Goal: Task Accomplishment & Management: Manage account settings

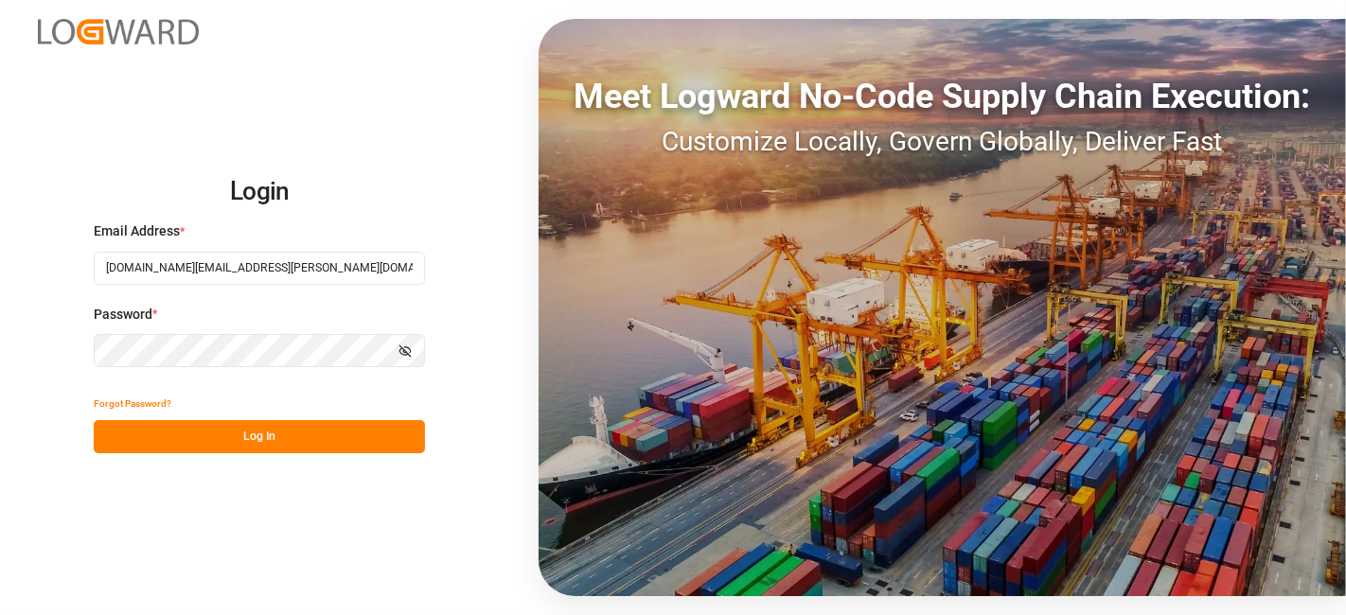
click at [160, 444] on button "Log In" at bounding box center [259, 436] width 331 height 33
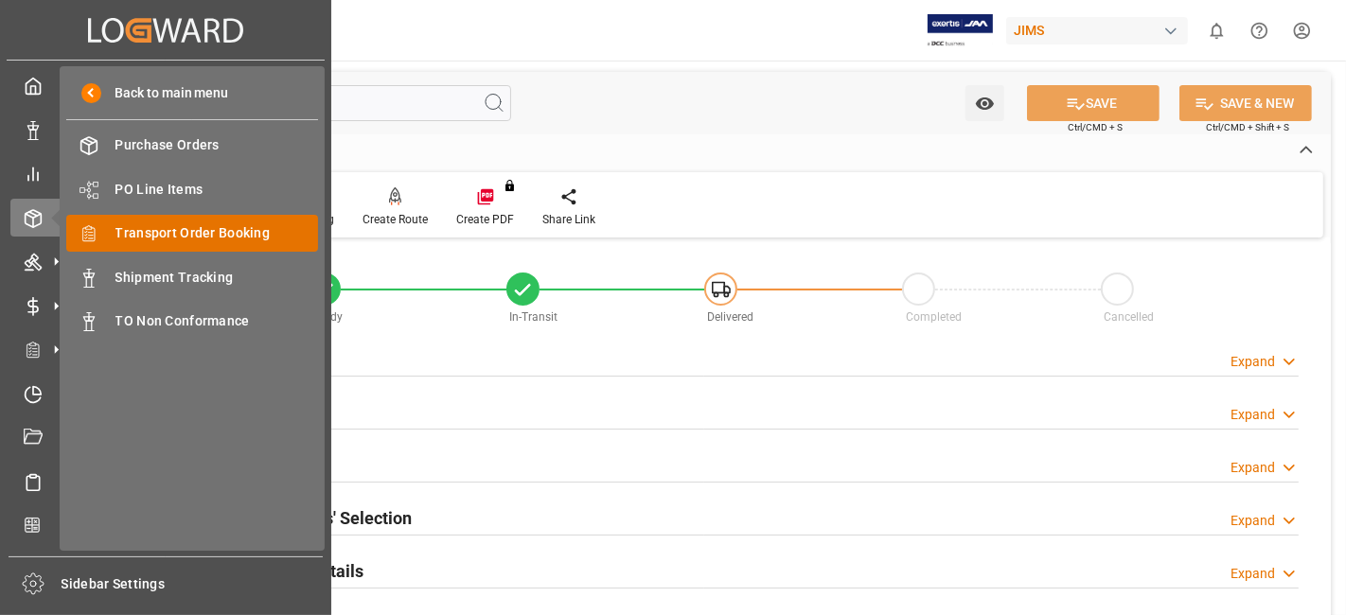
click at [239, 232] on span "Transport Order Booking" at bounding box center [217, 233] width 204 height 20
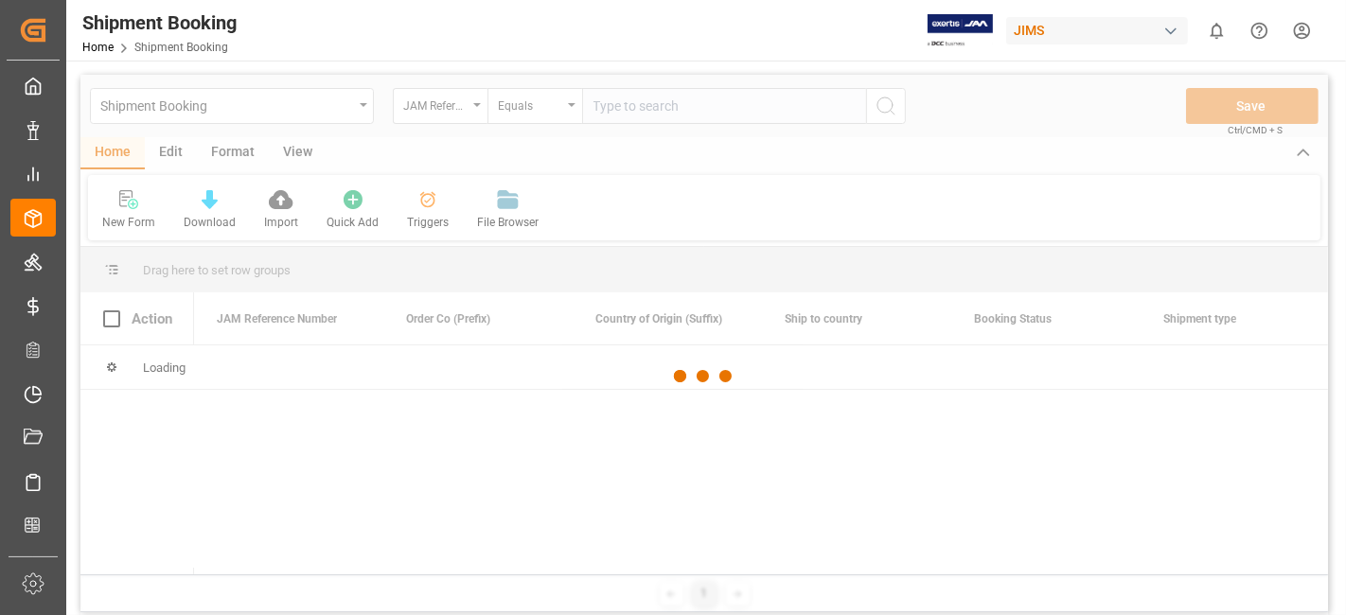
click at [627, 109] on input "text" at bounding box center [724, 106] width 284 height 36
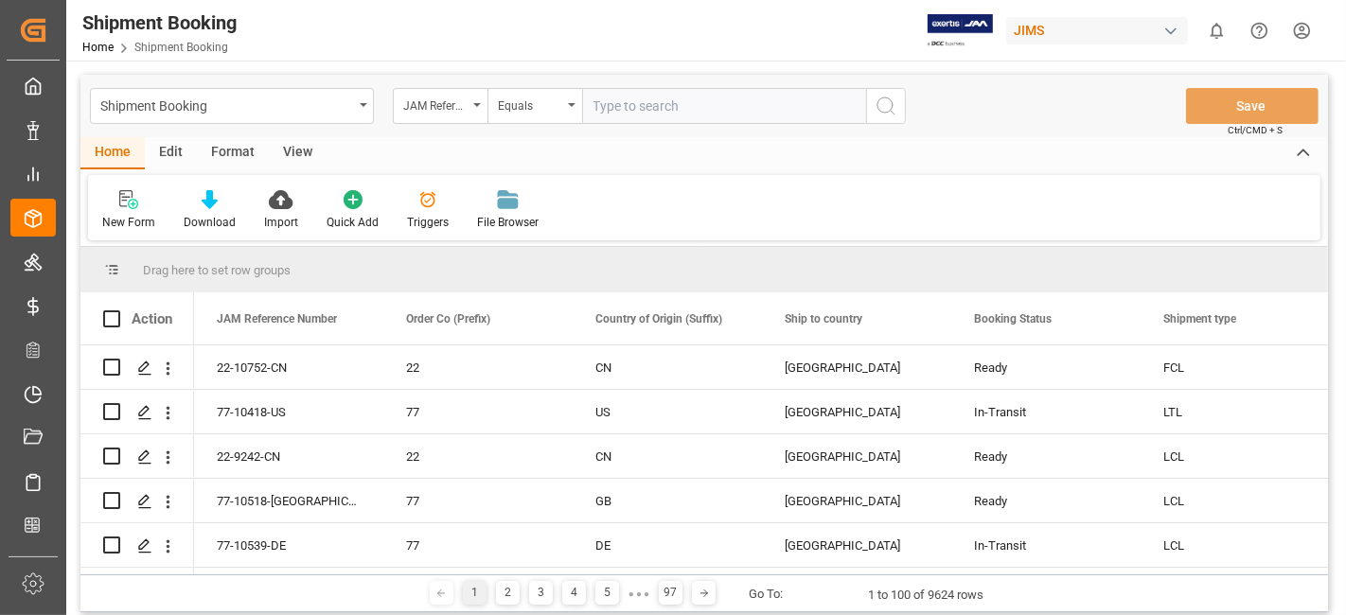
click at [625, 109] on input "text" at bounding box center [724, 106] width 284 height 36
type input "77-10535-US"
click at [887, 102] on icon "search button" at bounding box center [886, 106] width 23 height 23
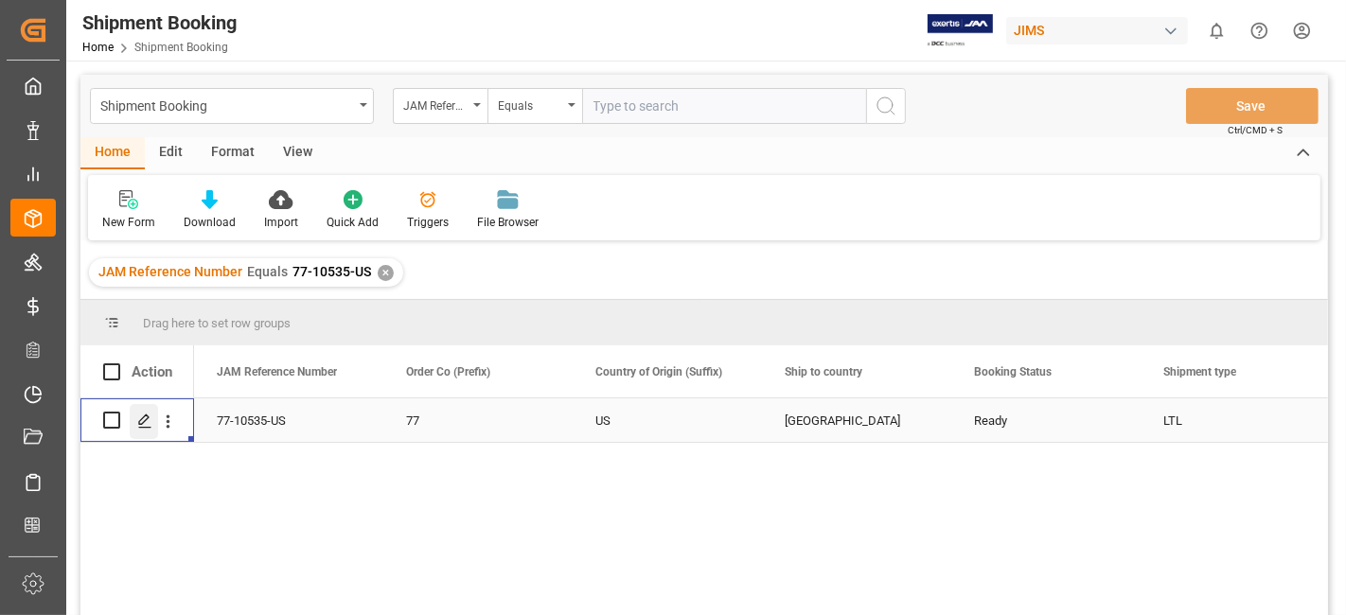
click at [146, 426] on icon "Press SPACE to select this row." at bounding box center [144, 421] width 15 height 15
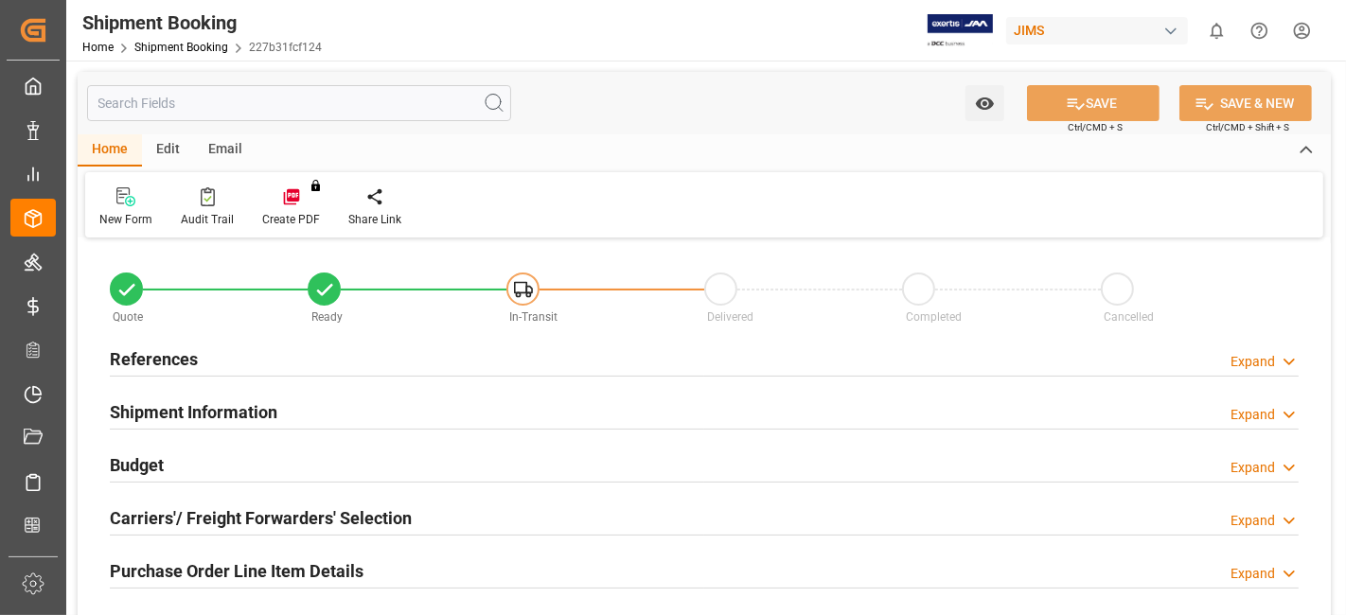
type input "80"
click at [155, 454] on h2 "Budget" at bounding box center [137, 465] width 54 height 26
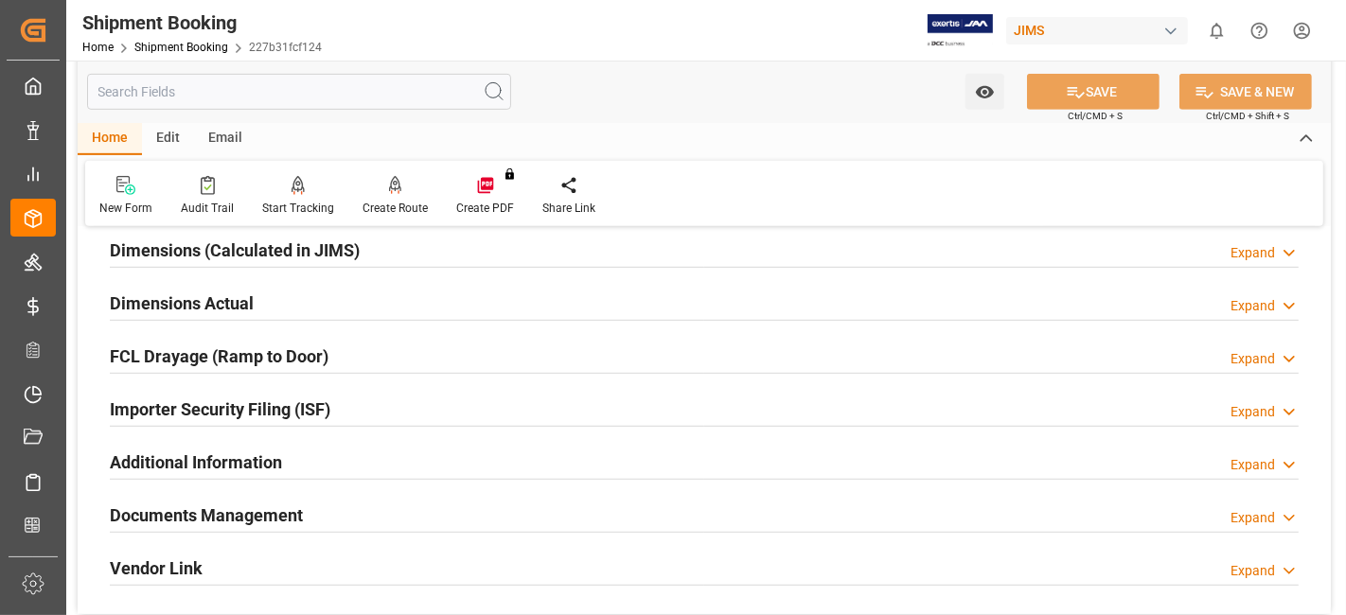
scroll to position [883, 0]
click at [177, 505] on h2 "Documents Management" at bounding box center [206, 514] width 193 height 26
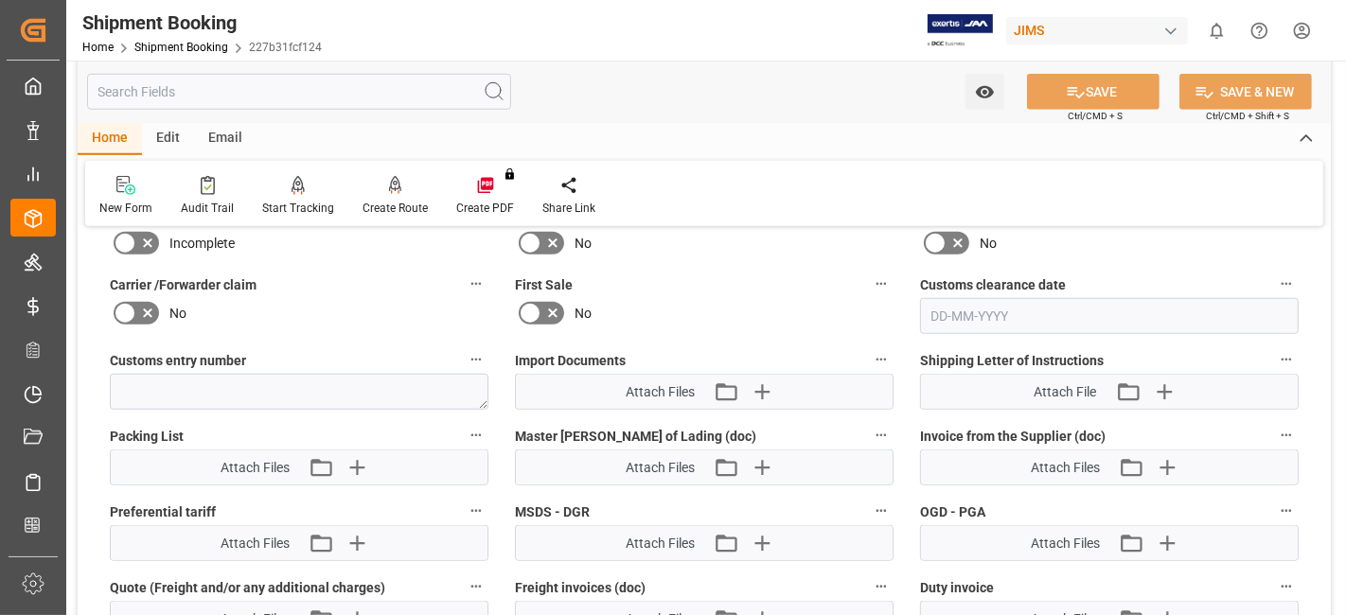
scroll to position [1388, 0]
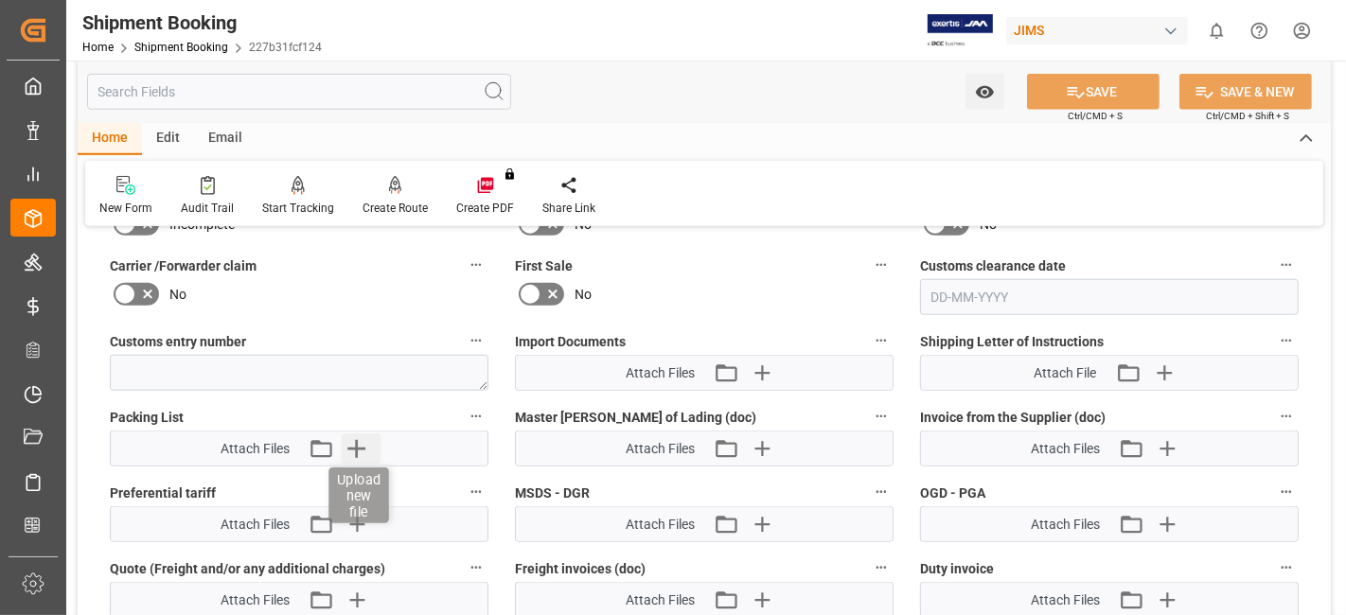
click at [350, 440] on icon "button" at bounding box center [356, 449] width 18 height 18
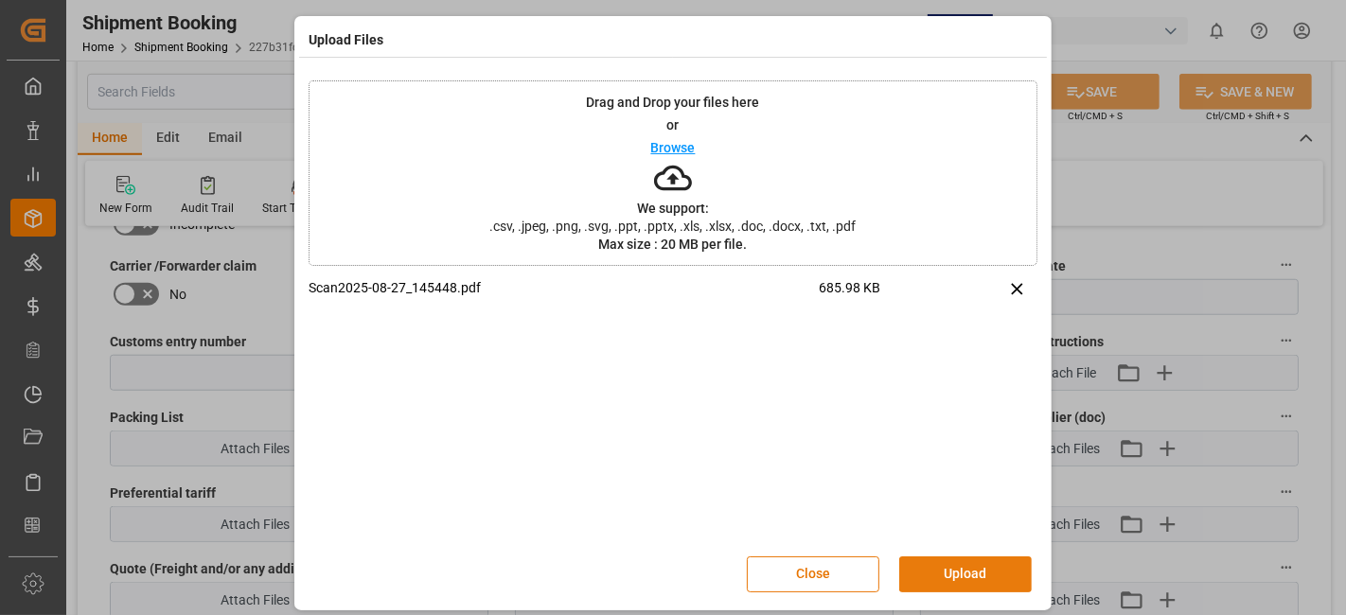
click at [913, 569] on button "Upload" at bounding box center [965, 575] width 133 height 36
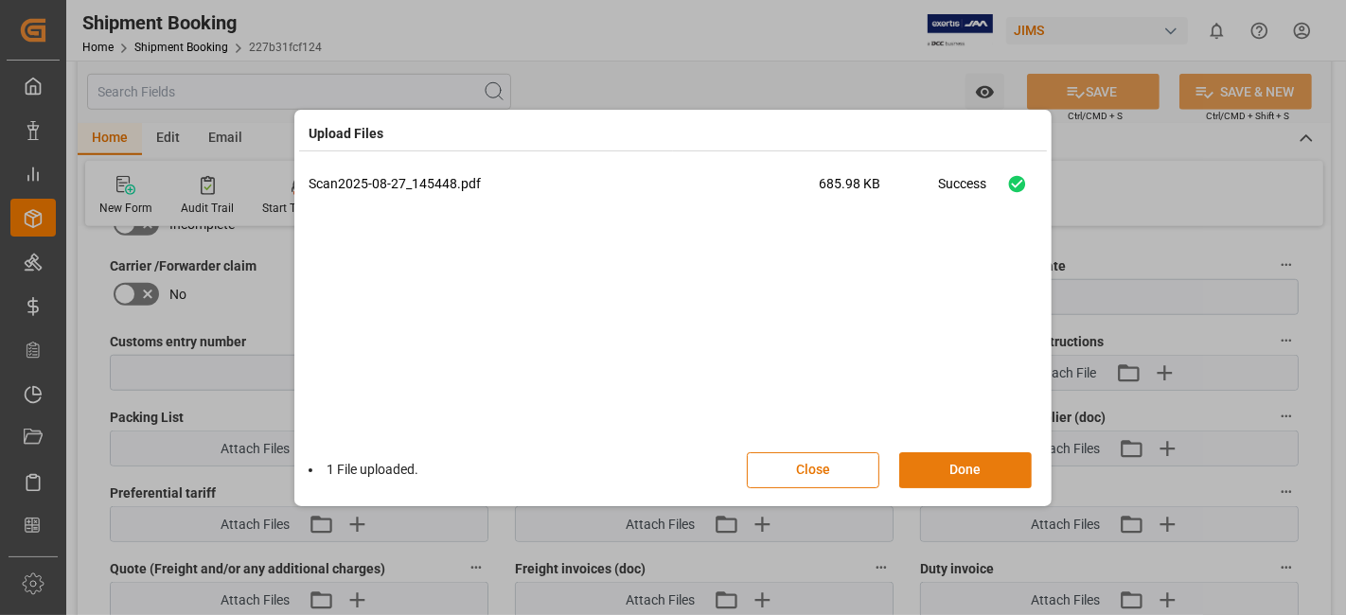
click at [946, 474] on button "Done" at bounding box center [965, 470] width 133 height 36
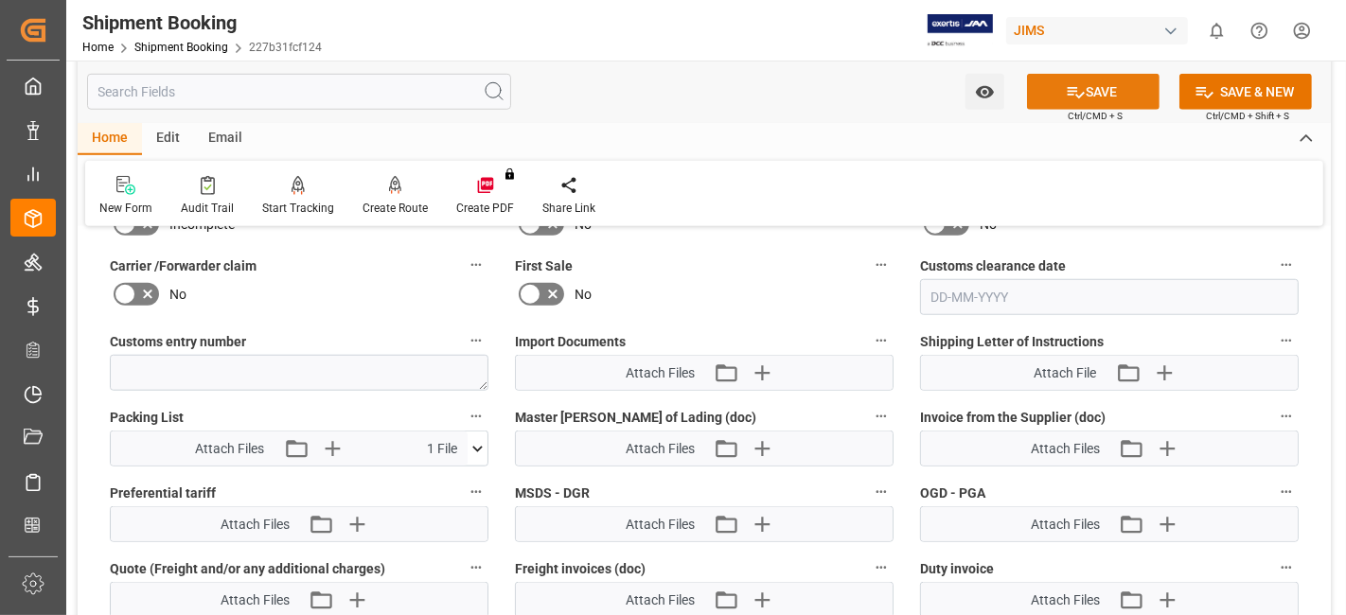
click at [1052, 98] on button "SAVE" at bounding box center [1093, 92] width 133 height 36
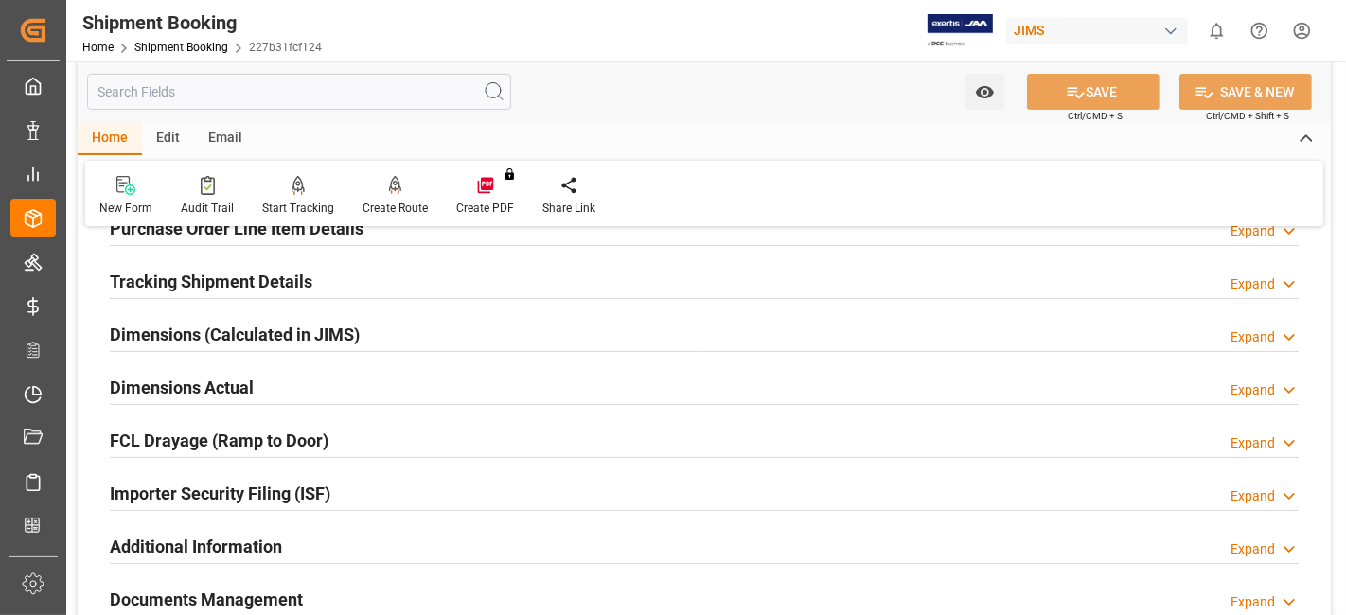
scroll to position [338, 0]
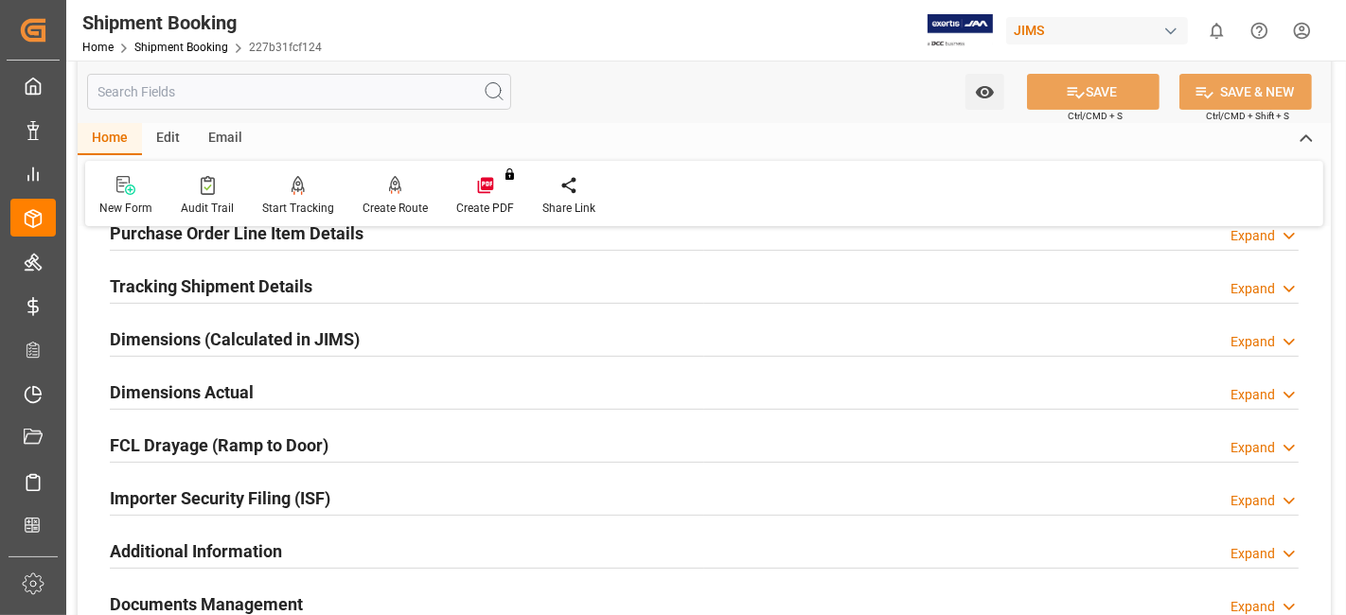
click at [190, 282] on h2 "Tracking Shipment Details" at bounding box center [211, 287] width 203 height 26
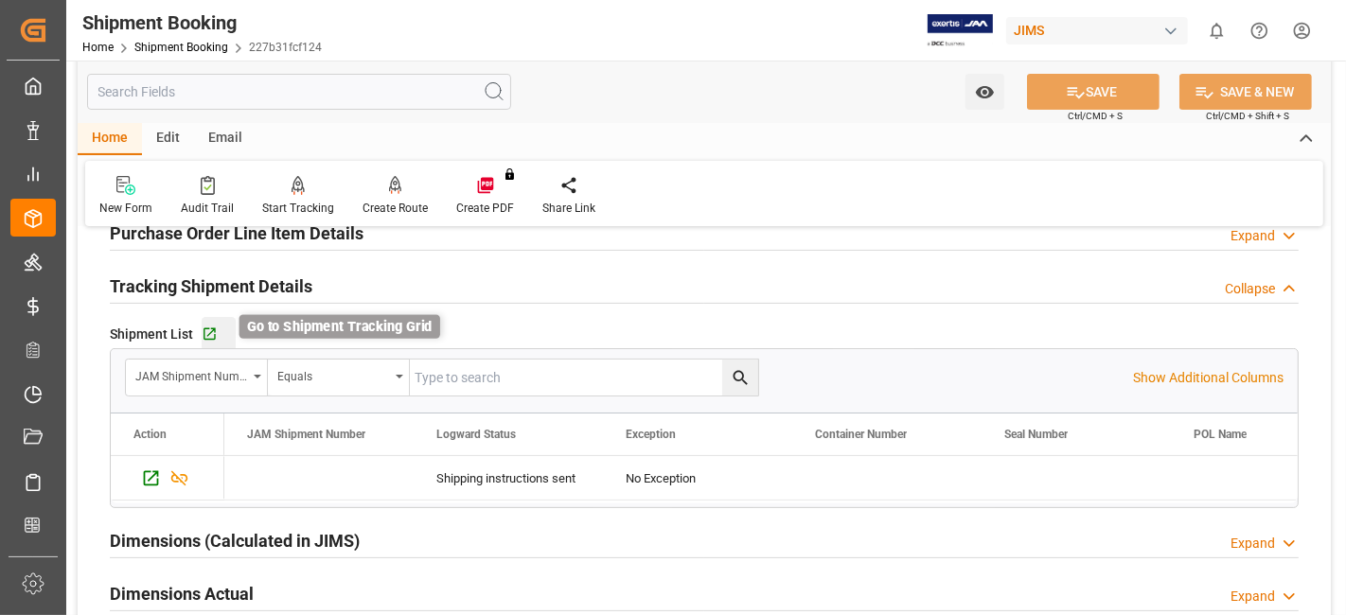
click at [205, 333] on icon "button" at bounding box center [210, 335] width 16 height 16
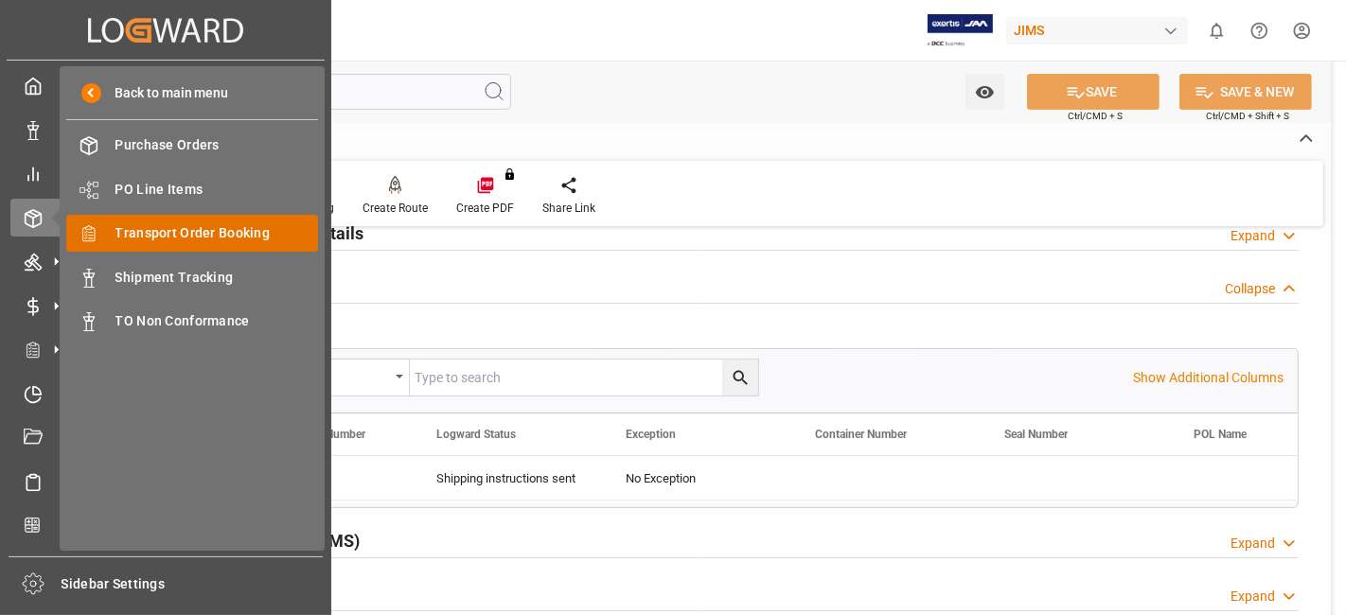
click at [197, 223] on span "Transport Order Booking" at bounding box center [217, 233] width 204 height 20
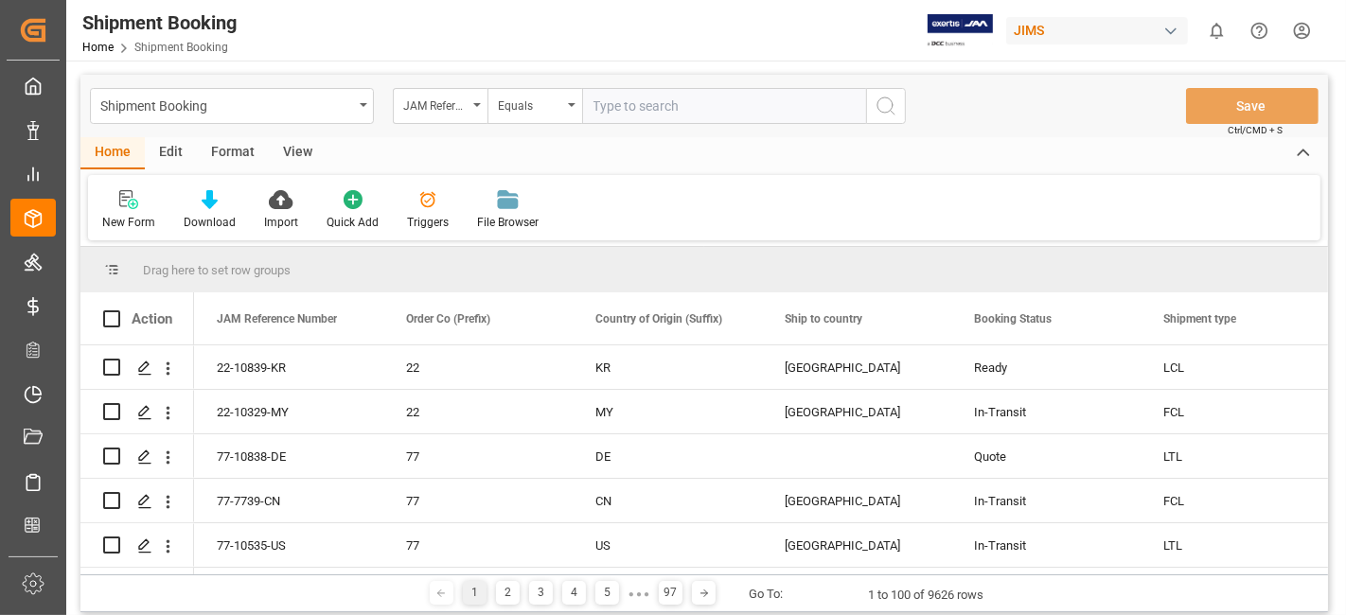
click at [625, 107] on input "text" at bounding box center [724, 106] width 284 height 36
type input "77-10571-[GEOGRAPHIC_DATA]"
click at [906, 104] on div "Shipment Booking JAM Reference Number Equals 77-10571-CA Save Ctrl/CMD + S" at bounding box center [704, 106] width 1248 height 62
click at [890, 112] on icon "search button" at bounding box center [886, 106] width 23 height 23
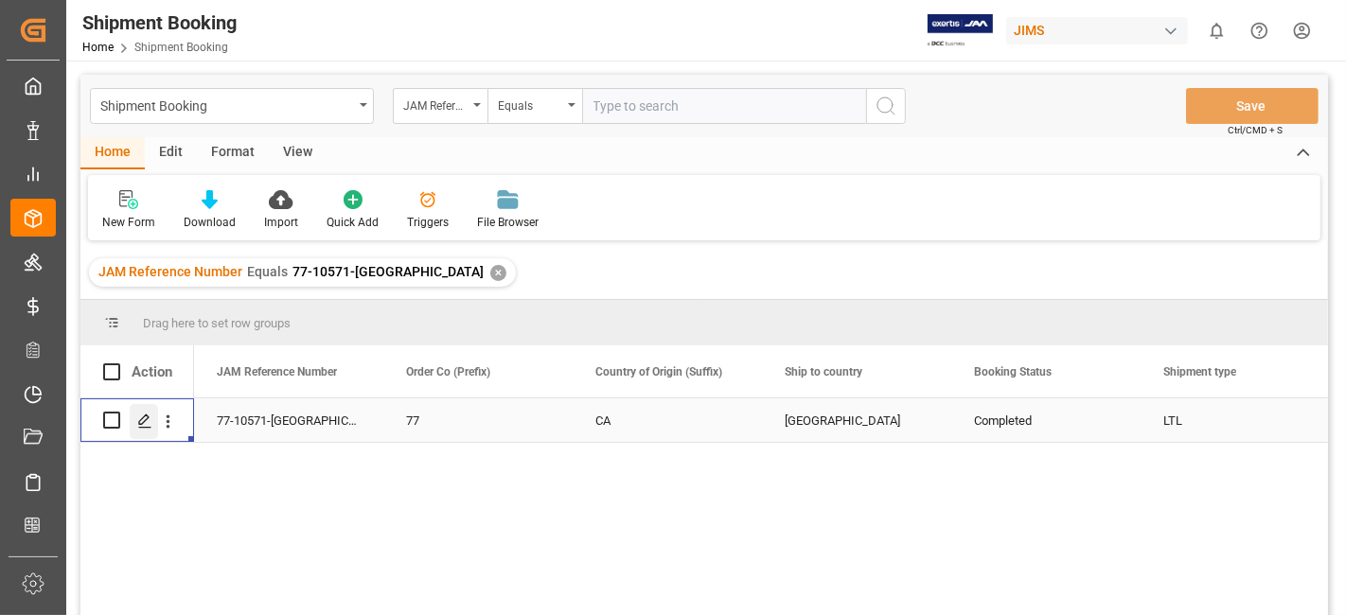
click at [150, 423] on icon "Press SPACE to select this row." at bounding box center [144, 421] width 15 height 15
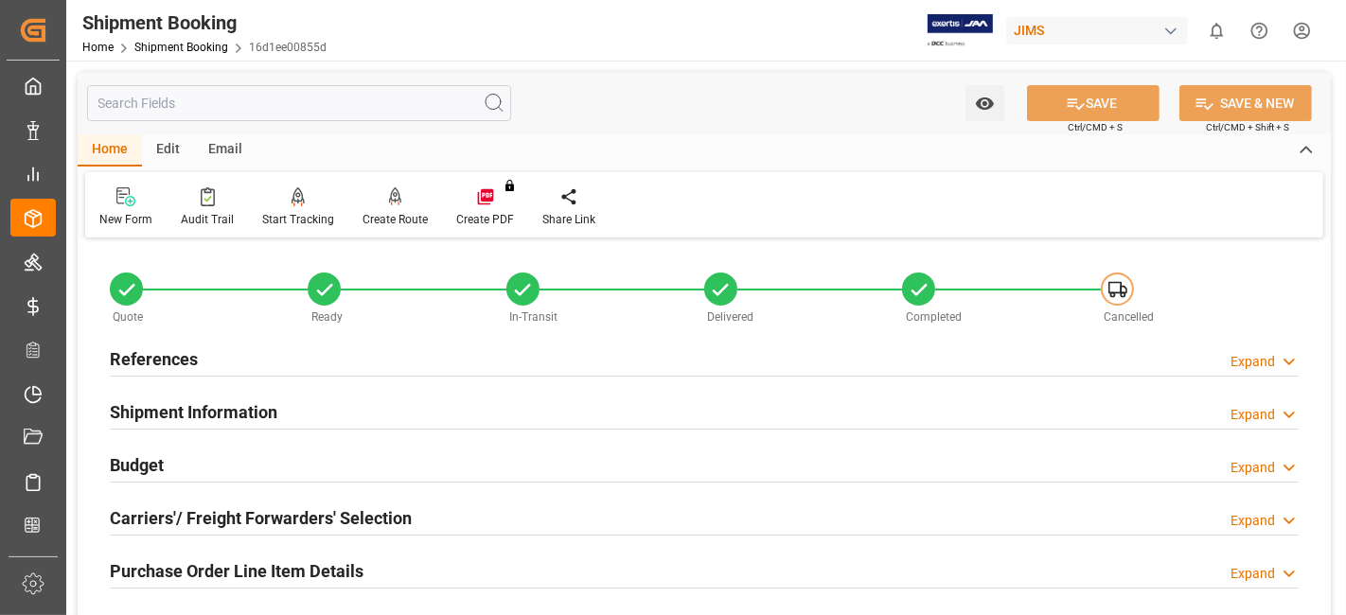
click at [254, 358] on div "References Expand" at bounding box center [704, 358] width 1189 height 36
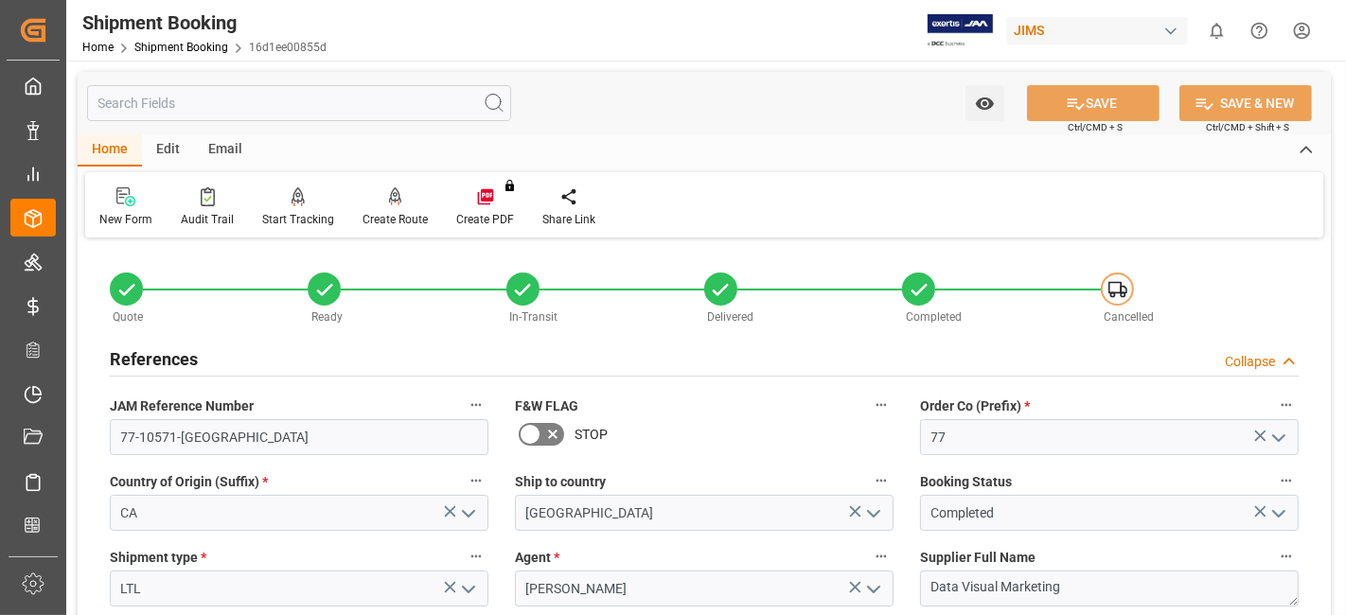
click at [259, 358] on div "References Collapse" at bounding box center [704, 358] width 1189 height 36
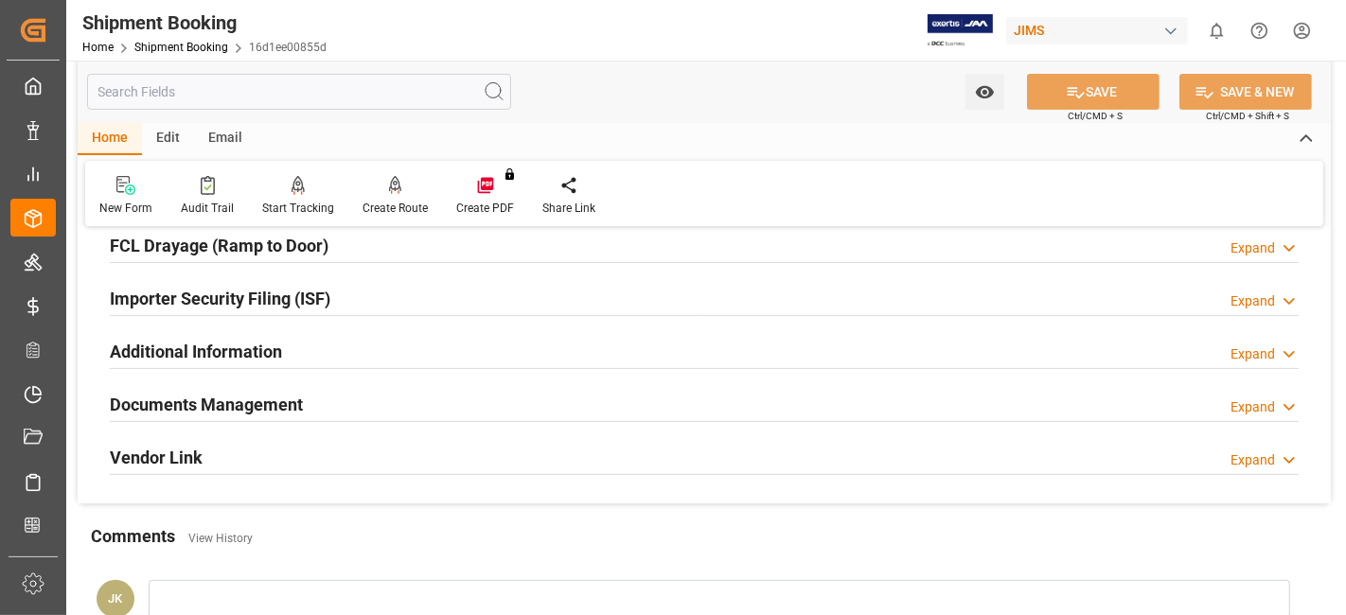
scroll to position [673, 0]
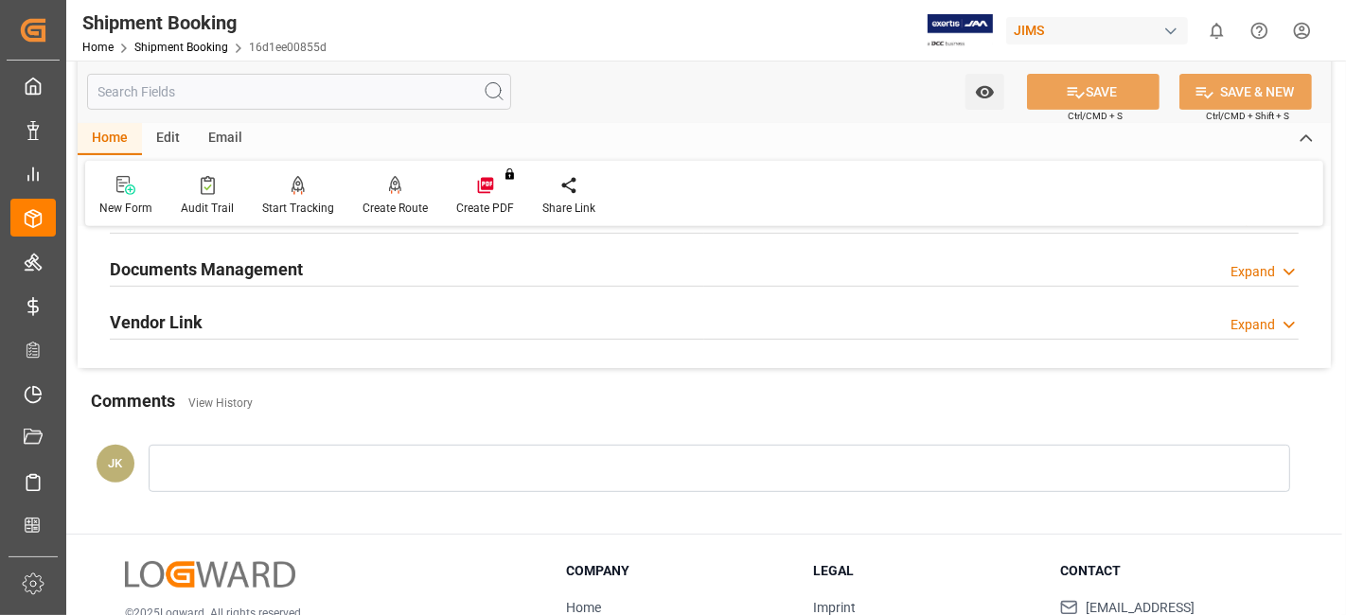
click at [259, 257] on h2 "Documents Management" at bounding box center [206, 270] width 193 height 26
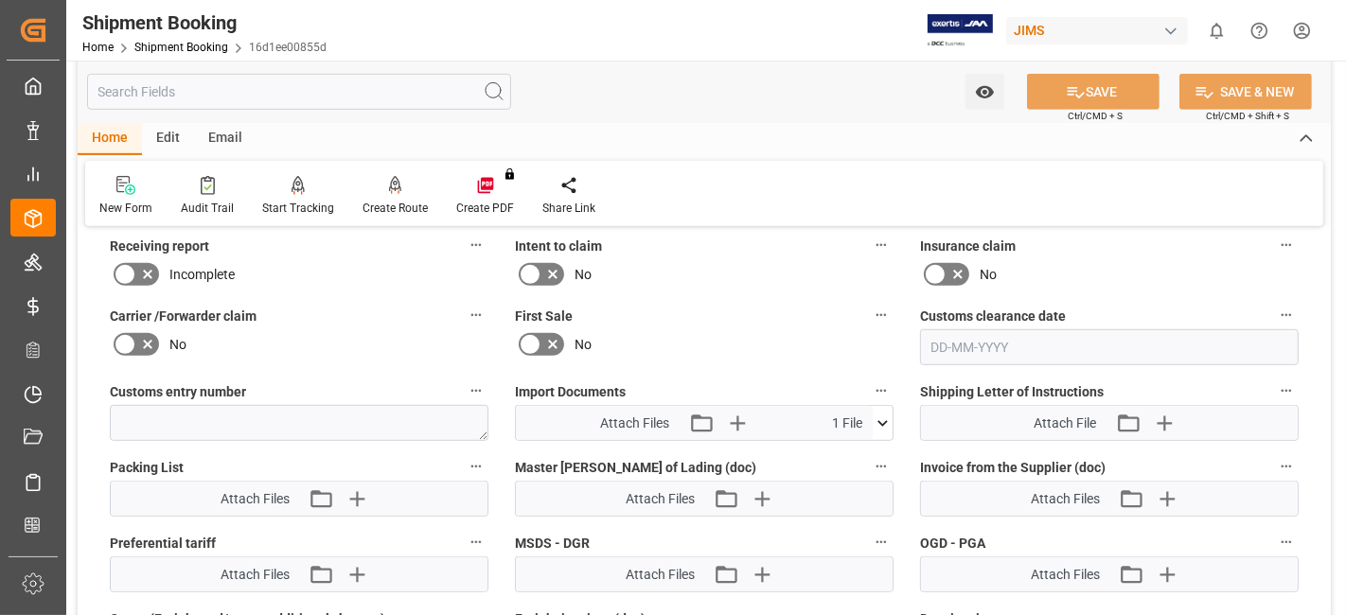
scroll to position [925, 0]
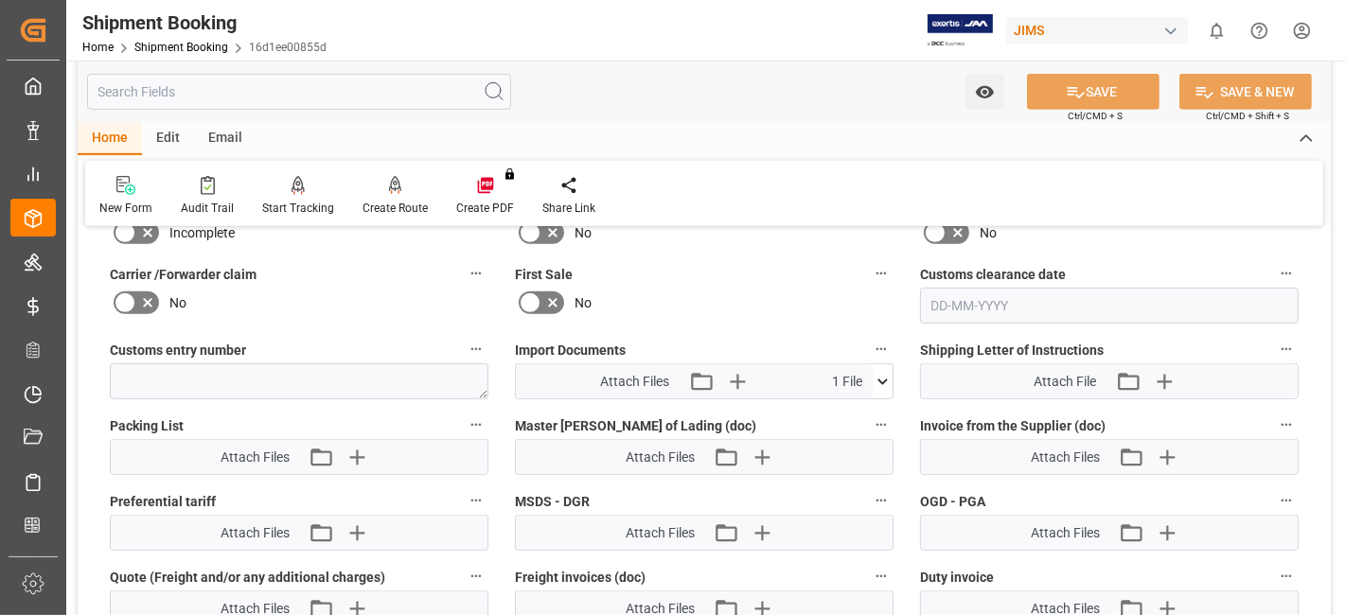
click at [884, 380] on icon at bounding box center [883, 382] width 20 height 20
click at [813, 291] on div "No" at bounding box center [704, 303] width 379 height 30
click at [298, 297] on div "No" at bounding box center [299, 303] width 379 height 30
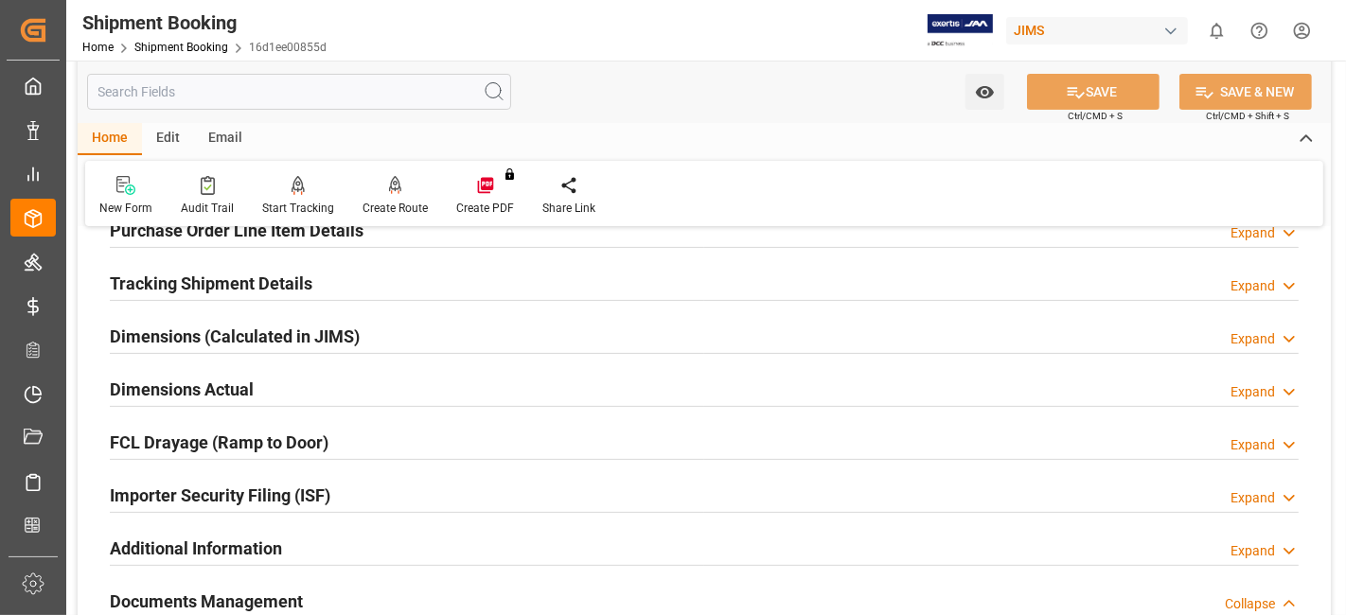
scroll to position [336, 0]
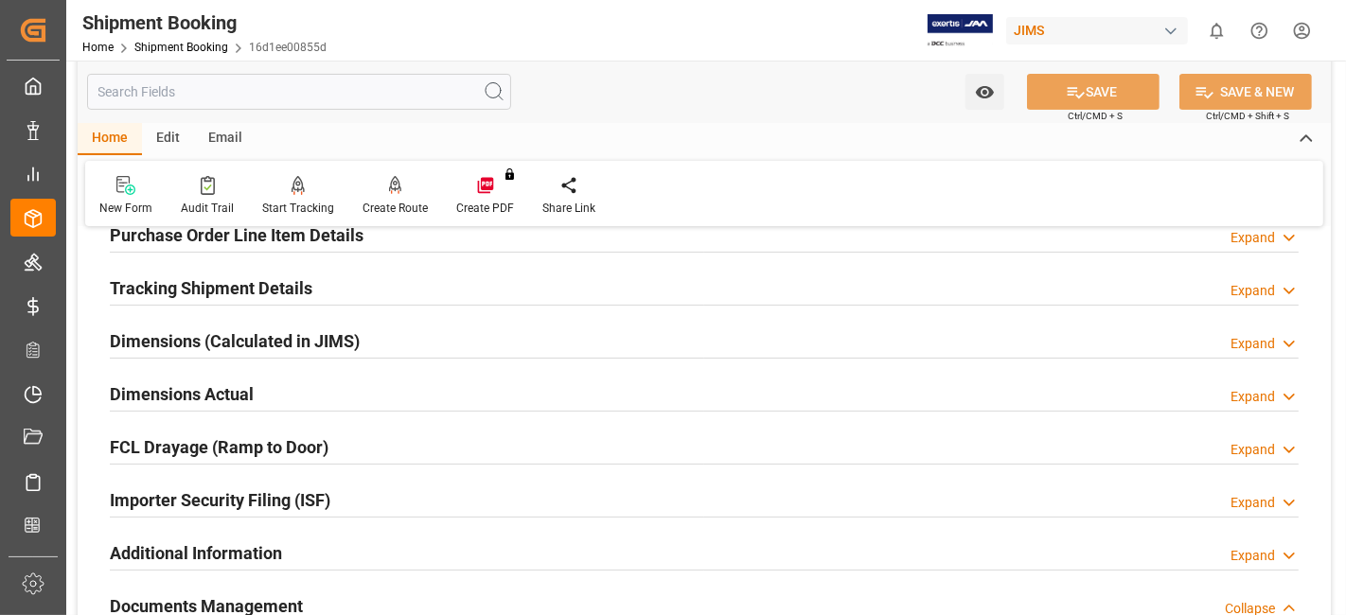
click at [257, 284] on h2 "Tracking Shipment Details" at bounding box center [211, 288] width 203 height 26
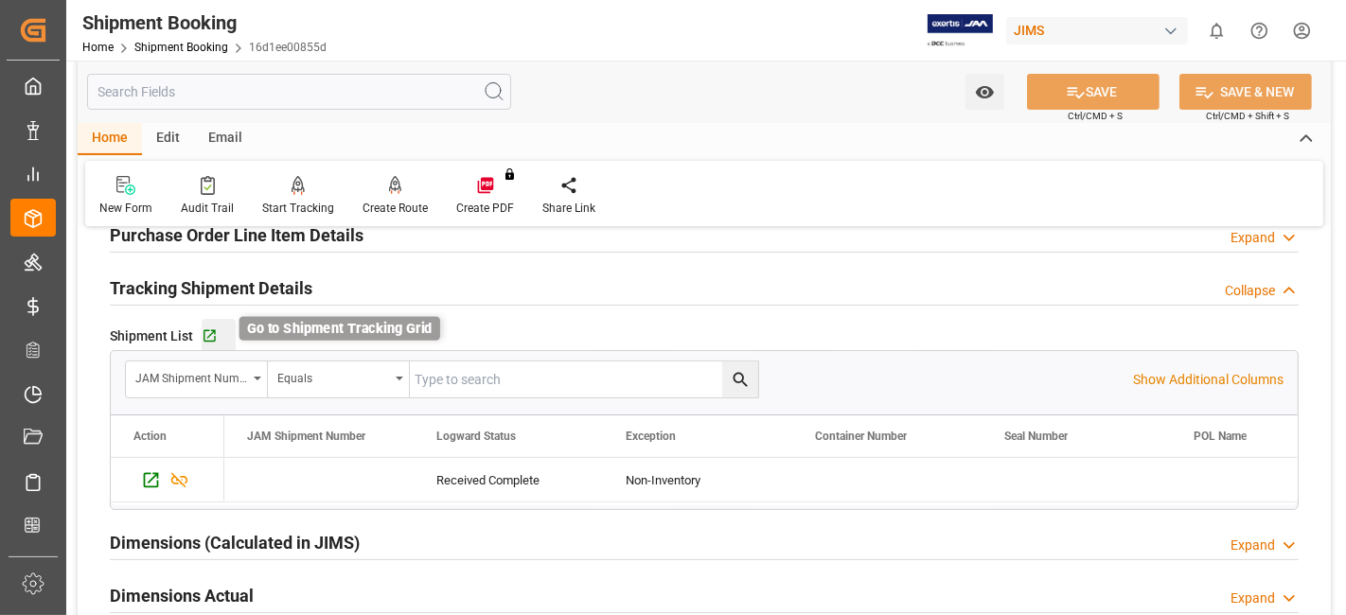
click at [204, 336] on icon "button" at bounding box center [210, 336] width 16 height 16
click at [216, 537] on h2 "Dimensions (Calculated in JIMS)" at bounding box center [235, 543] width 250 height 26
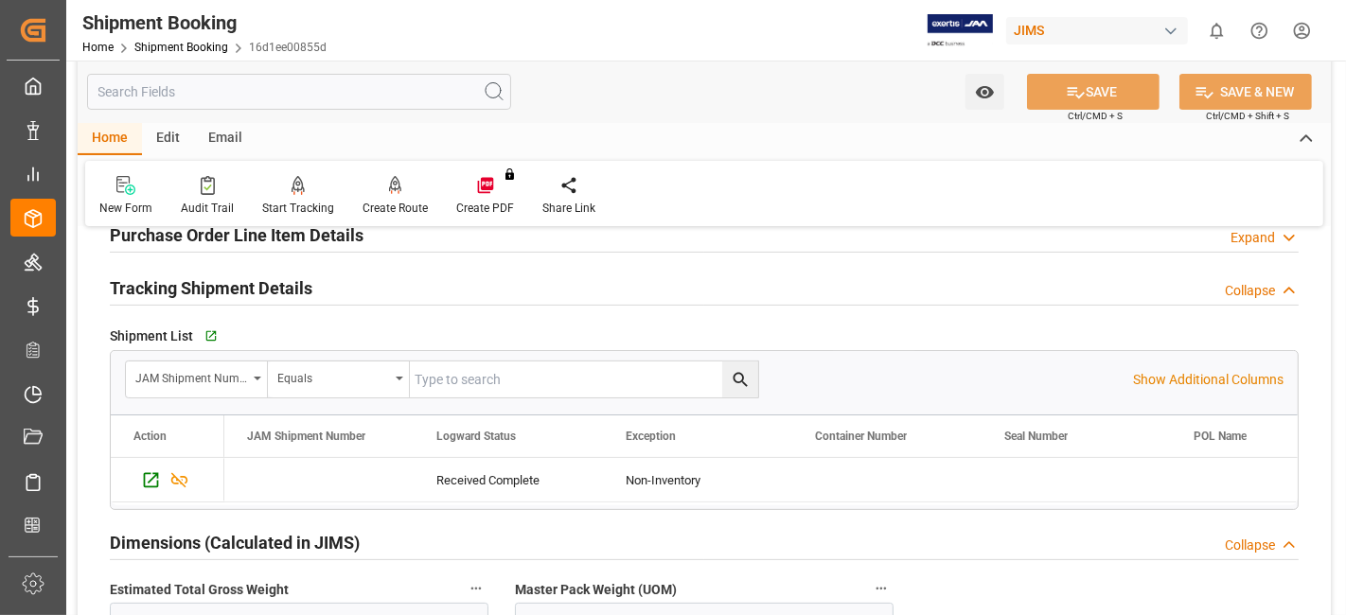
click at [216, 537] on h2 "Dimensions (Calculated in JIMS)" at bounding box center [235, 543] width 250 height 26
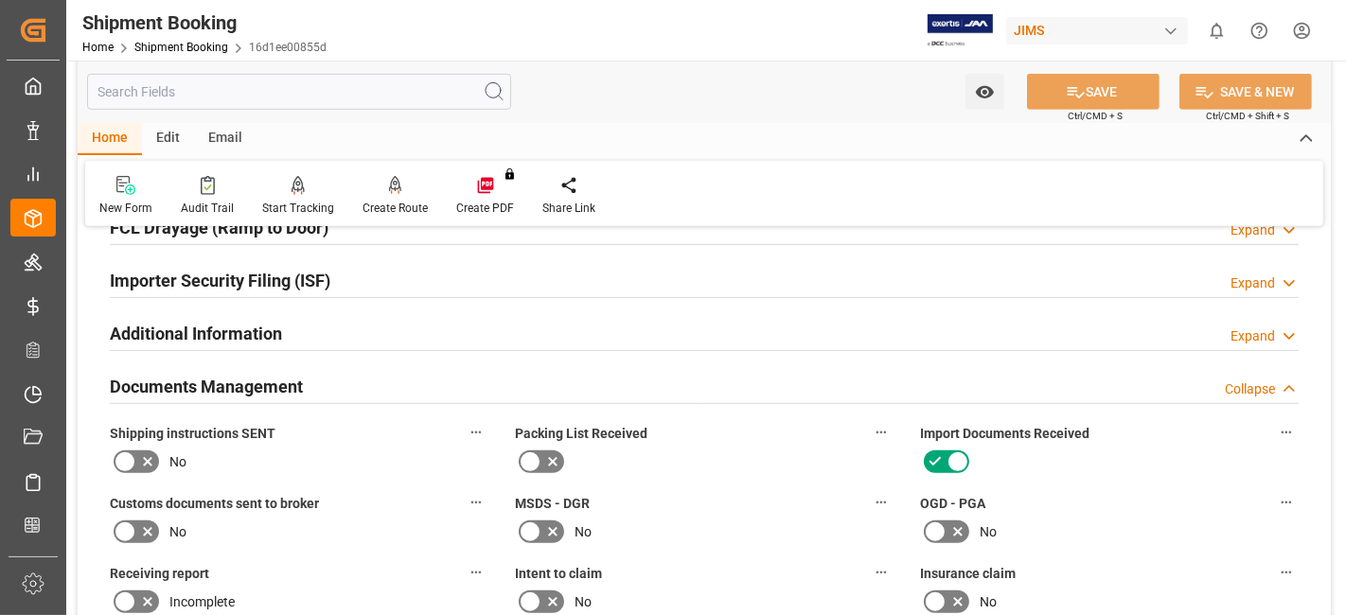
scroll to position [799, 0]
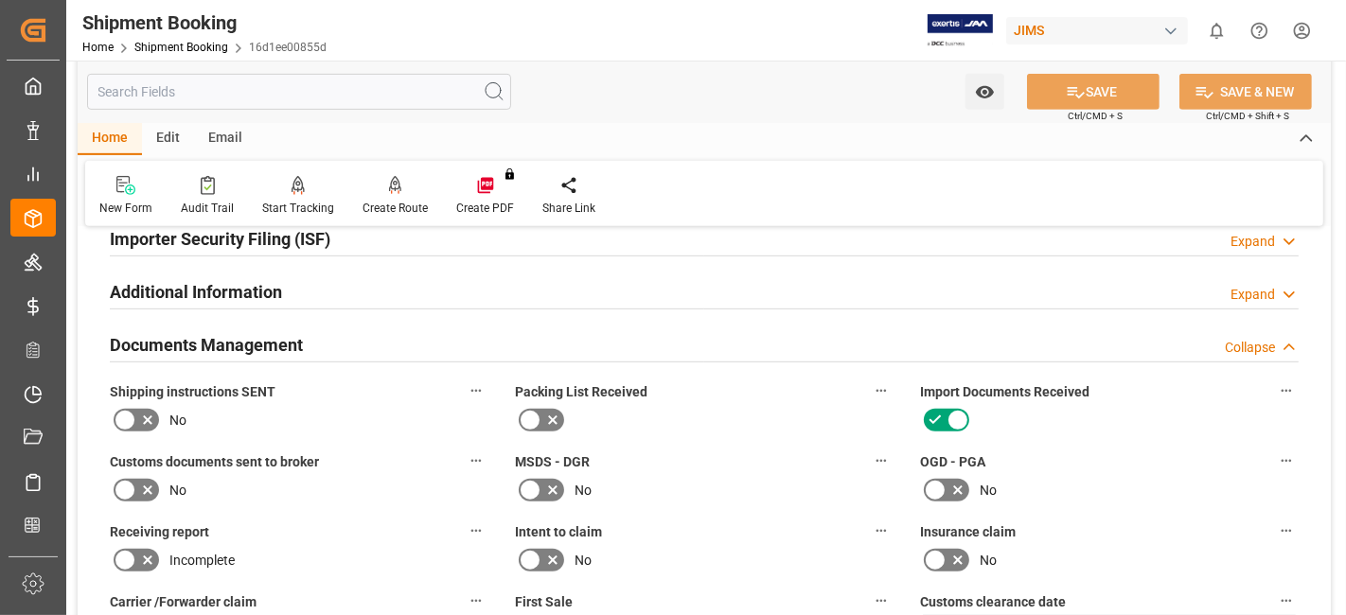
click at [265, 345] on h2 "Documents Management" at bounding box center [206, 345] width 193 height 26
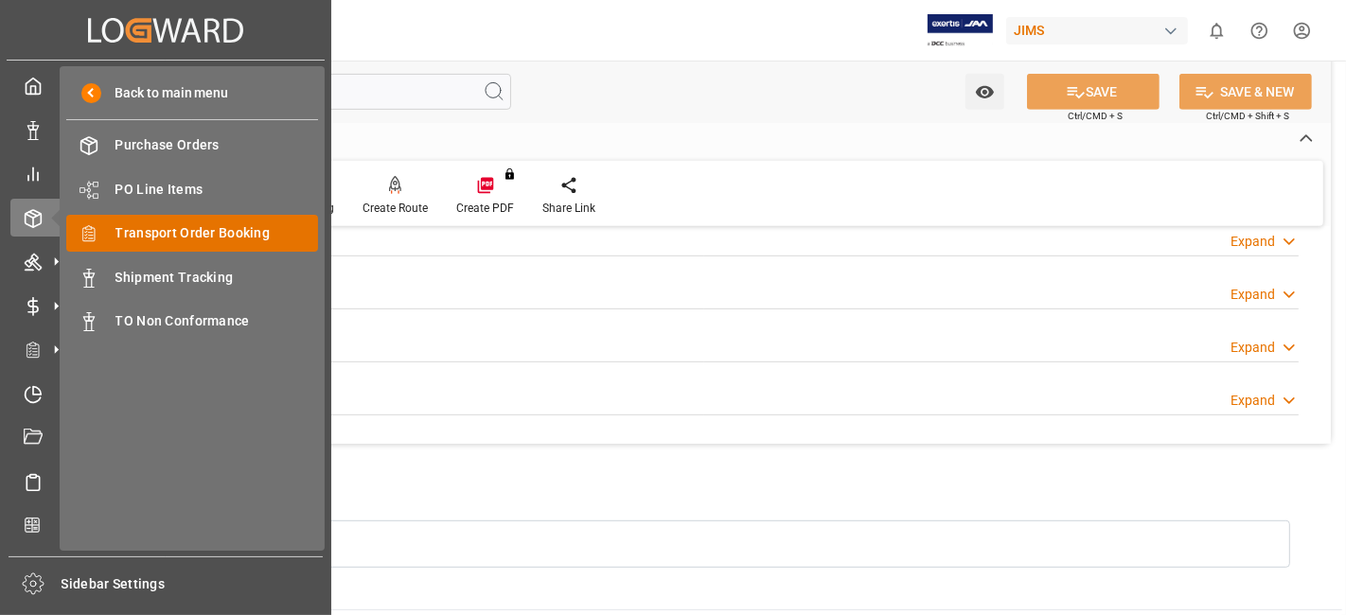
click at [226, 228] on span "Transport Order Booking" at bounding box center [217, 233] width 204 height 20
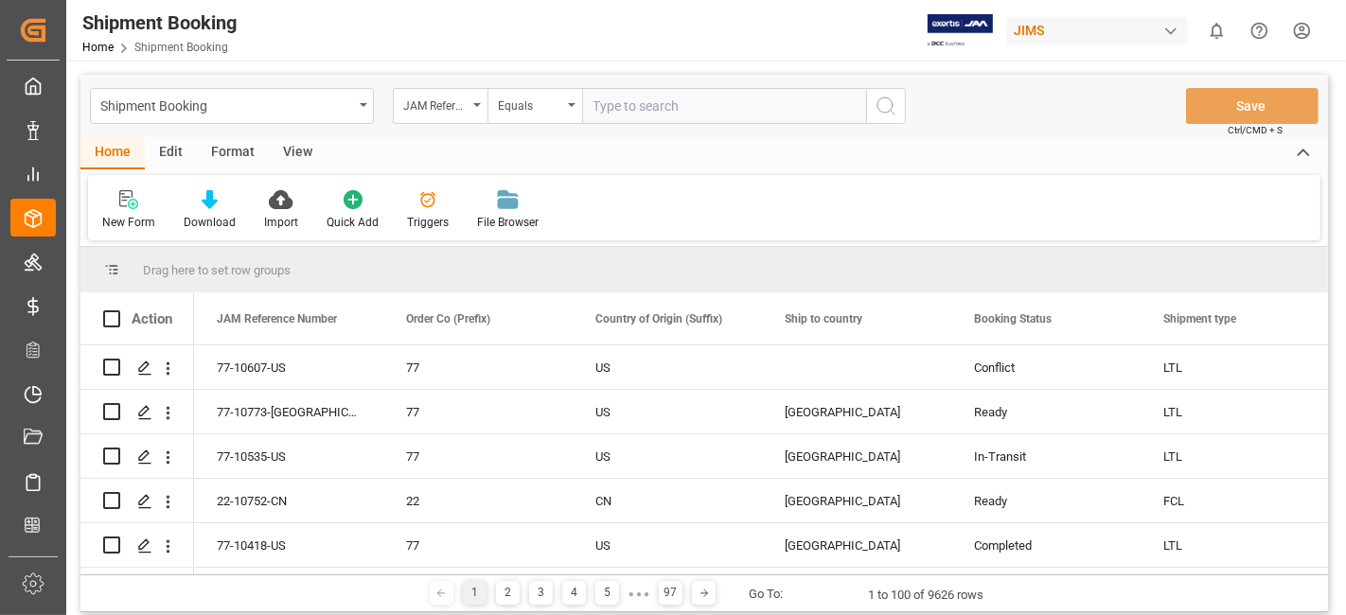
click at [612, 109] on input "text" at bounding box center [724, 106] width 284 height 36
type input "77-10636-cn"
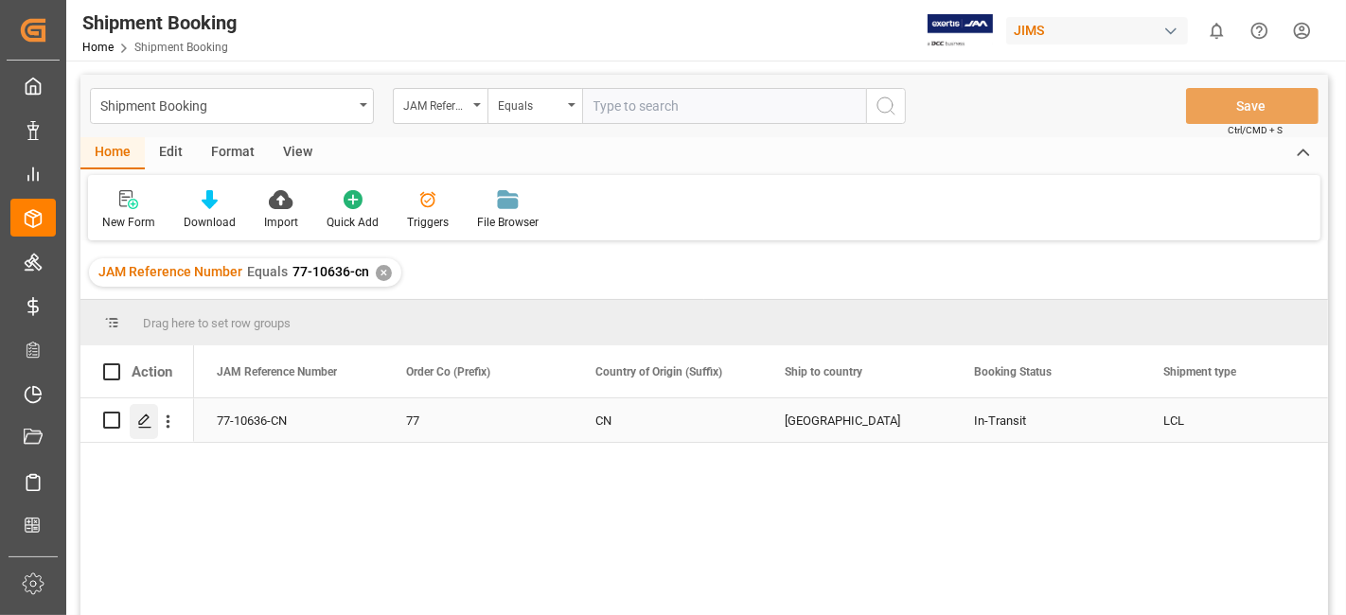
click at [137, 423] on icon "Press SPACE to select this row." at bounding box center [144, 421] width 15 height 15
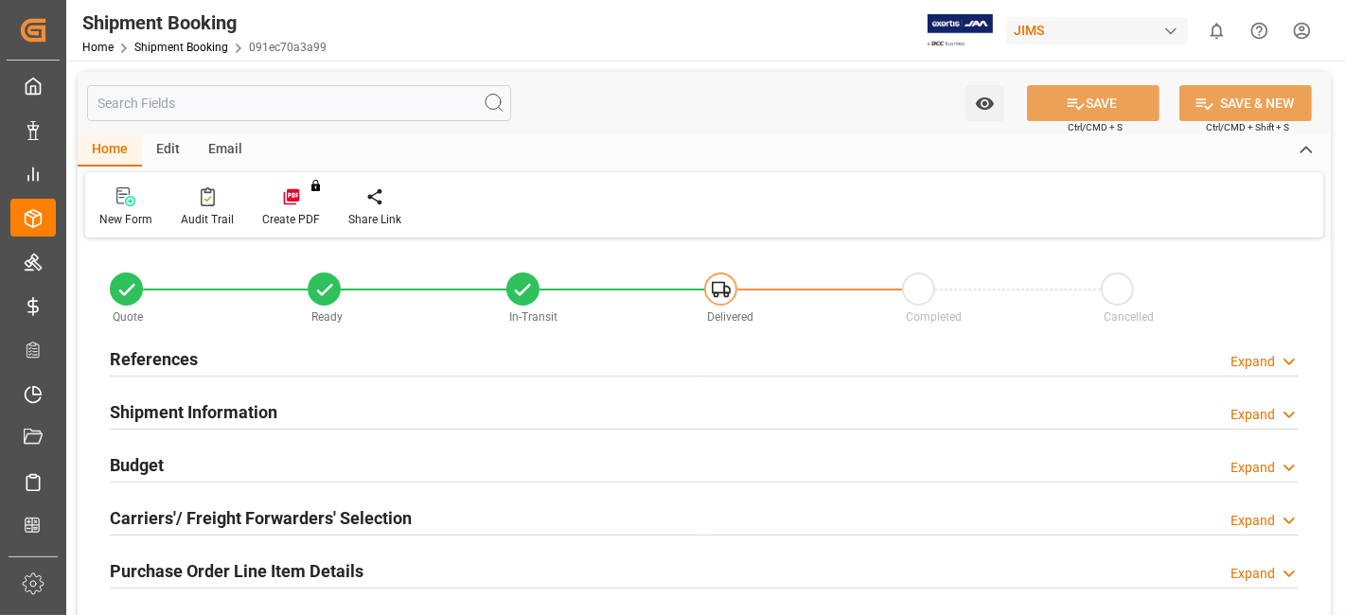
type input "[DATE]"
click at [184, 358] on h2 "References" at bounding box center [154, 359] width 88 height 26
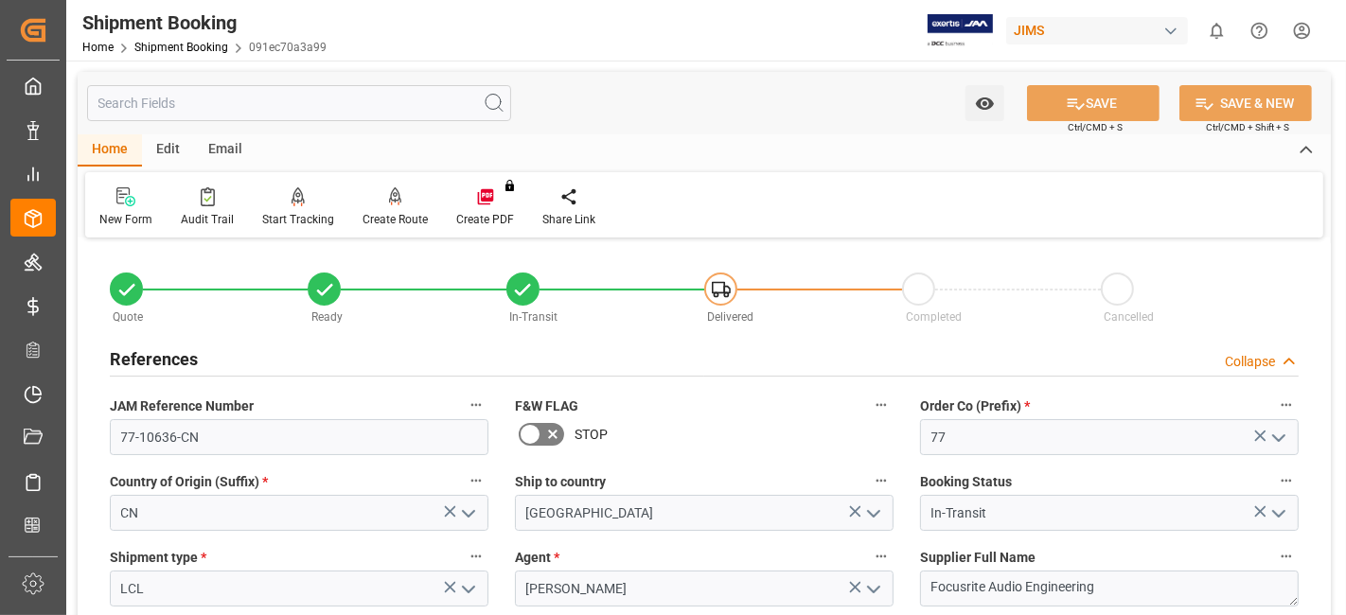
click at [239, 357] on div "References Collapse" at bounding box center [704, 358] width 1189 height 36
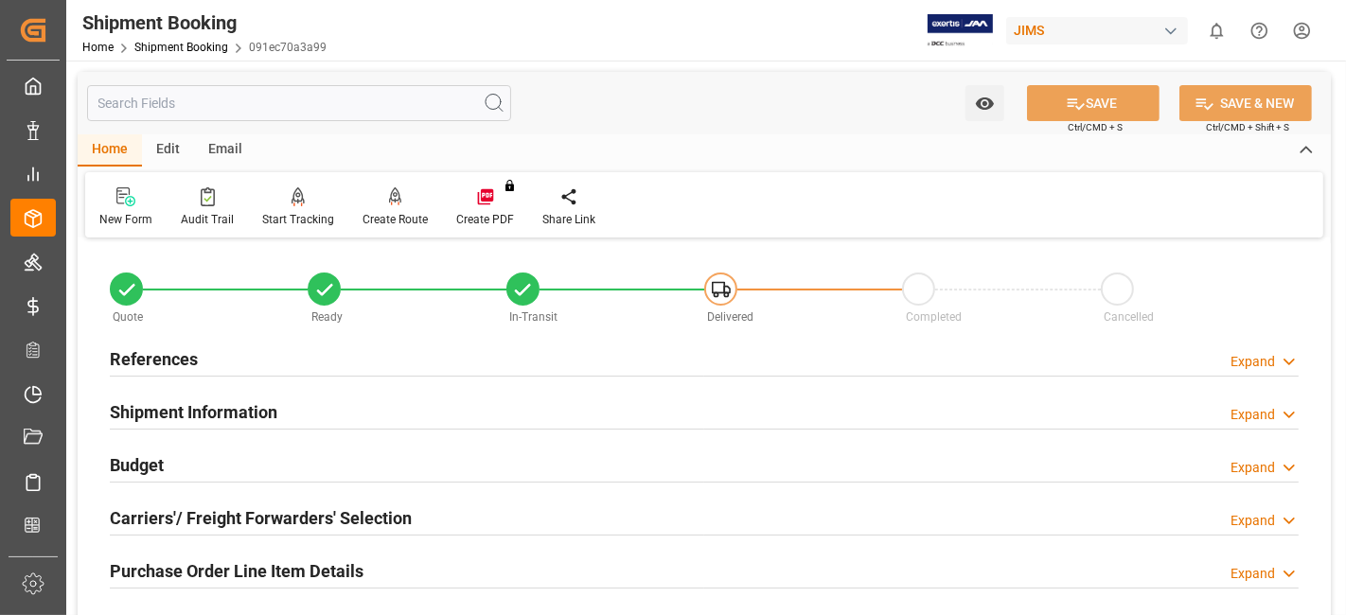
click at [264, 410] on h2 "Shipment Information" at bounding box center [194, 412] width 168 height 26
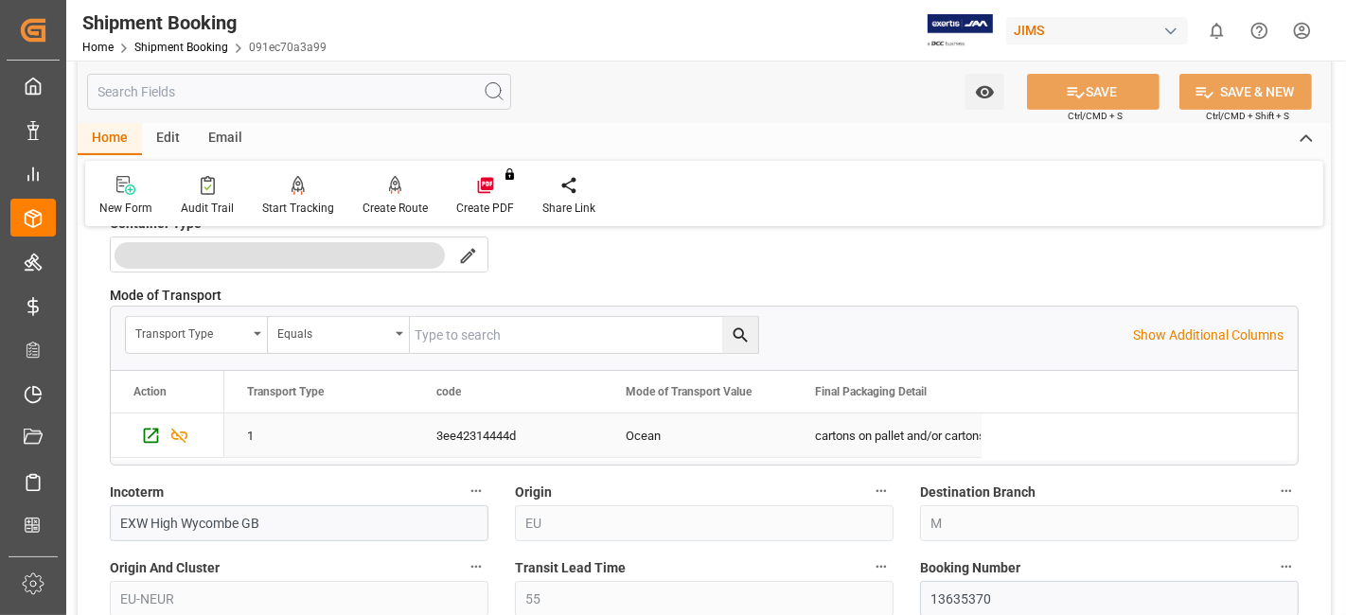
scroll to position [546, 0]
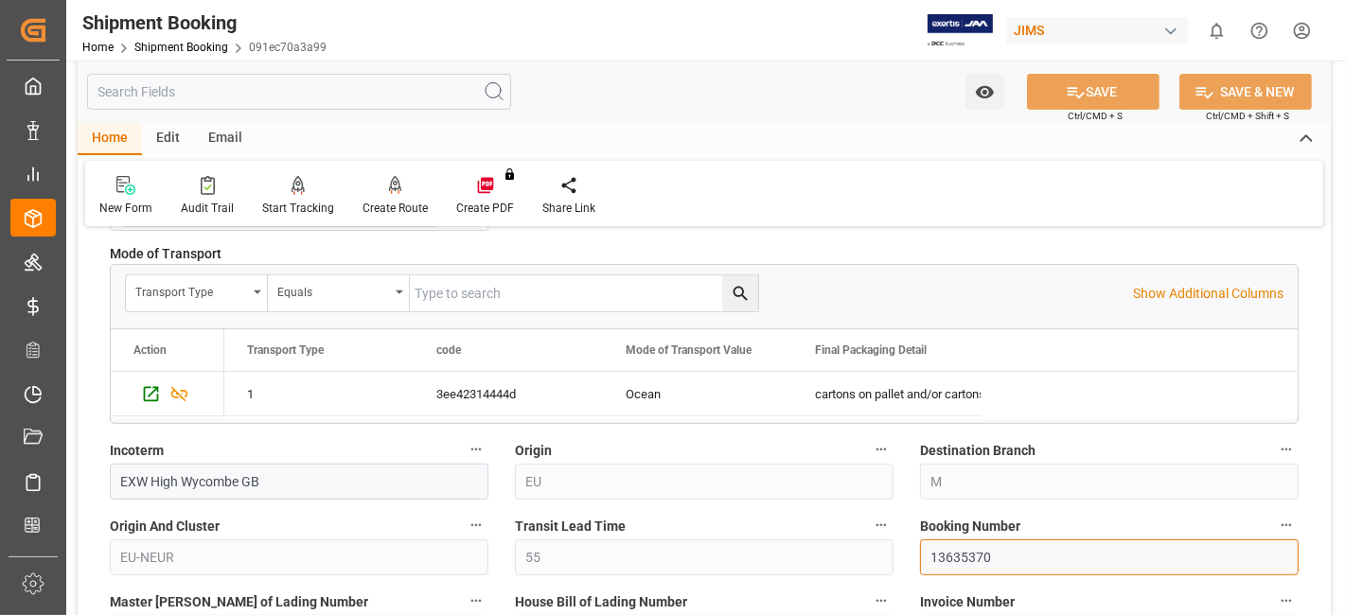
click at [981, 553] on input "13635370" at bounding box center [1109, 558] width 379 height 36
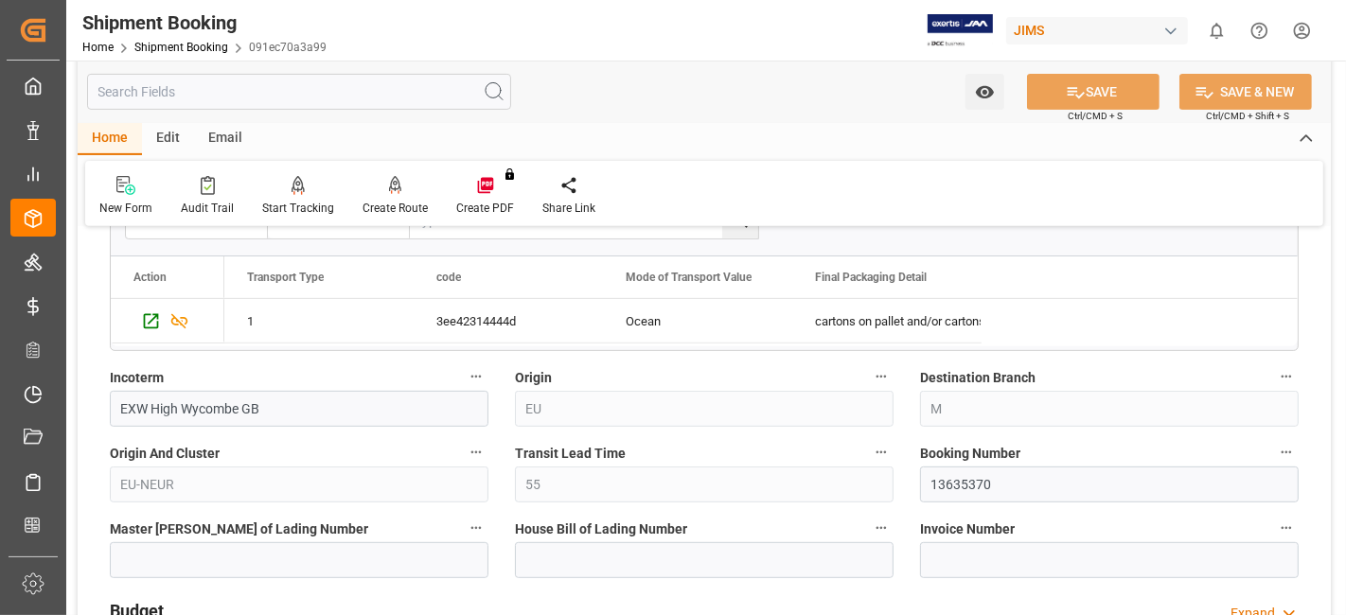
scroll to position [651, 0]
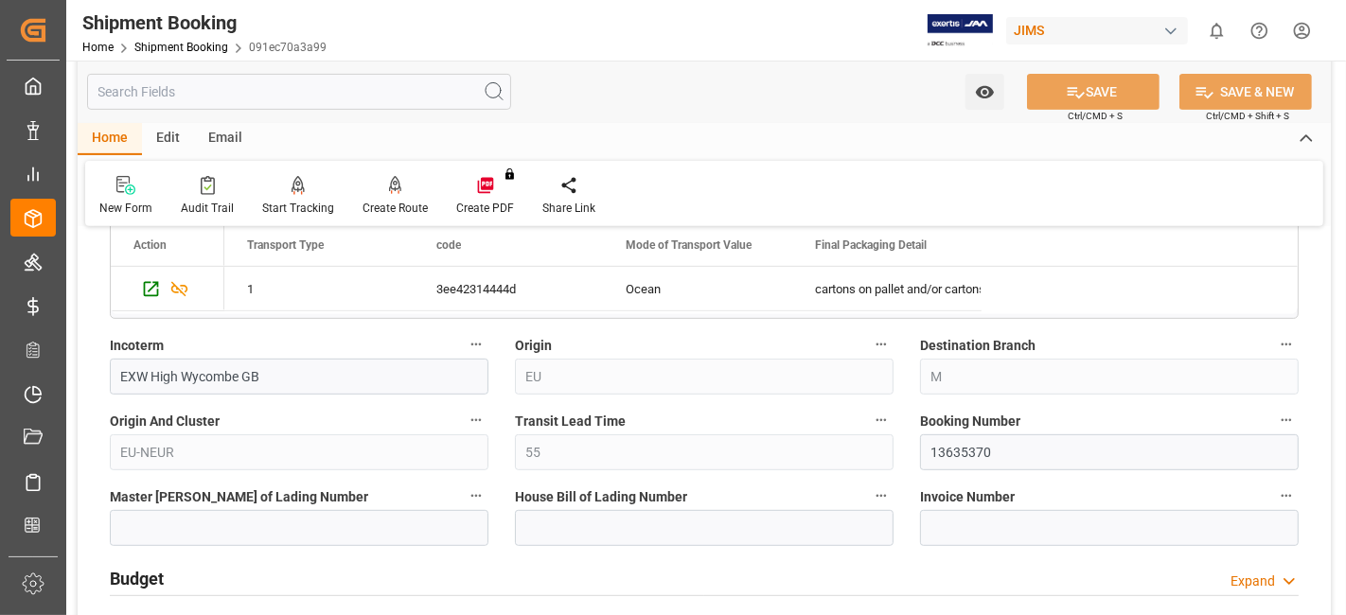
click at [143, 568] on h2 "Budget" at bounding box center [137, 579] width 54 height 26
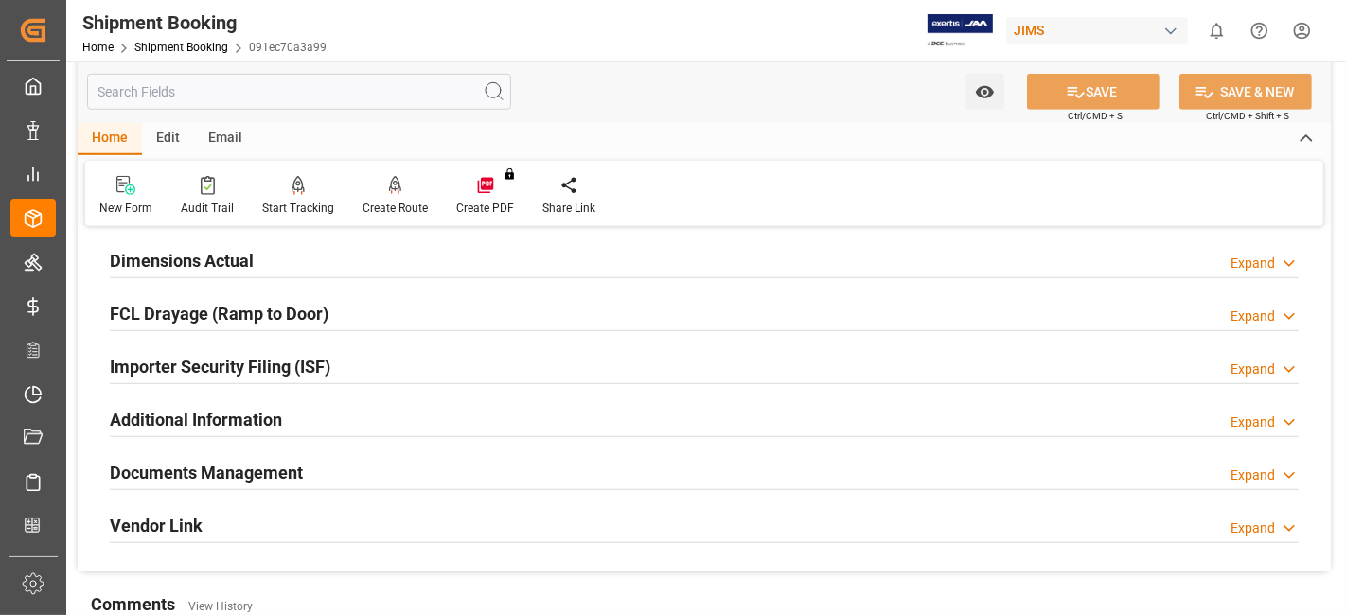
scroll to position [1241, 0]
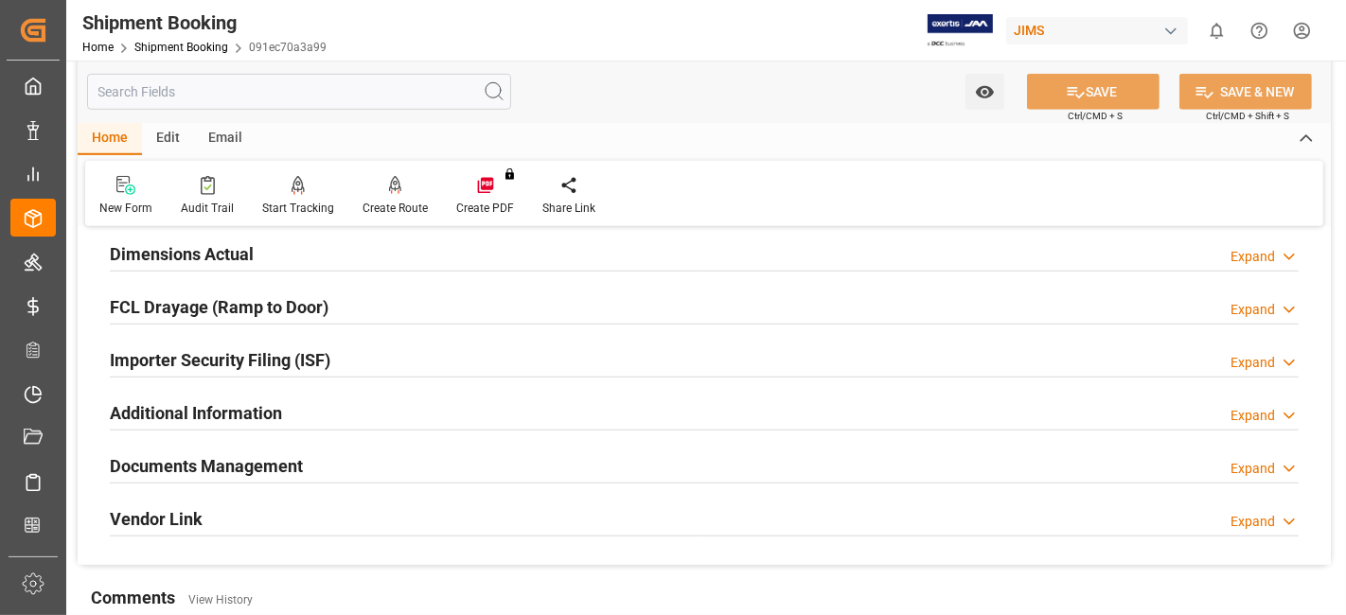
click at [224, 453] on h2 "Documents Management" at bounding box center [206, 466] width 193 height 26
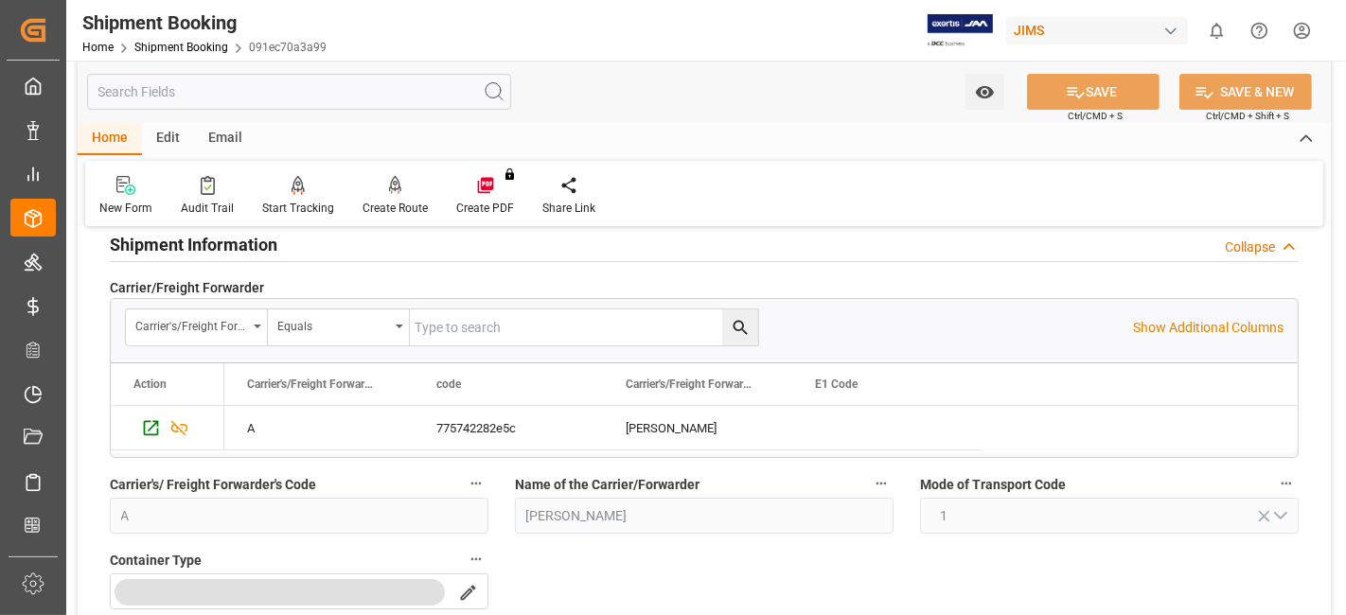
scroll to position [0, 0]
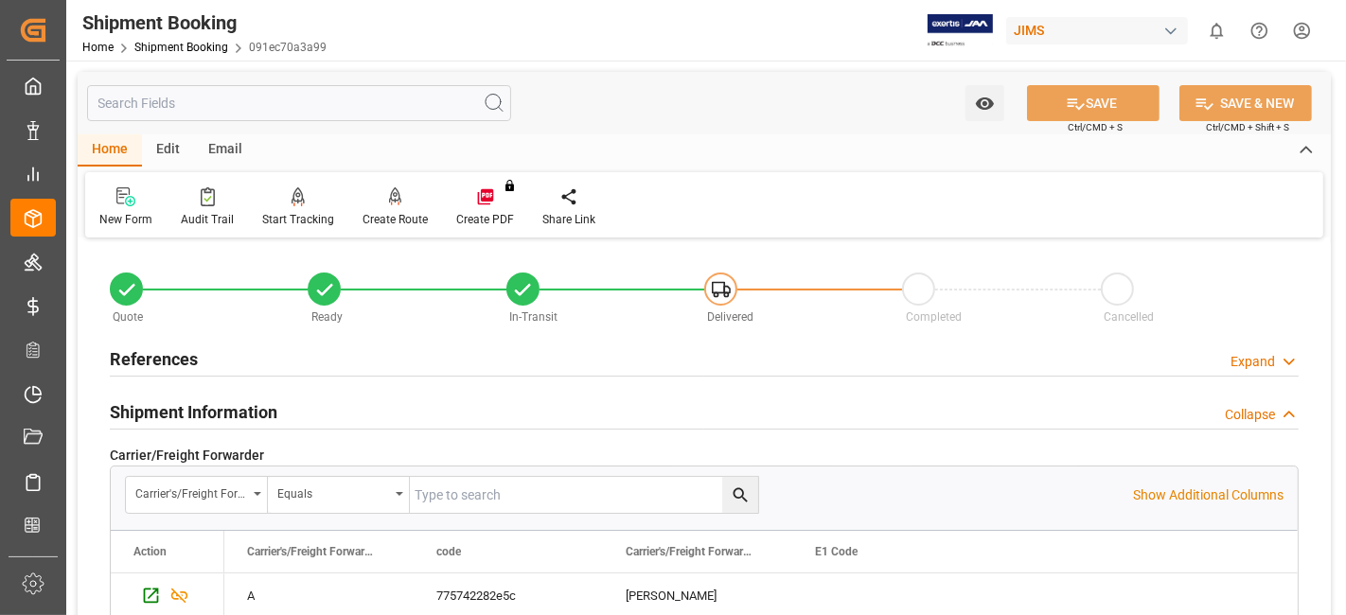
click at [160, 358] on h2 "References" at bounding box center [154, 359] width 88 height 26
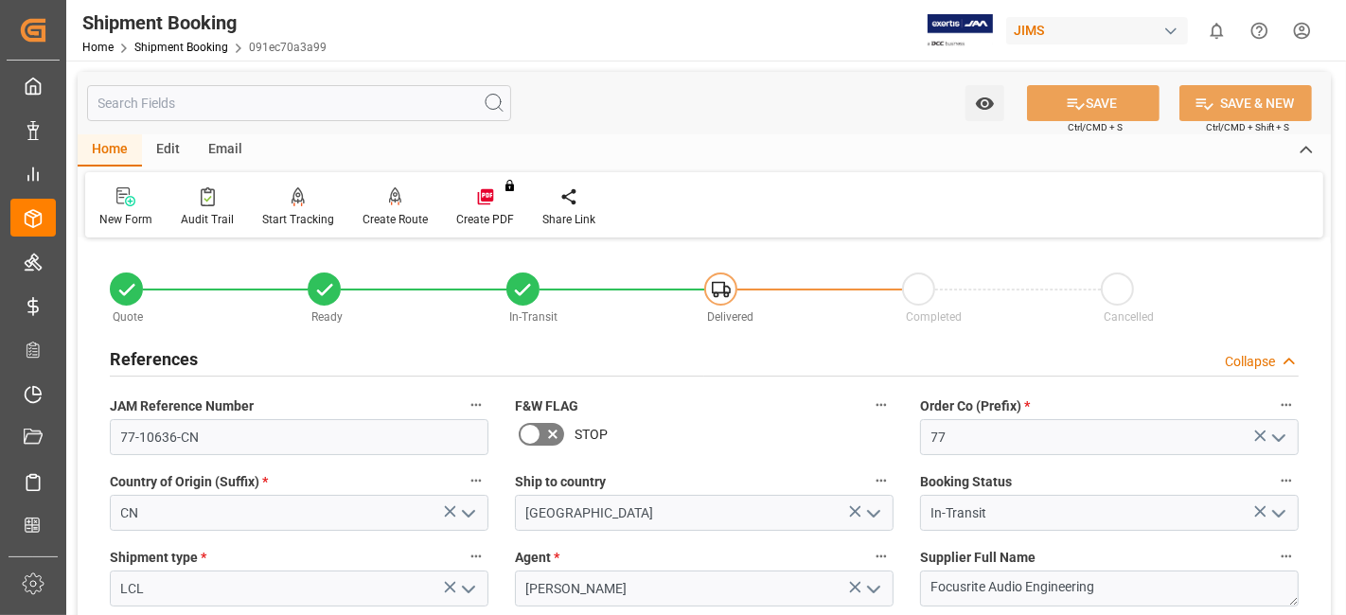
click at [219, 405] on span "JAM Reference Number" at bounding box center [182, 407] width 144 height 20
click at [464, 405] on button "JAM Reference Number" at bounding box center [476, 405] width 25 height 25
click at [250, 402] on div at bounding box center [673, 307] width 1346 height 615
click at [250, 407] on span "JAM Reference Number" at bounding box center [182, 407] width 144 height 20
click at [208, 397] on span "JAM Reference Number" at bounding box center [182, 407] width 144 height 20
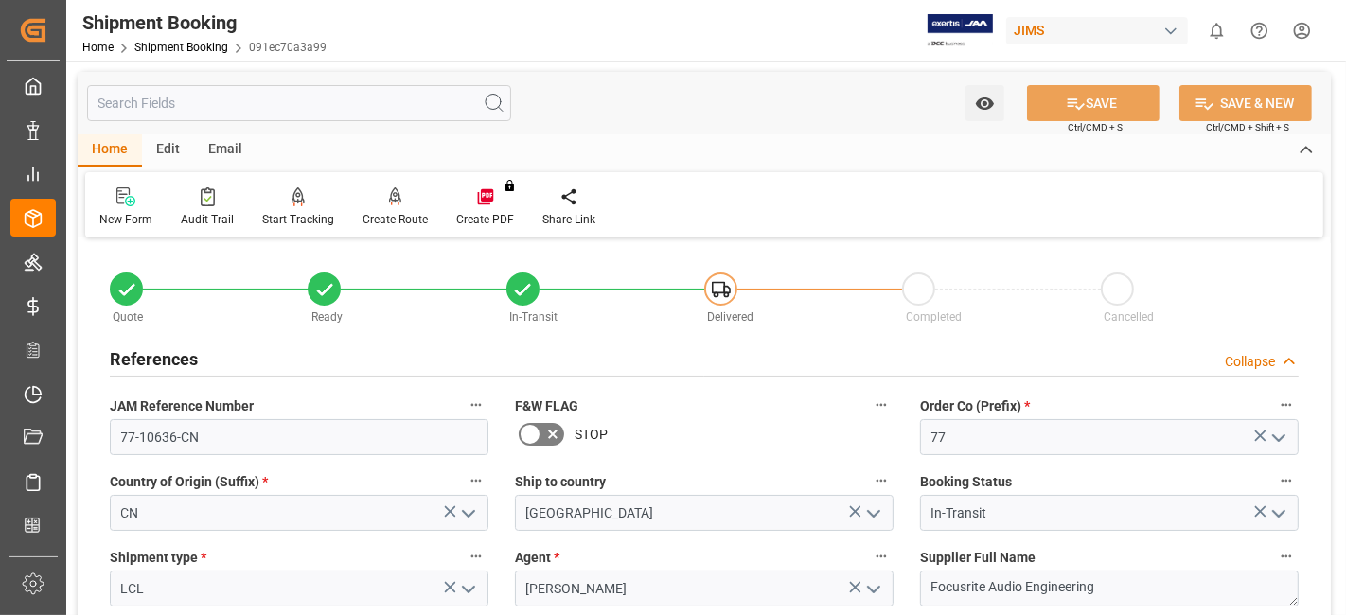
click at [464, 395] on button "JAM Reference Number" at bounding box center [476, 405] width 25 height 25
click at [201, 402] on div at bounding box center [673, 307] width 1346 height 615
click at [201, 402] on div "Audits" at bounding box center [673, 307] width 1346 height 615
click at [186, 361] on h2 "References" at bounding box center [154, 359] width 88 height 26
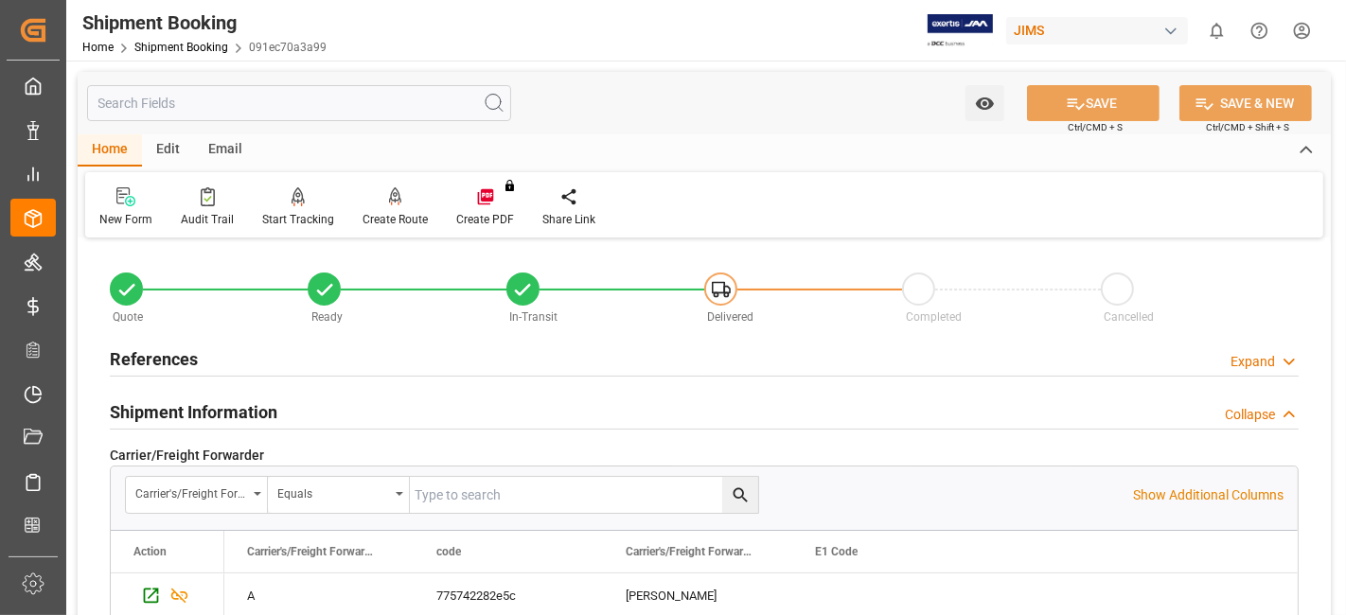
click at [213, 361] on div "References Expand" at bounding box center [704, 358] width 1189 height 36
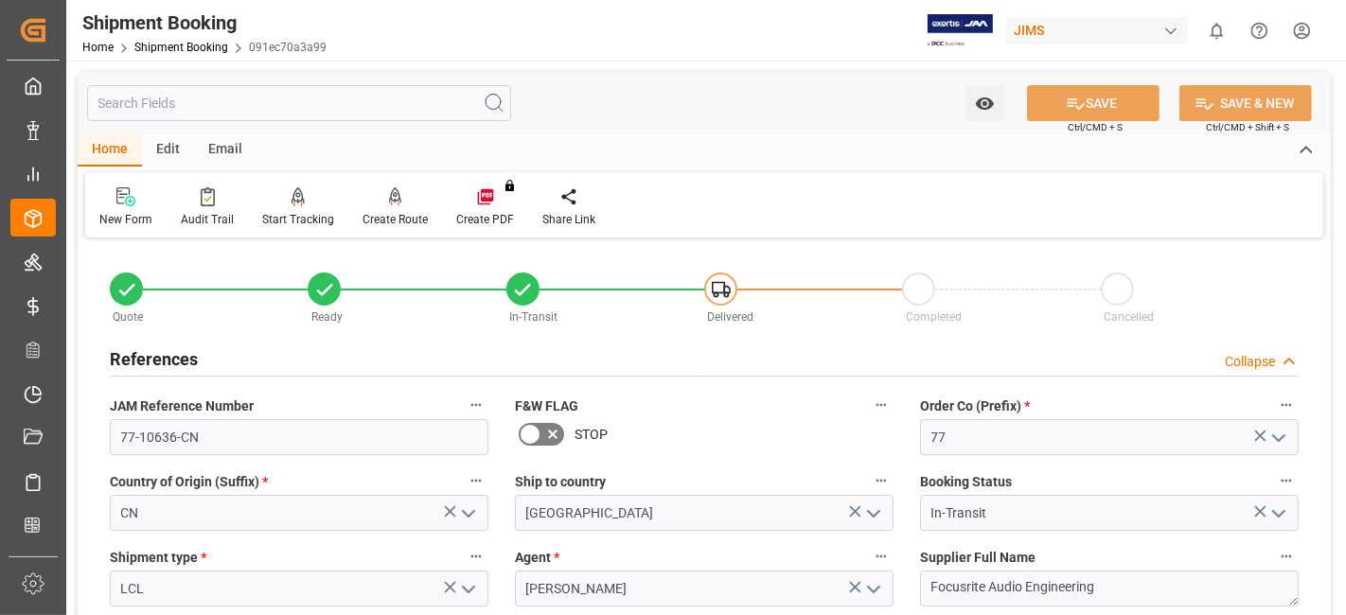
click at [204, 363] on div "References Collapse" at bounding box center [704, 358] width 1189 height 36
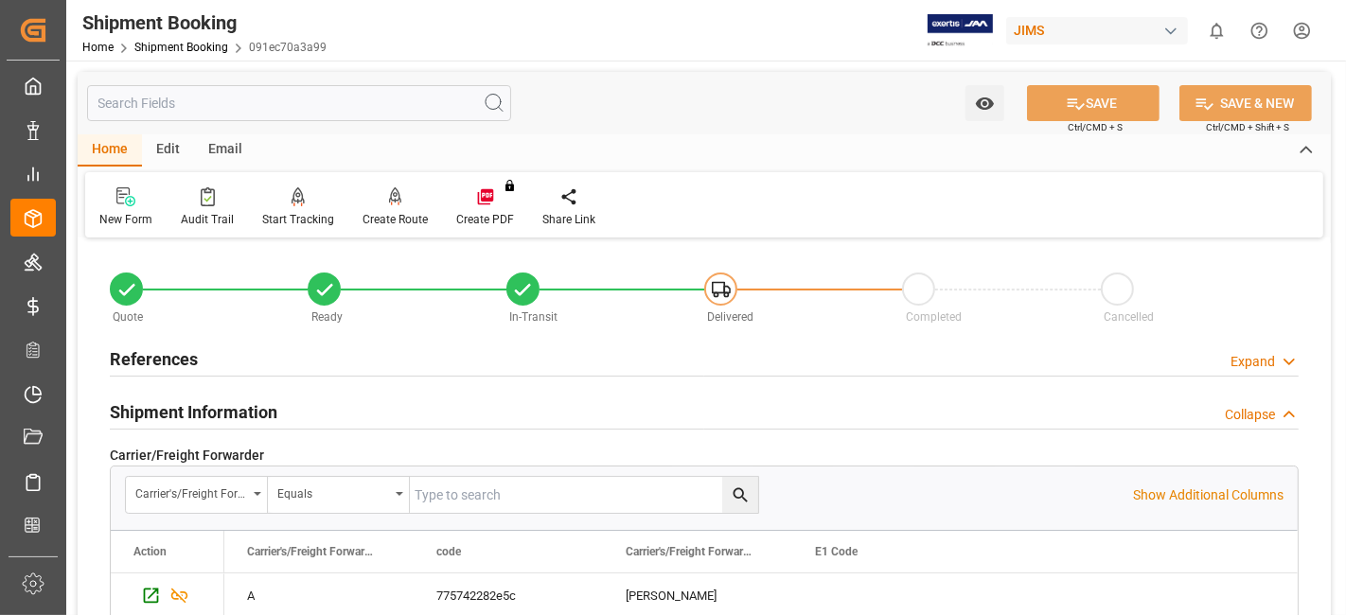
click at [238, 355] on div "References Expand" at bounding box center [704, 358] width 1189 height 36
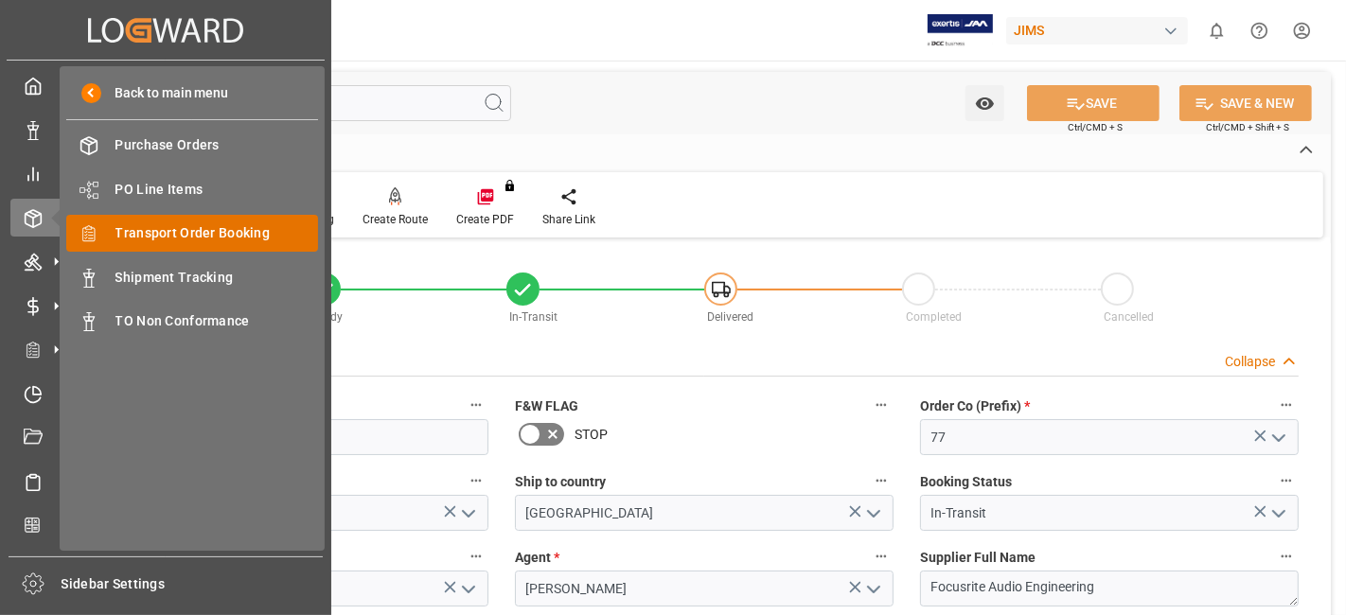
click at [204, 227] on span "Transport Order Booking" at bounding box center [217, 233] width 204 height 20
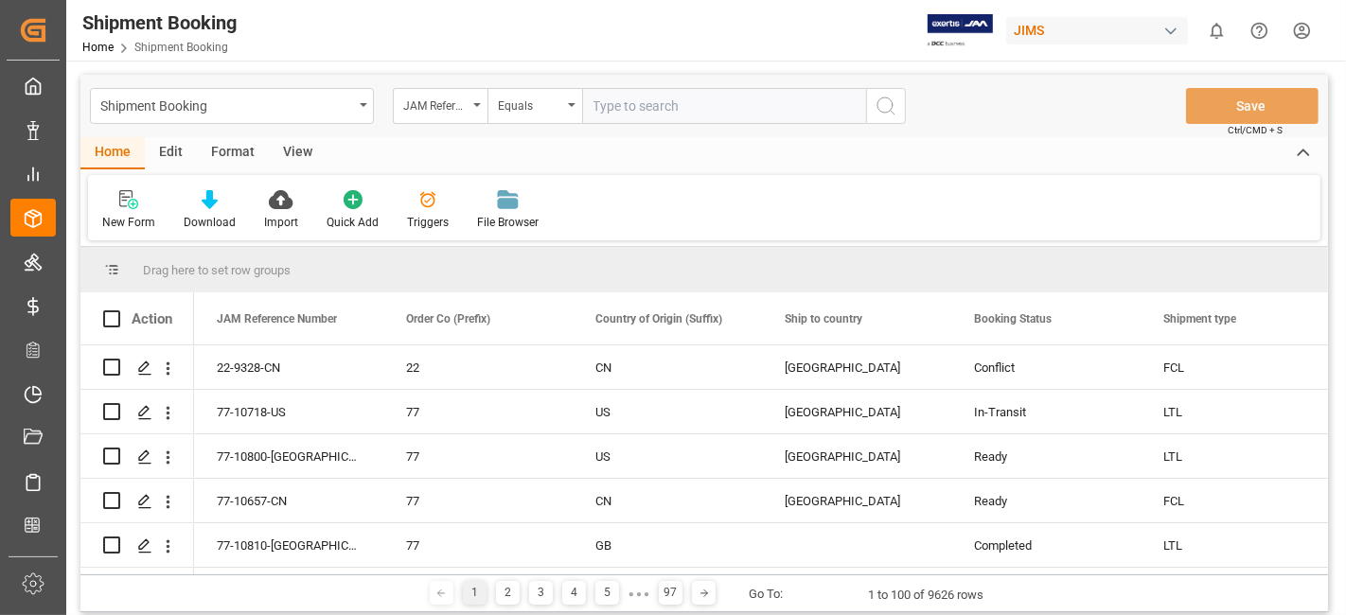
click at [615, 97] on input "text" at bounding box center [724, 106] width 284 height 36
paste input "77-10751-US"
type input "77-10751-US"
click at [869, 106] on button "search button" at bounding box center [886, 106] width 40 height 36
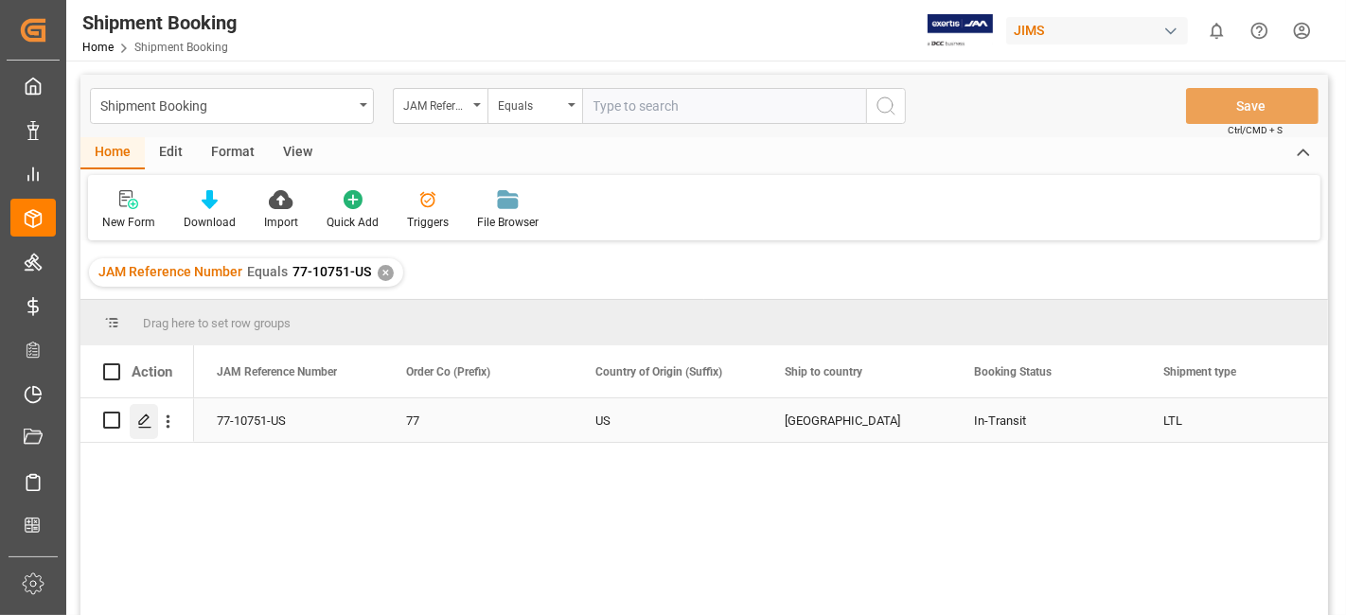
click at [150, 407] on div "Press SPACE to select this row." at bounding box center [144, 421] width 28 height 35
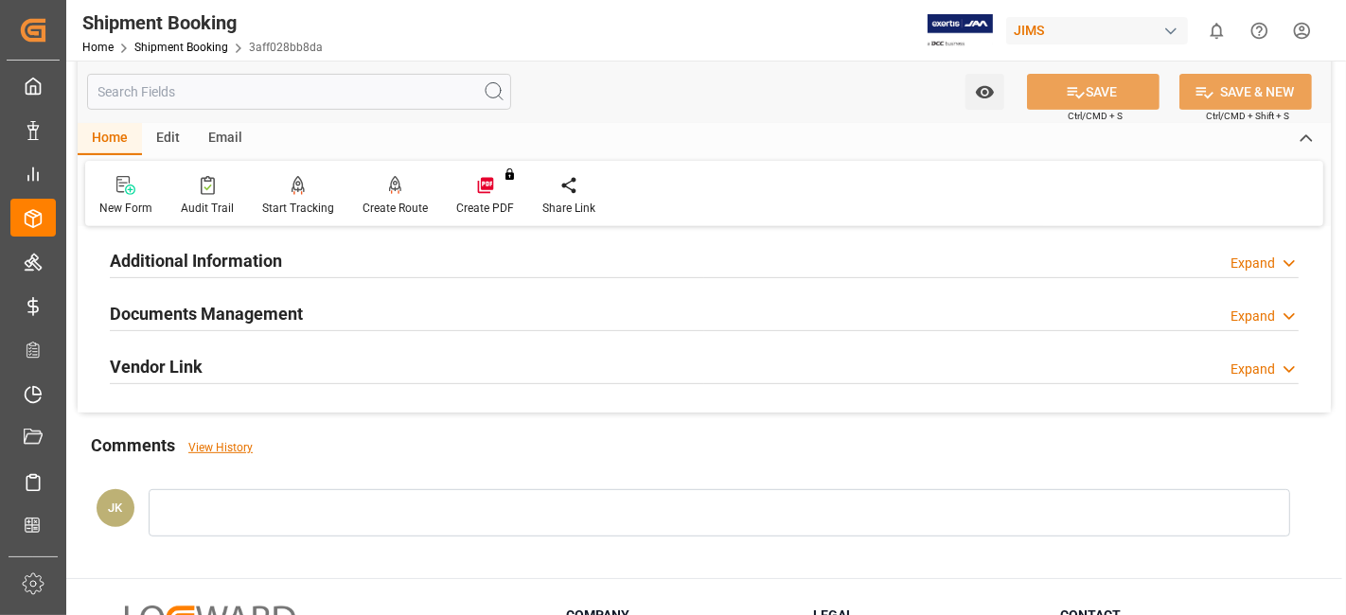
scroll to position [686, 0]
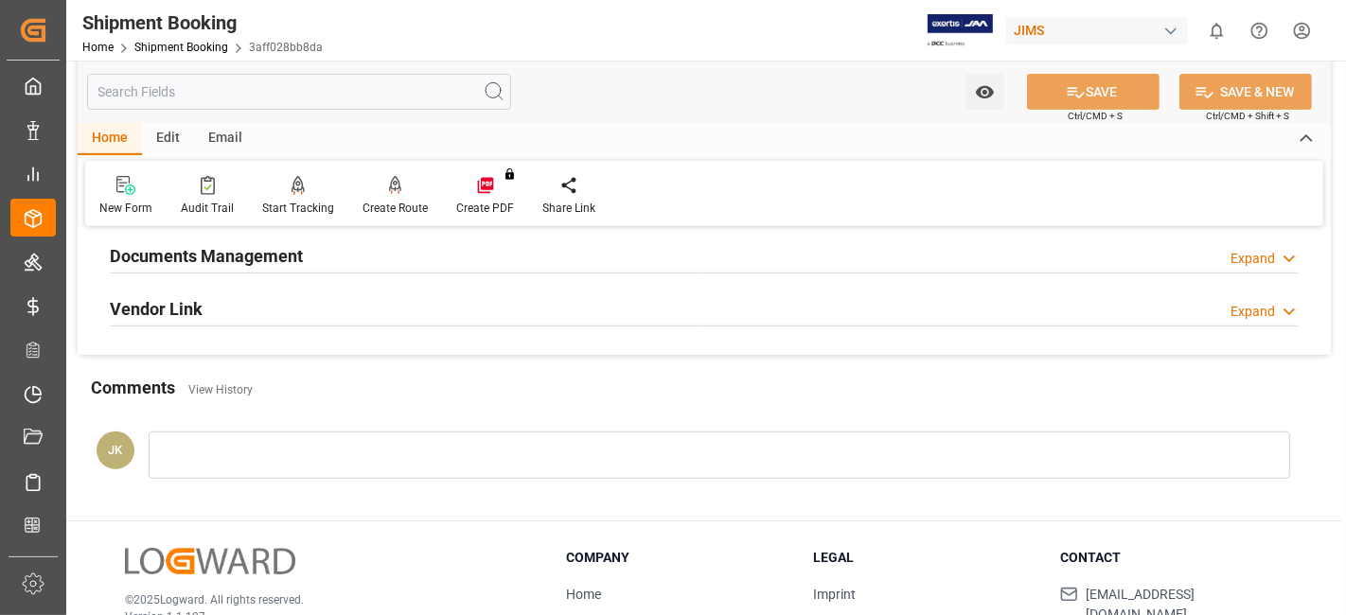
click at [195, 245] on h2 "Documents Management" at bounding box center [206, 256] width 193 height 26
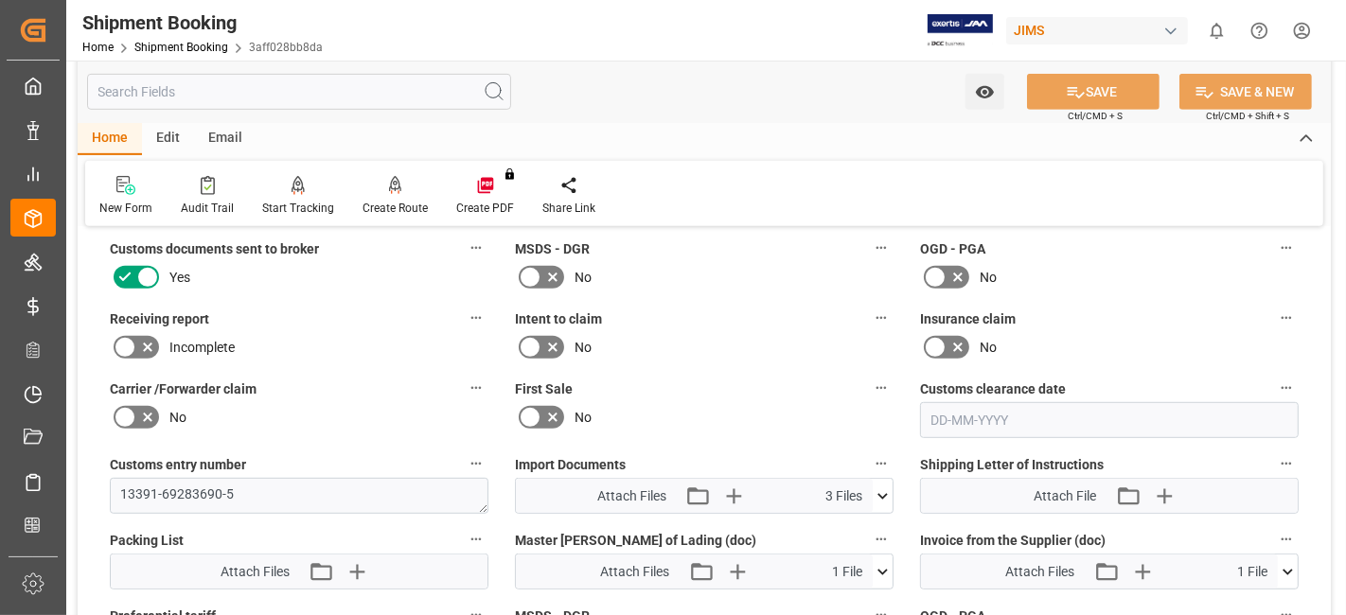
scroll to position [812, 0]
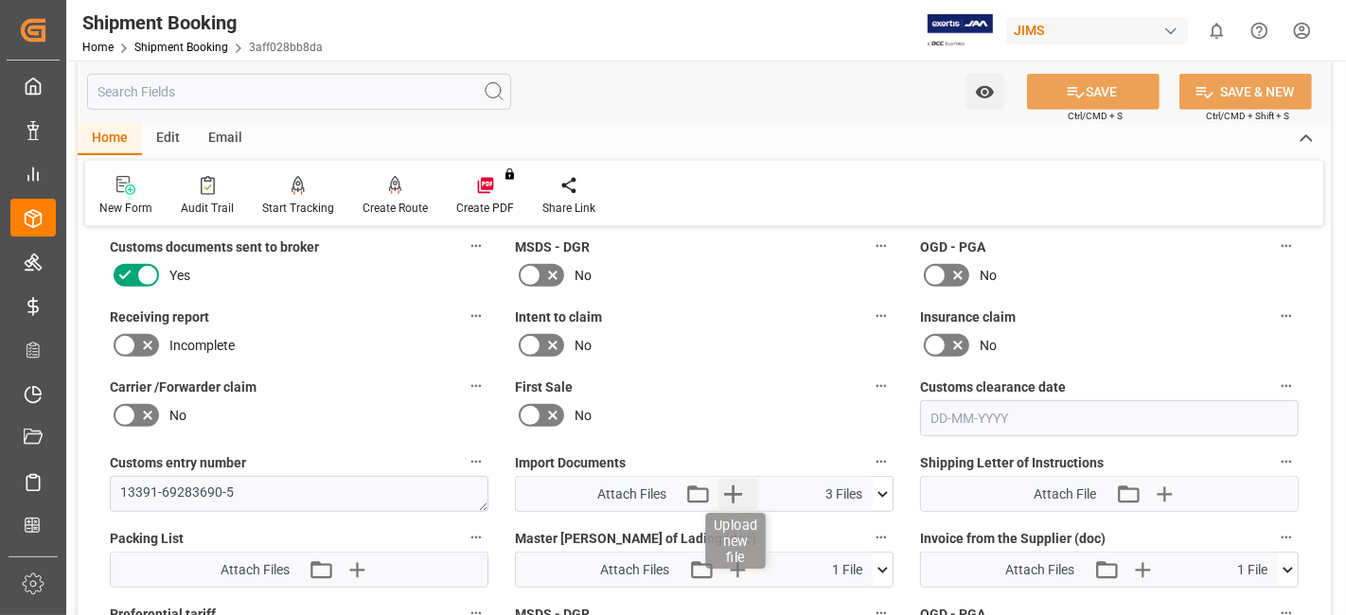
click at [738, 490] on icon "button" at bounding box center [733, 494] width 30 height 30
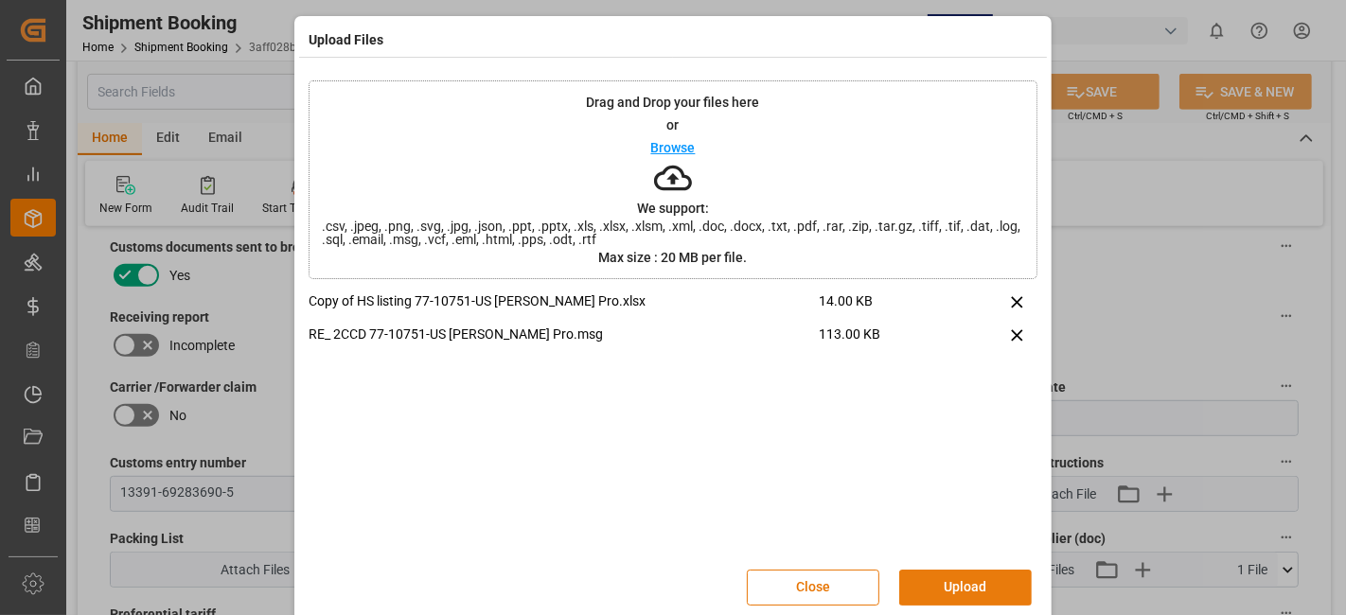
click at [941, 578] on button "Upload" at bounding box center [965, 588] width 133 height 36
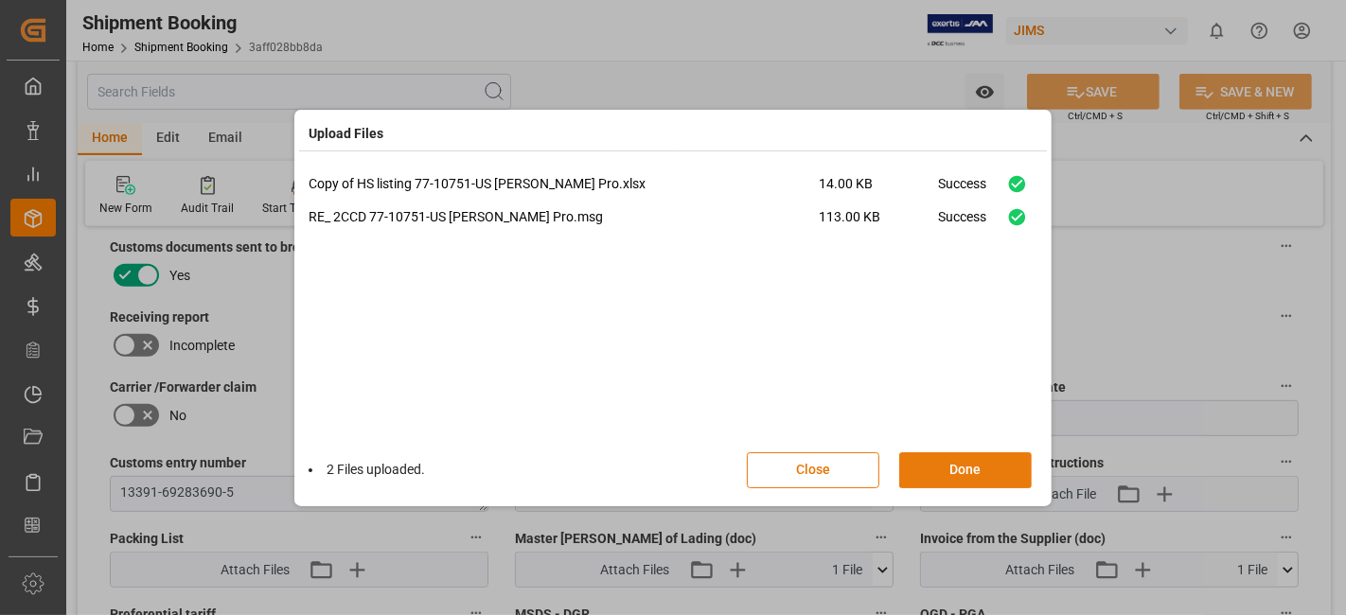
click at [976, 469] on button "Done" at bounding box center [965, 470] width 133 height 36
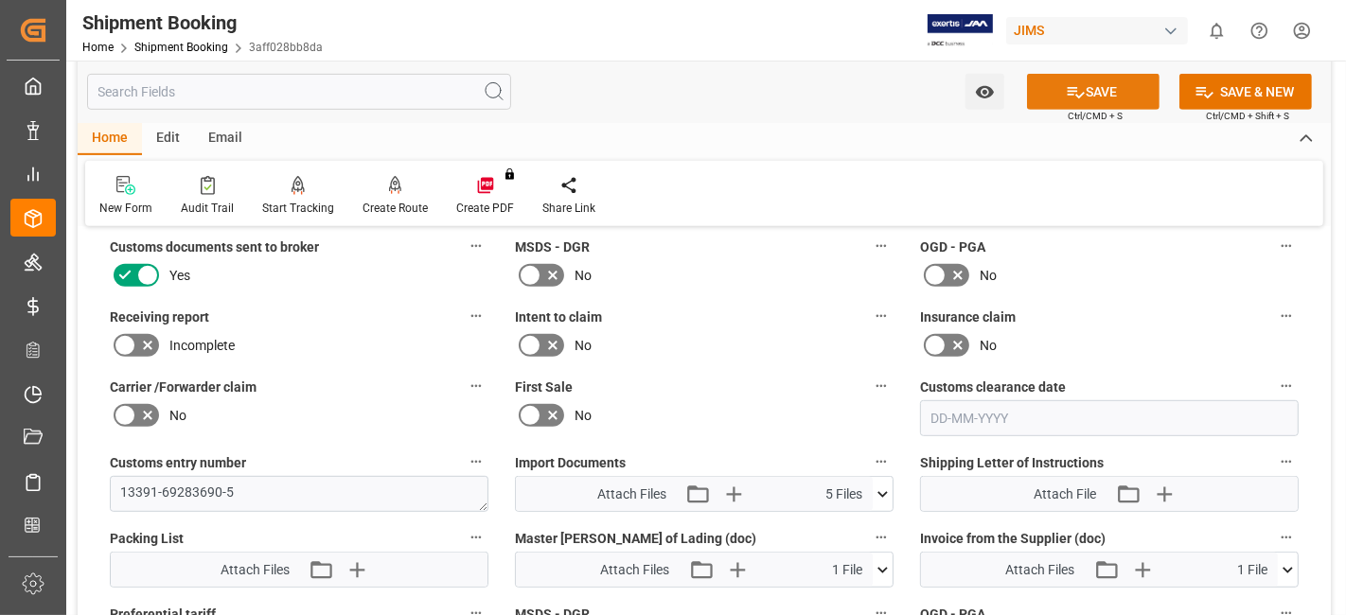
click at [1044, 91] on button "SAVE" at bounding box center [1093, 92] width 133 height 36
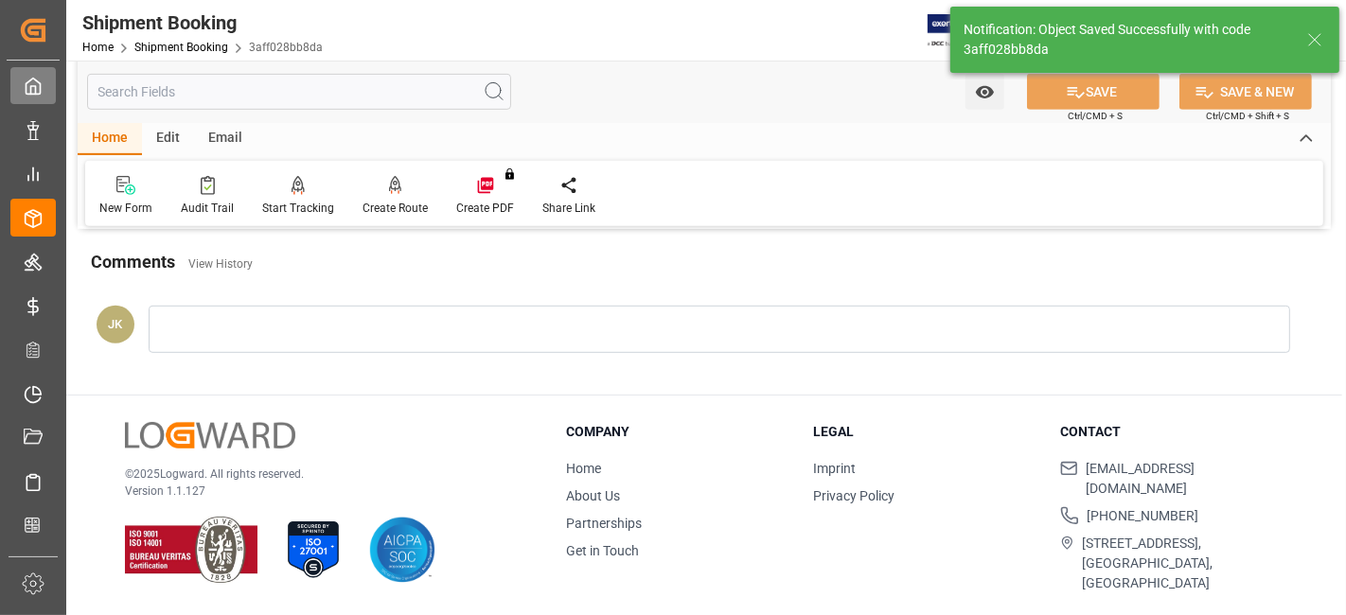
scroll to position [801, 0]
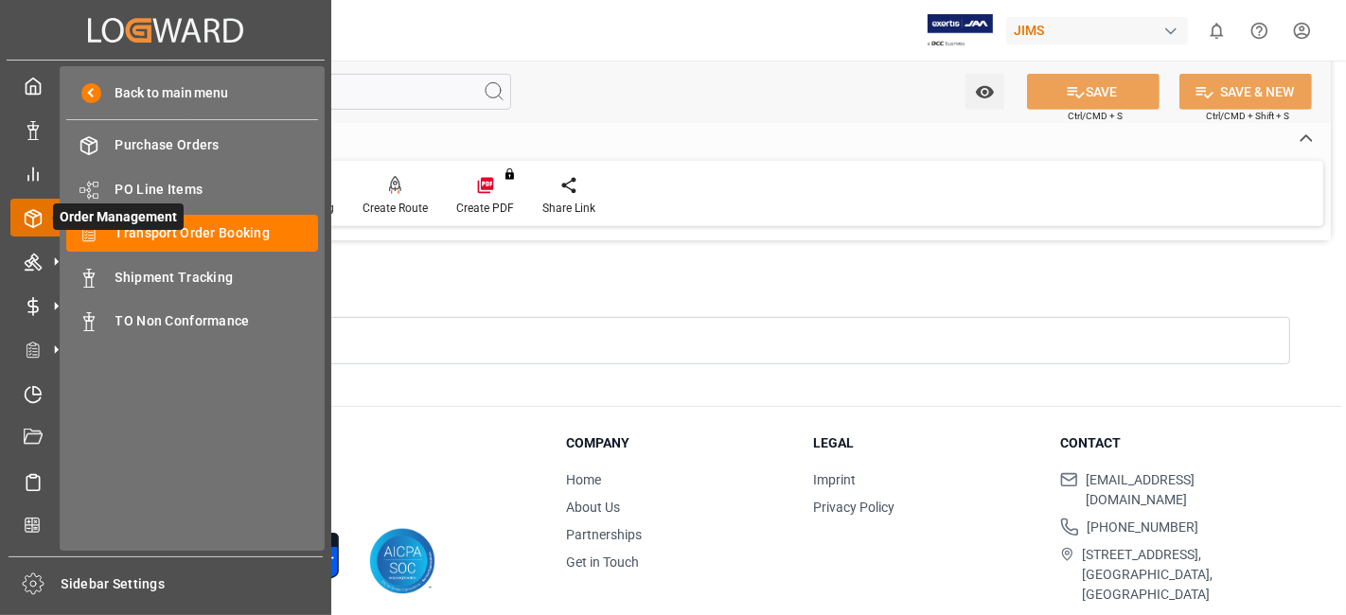
click at [172, 225] on span "Order Management" at bounding box center [118, 217] width 131 height 27
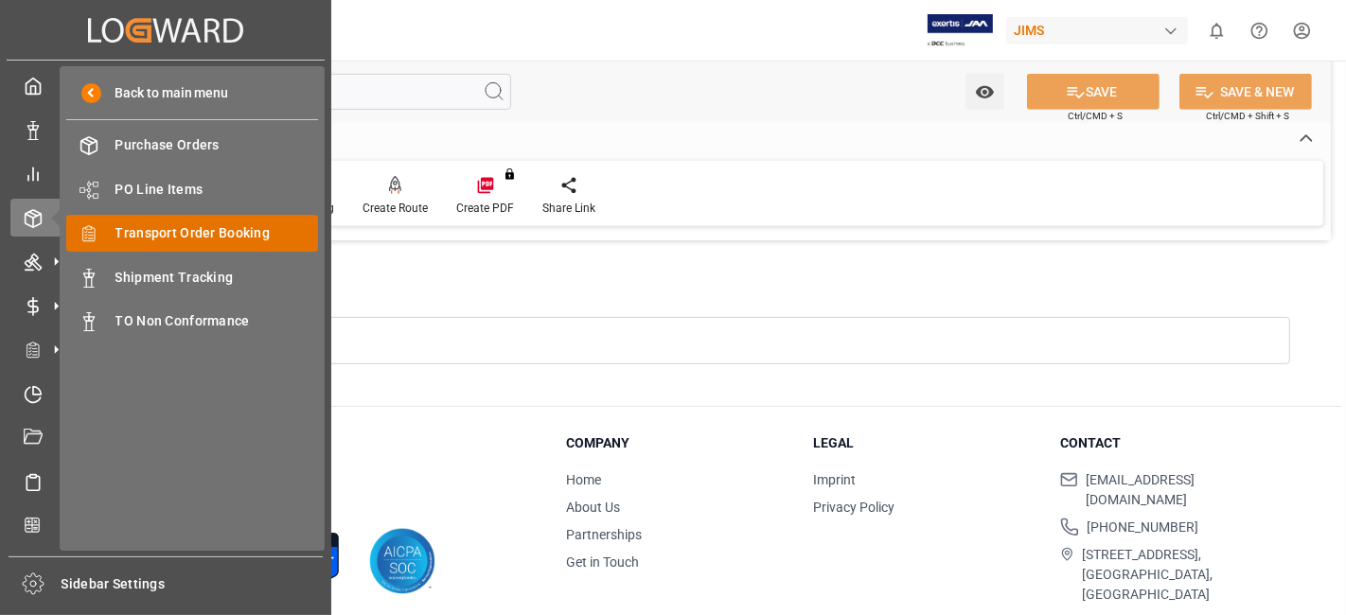
click at [240, 231] on span "Transport Order Booking" at bounding box center [217, 233] width 204 height 20
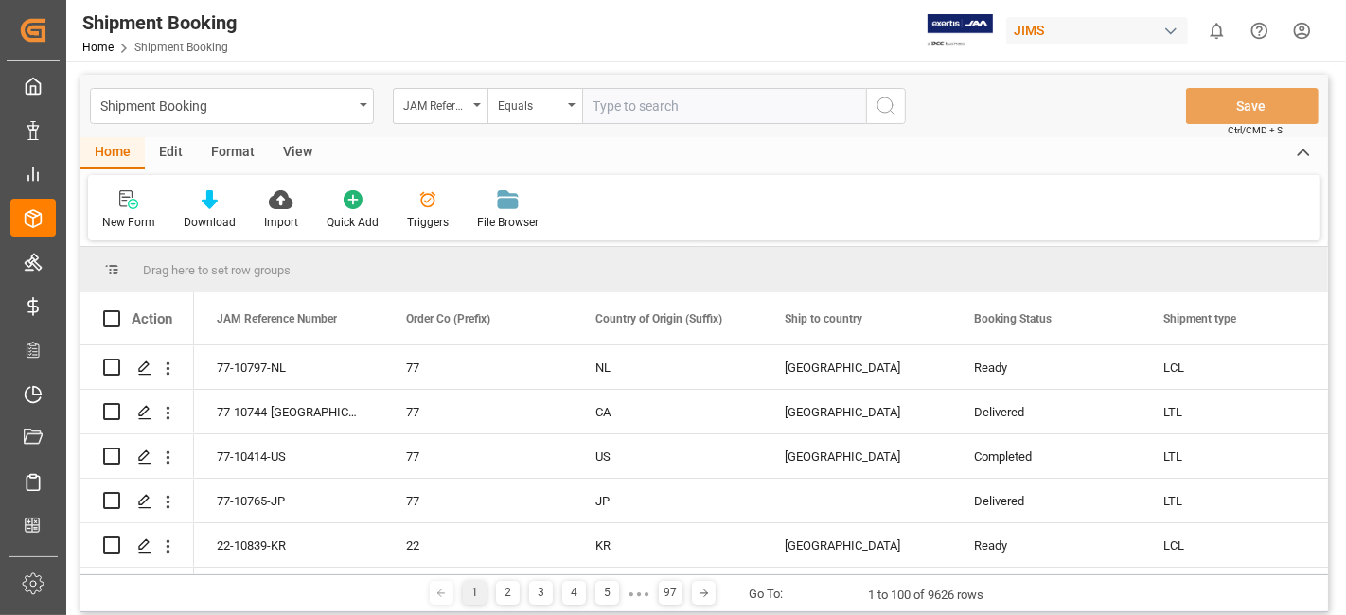
click at [654, 104] on input "text" at bounding box center [724, 106] width 284 height 36
type input "77-10535-US"
click at [895, 106] on icon "search button" at bounding box center [886, 106] width 23 height 23
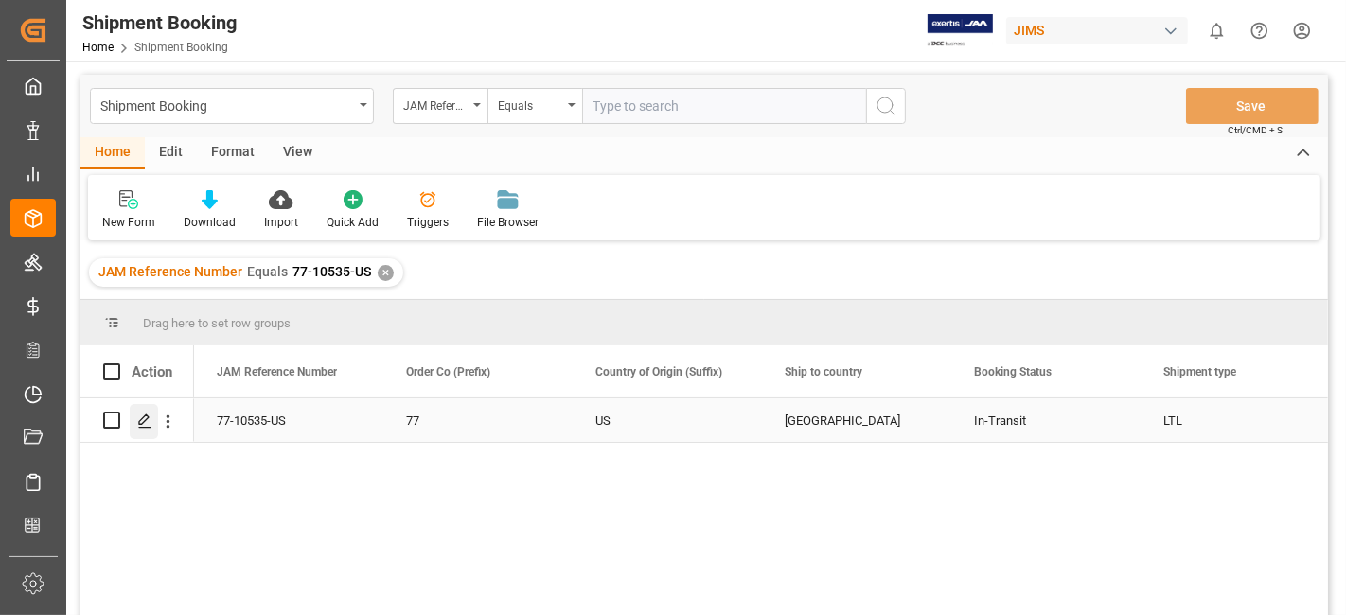
click at [146, 423] on icon "Press SPACE to select this row." at bounding box center [144, 421] width 15 height 15
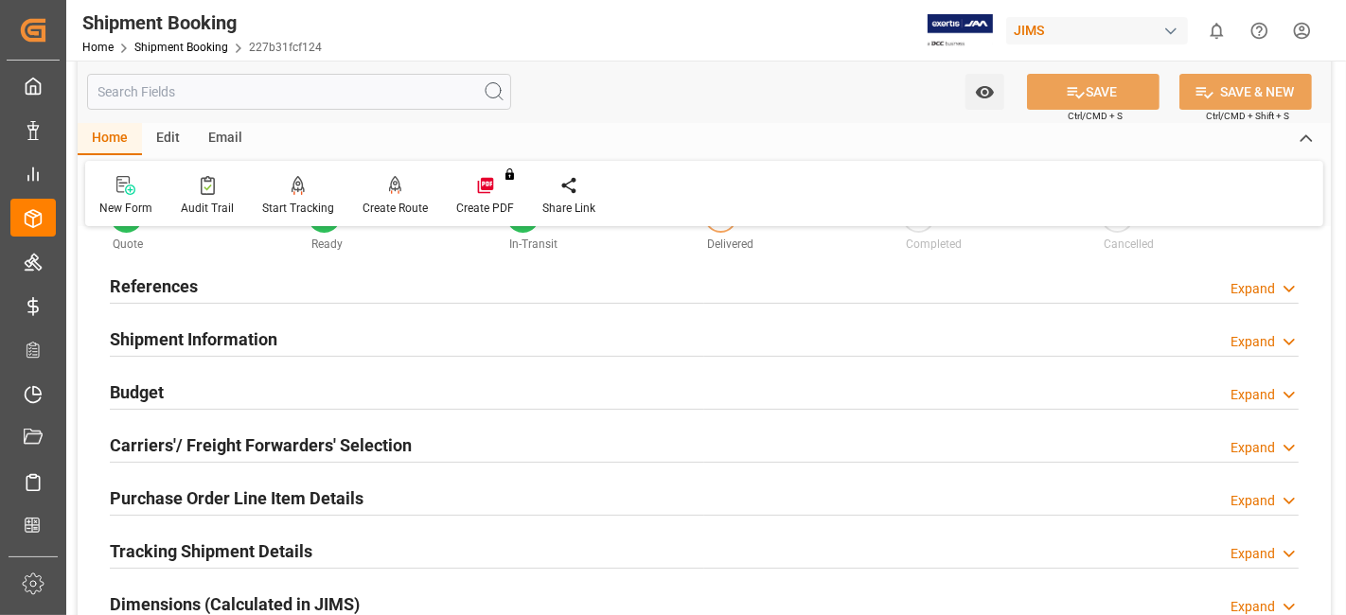
scroll to position [105, 0]
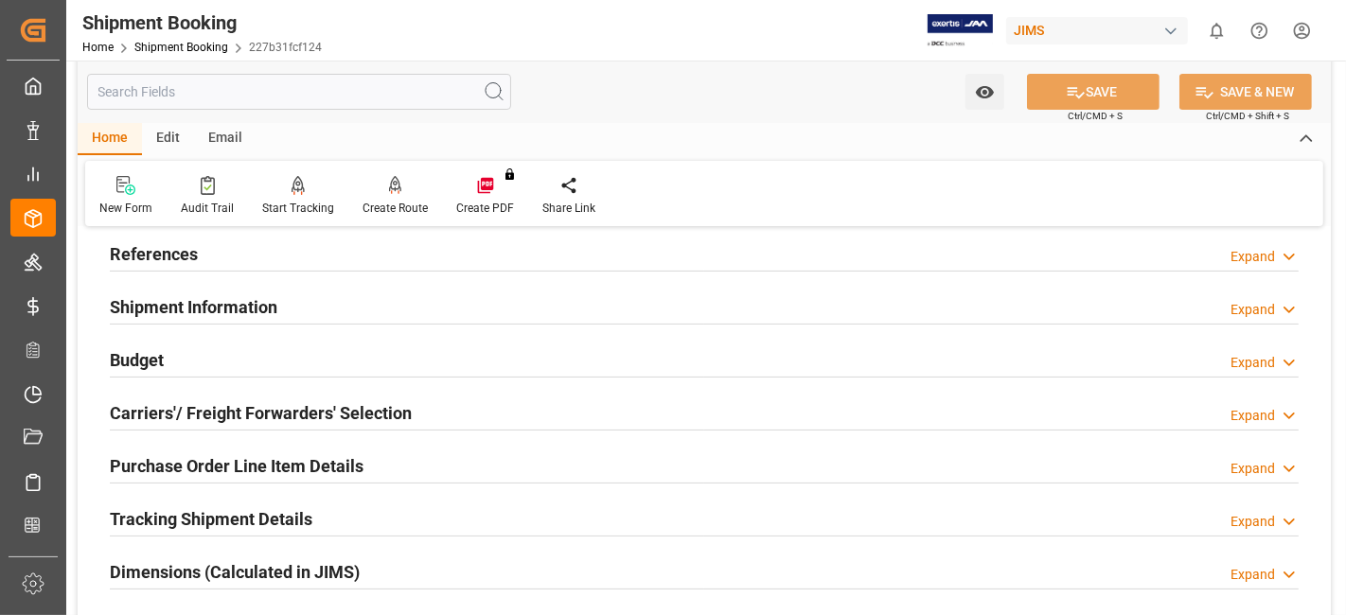
click at [226, 540] on div "Tracking Shipment Details Expand" at bounding box center [704, 519] width 1215 height 53
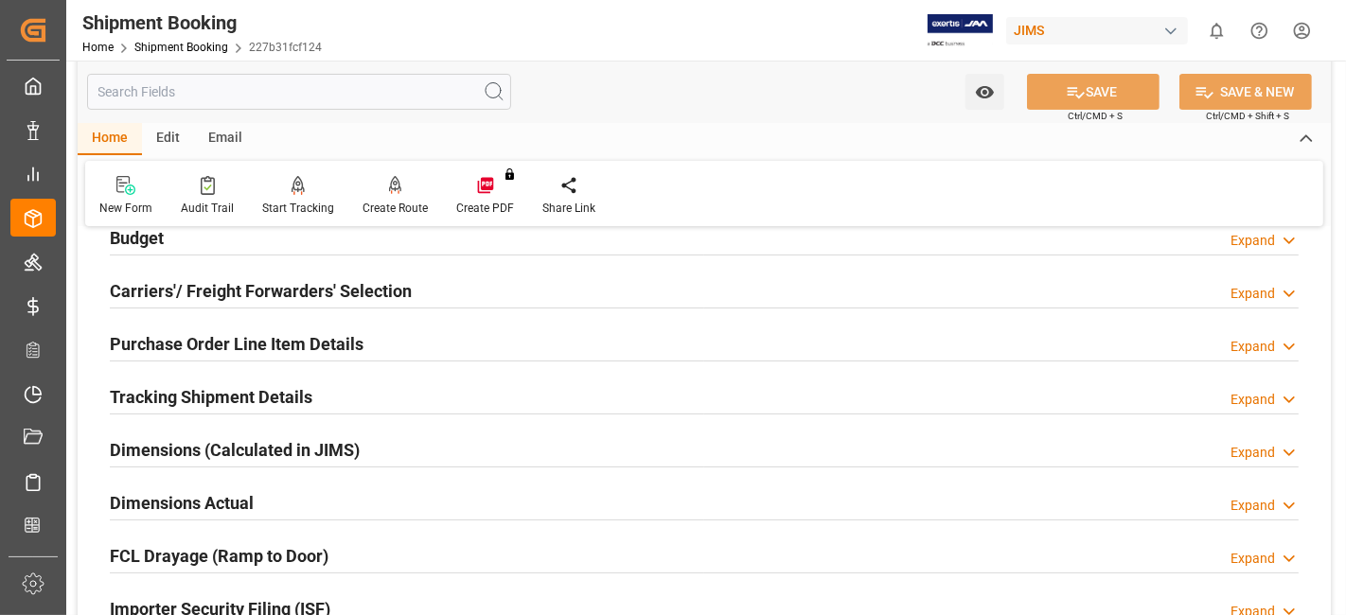
scroll to position [83, 0]
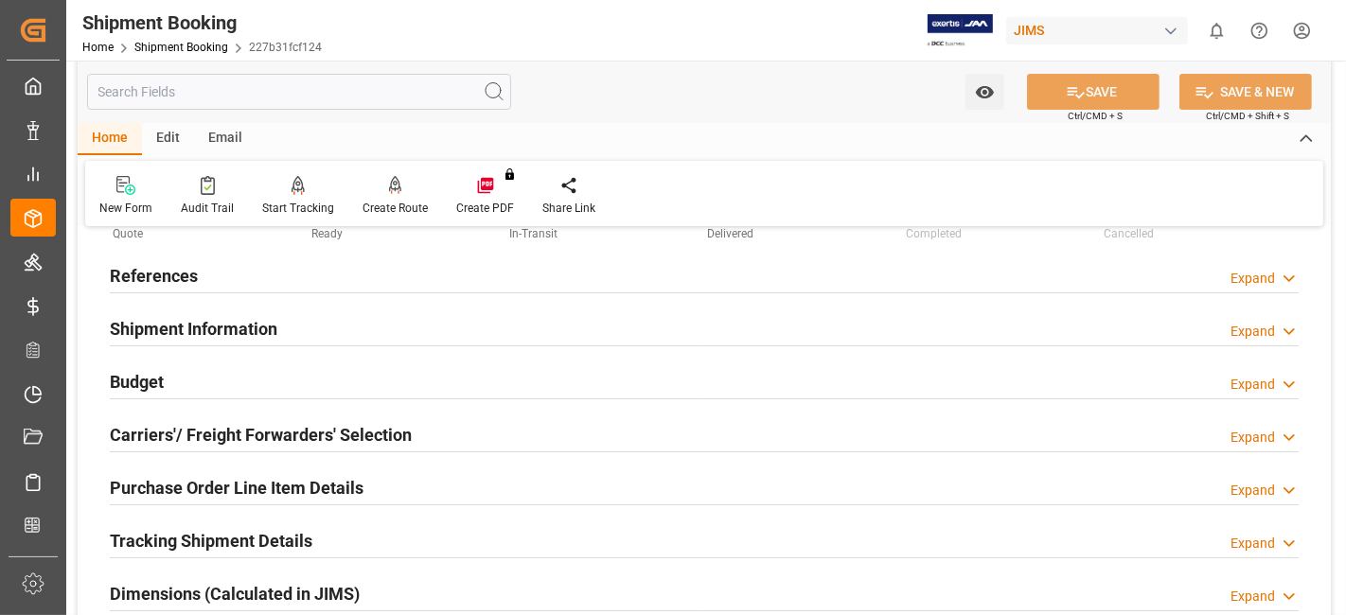
click at [164, 287] on h2 "References" at bounding box center [154, 276] width 88 height 26
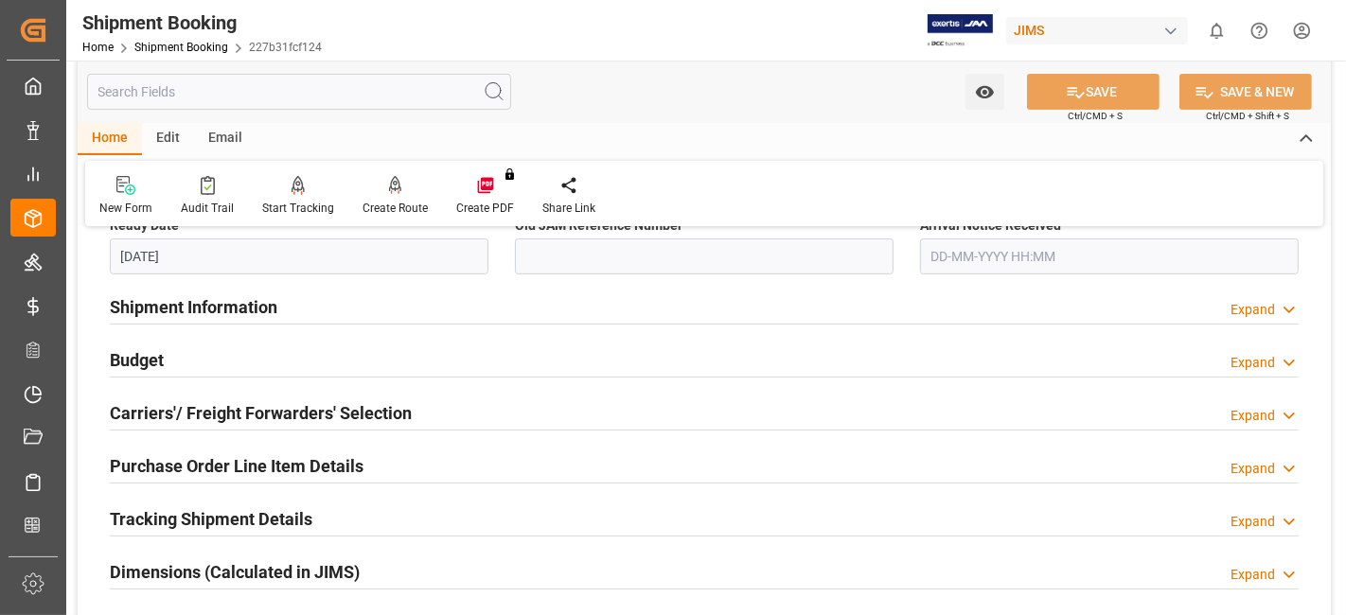
scroll to position [546, 0]
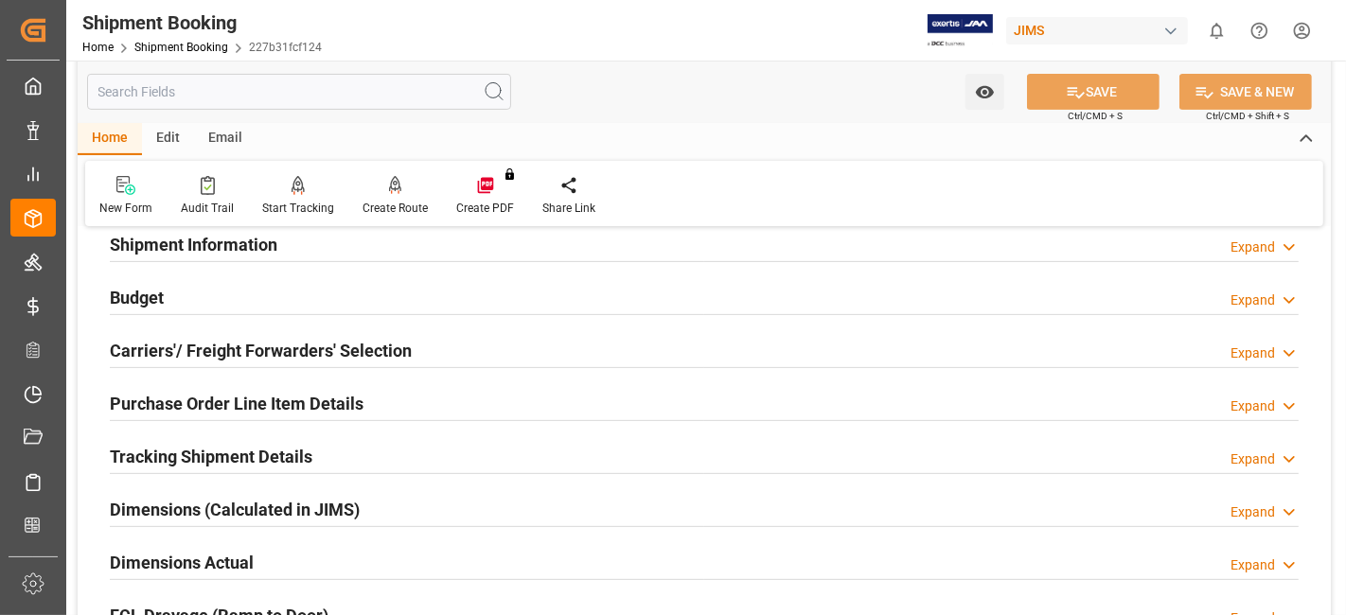
click at [175, 298] on div "Budget Expand" at bounding box center [704, 296] width 1189 height 36
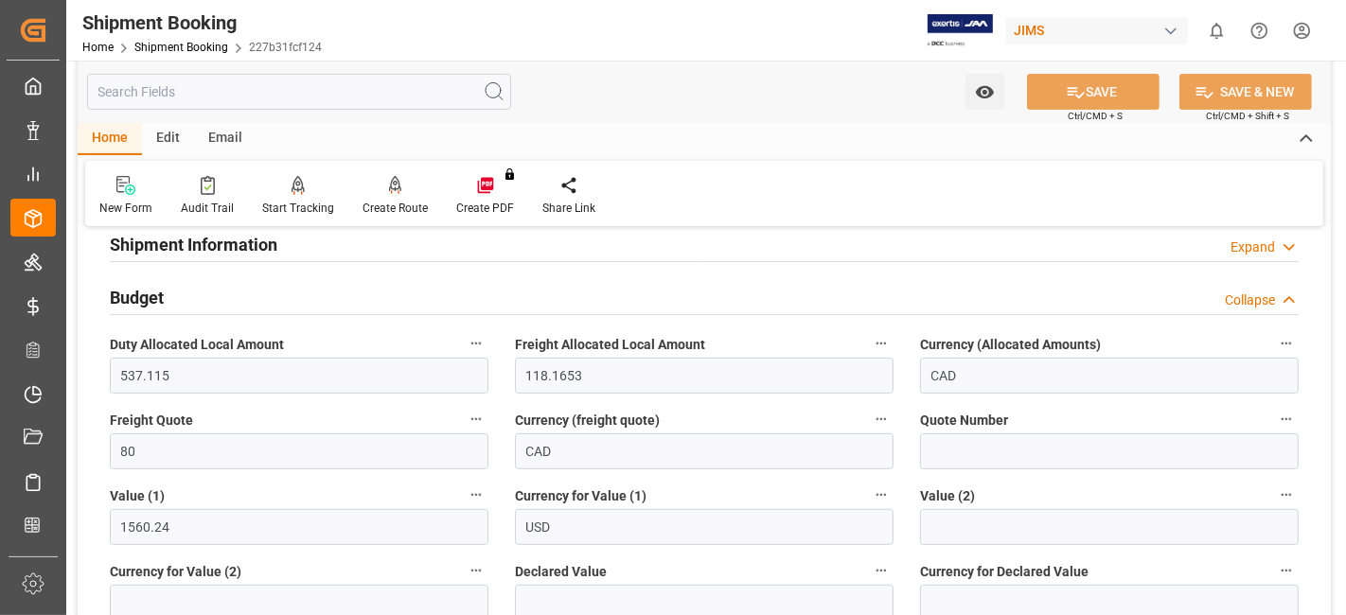
click at [174, 298] on div "Budget Collapse" at bounding box center [704, 296] width 1189 height 36
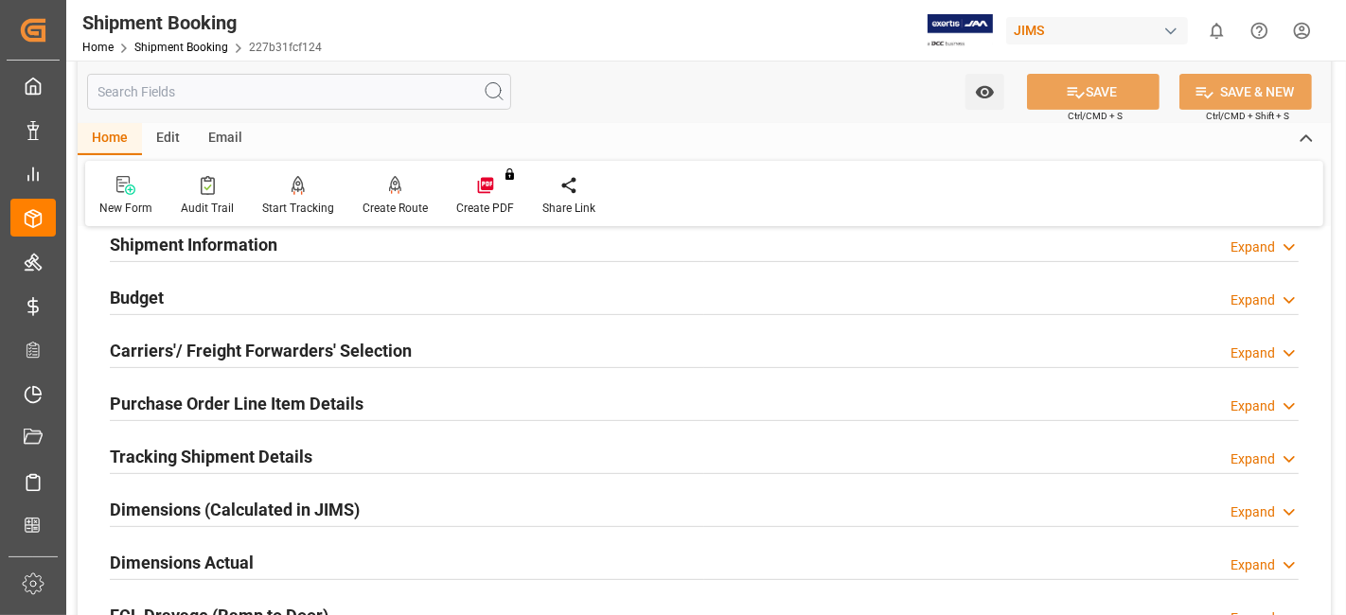
click at [182, 342] on h2 "Carriers'/ Freight Forwarders' Selection" at bounding box center [261, 351] width 302 height 26
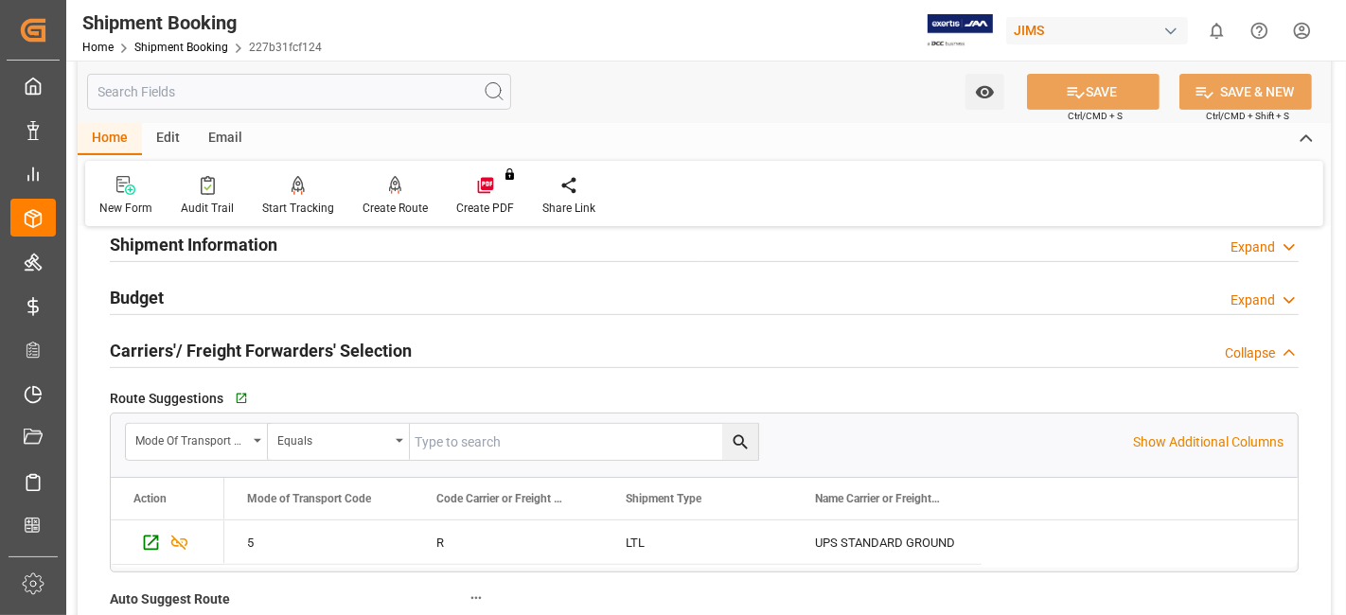
click at [182, 342] on h2 "Carriers'/ Freight Forwarders' Selection" at bounding box center [261, 351] width 302 height 26
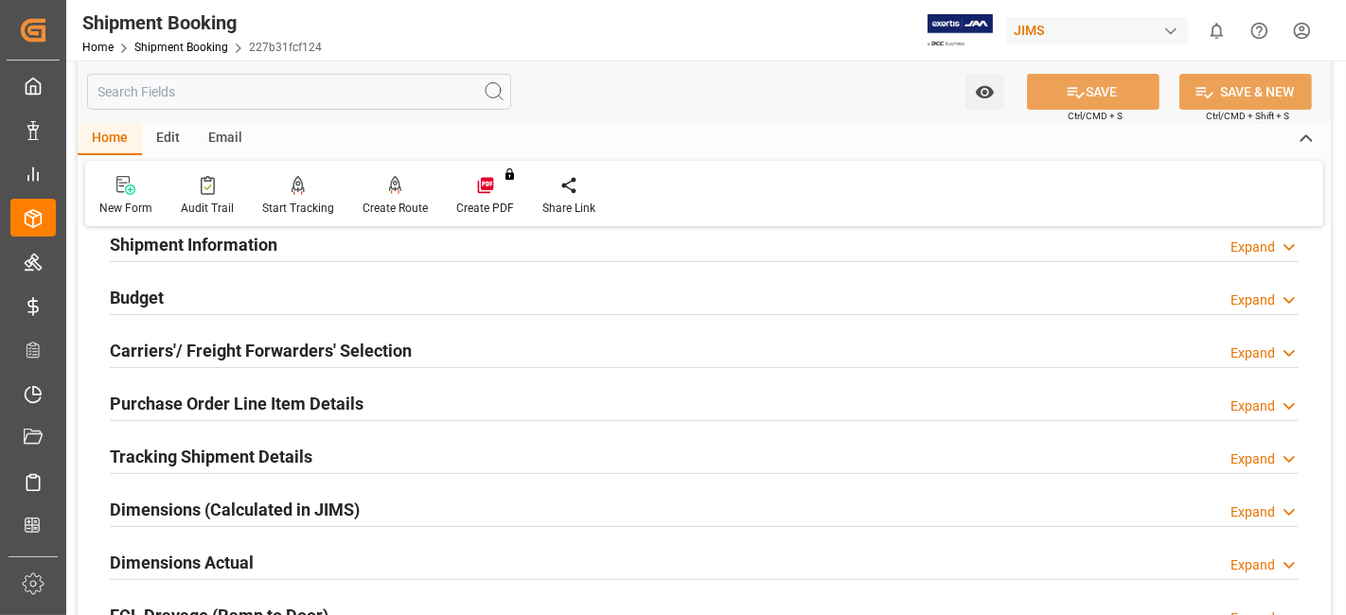
click at [182, 559] on h2 "Dimensions Actual" at bounding box center [182, 563] width 144 height 26
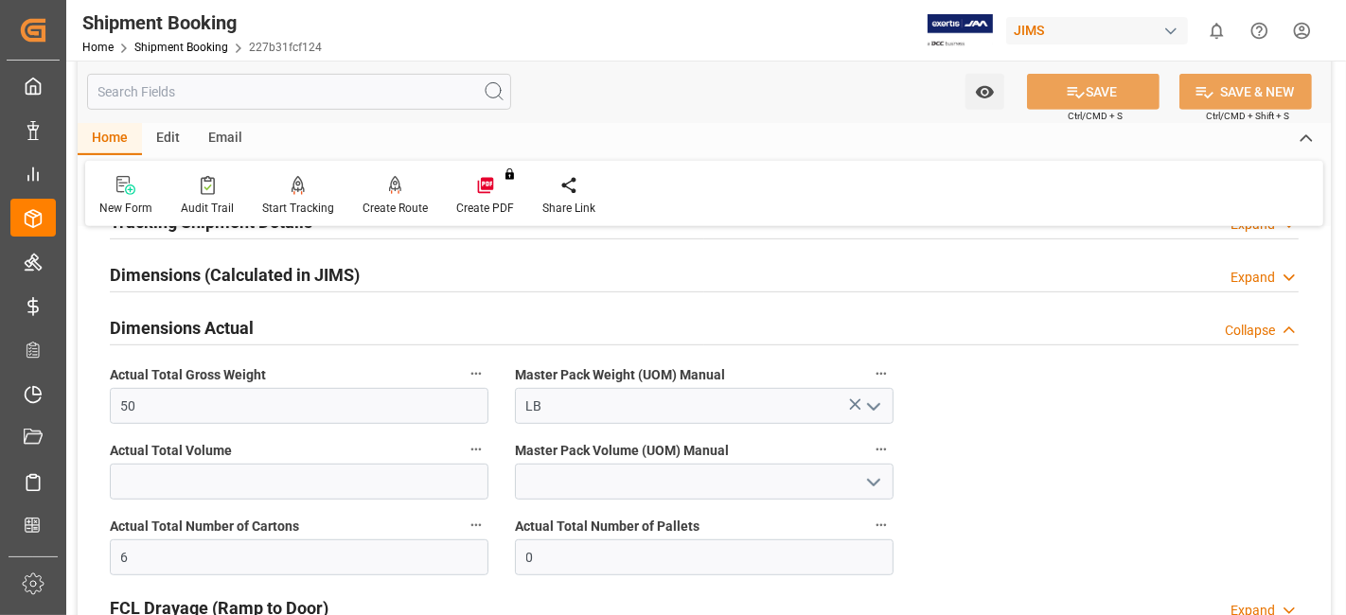
scroll to position [799, 0]
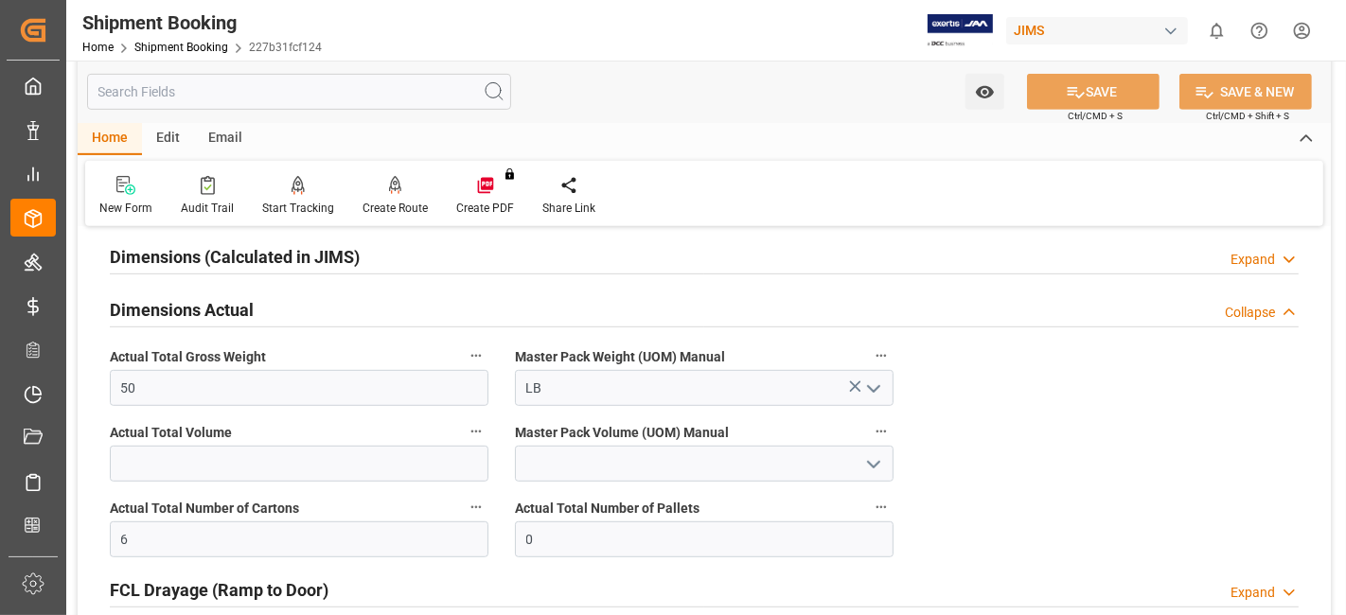
click at [185, 304] on h2 "Dimensions Actual" at bounding box center [182, 310] width 144 height 26
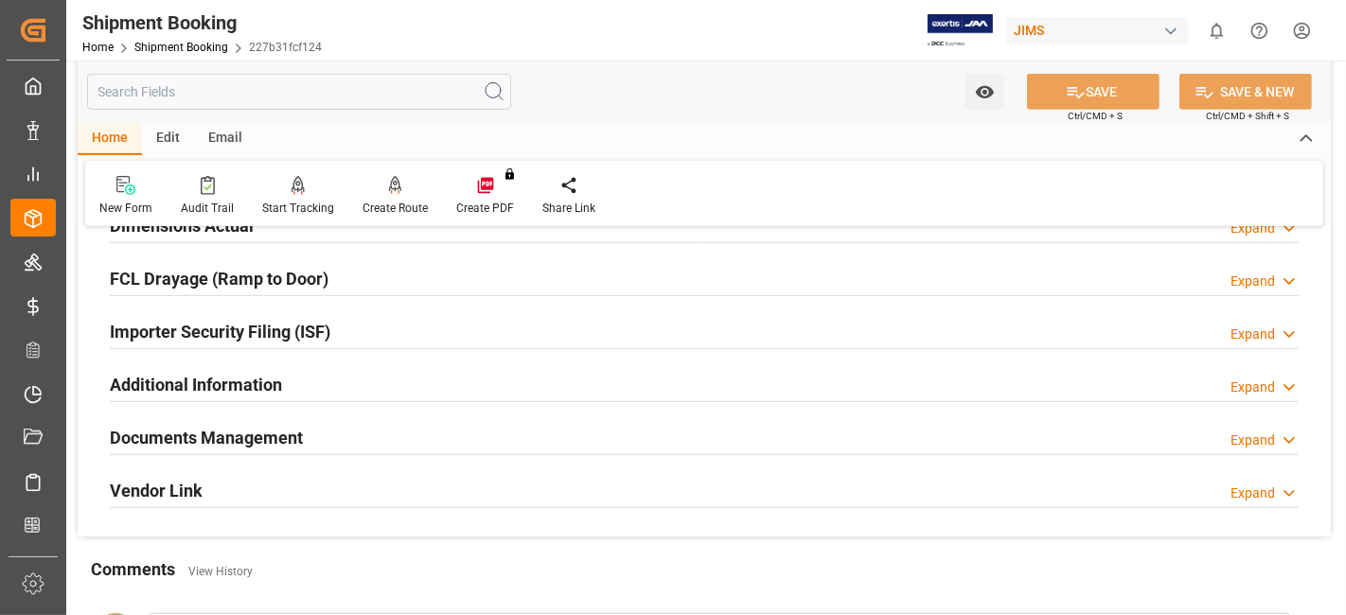
click at [168, 435] on h2 "Documents Management" at bounding box center [206, 438] width 193 height 26
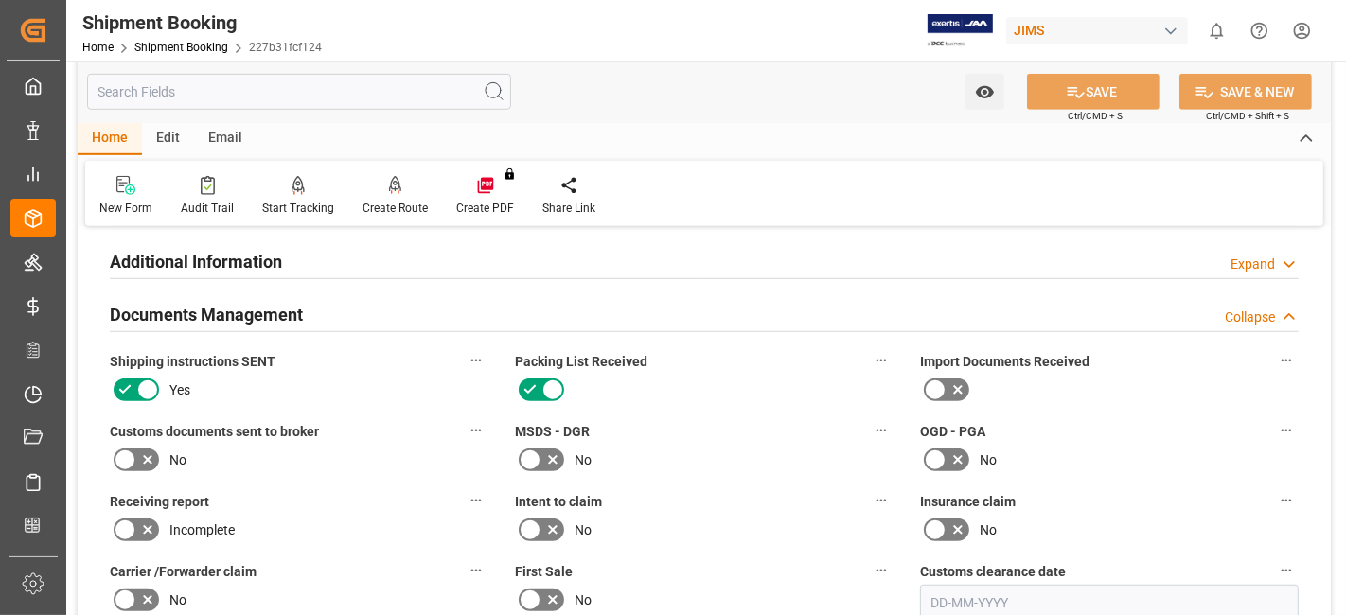
scroll to position [1009, 0]
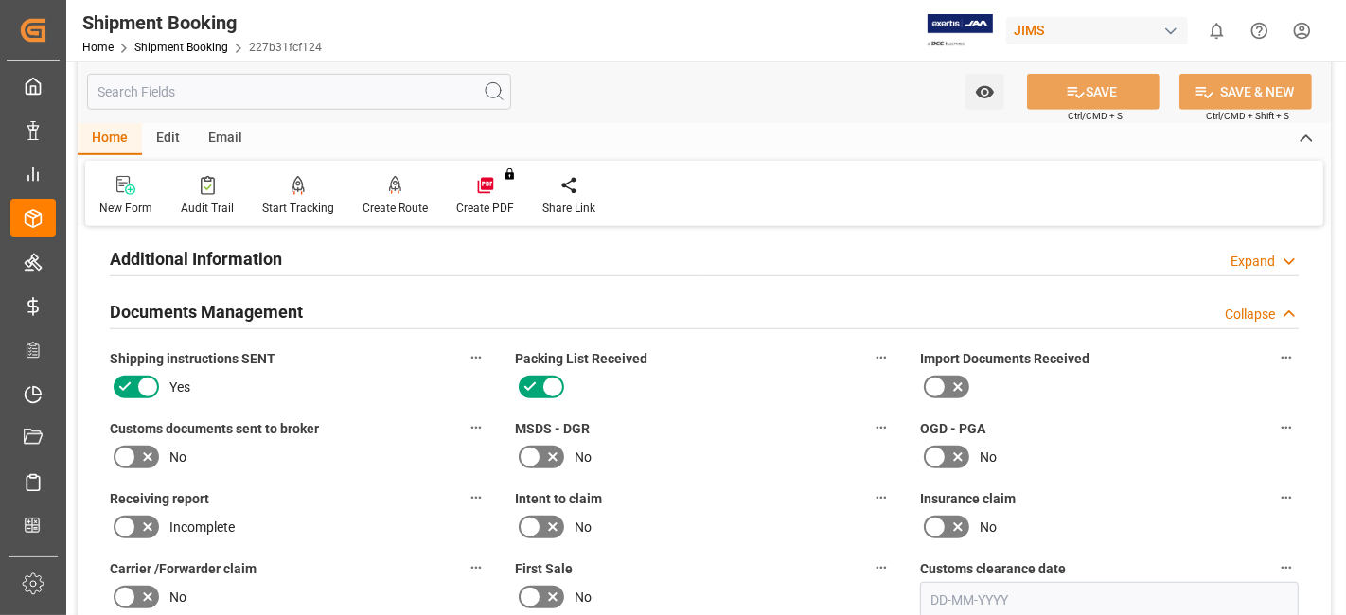
click at [140, 449] on icon at bounding box center [147, 457] width 23 height 23
click at [0, 0] on input "checkbox" at bounding box center [0, 0] width 0 height 0
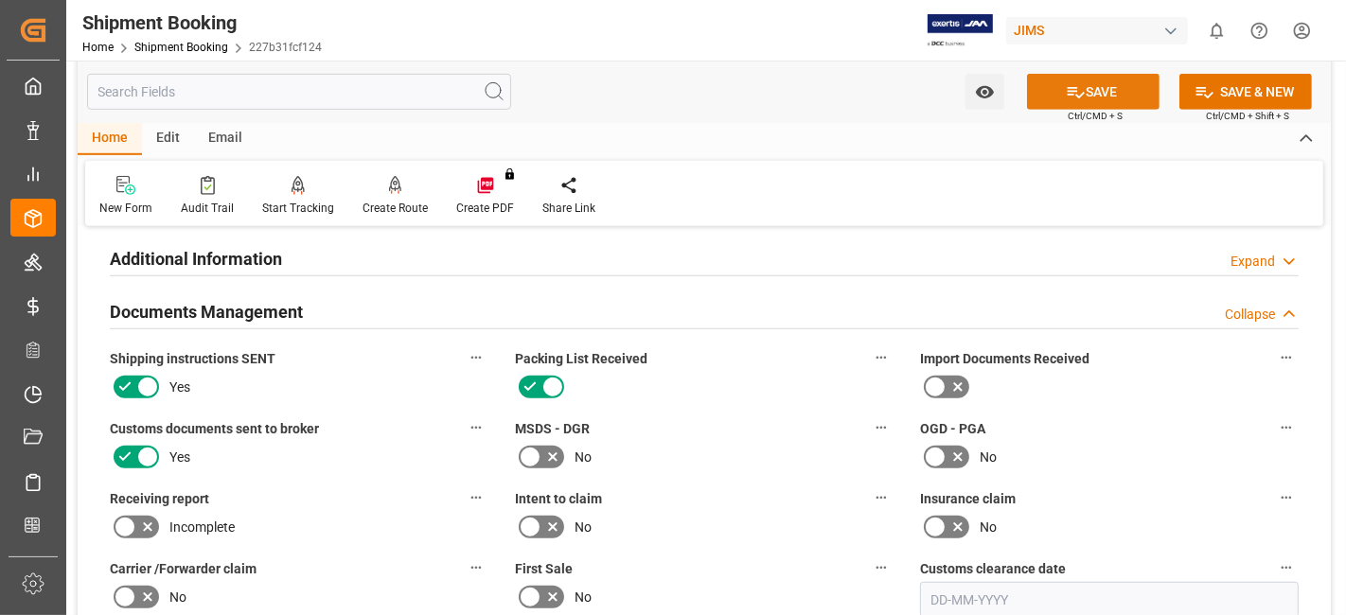
click at [1060, 93] on button "SAVE" at bounding box center [1093, 92] width 133 height 36
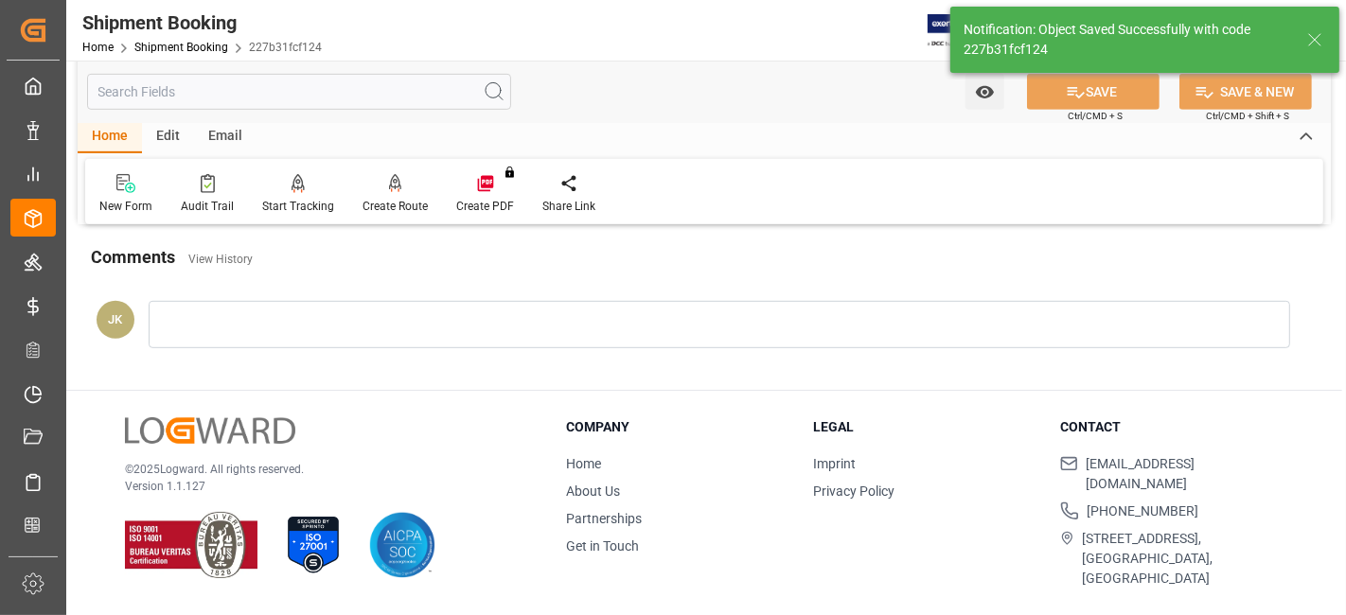
scroll to position [631, 0]
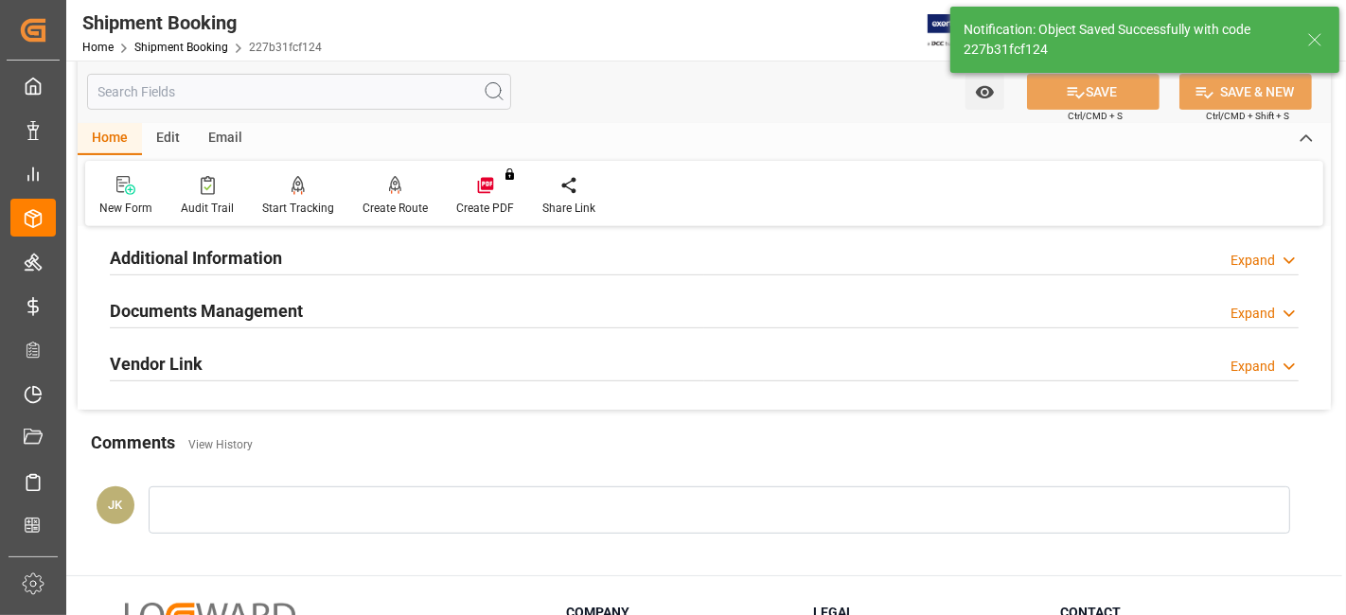
click at [291, 308] on h2 "Documents Management" at bounding box center [206, 311] width 193 height 26
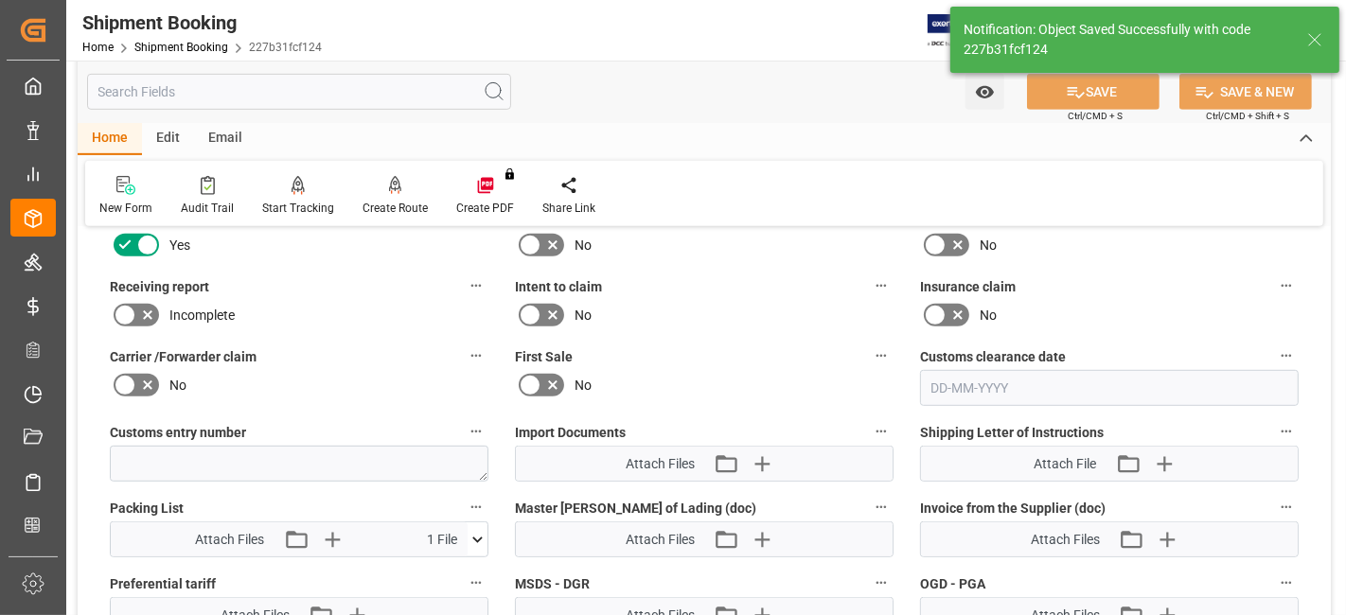
scroll to position [884, 0]
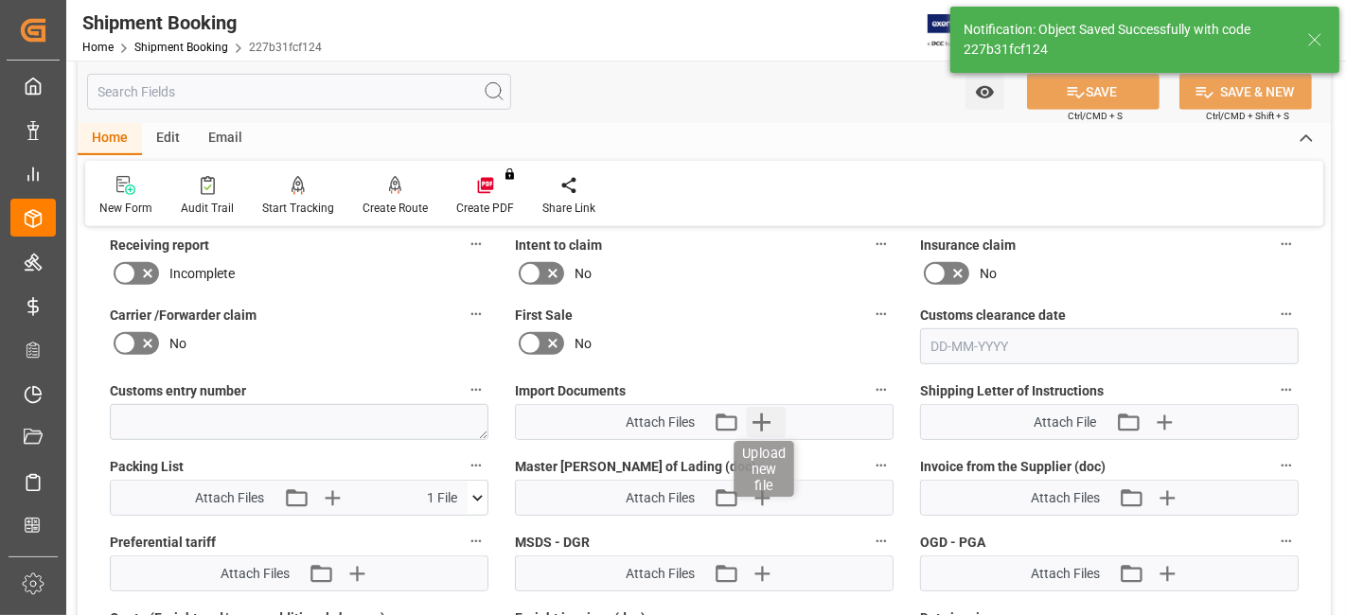
click at [770, 422] on icon "button" at bounding box center [762, 422] width 30 height 30
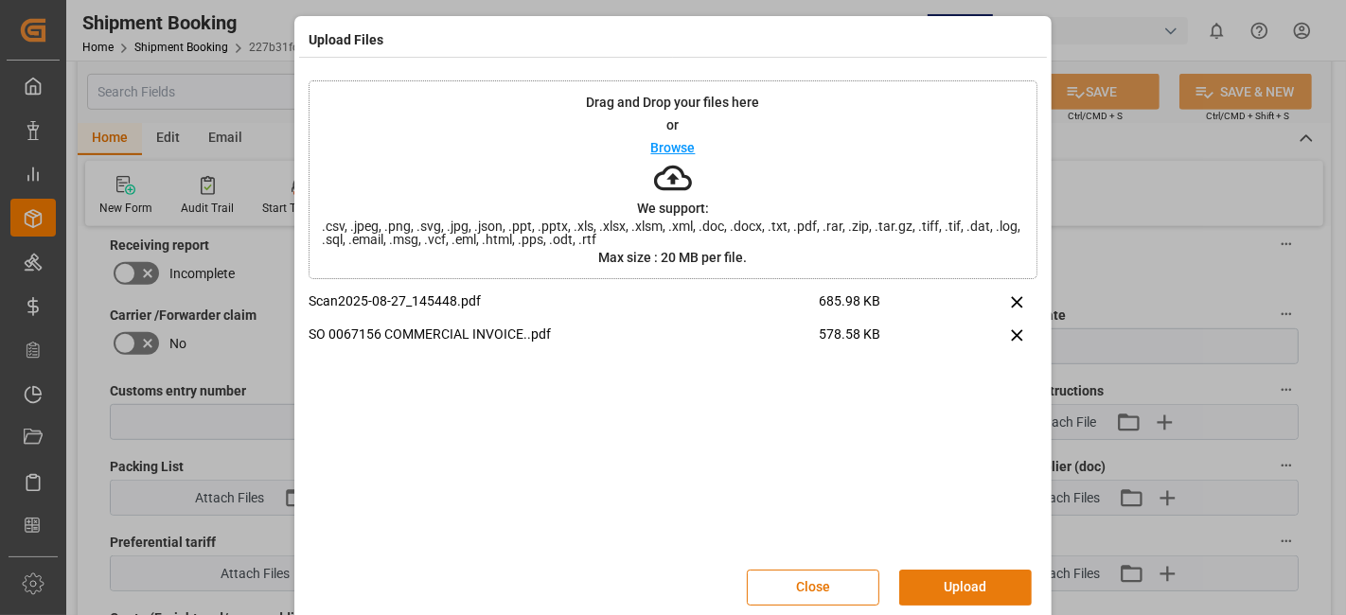
click at [962, 598] on button "Upload" at bounding box center [965, 588] width 133 height 36
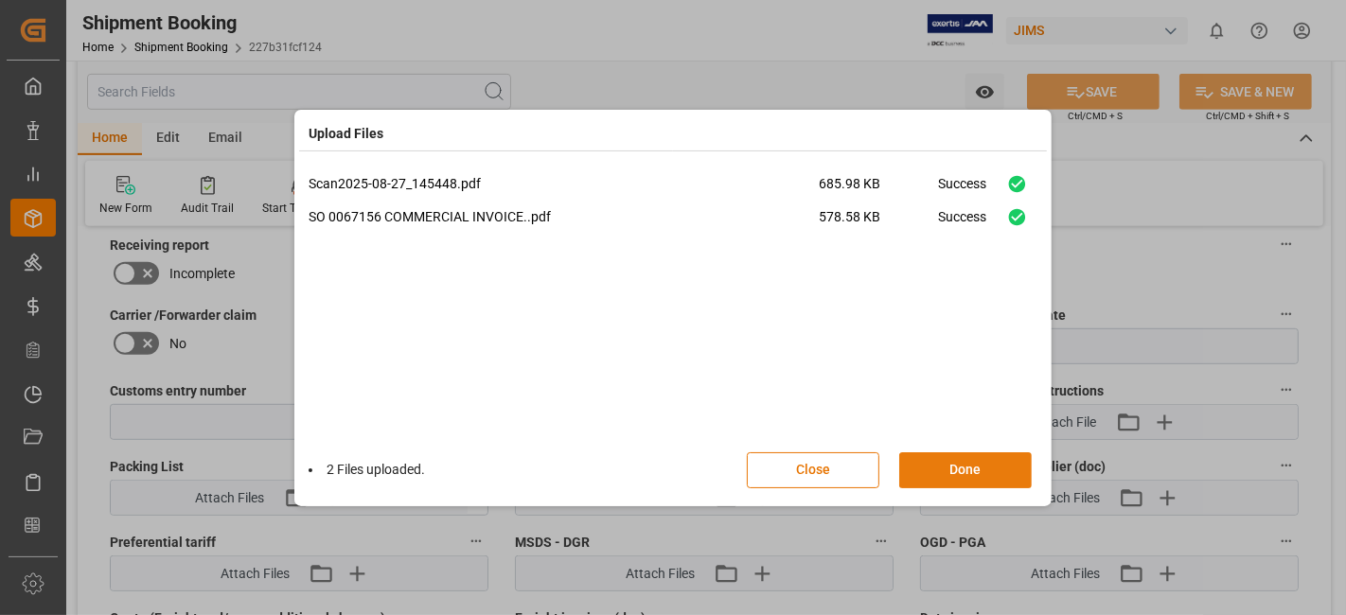
click at [948, 471] on button "Done" at bounding box center [965, 470] width 133 height 36
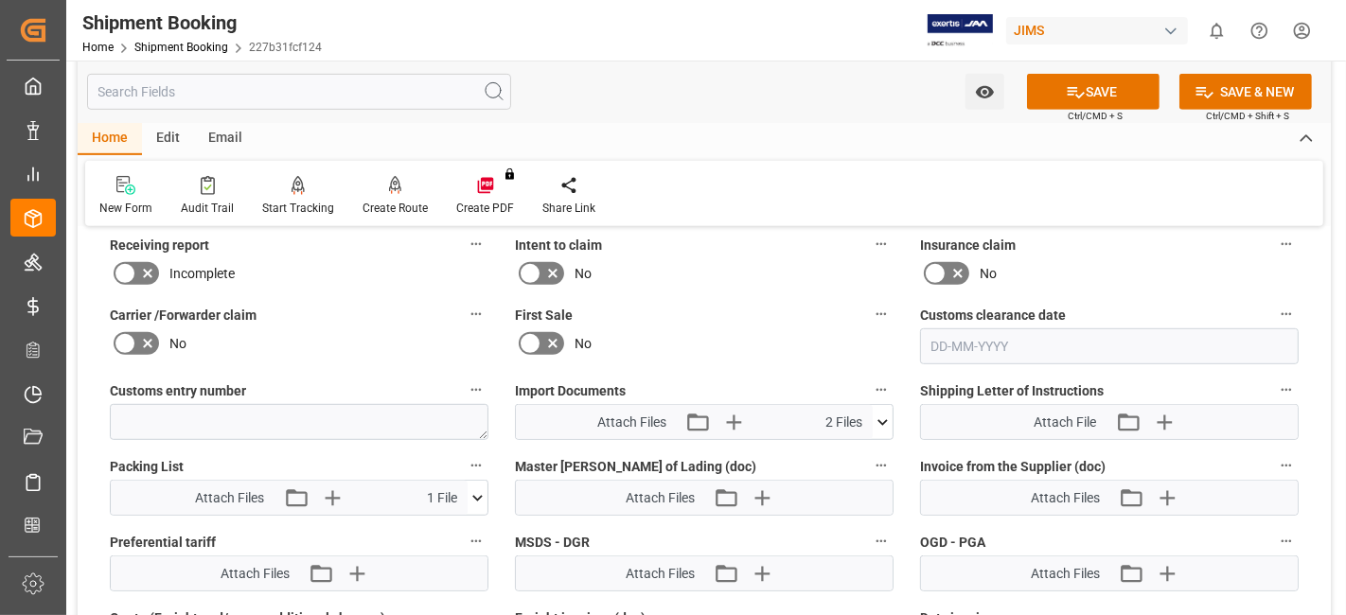
click at [1166, 504] on div "Attach Files Attach existing file Upload new file" at bounding box center [1109, 498] width 377 height 34
click at [1164, 490] on icon "button" at bounding box center [1167, 498] width 18 height 18
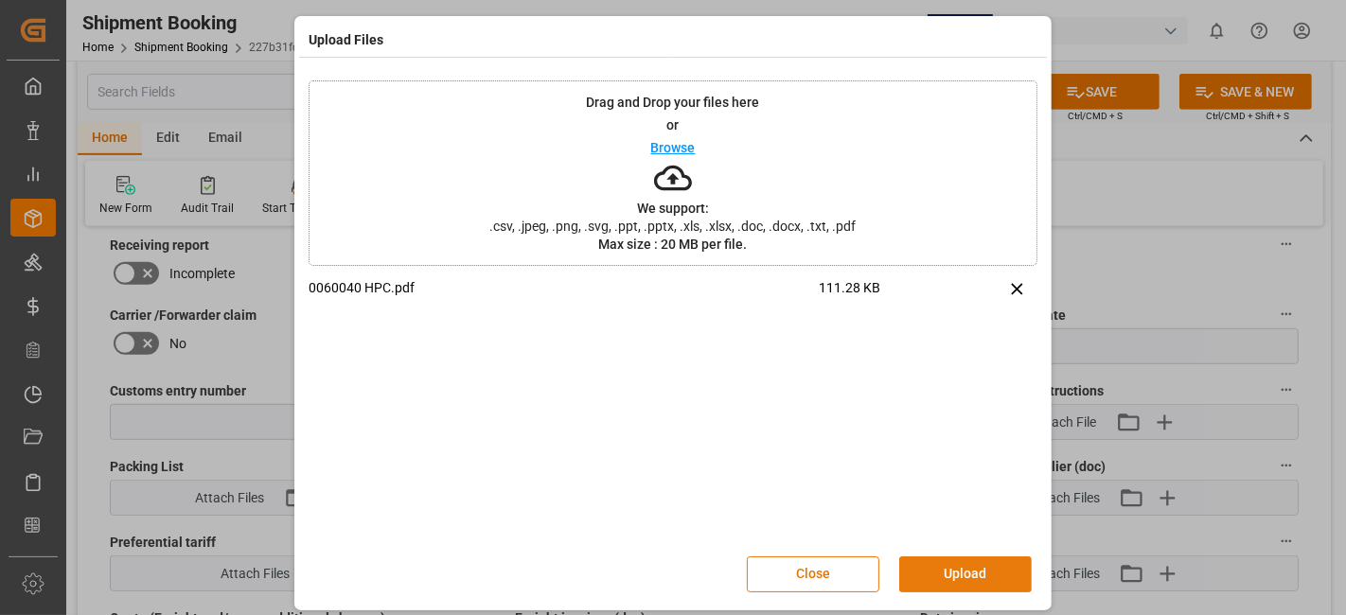
click at [936, 566] on button "Upload" at bounding box center [965, 575] width 133 height 36
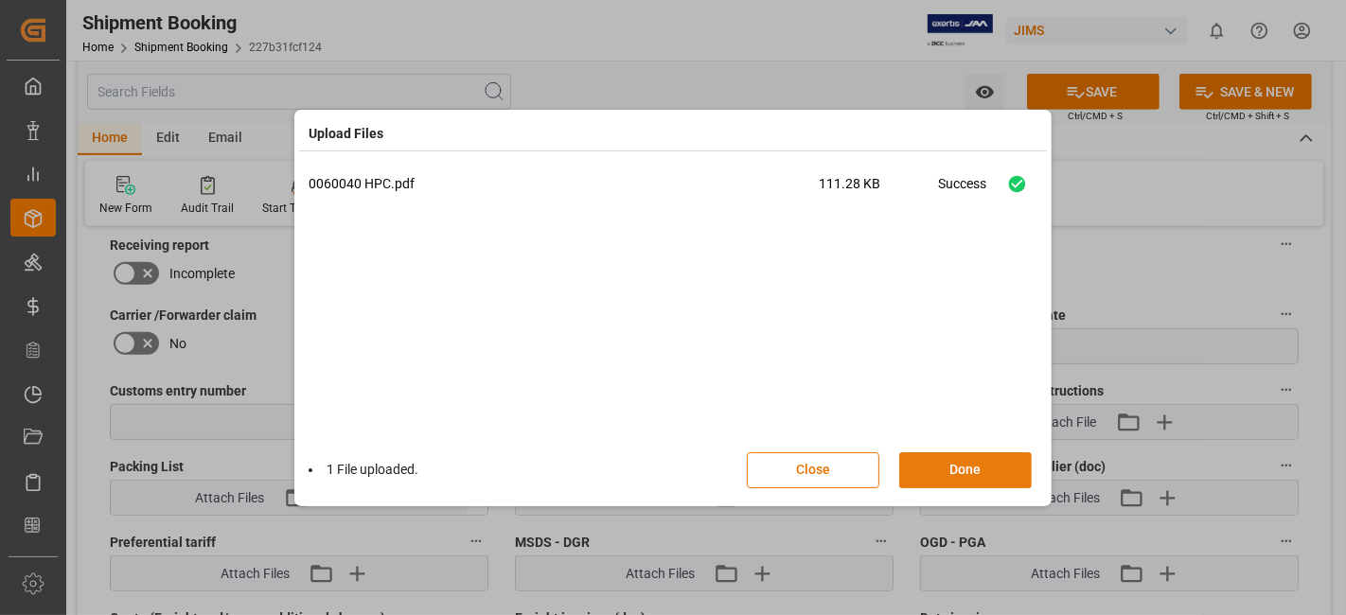
click at [934, 461] on button "Done" at bounding box center [965, 470] width 133 height 36
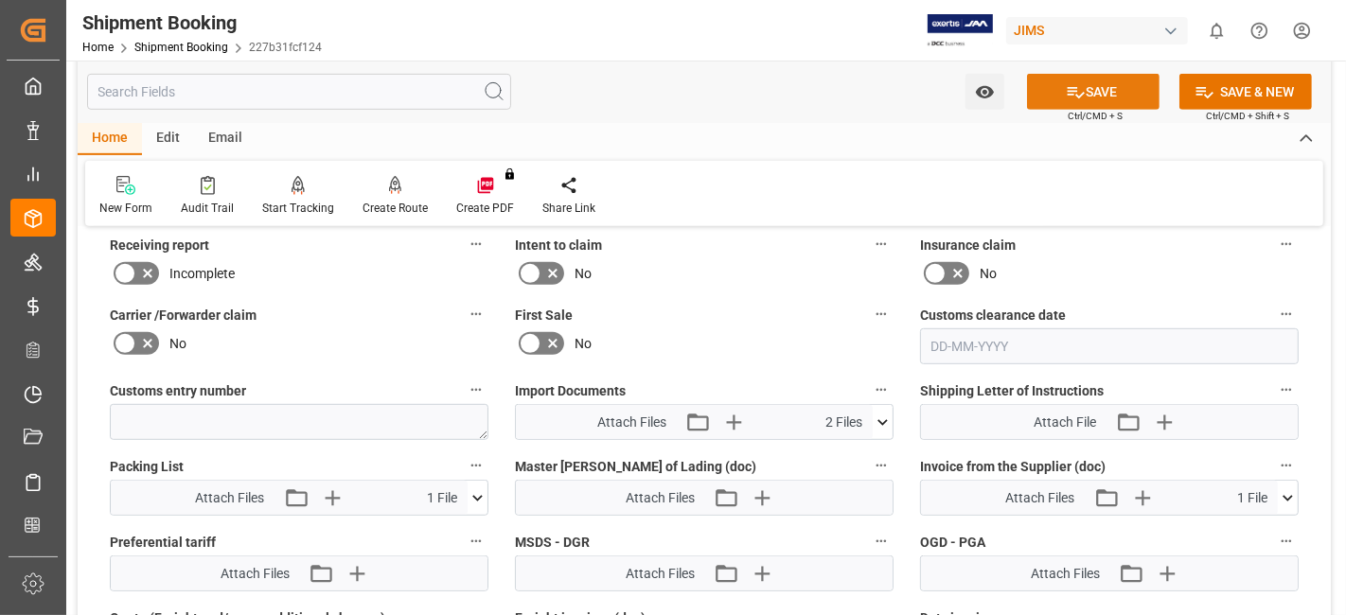
click at [1052, 89] on button "SAVE" at bounding box center [1093, 92] width 133 height 36
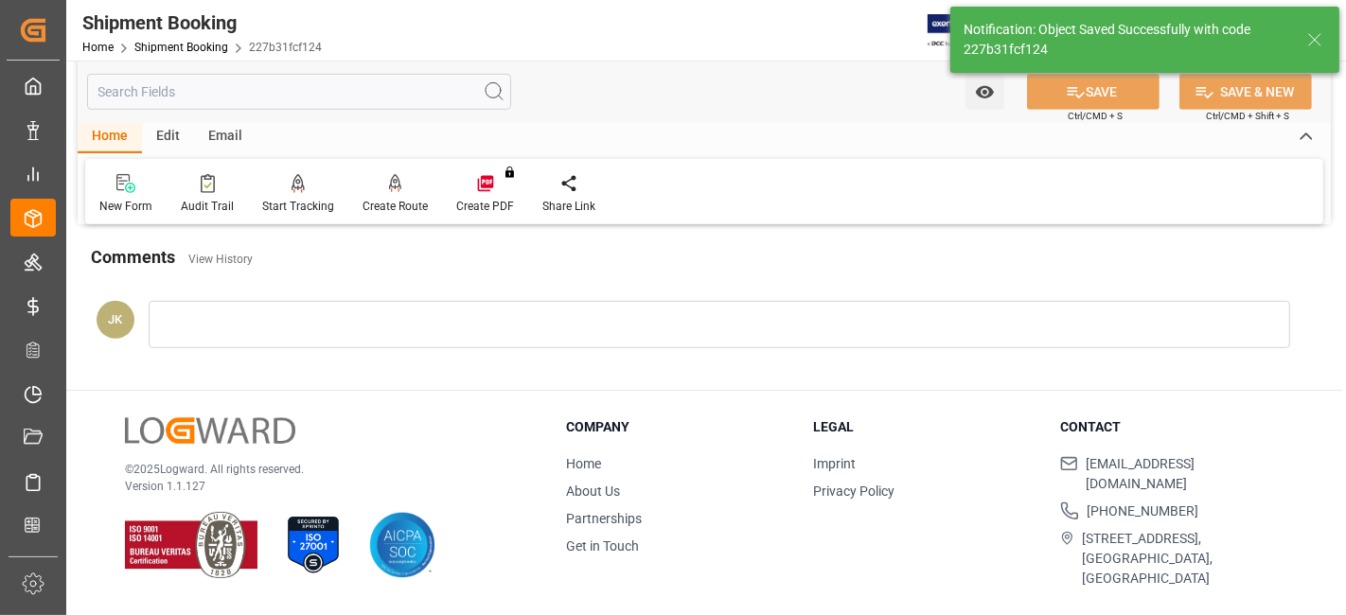
scroll to position [801, 0]
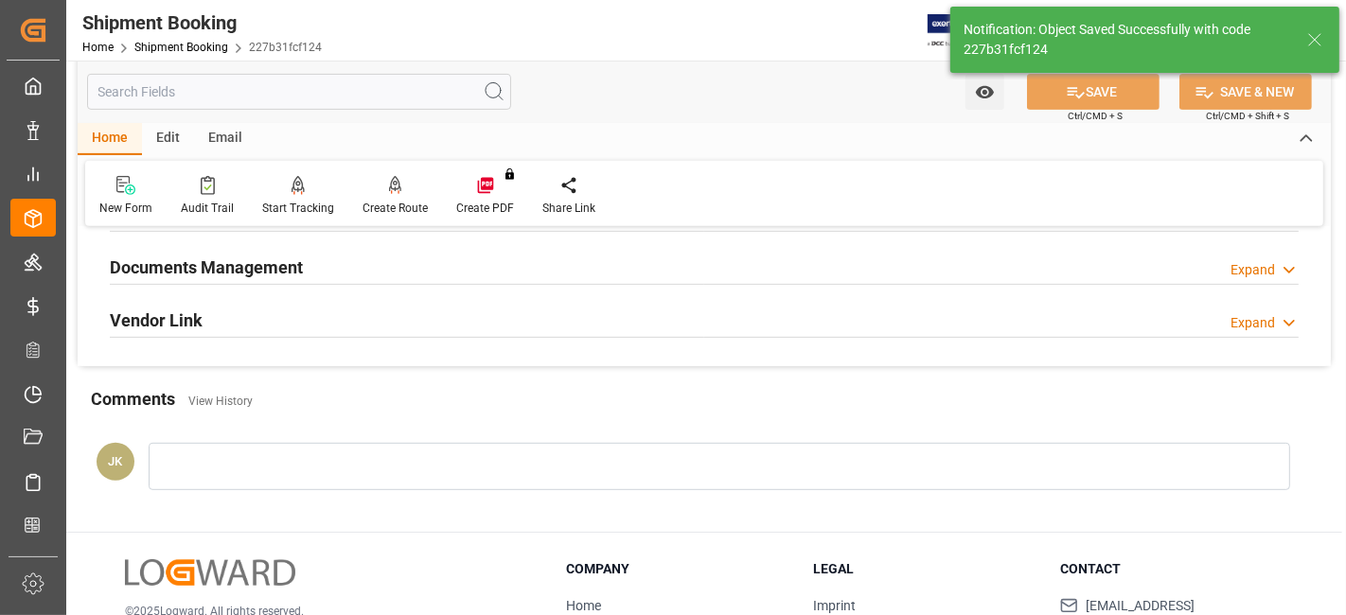
click at [271, 265] on h2 "Documents Management" at bounding box center [206, 268] width 193 height 26
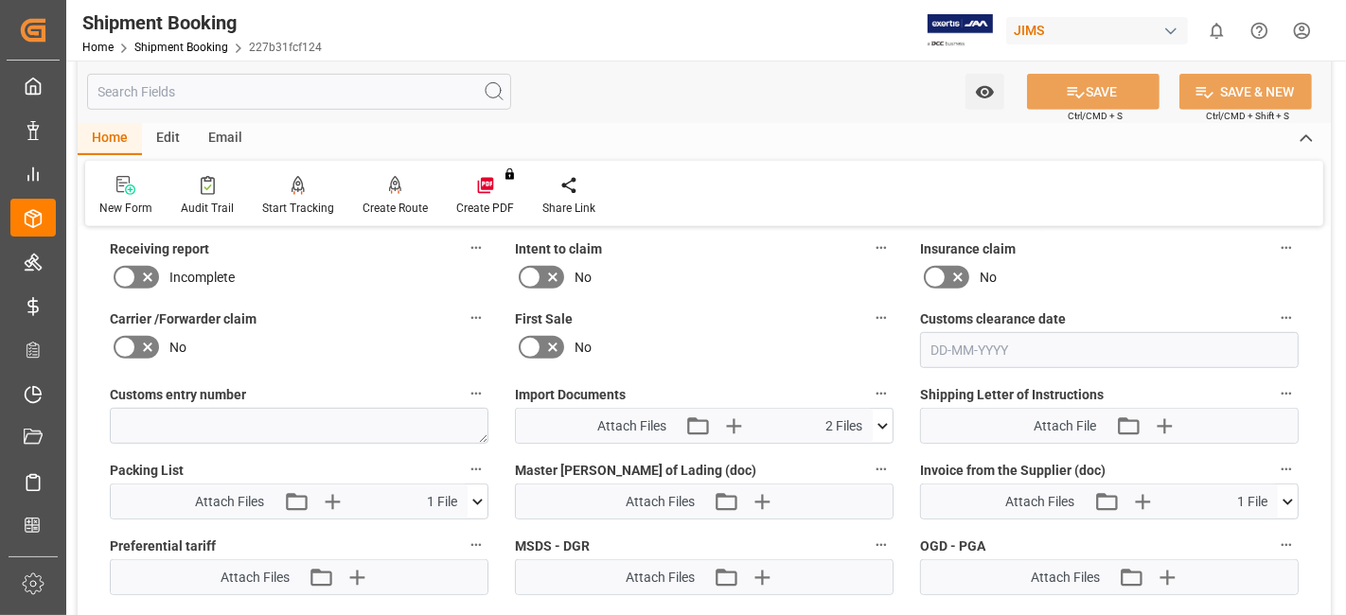
scroll to position [885, 0]
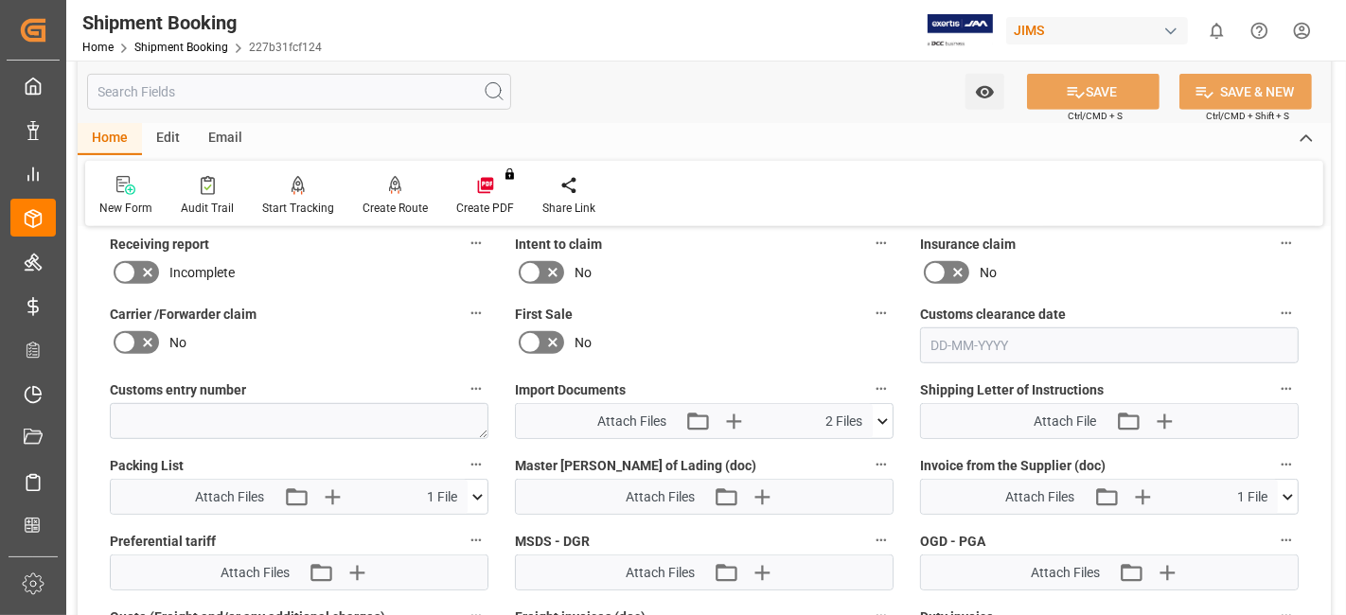
click at [325, 310] on label "Carrier /Forwarder claim" at bounding box center [299, 314] width 379 height 27
click at [464, 310] on button "Carrier /Forwarder claim" at bounding box center [476, 313] width 25 height 25
click at [310, 310] on div at bounding box center [673, 307] width 1346 height 615
click at [310, 310] on div "Audits" at bounding box center [673, 307] width 1346 height 615
click at [278, 337] on div "No" at bounding box center [299, 343] width 379 height 30
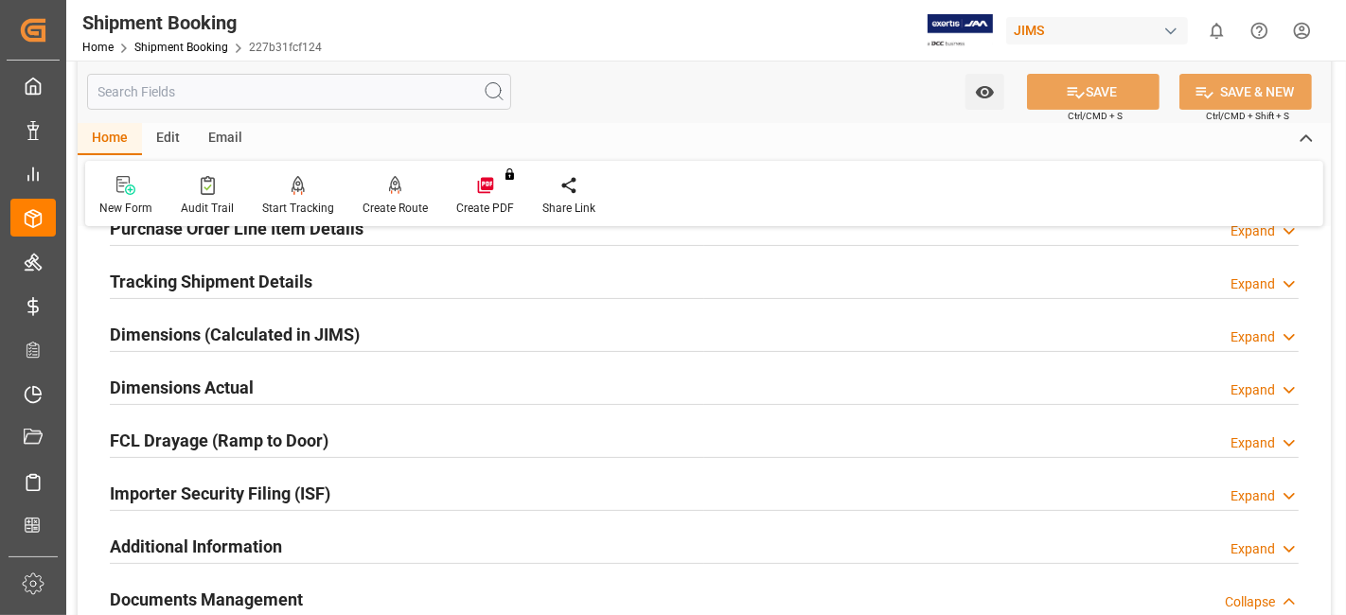
scroll to position [296, 0]
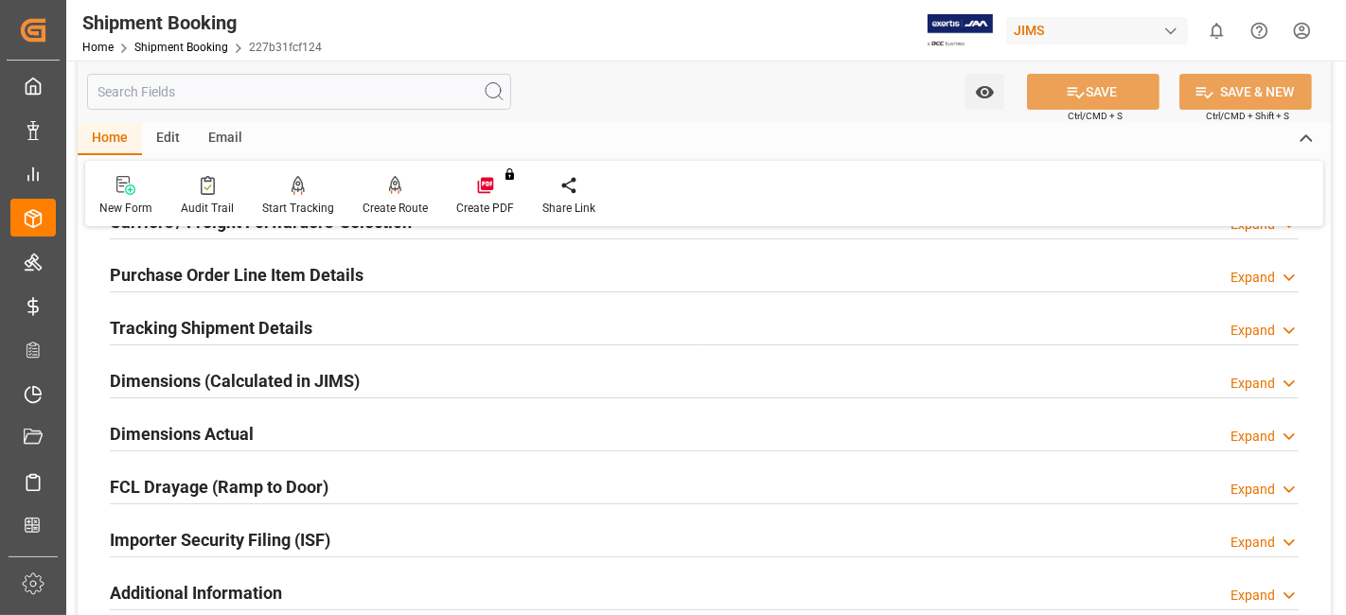
drag, startPoint x: 208, startPoint y: 320, endPoint x: 218, endPoint y: 333, distance: 16.3
click at [208, 320] on h2 "Tracking Shipment Details" at bounding box center [211, 328] width 203 height 26
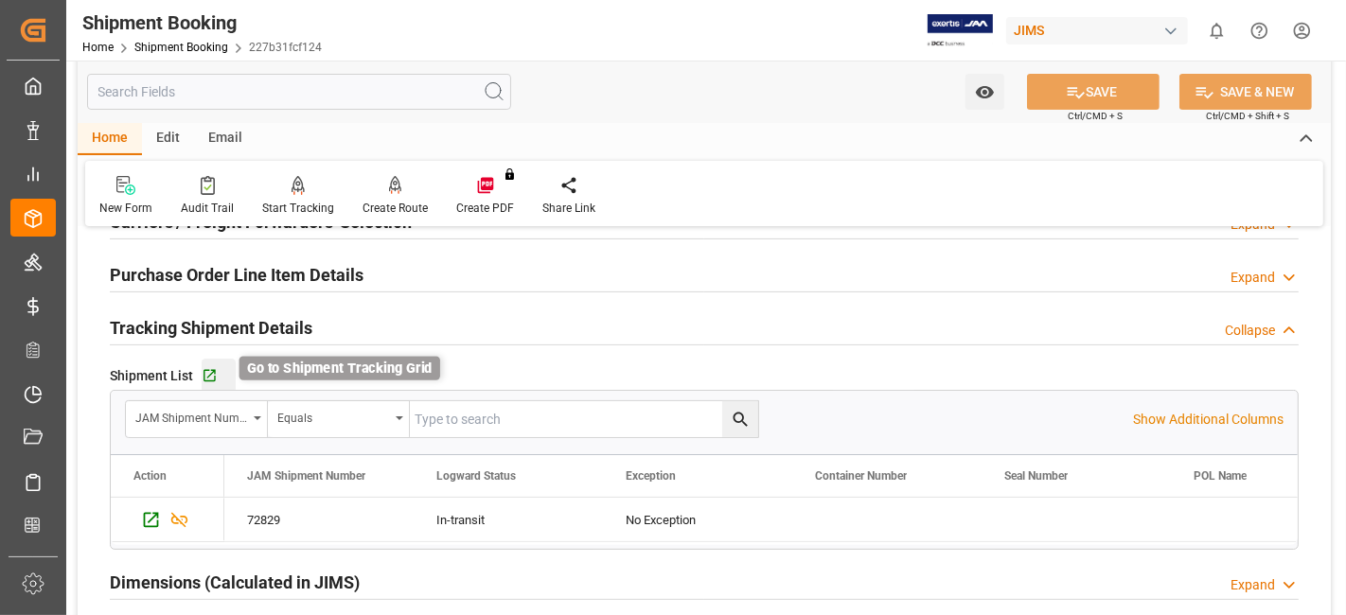
click at [206, 369] on icon "button" at bounding box center [210, 376] width 16 height 16
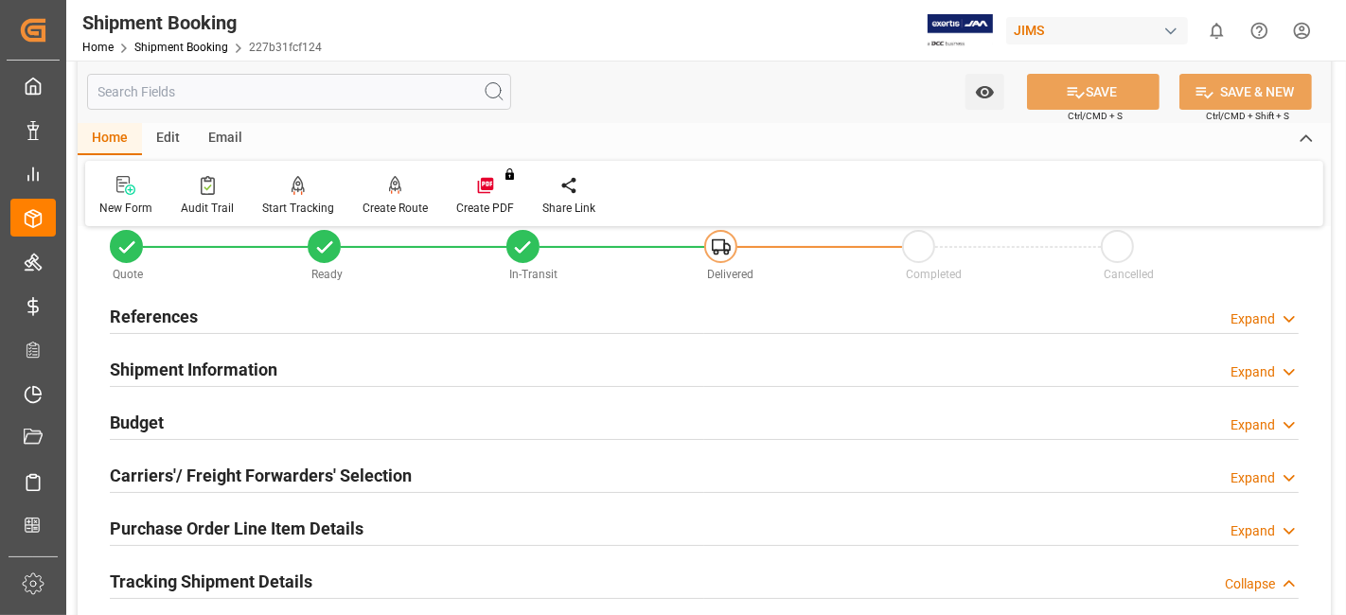
scroll to position [0, 0]
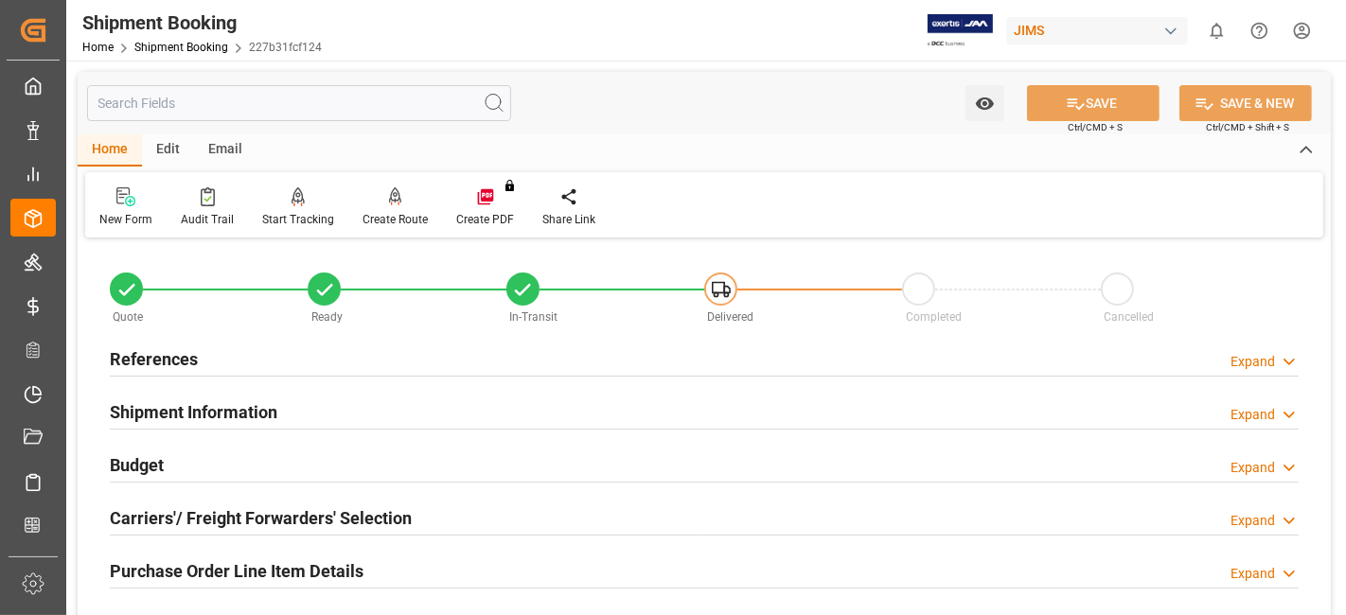
click at [168, 347] on h2 "References" at bounding box center [154, 359] width 88 height 26
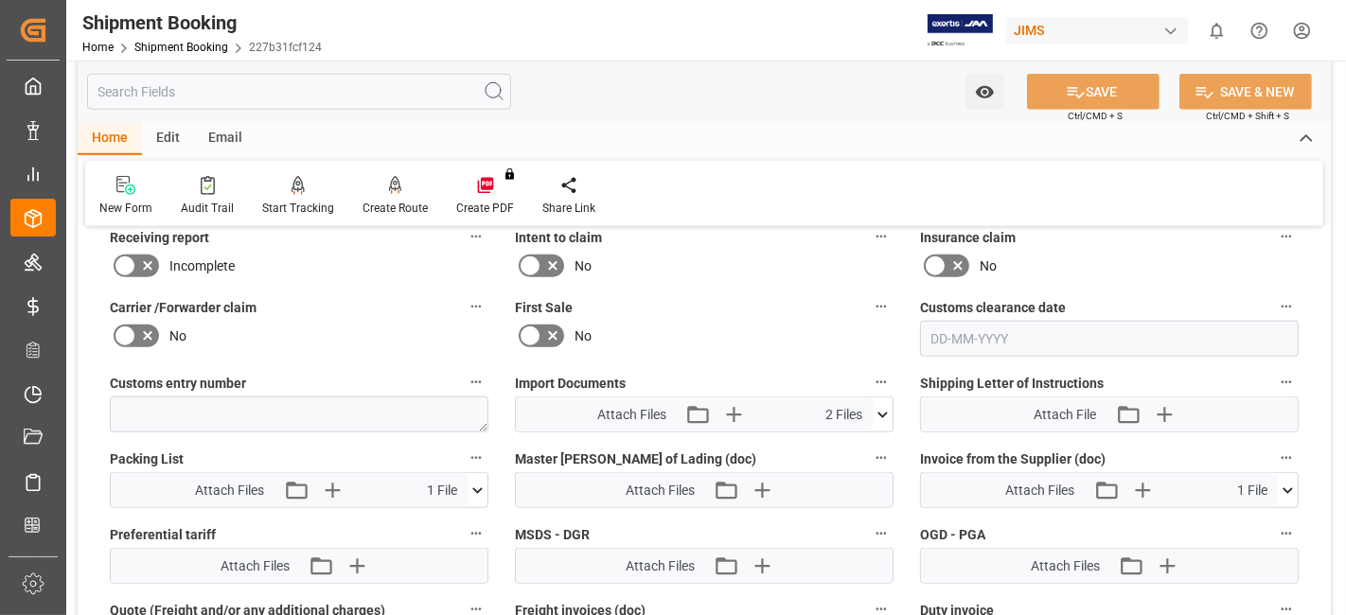
scroll to position [1515, 0]
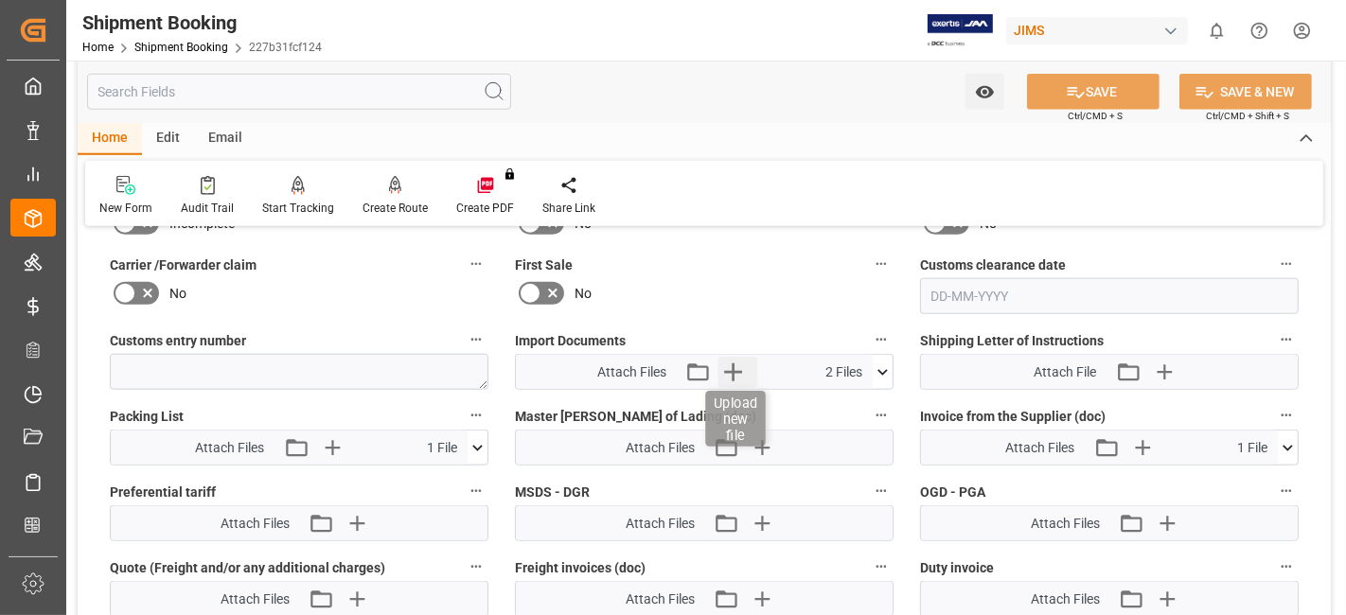
click at [743, 365] on icon "button" at bounding box center [733, 372] width 30 height 30
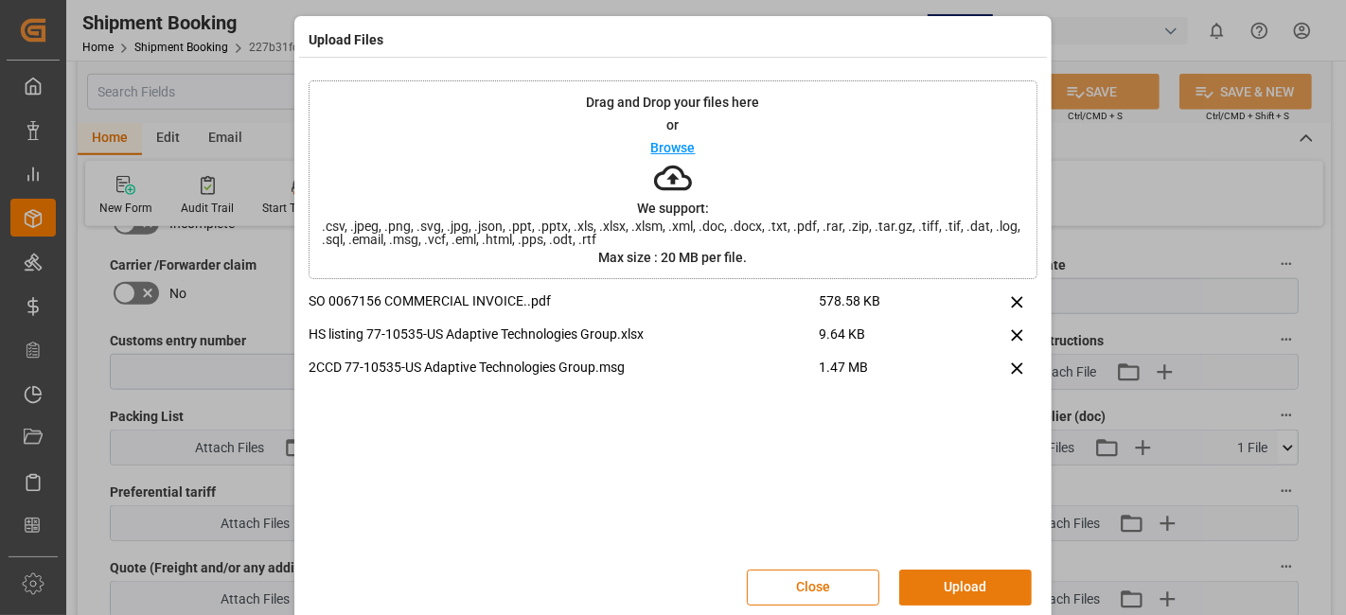
click at [951, 585] on button "Upload" at bounding box center [965, 588] width 133 height 36
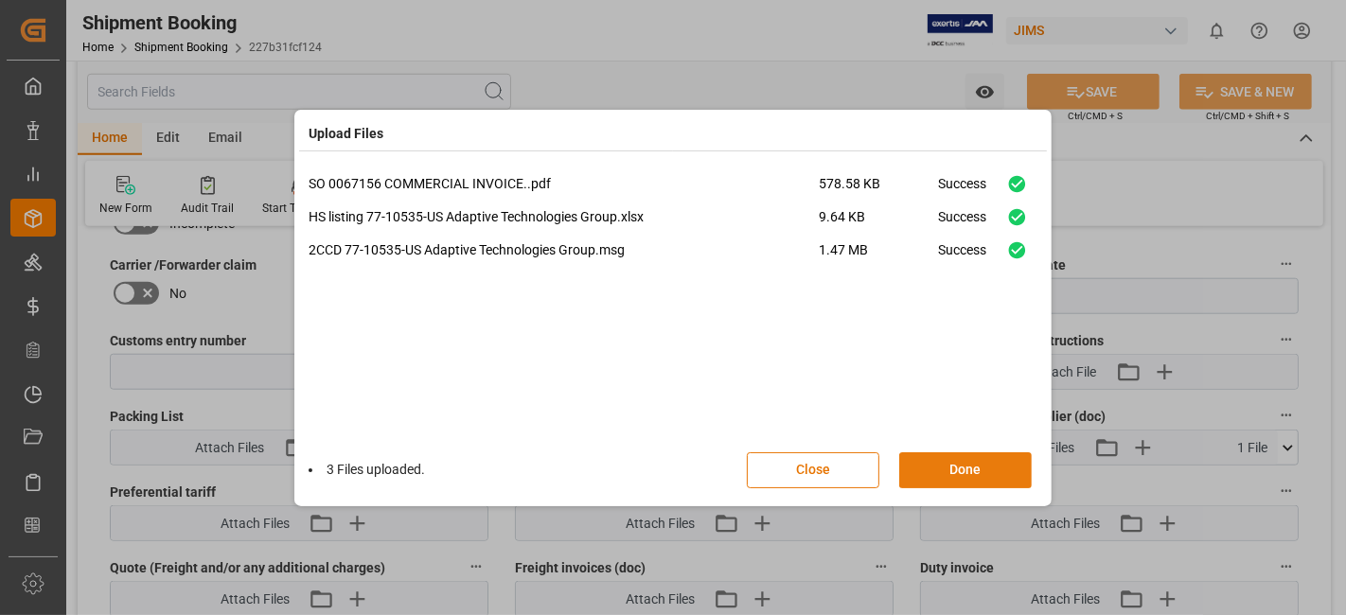
click at [941, 471] on button "Done" at bounding box center [965, 470] width 133 height 36
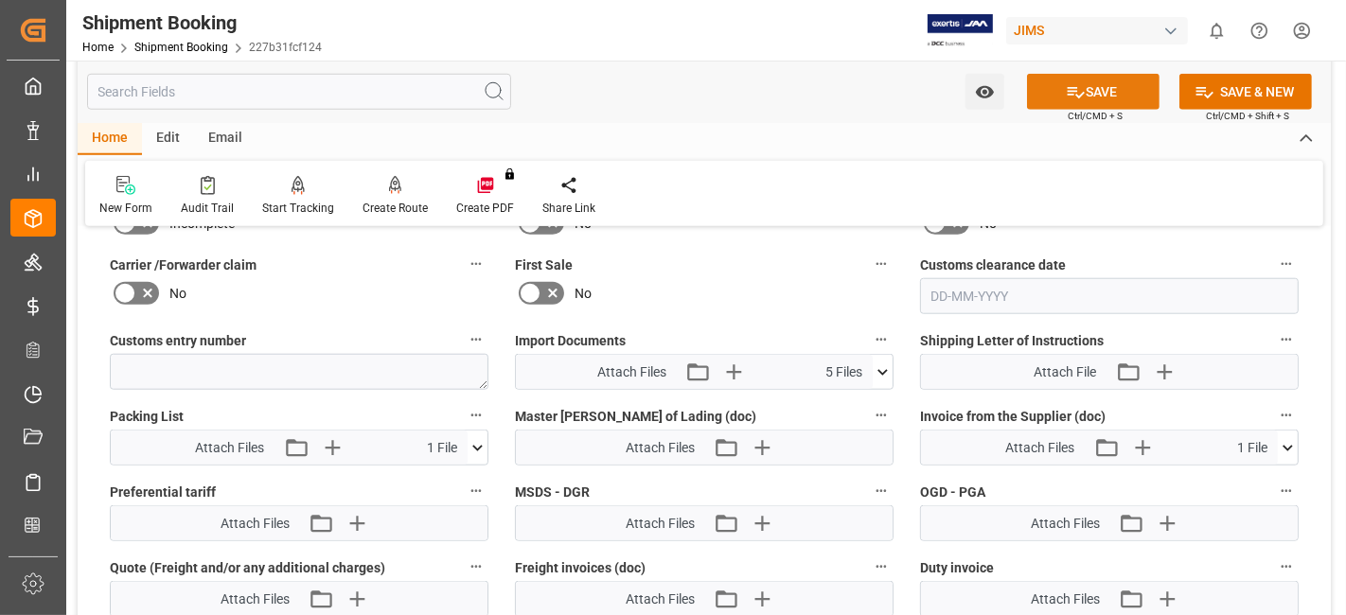
click at [1060, 95] on button "SAVE" at bounding box center [1093, 92] width 133 height 36
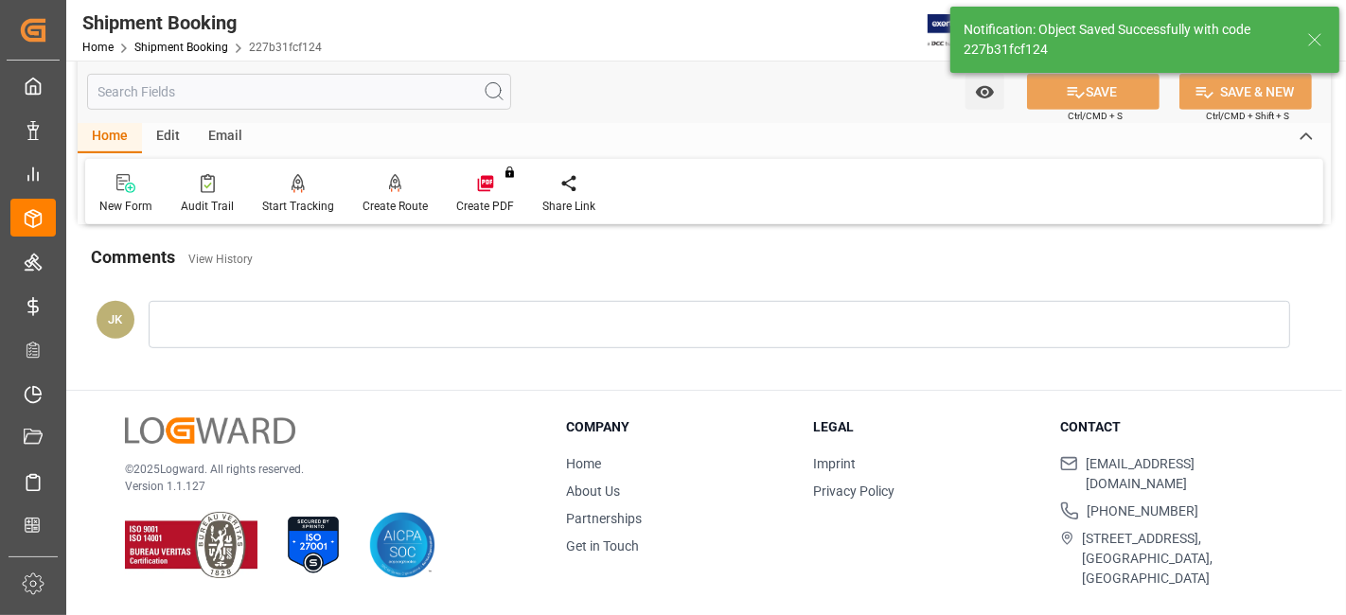
scroll to position [801, 0]
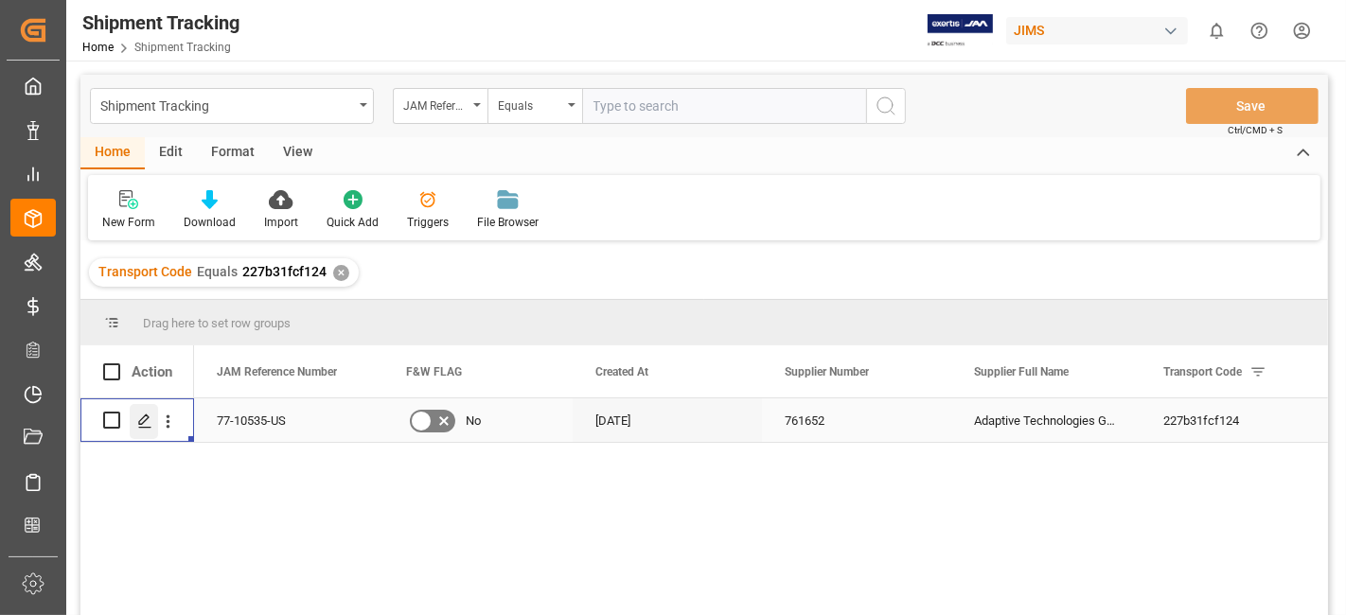
click at [139, 423] on polygon "Press SPACE to select this row." at bounding box center [143, 419] width 9 height 9
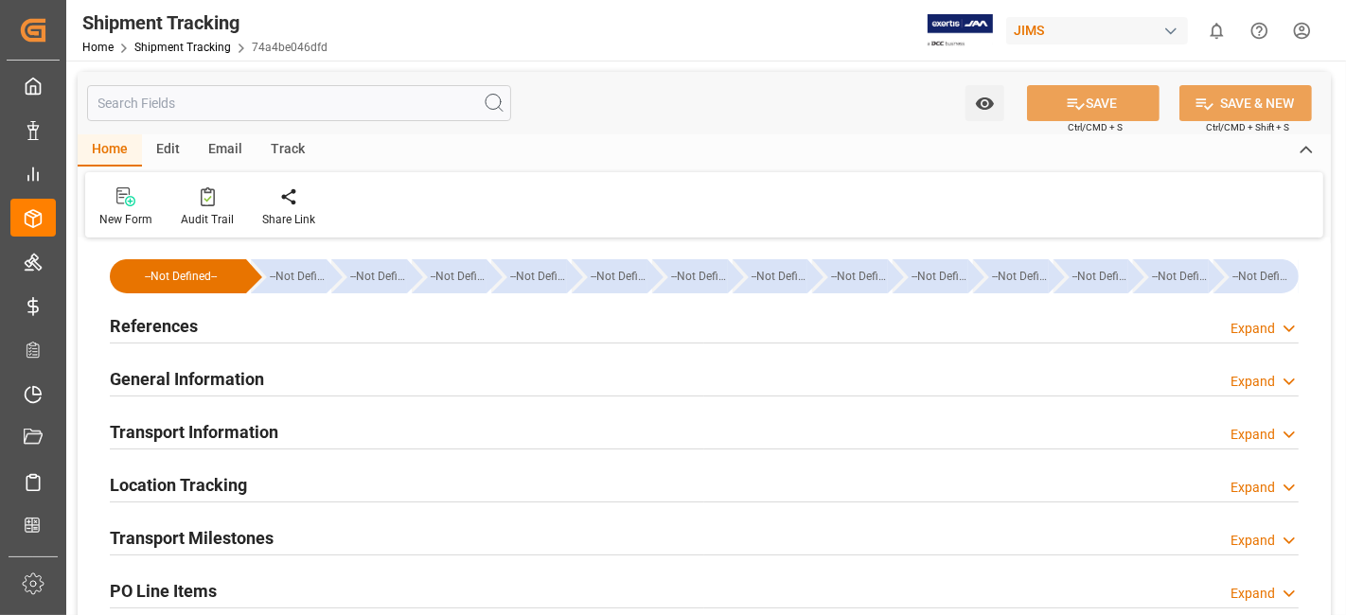
type input "[DATE]"
click at [186, 333] on h2 "References" at bounding box center [154, 326] width 88 height 26
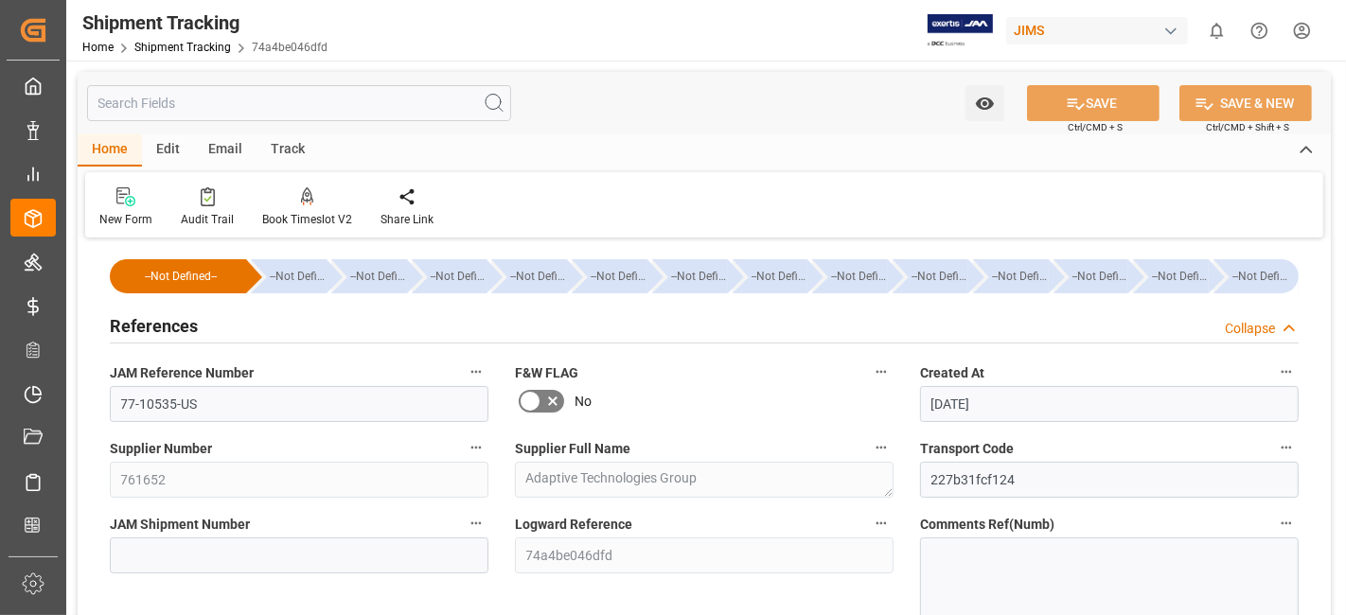
click at [186, 333] on h2 "References" at bounding box center [154, 326] width 88 height 26
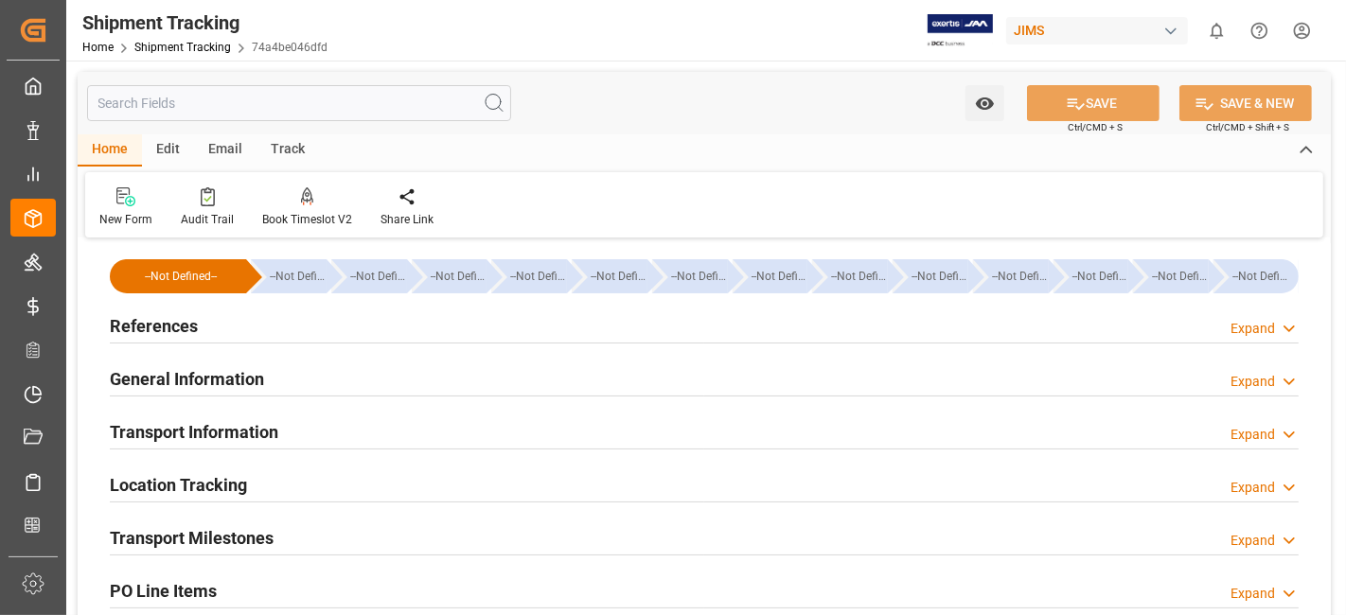
click at [186, 333] on h2 "References" at bounding box center [154, 326] width 88 height 26
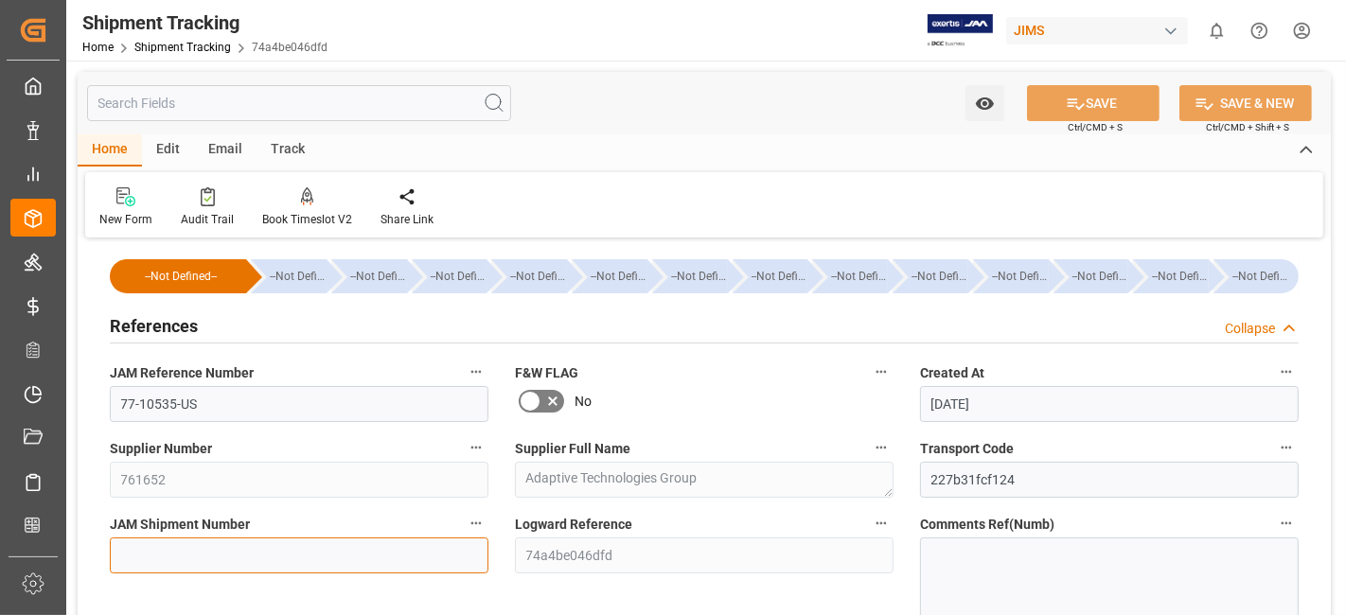
click at [235, 564] on input at bounding box center [299, 556] width 379 height 36
paste input "72829"
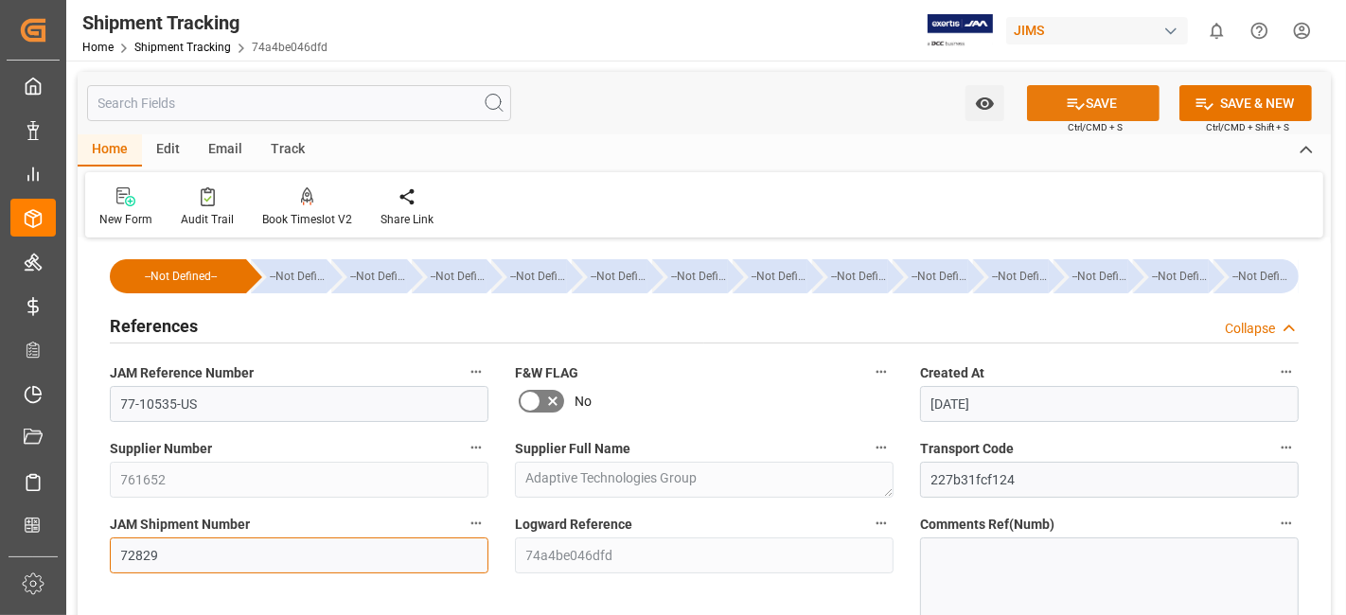
type input "72829"
click at [1089, 95] on button "SAVE" at bounding box center [1093, 103] width 133 height 36
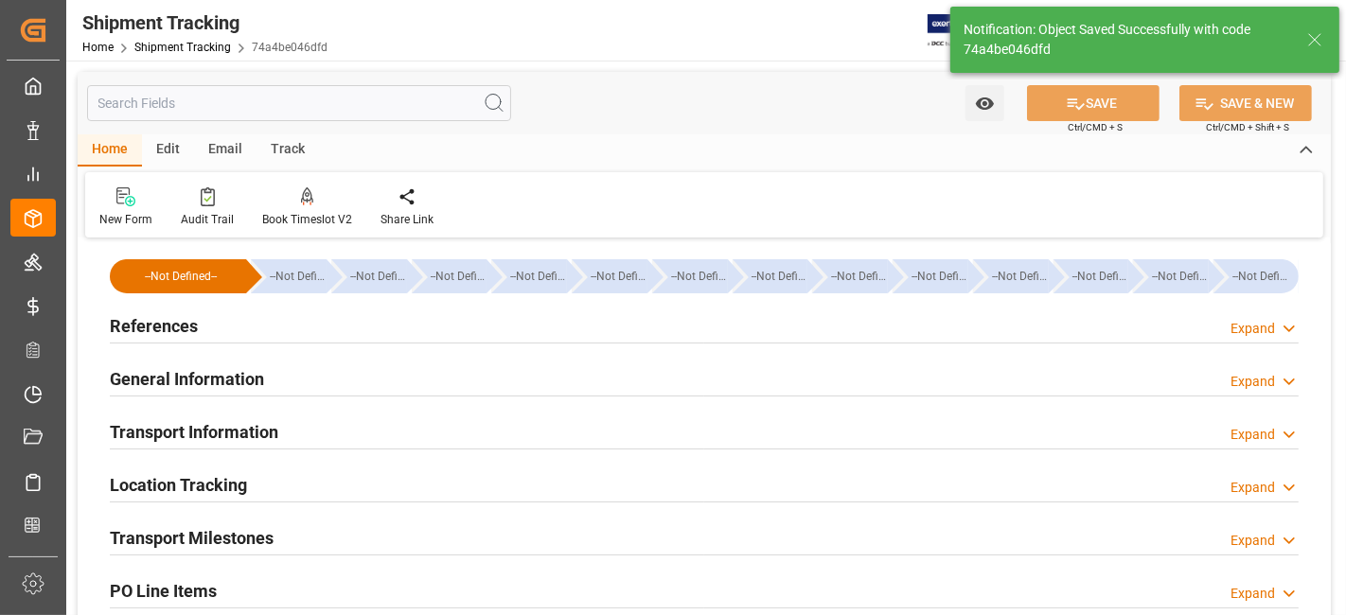
click at [265, 323] on div "References Expand" at bounding box center [704, 325] width 1189 height 36
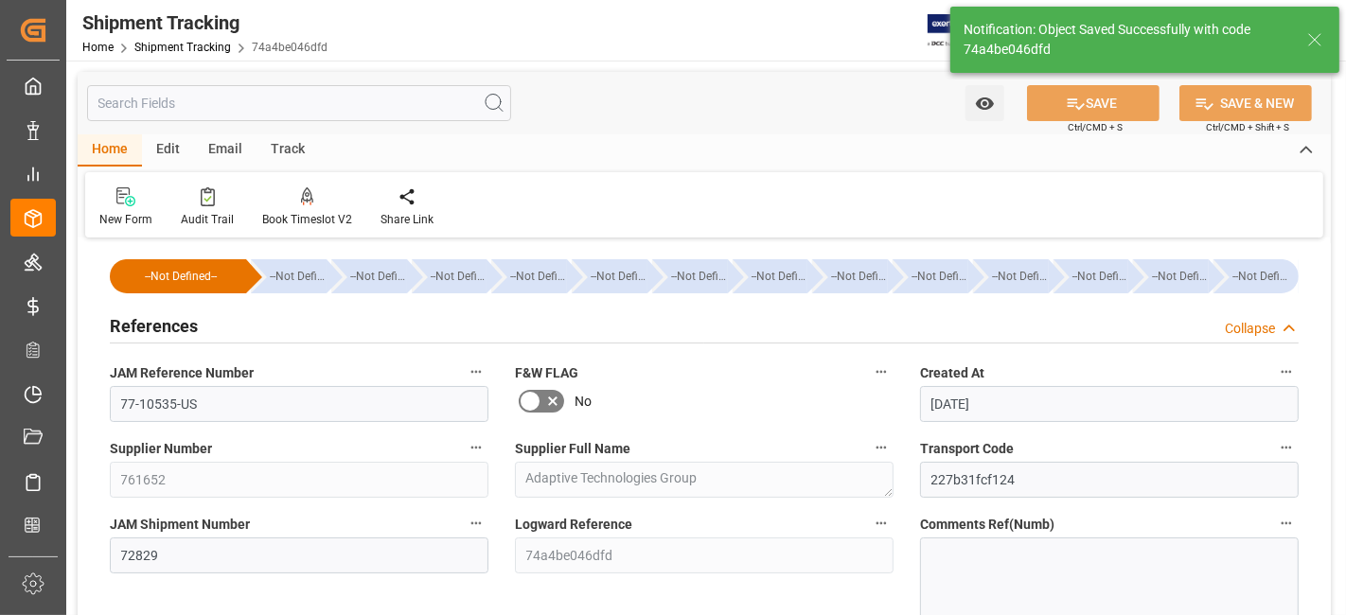
click at [265, 323] on div "References Collapse" at bounding box center [704, 325] width 1189 height 36
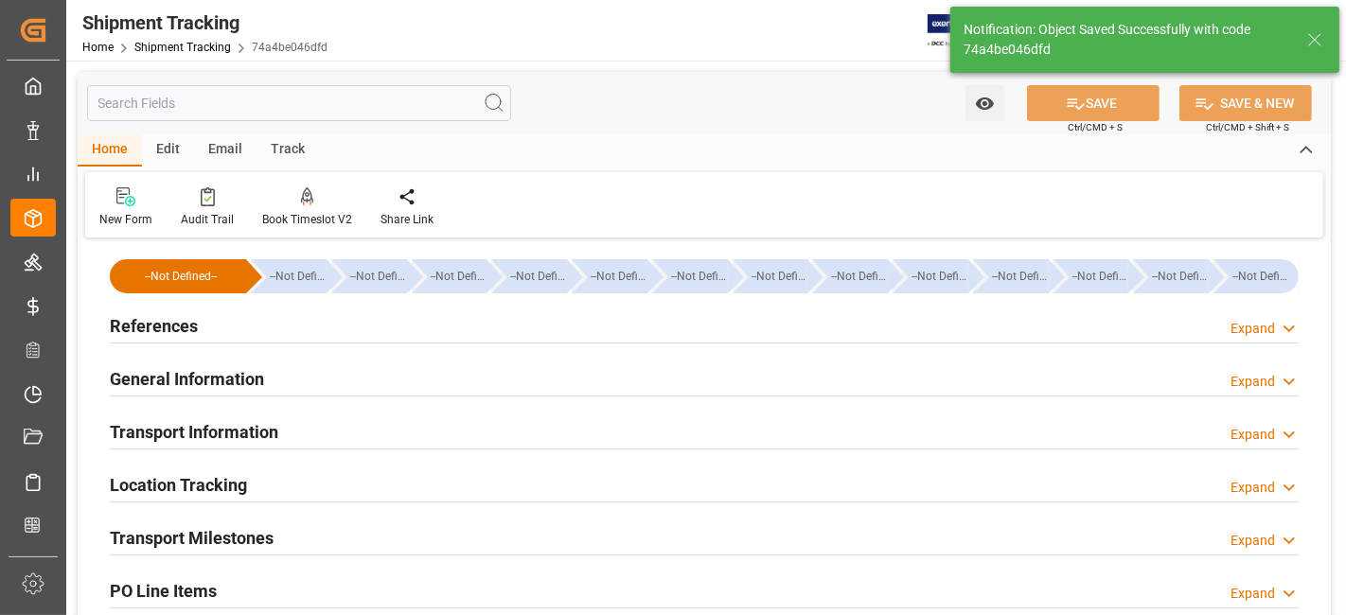
click at [257, 368] on h2 "General Information" at bounding box center [187, 379] width 154 height 26
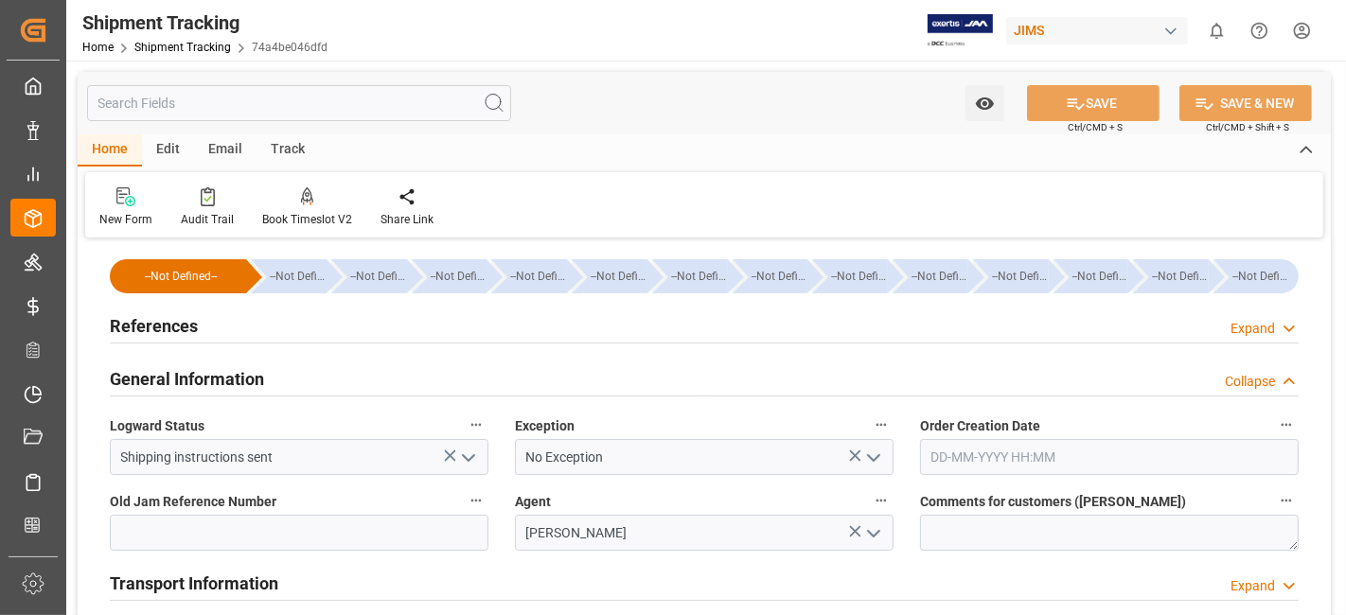
click at [254, 374] on h2 "General Information" at bounding box center [187, 379] width 154 height 26
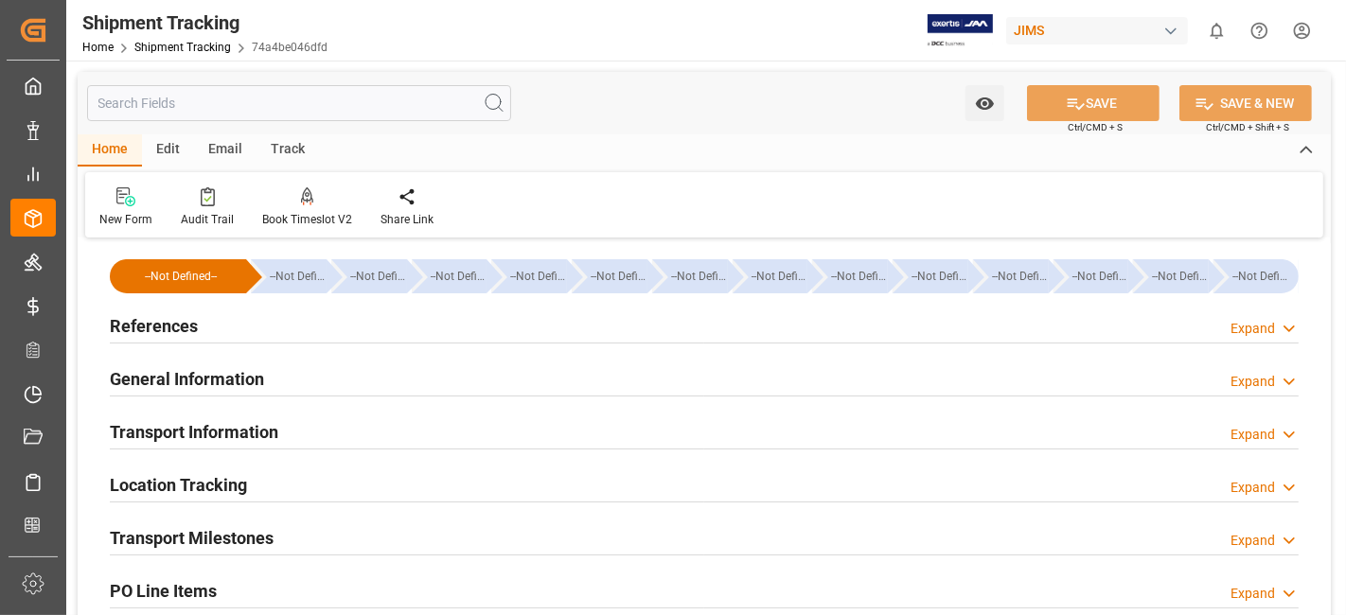
click at [252, 534] on h2 "Transport Milestones" at bounding box center [192, 538] width 164 height 26
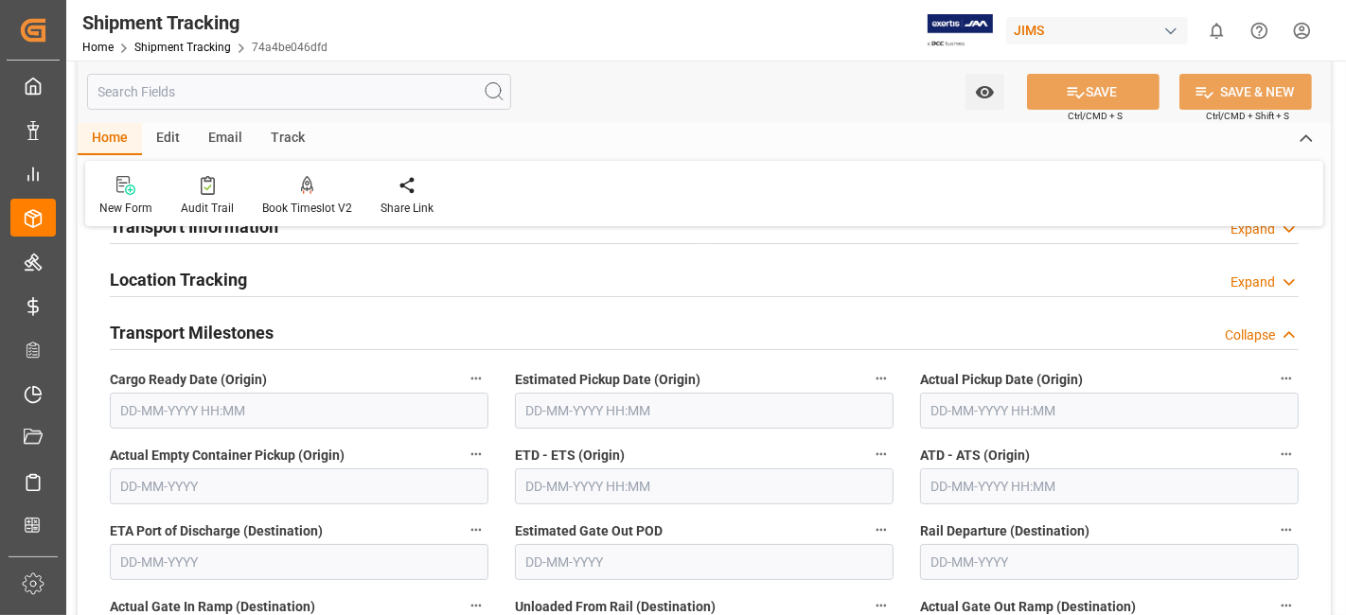
scroll to position [210, 0]
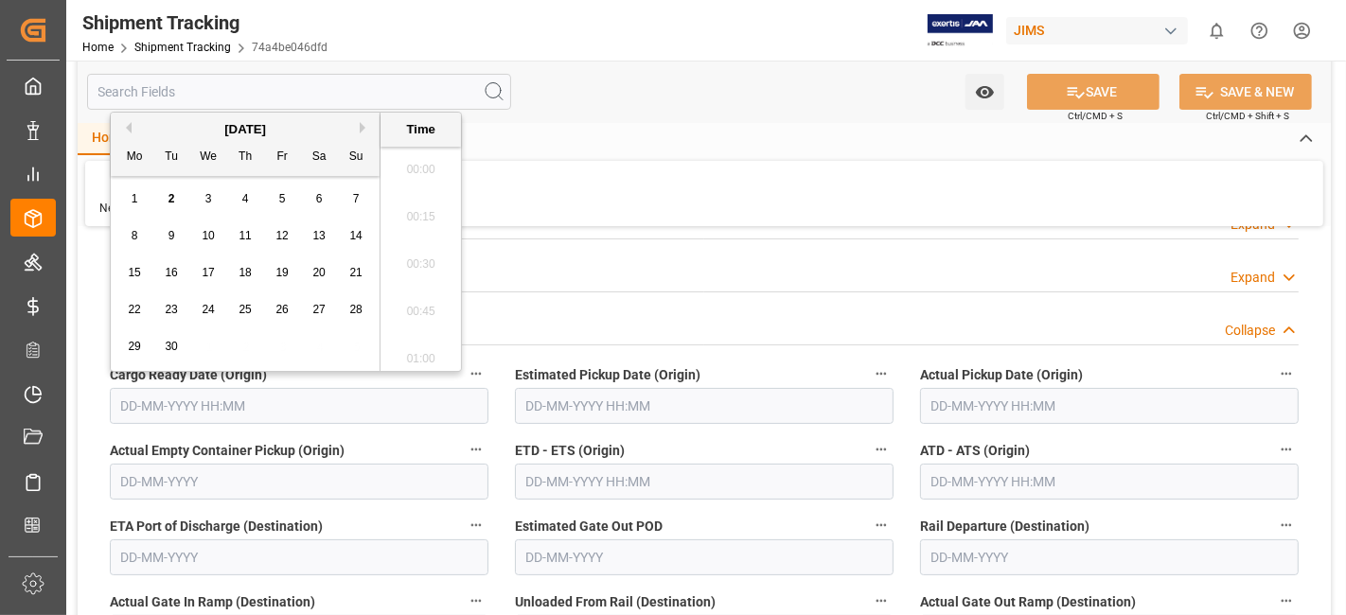
click at [174, 402] on input "text" at bounding box center [299, 406] width 379 height 36
click at [191, 259] on div "15 16 17 18 19 20 21" at bounding box center [245, 273] width 258 height 37
click at [125, 126] on button "Previous Month" at bounding box center [125, 127] width 11 height 11
click at [248, 349] on span "28" at bounding box center [245, 346] width 12 height 13
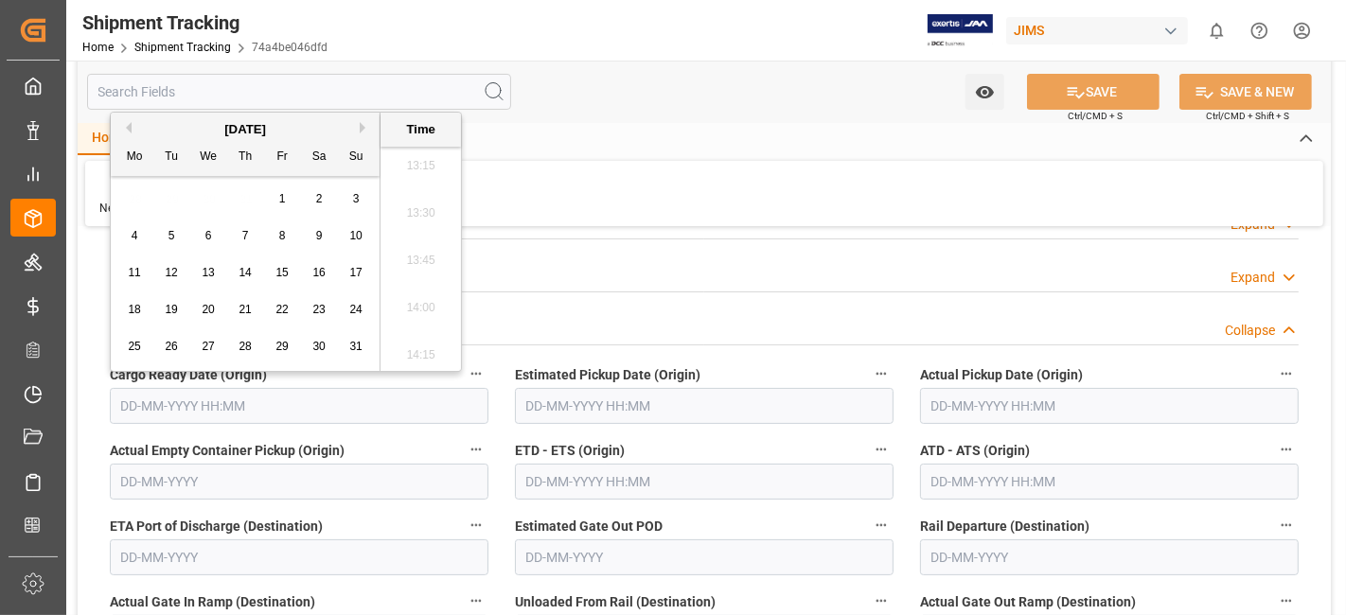
type input "28-08-2025 00:00"
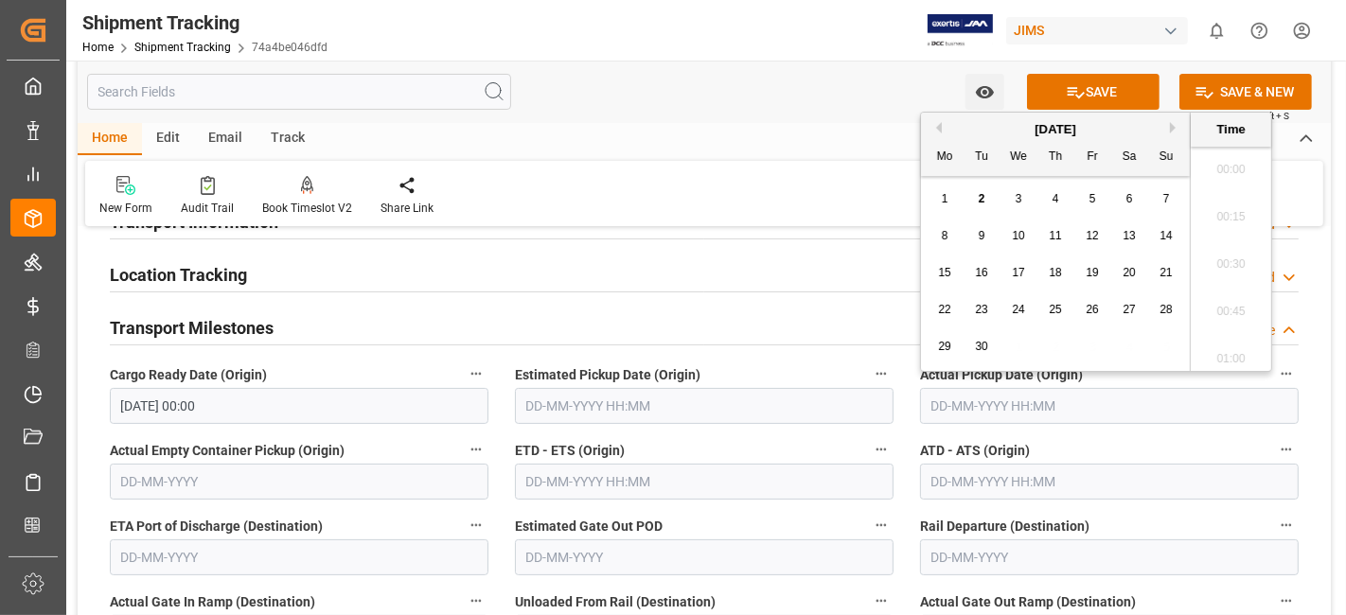
click at [965, 410] on input "text" at bounding box center [1109, 406] width 379 height 36
click at [938, 122] on button "Previous Month" at bounding box center [935, 127] width 11 height 11
click at [1019, 347] on span "27" at bounding box center [1018, 346] width 12 height 13
type input "27-08-2025 00:00"
click at [644, 491] on input "text" at bounding box center [704, 482] width 379 height 36
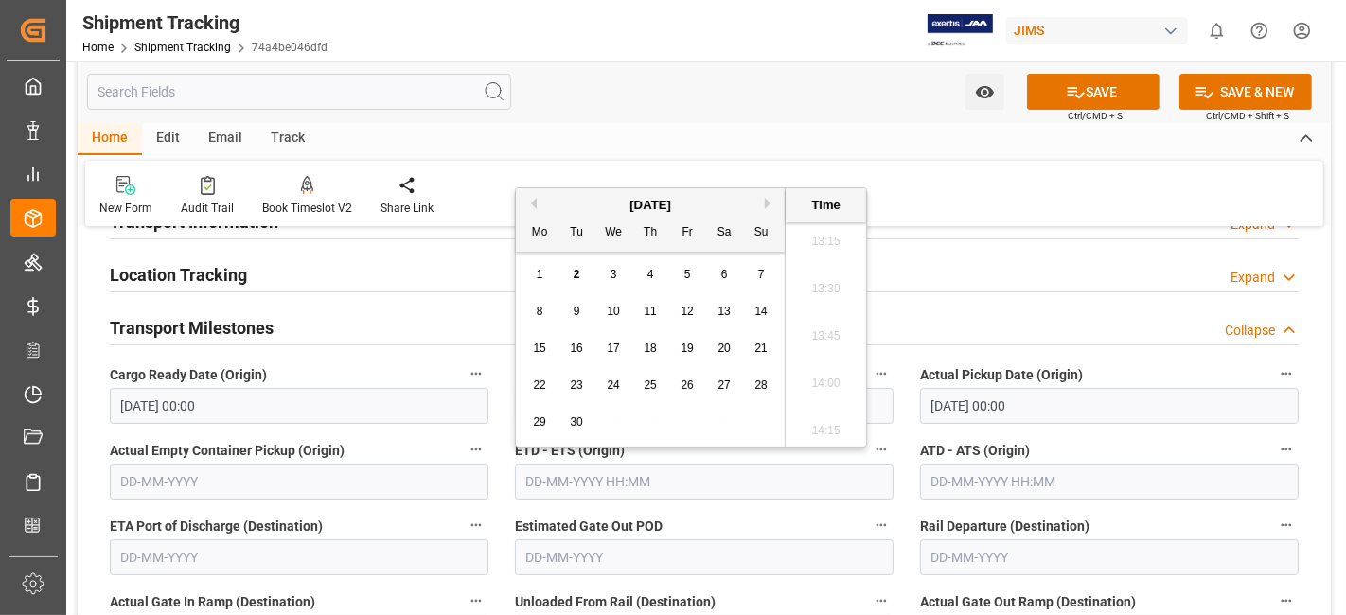
drag, startPoint x: 593, startPoint y: 363, endPoint x: 592, endPoint y: 347, distance: 16.2
click at [593, 363] on div "15 16 17 18 19 20 21" at bounding box center [651, 348] width 258 height 37
click at [536, 199] on div "September 2025" at bounding box center [650, 205] width 269 height 19
click at [535, 199] on button "Previous Month" at bounding box center [530, 203] width 11 height 11
click at [612, 428] on span "27" at bounding box center [613, 422] width 12 height 13
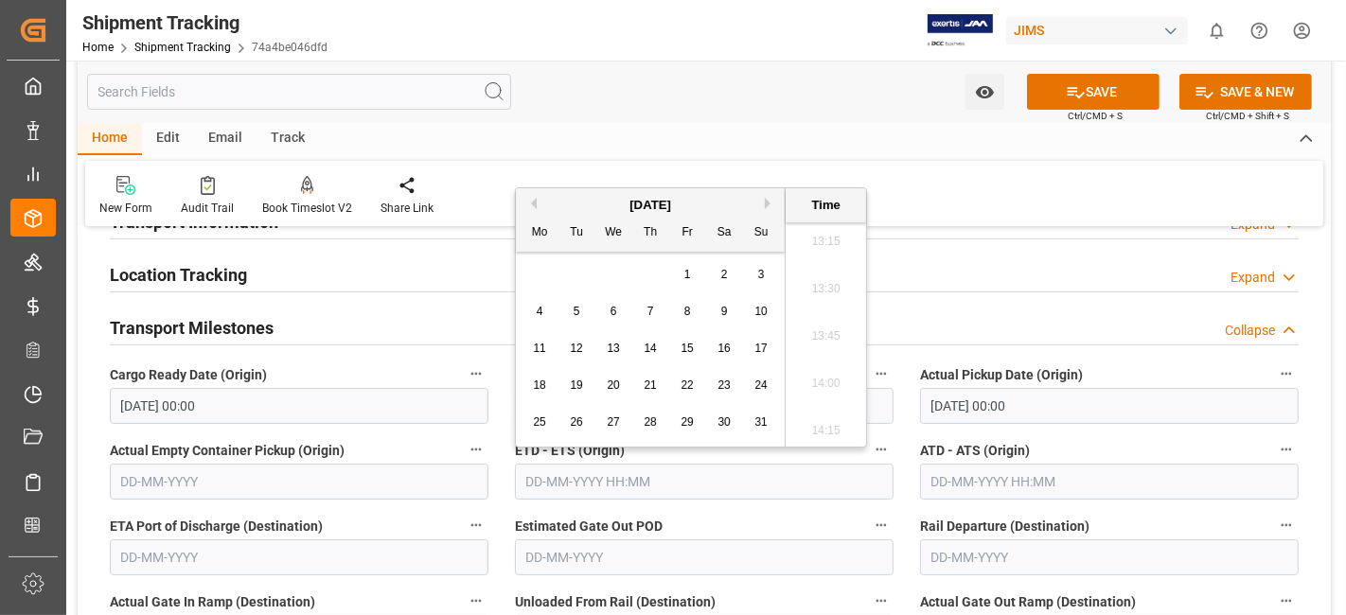
type input "27-08-2025 00:00"
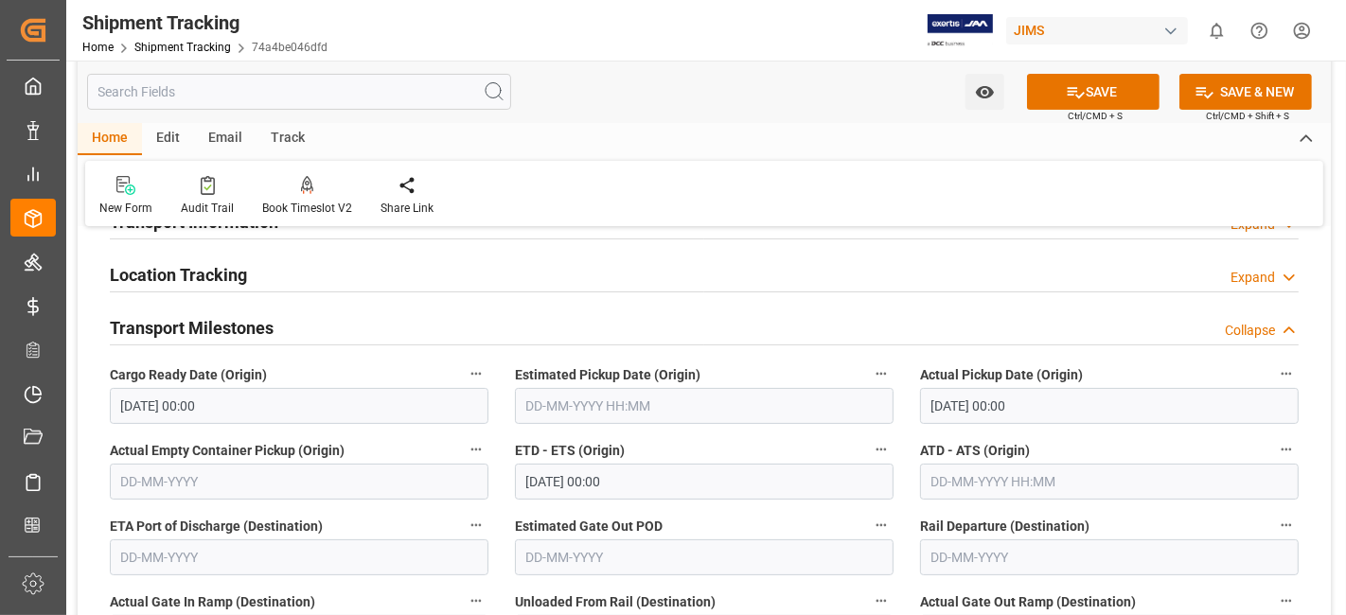
click at [754, 524] on label "Estimated Gate Out POD" at bounding box center [704, 526] width 379 height 27
click at [869, 524] on button "Estimated Gate Out POD" at bounding box center [881, 525] width 25 height 25
click at [754, 524] on div at bounding box center [673, 307] width 1346 height 615
click at [754, 524] on label "Estimated Gate Out POD" at bounding box center [704, 526] width 379 height 27
click at [869, 524] on button "Estimated Gate Out POD" at bounding box center [881, 525] width 25 height 25
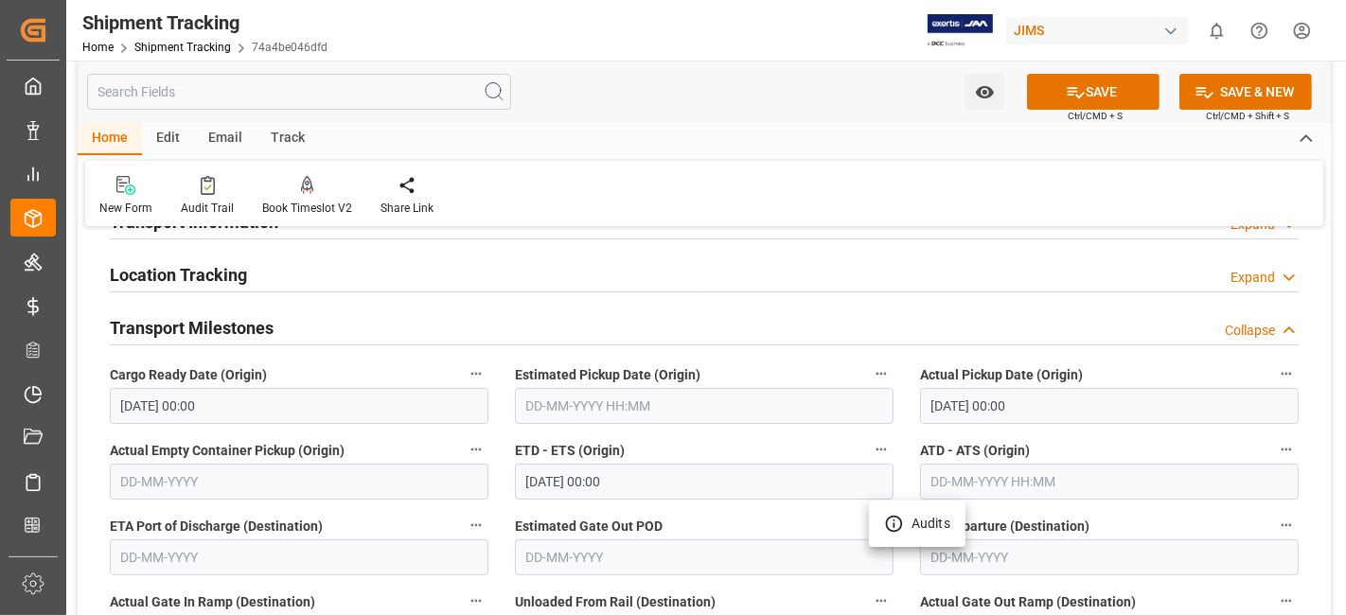
click at [754, 524] on div at bounding box center [673, 307] width 1346 height 615
click at [754, 524] on label "Estimated Gate Out POD" at bounding box center [704, 526] width 379 height 27
click at [869, 524] on button "Estimated Gate Out POD" at bounding box center [881, 525] width 25 height 25
click at [754, 523] on div at bounding box center [673, 307] width 1346 height 615
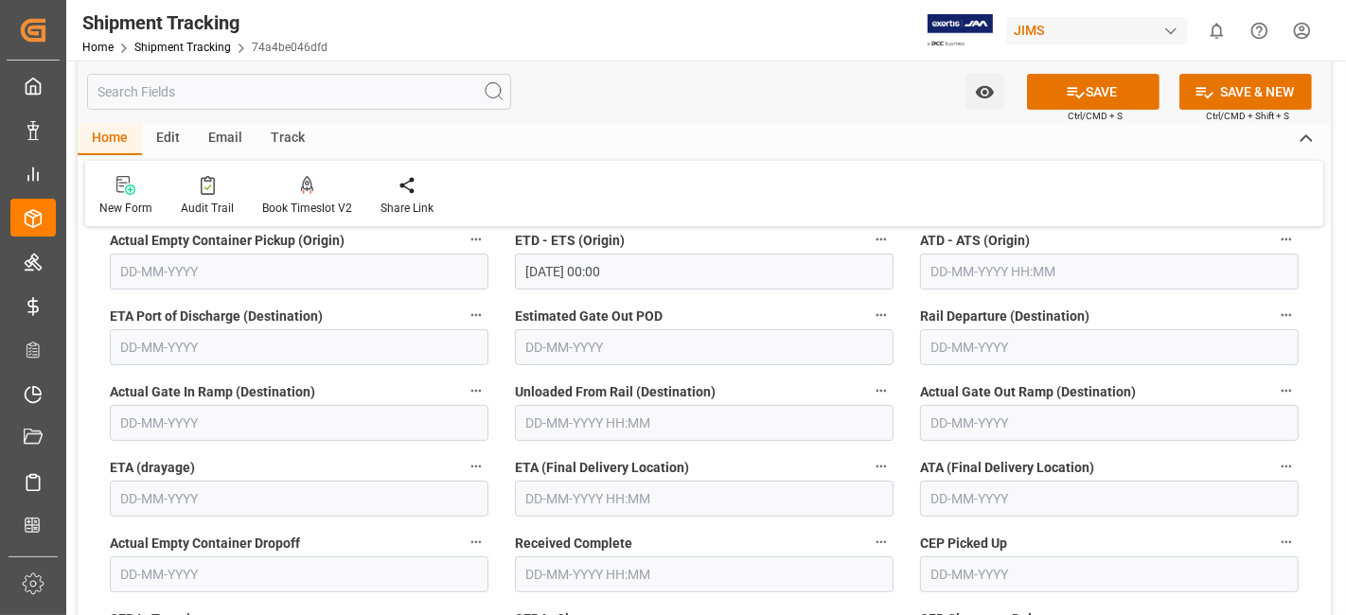
scroll to position [462, 0]
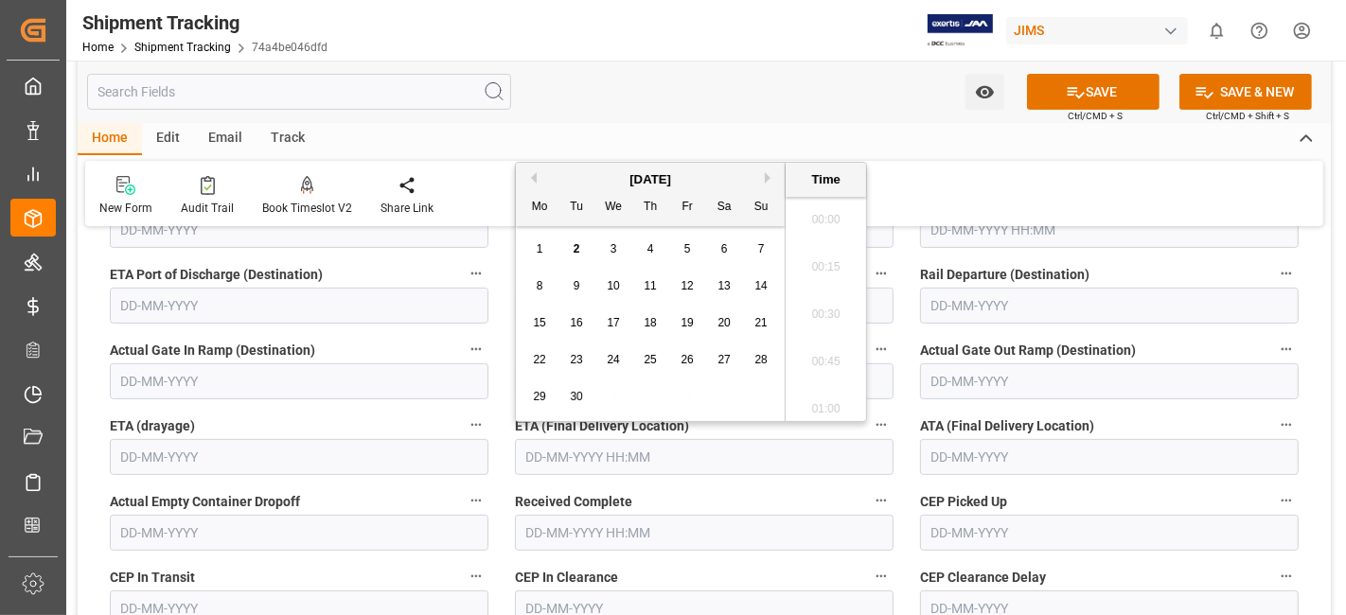
click at [625, 458] on input "text" at bounding box center [704, 457] width 379 height 36
click at [597, 361] on div "22 23 24 25 26 27 28" at bounding box center [651, 360] width 258 height 37
click at [684, 246] on span "5" at bounding box center [687, 248] width 7 height 13
type input "05-09-2025 00:00"
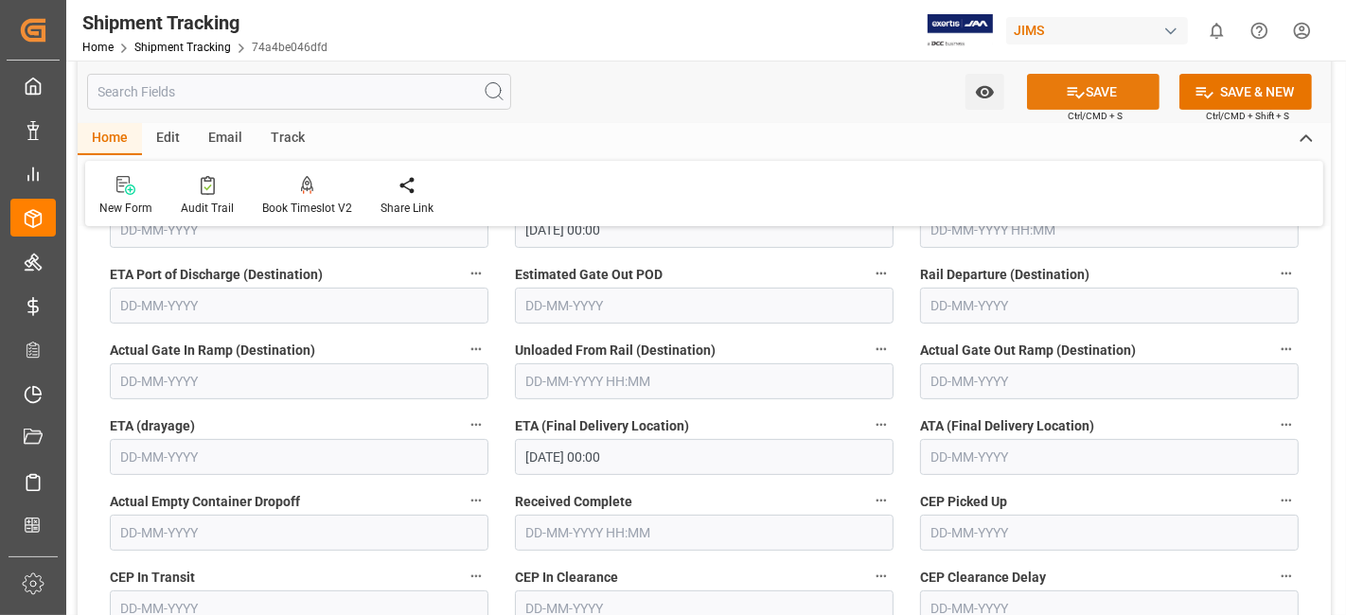
click at [1052, 101] on button "SAVE" at bounding box center [1093, 92] width 133 height 36
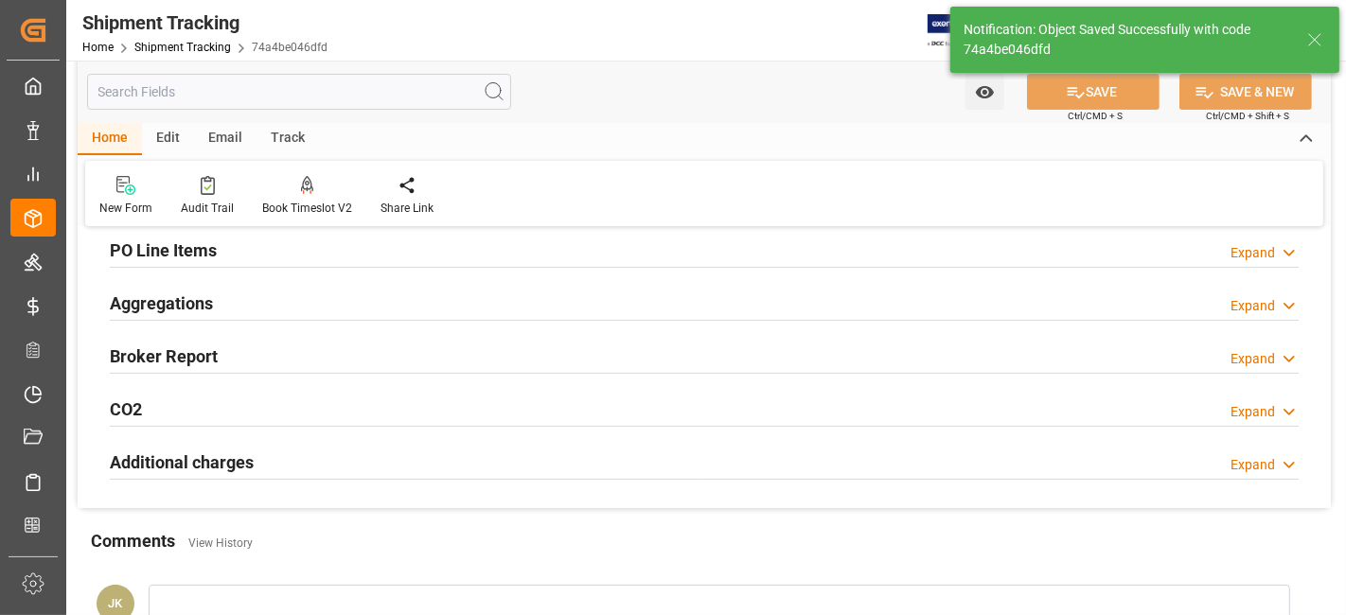
scroll to position [336, 0]
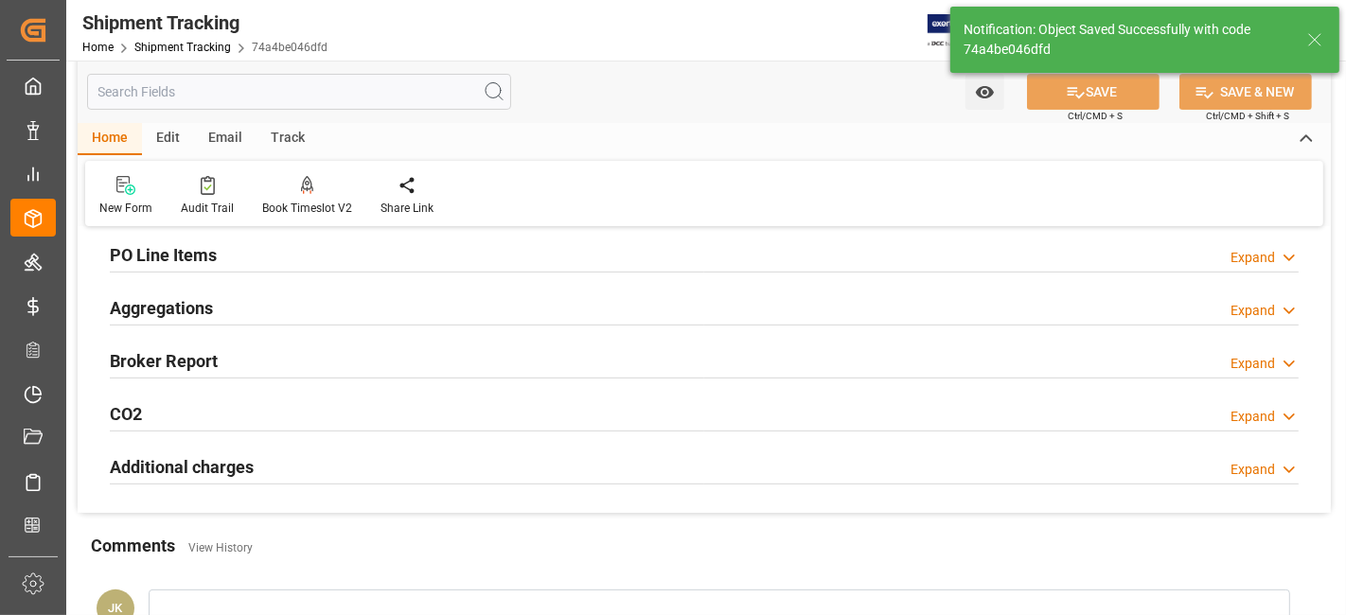
click at [195, 305] on h2 "Aggregations" at bounding box center [161, 308] width 103 height 26
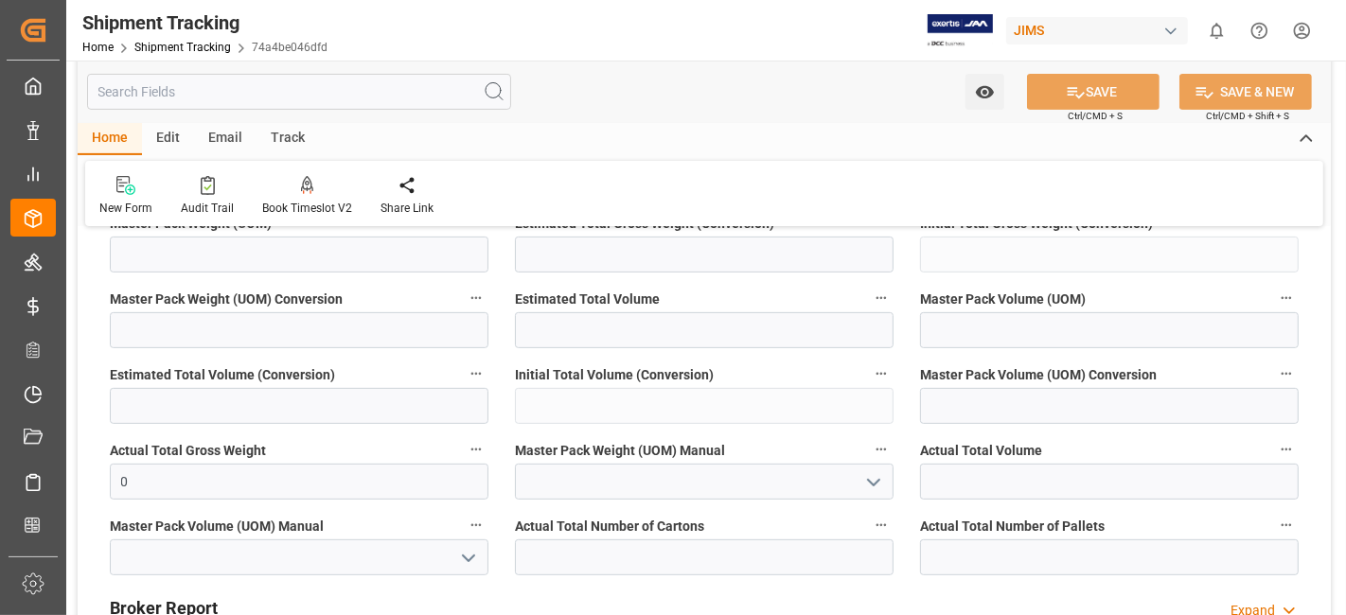
scroll to position [546, 0]
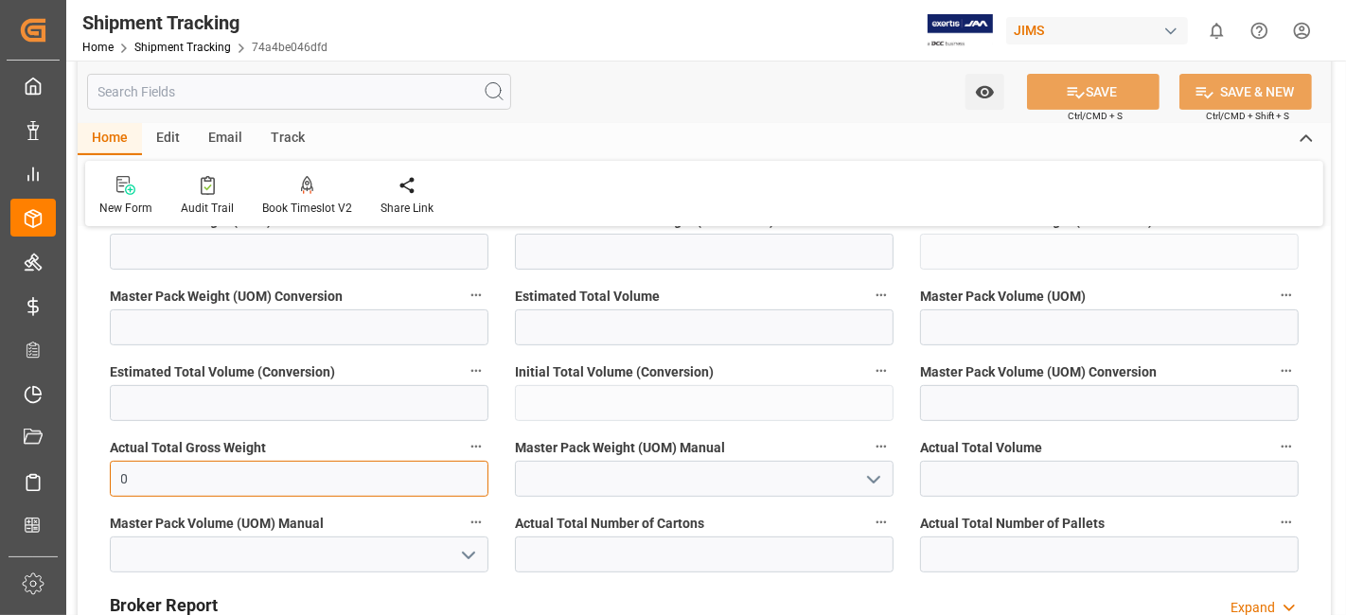
drag, startPoint x: 156, startPoint y: 477, endPoint x: 111, endPoint y: 477, distance: 45.4
click at [111, 477] on input "0" at bounding box center [299, 479] width 379 height 36
click at [354, 472] on input "80" at bounding box center [299, 479] width 379 height 36
type input "80"
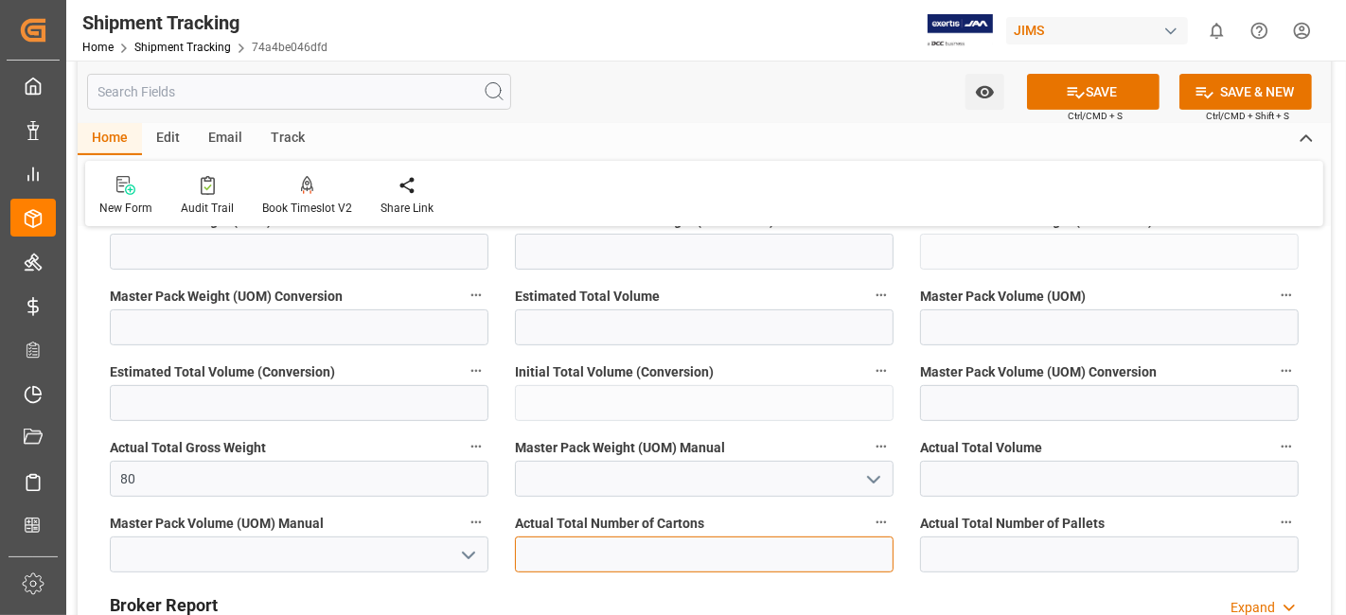
click at [758, 552] on input "text" at bounding box center [704, 555] width 379 height 36
type input "2"
click at [874, 484] on icon "open menu" at bounding box center [873, 480] width 23 height 23
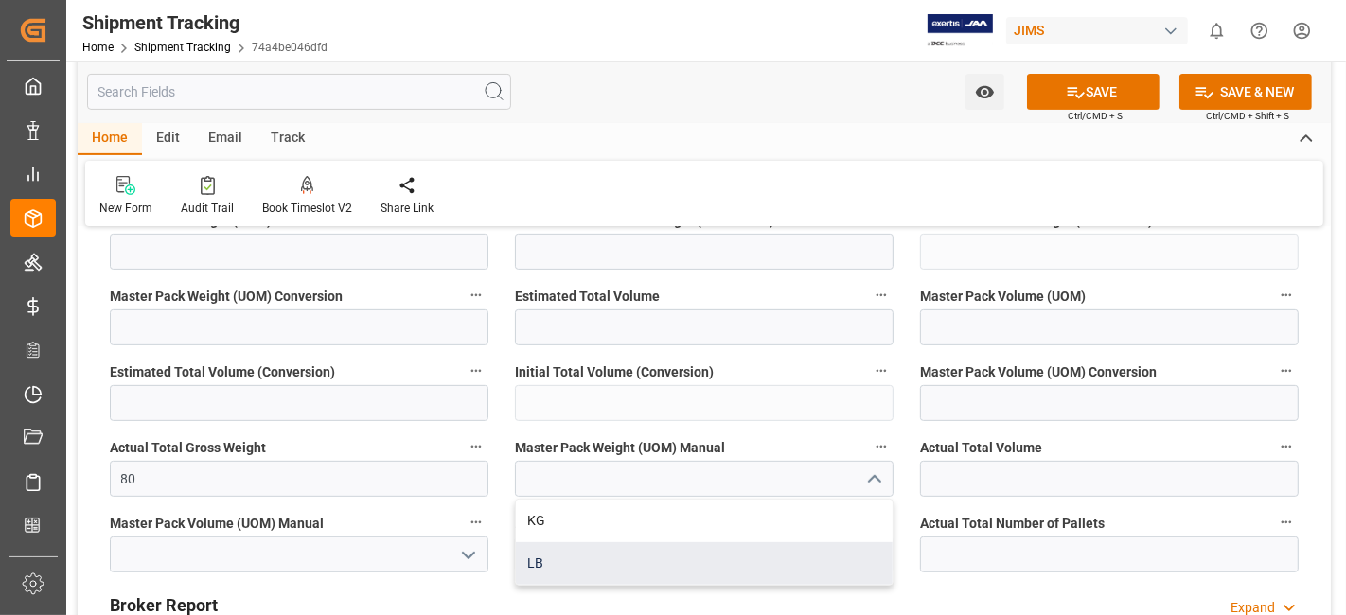
click at [718, 566] on div "LB" at bounding box center [704, 563] width 377 height 43
type input "LB"
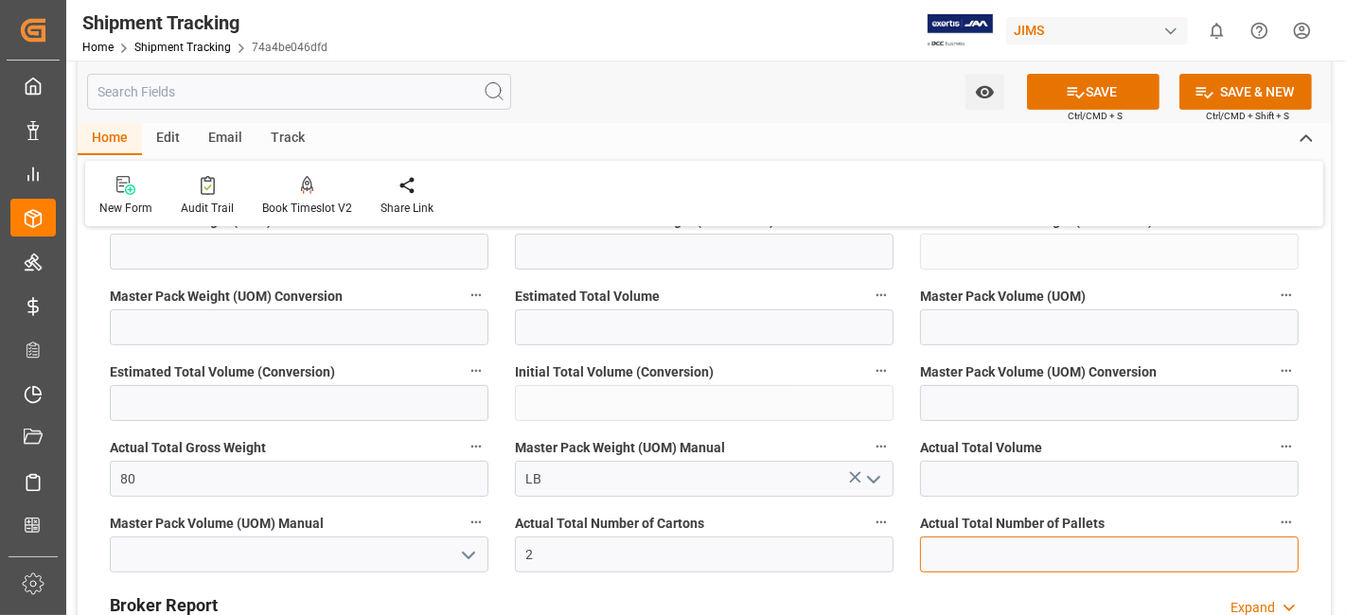
click at [1026, 558] on input "text" at bounding box center [1109, 555] width 379 height 36
click at [1043, 95] on button "SAVE" at bounding box center [1093, 92] width 133 height 36
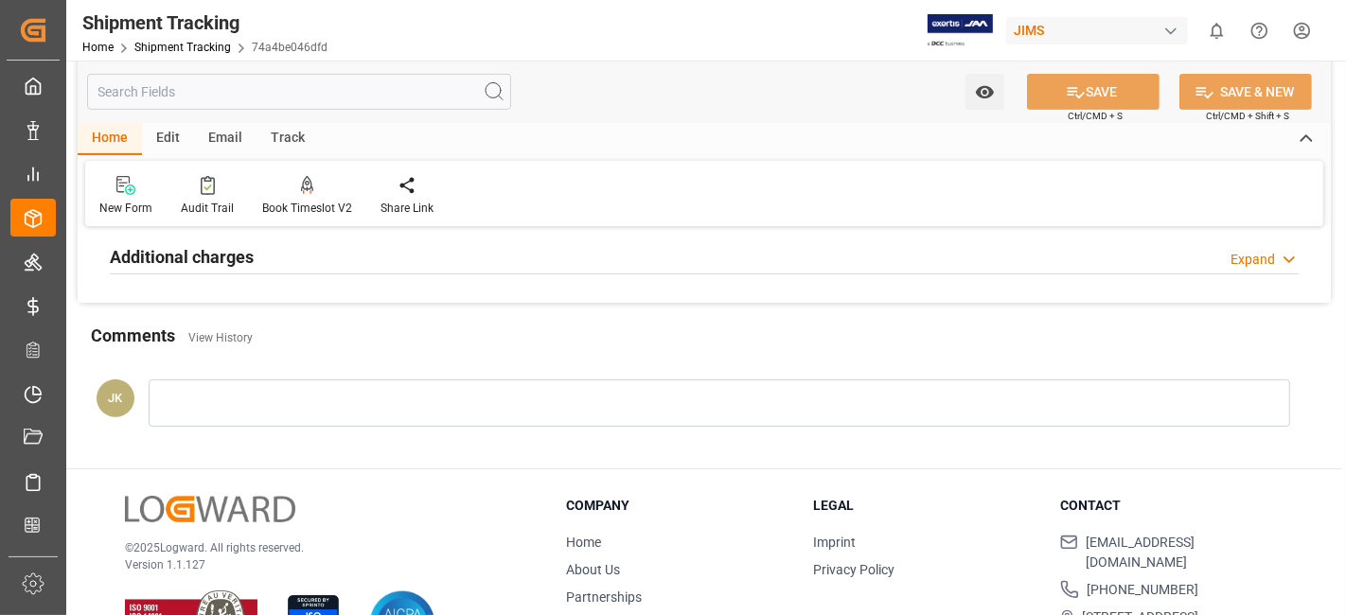
click at [215, 250] on h2 "Additional charges" at bounding box center [182, 257] width 144 height 26
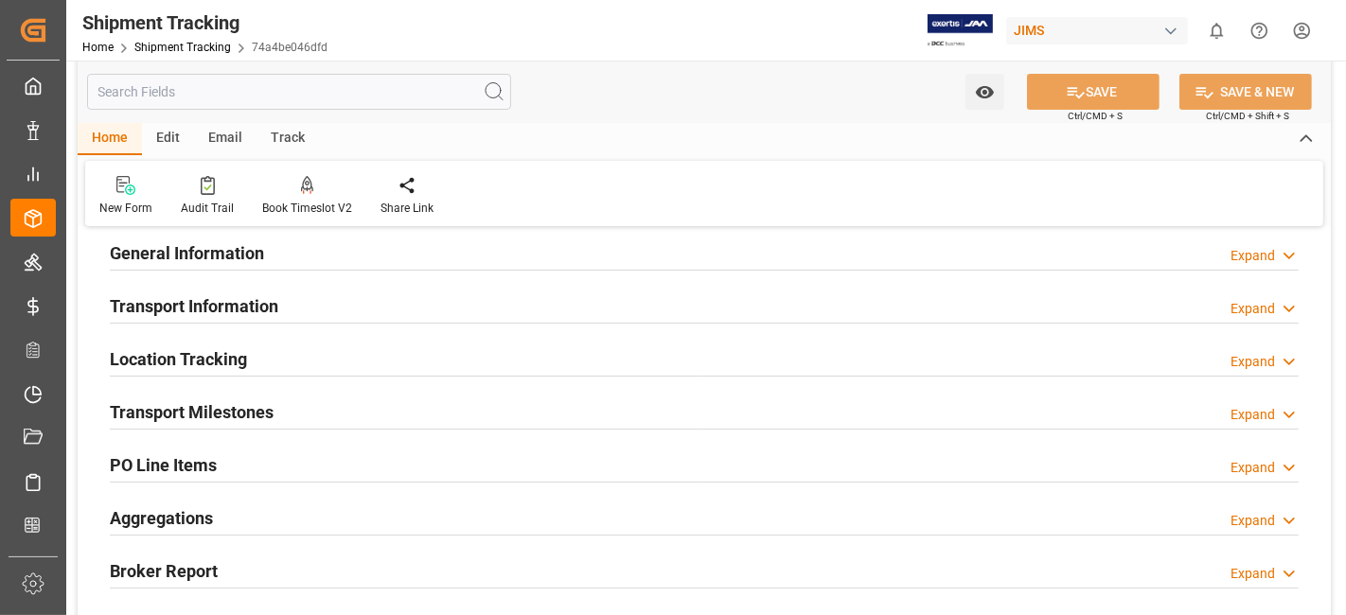
scroll to position [83, 0]
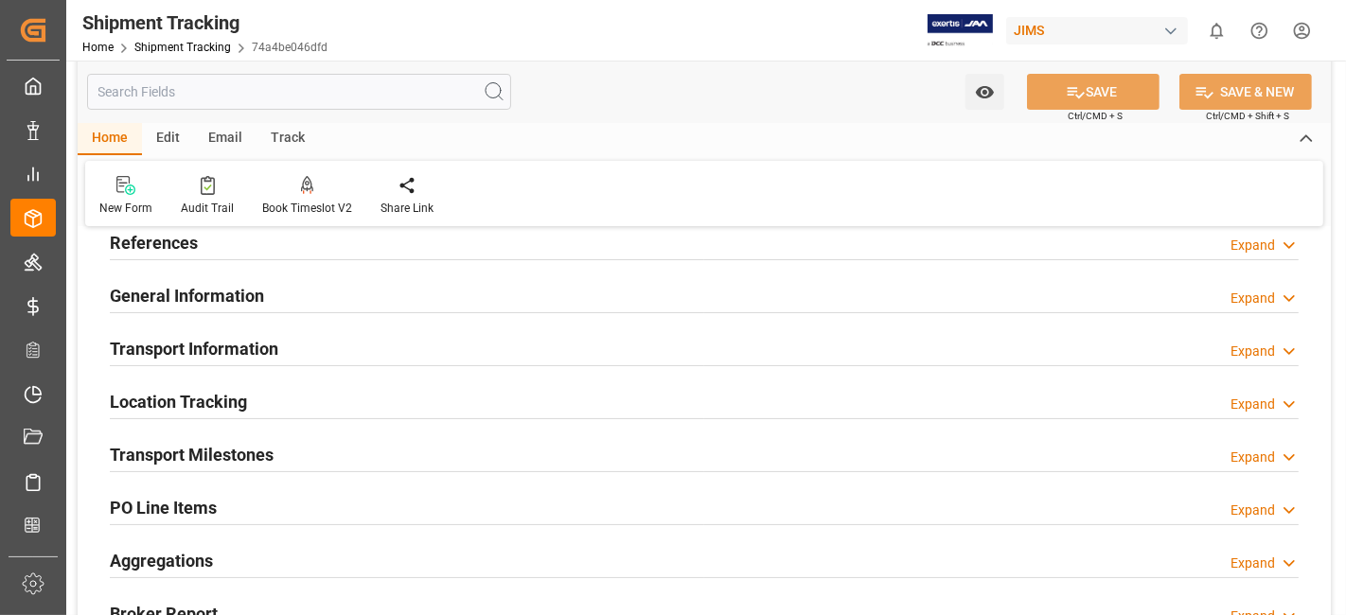
click at [194, 345] on h2 "Transport Information" at bounding box center [194, 349] width 168 height 26
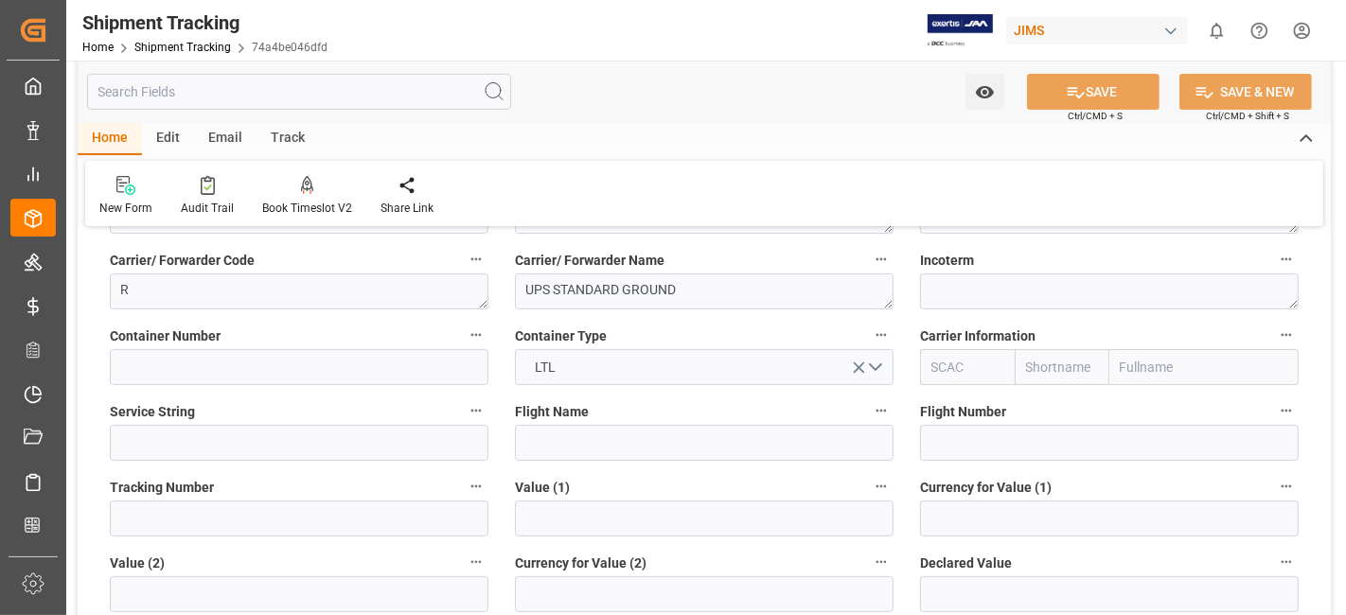
scroll to position [336, 0]
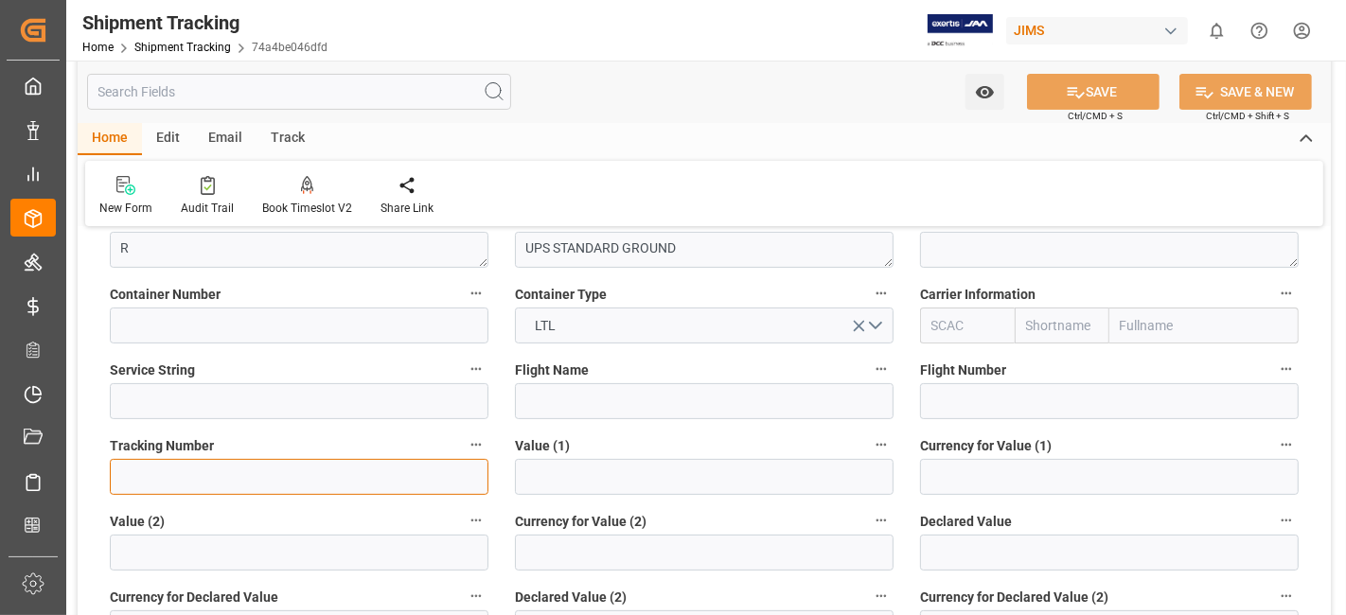
click at [130, 470] on input at bounding box center [299, 477] width 379 height 36
paste input "1ZX977336869391269"
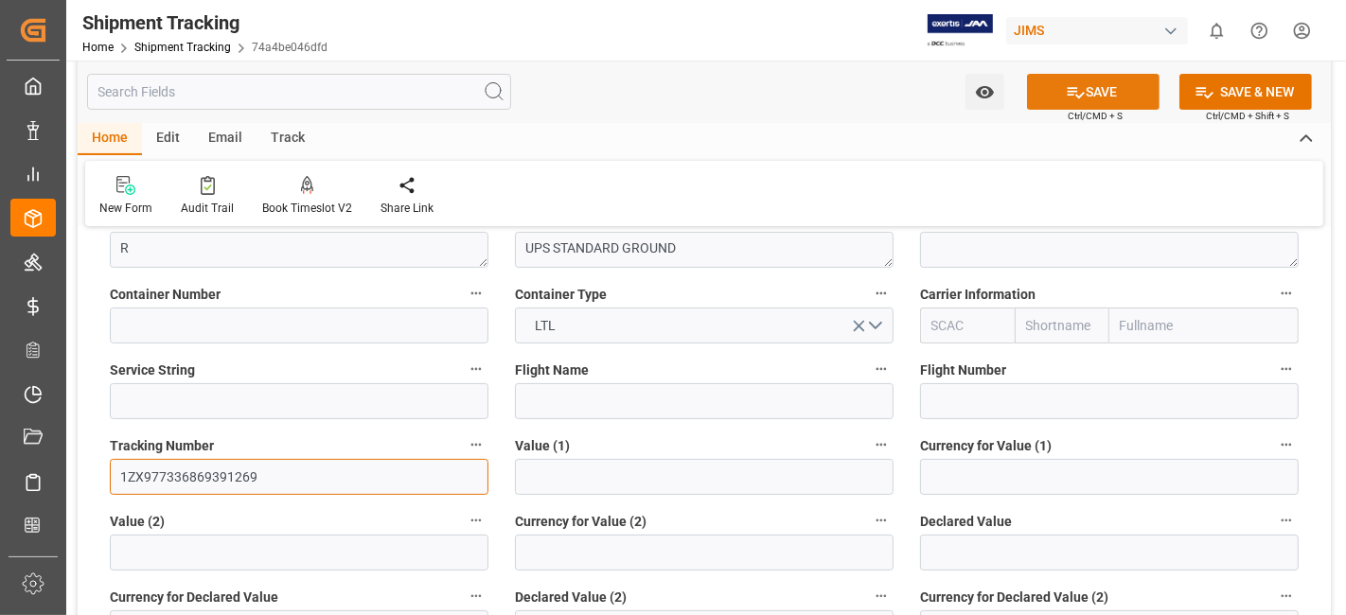
type input "1ZX977336869391269"
click at [1046, 96] on button "SAVE" at bounding box center [1093, 92] width 133 height 36
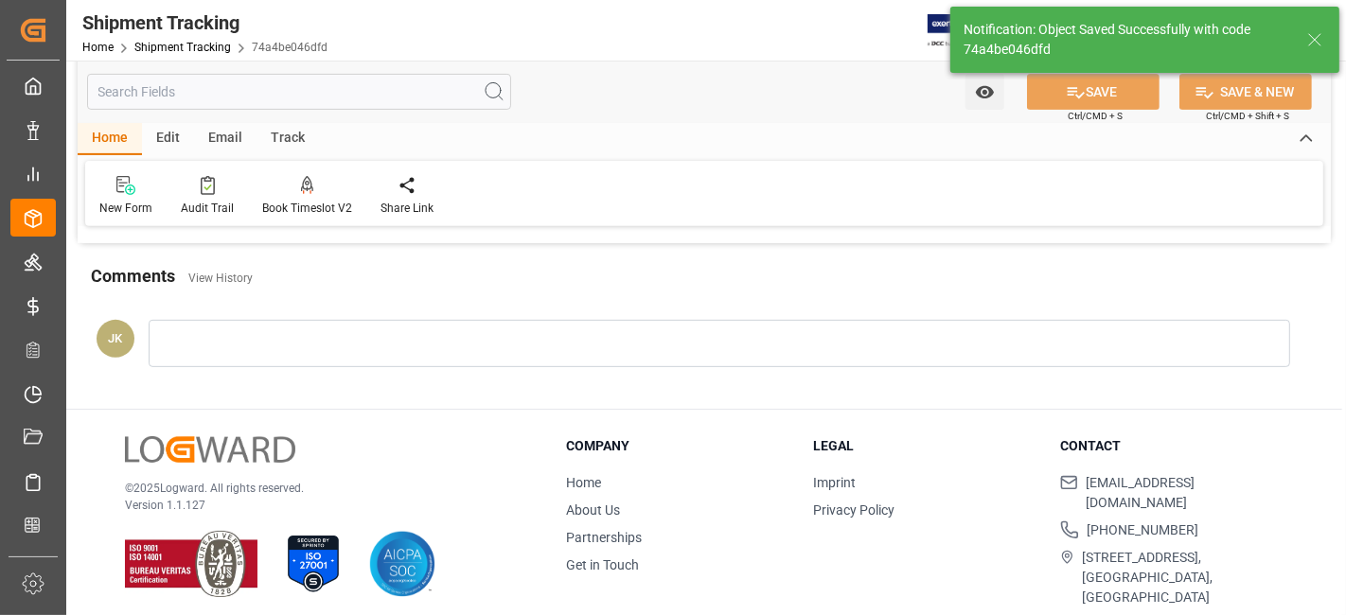
scroll to position [611, 0]
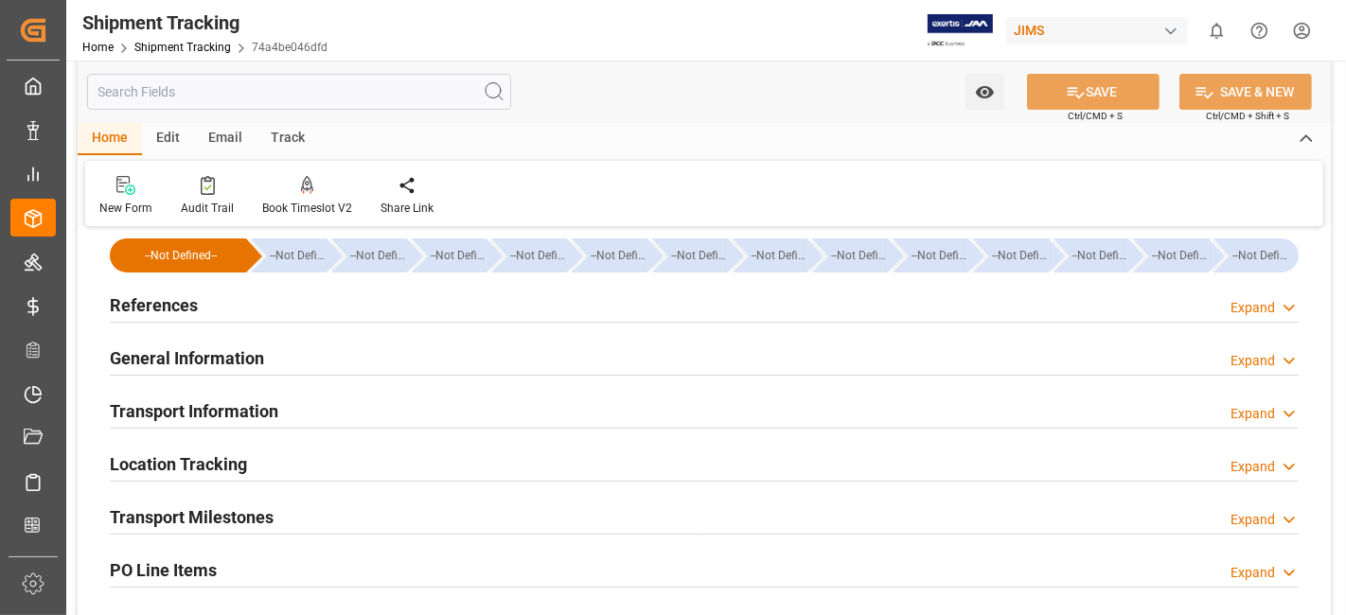
click at [161, 304] on h2 "References" at bounding box center [154, 305] width 88 height 26
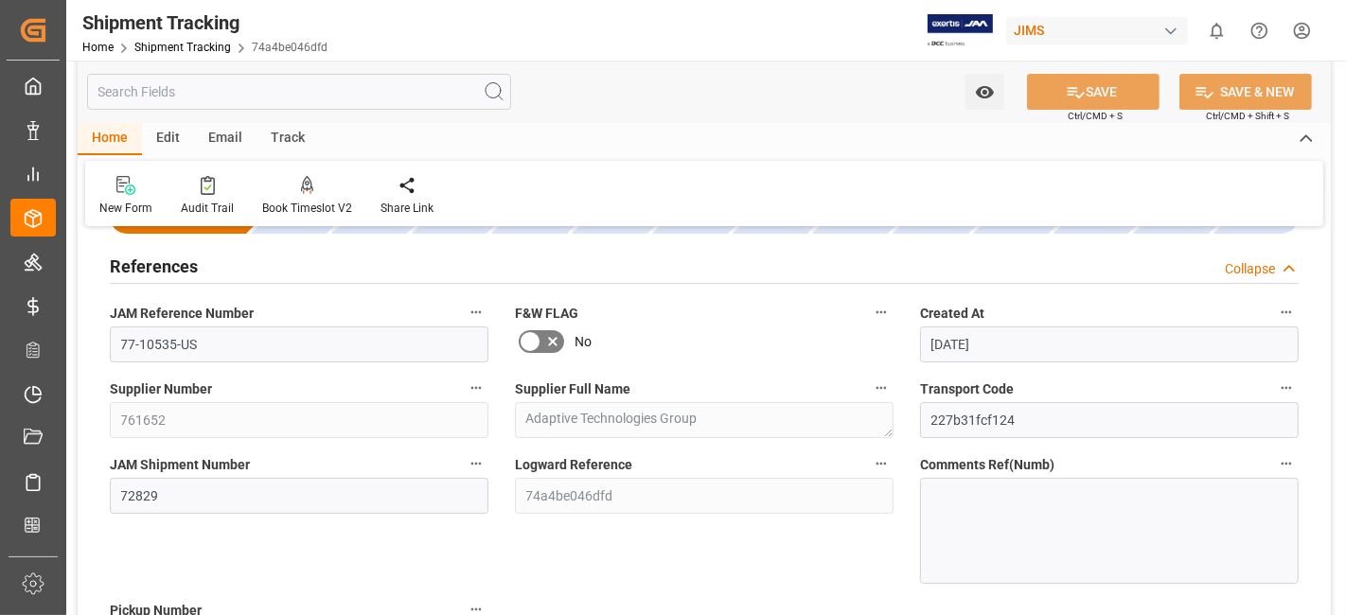
scroll to position [63, 0]
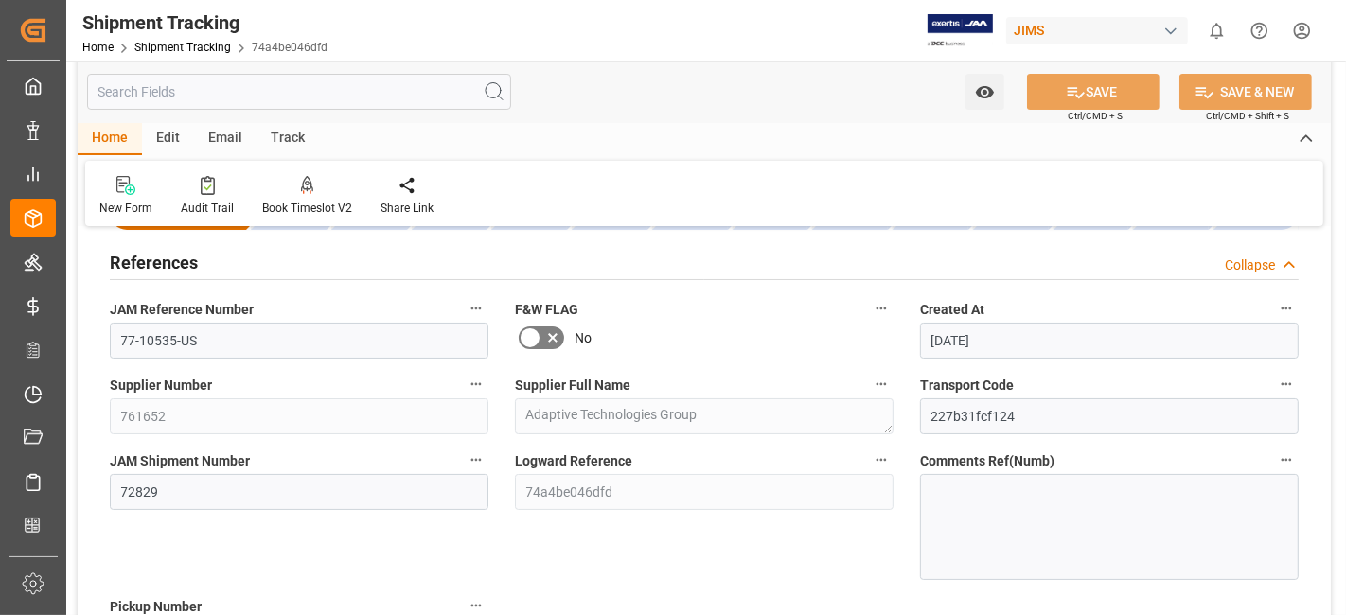
click at [208, 264] on div "References Collapse" at bounding box center [704, 261] width 1189 height 36
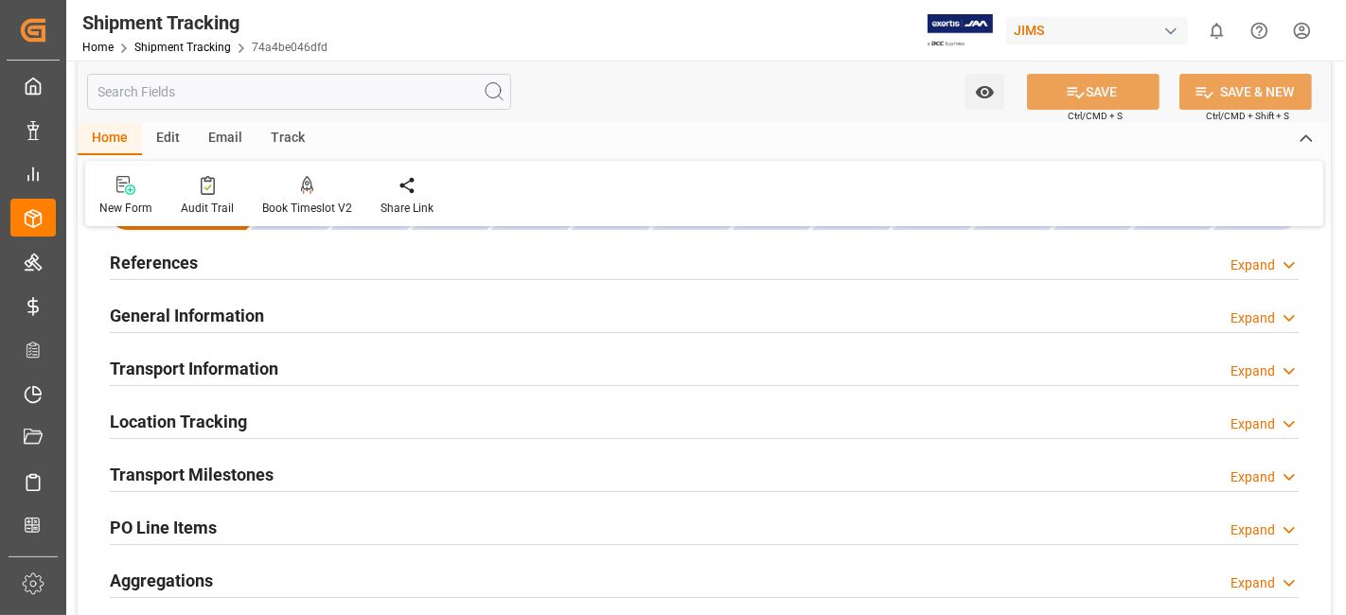
click at [186, 596] on div "Aggregations Expand" at bounding box center [704, 581] width 1215 height 53
click at [188, 579] on h2 "Aggregations" at bounding box center [161, 581] width 103 height 26
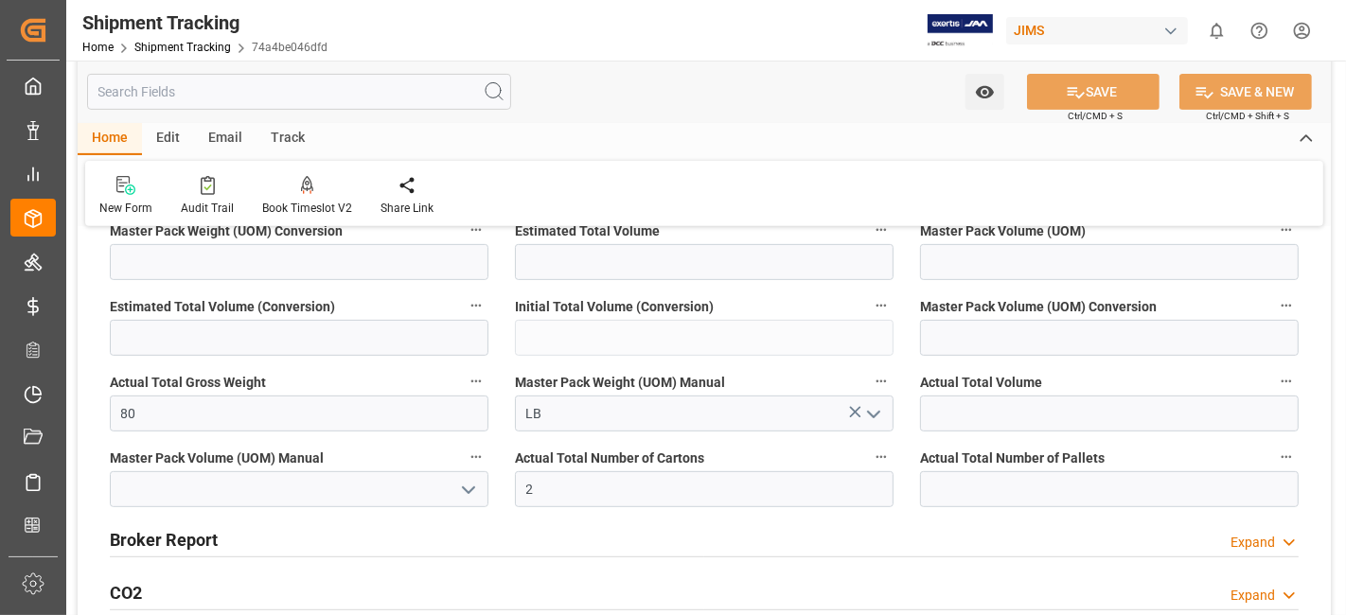
scroll to position [630, 0]
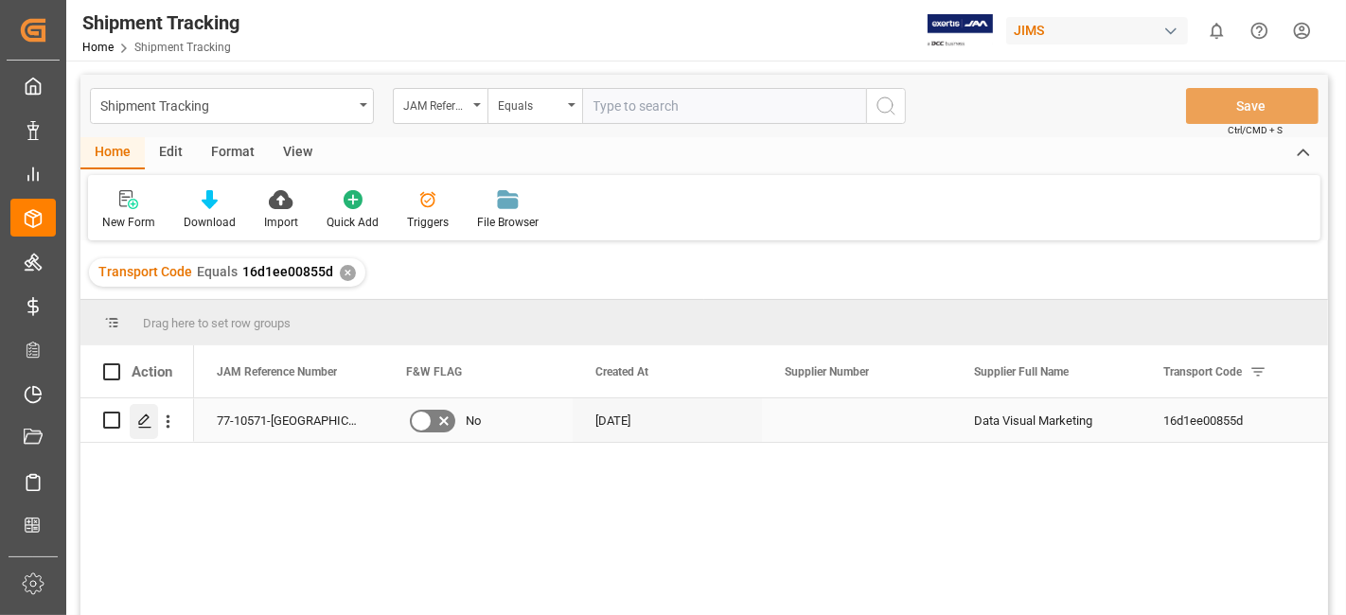
click at [146, 425] on icon "Press SPACE to select this row." at bounding box center [144, 421] width 15 height 15
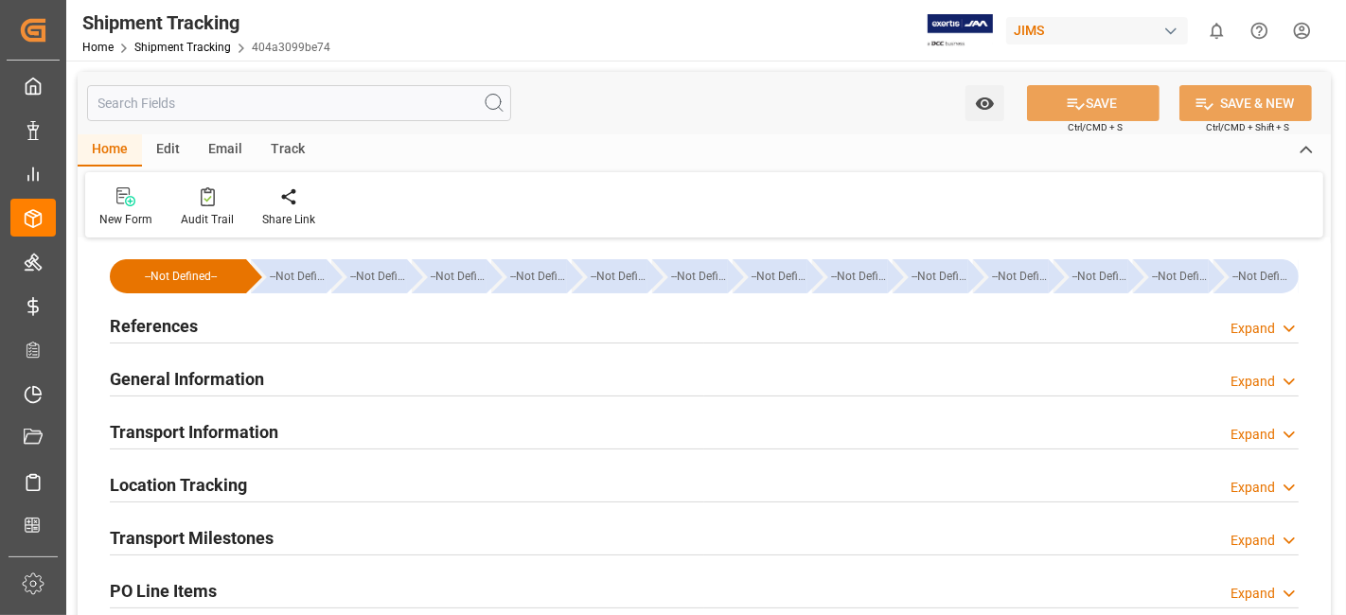
type input "[DATE]"
click at [327, 337] on div "References Expand" at bounding box center [704, 325] width 1189 height 36
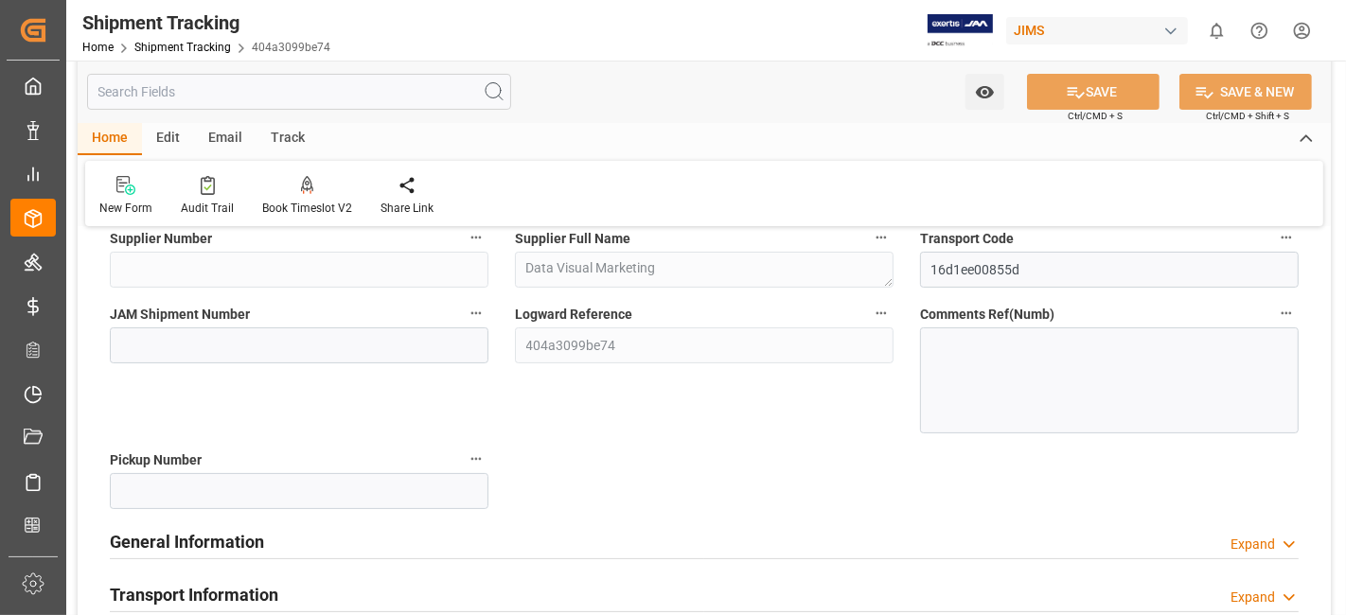
scroll to position [252, 0]
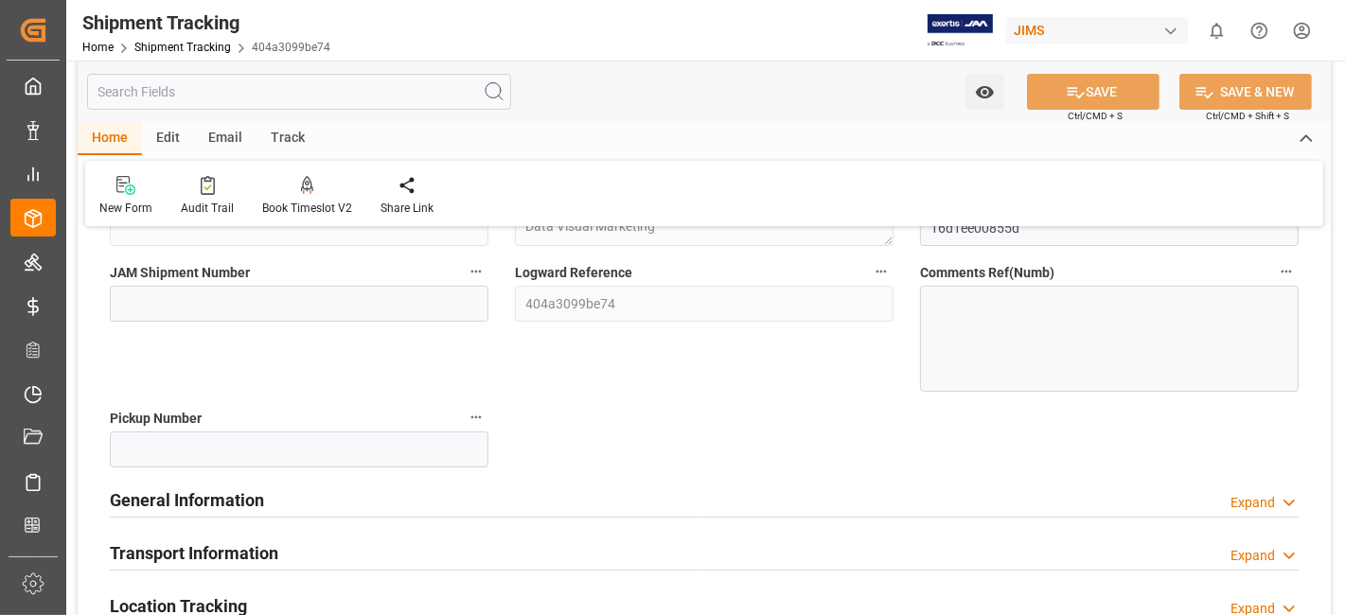
click at [223, 506] on h2 "General Information" at bounding box center [187, 500] width 154 height 26
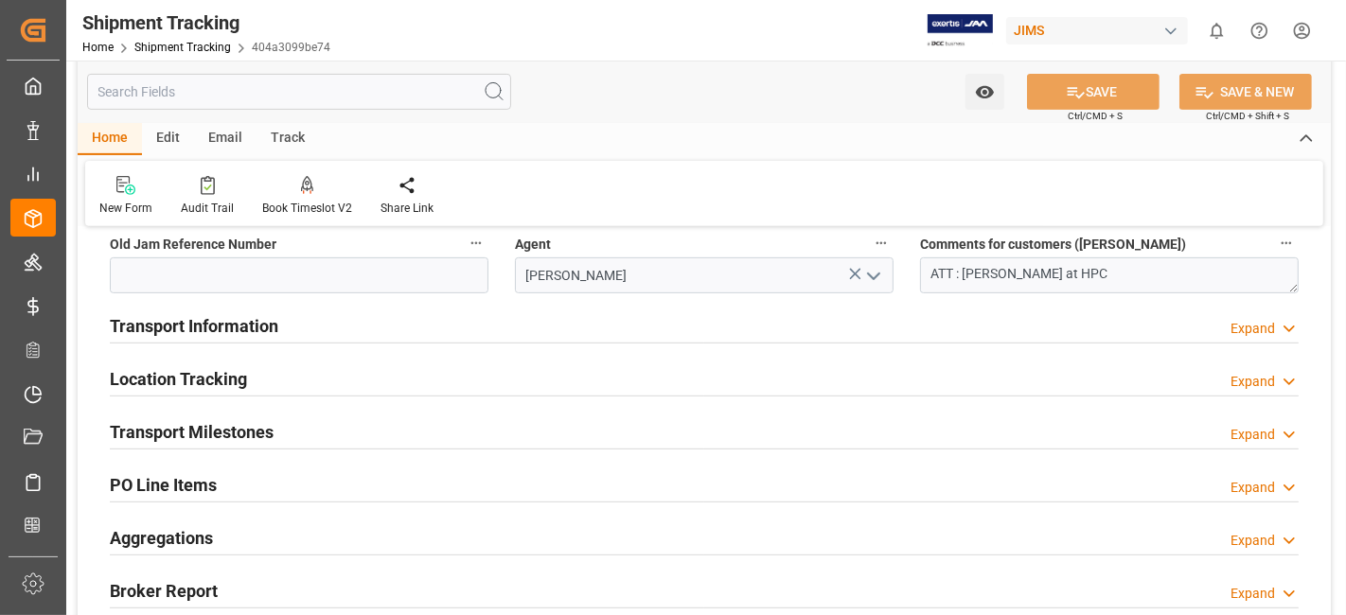
scroll to position [673, 0]
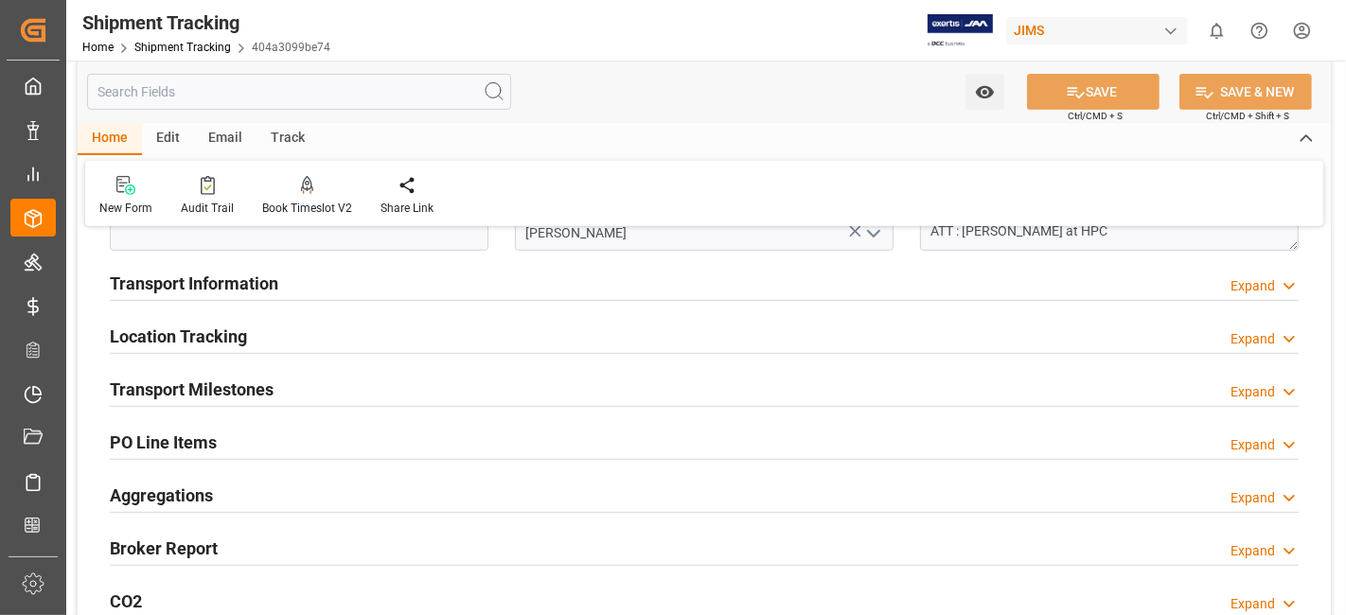
click at [304, 377] on div "Transport Milestones Expand" at bounding box center [704, 388] width 1189 height 36
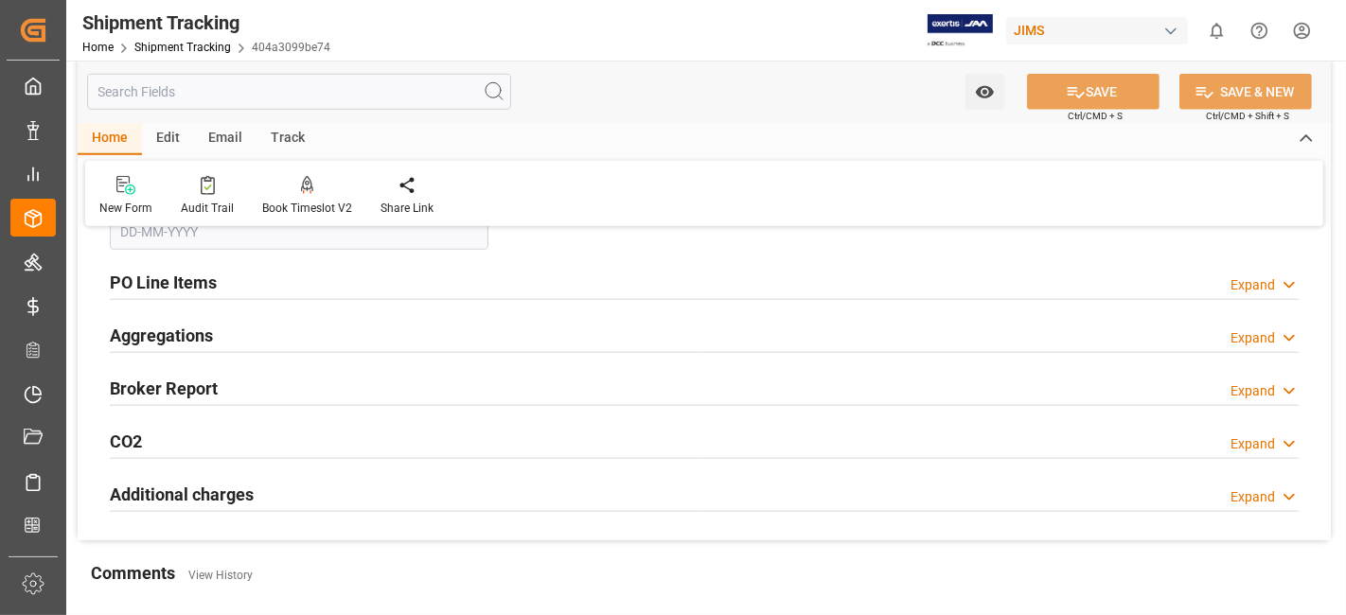
scroll to position [1556, 0]
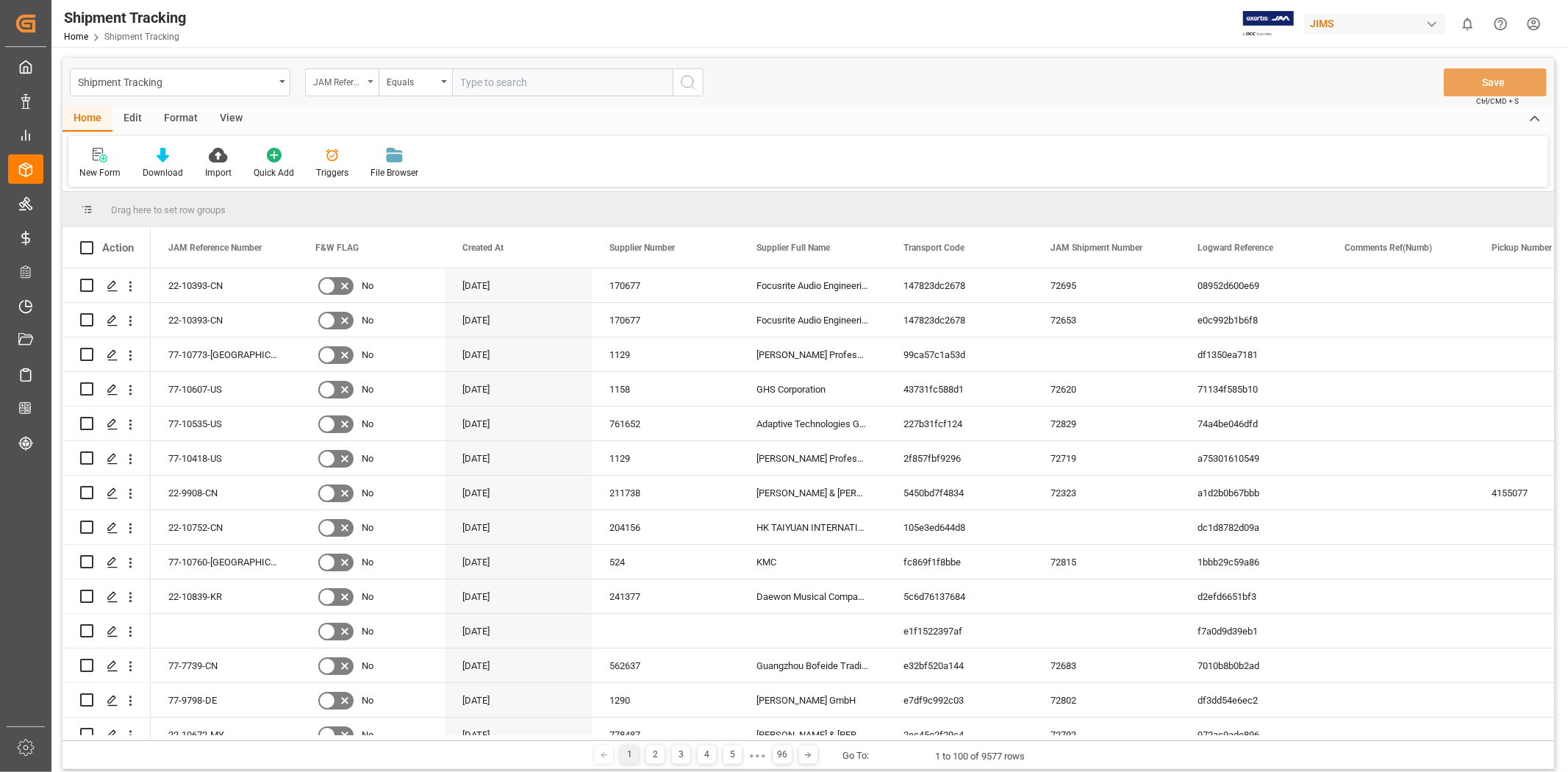
click at [351, 82] on div "JAM Reference Number" at bounding box center [338, 81] width 50 height 17
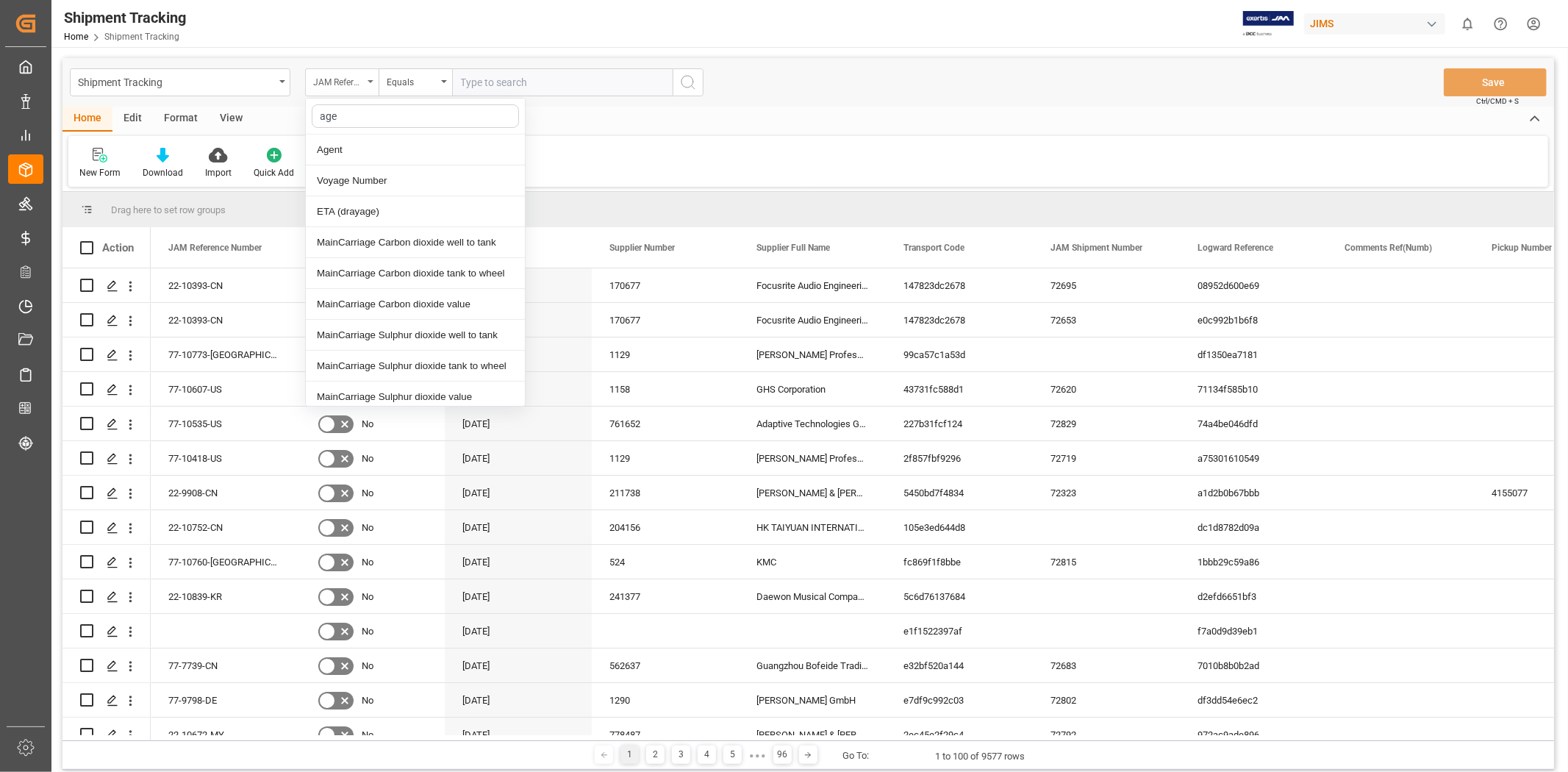
type input "agen"
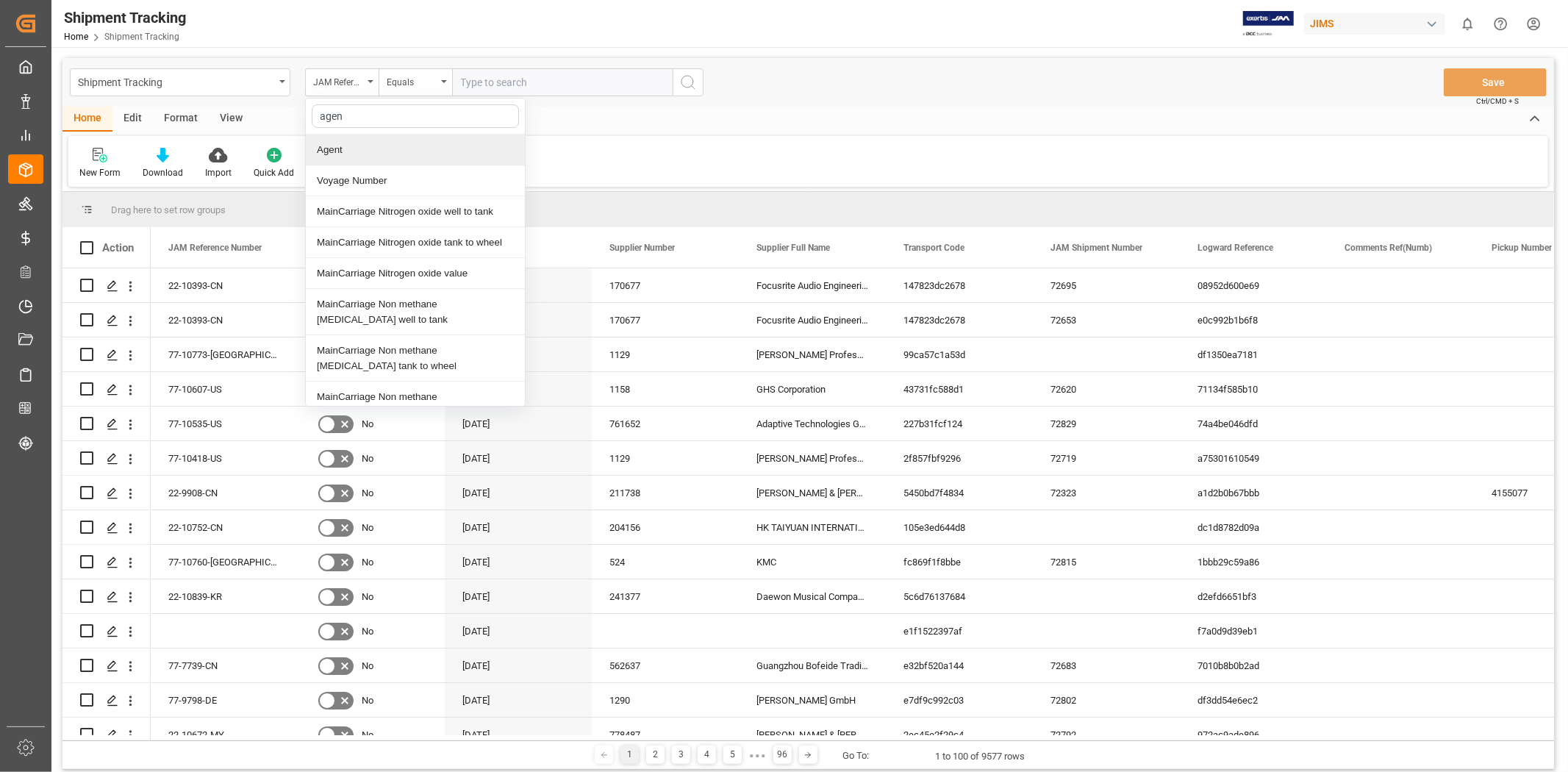
click at [356, 144] on div "Agent" at bounding box center [415, 150] width 219 height 31
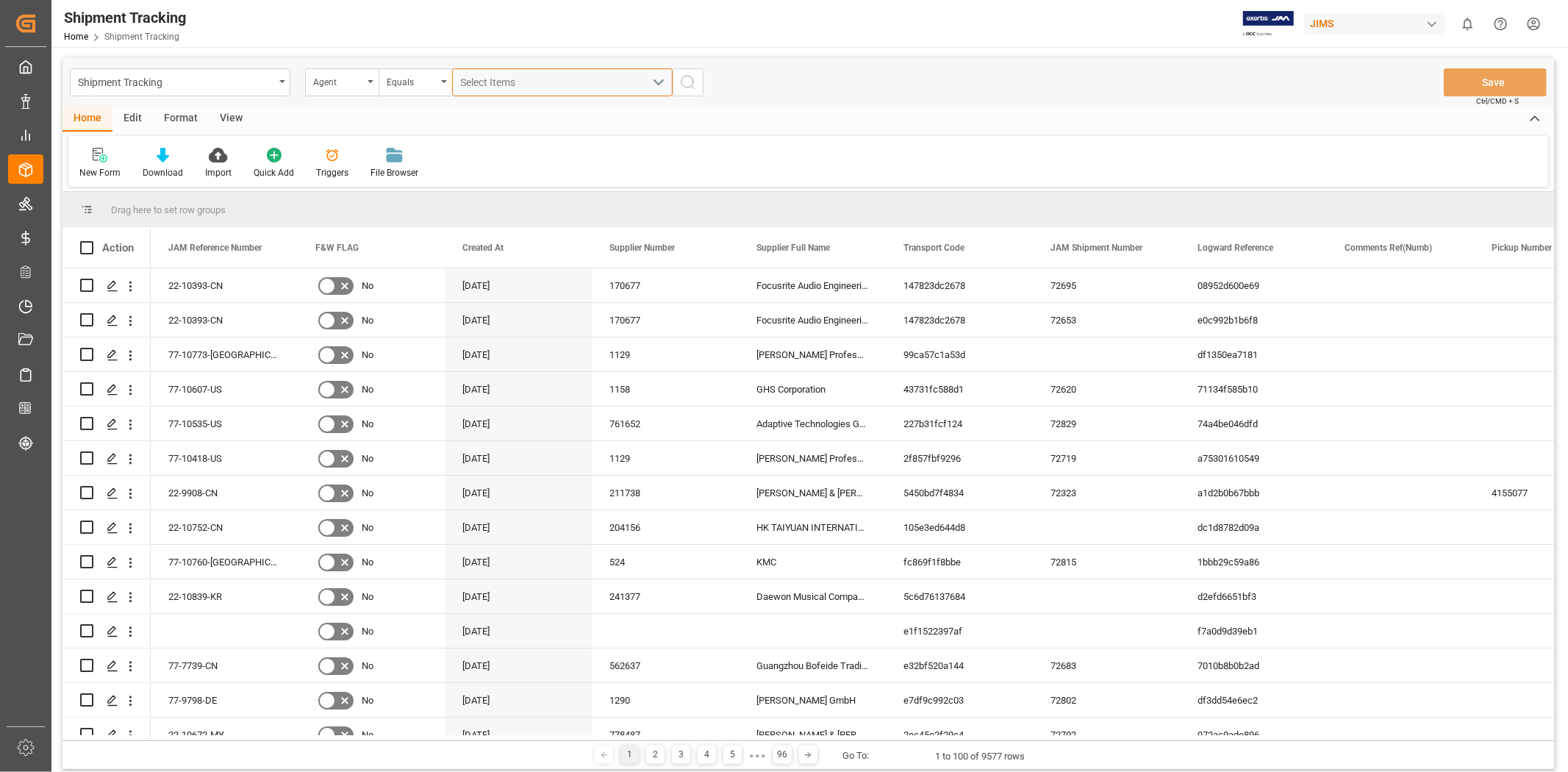
click at [539, 86] on div "Select Items" at bounding box center [556, 83] width 191 height 16
type input "jang"
click at [523, 147] on span "[PERSON_NAME]" at bounding box center [521, 149] width 80 height 12
click at [482, 147] on input "[PERSON_NAME]" at bounding box center [467, 149] width 29 height 29
checkbox input "true"
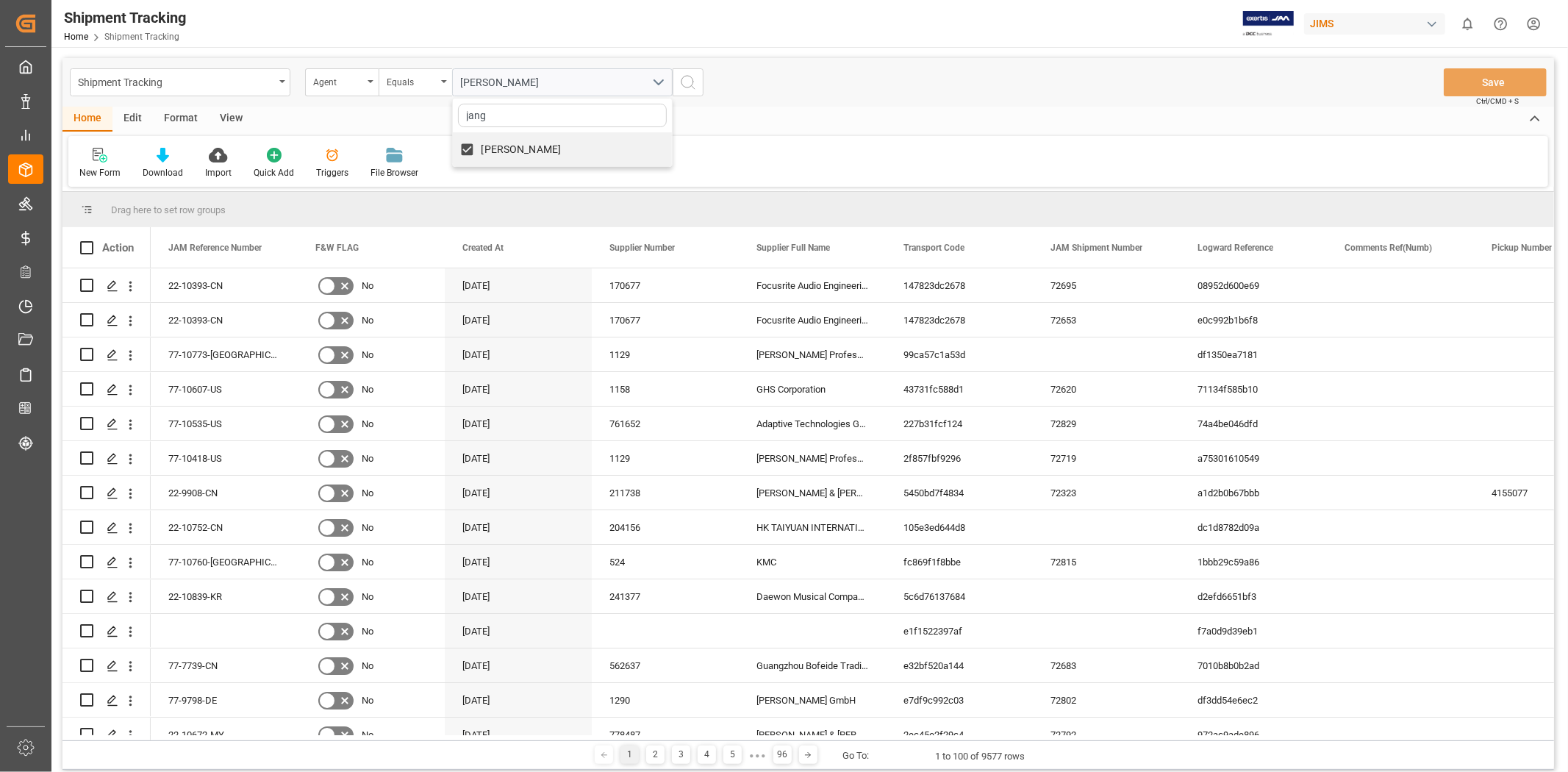
click at [684, 89] on icon "search button" at bounding box center [688, 82] width 18 height 18
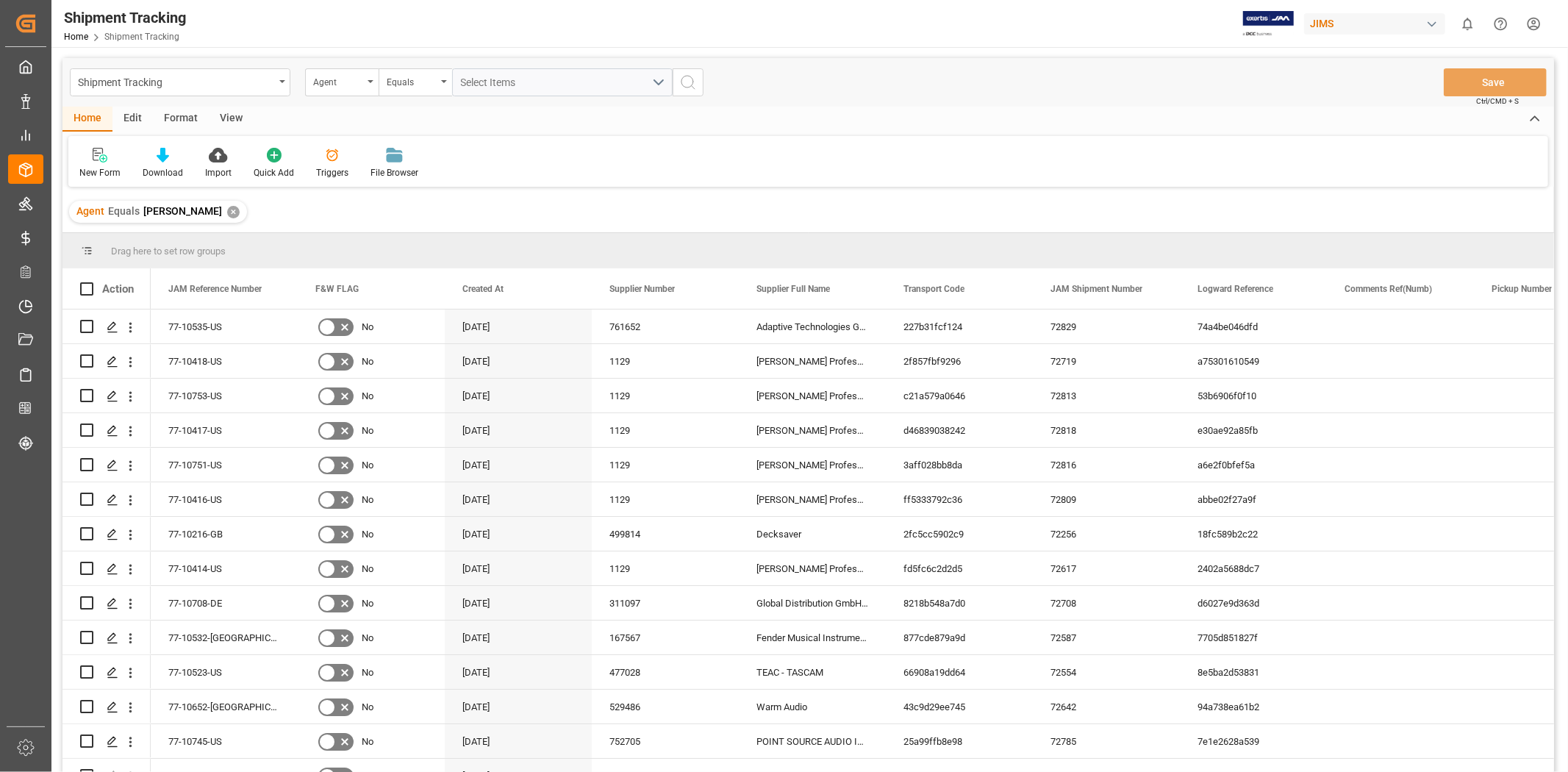
click at [236, 120] on div "View" at bounding box center [231, 119] width 45 height 25
click at [87, 158] on icon at bounding box center [94, 155] width 15 height 15
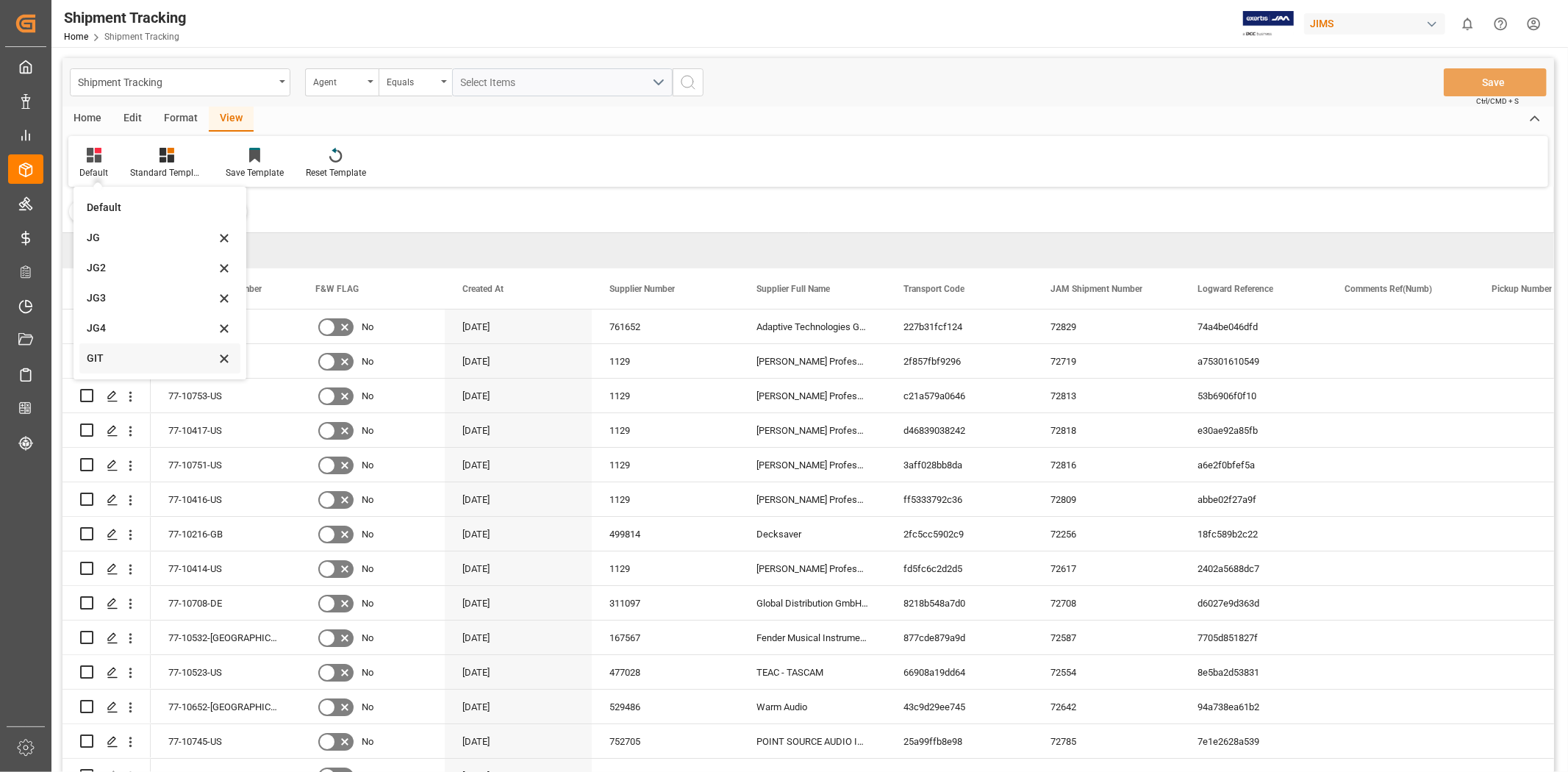
click at [141, 357] on div "GIT" at bounding box center [151, 359] width 129 height 16
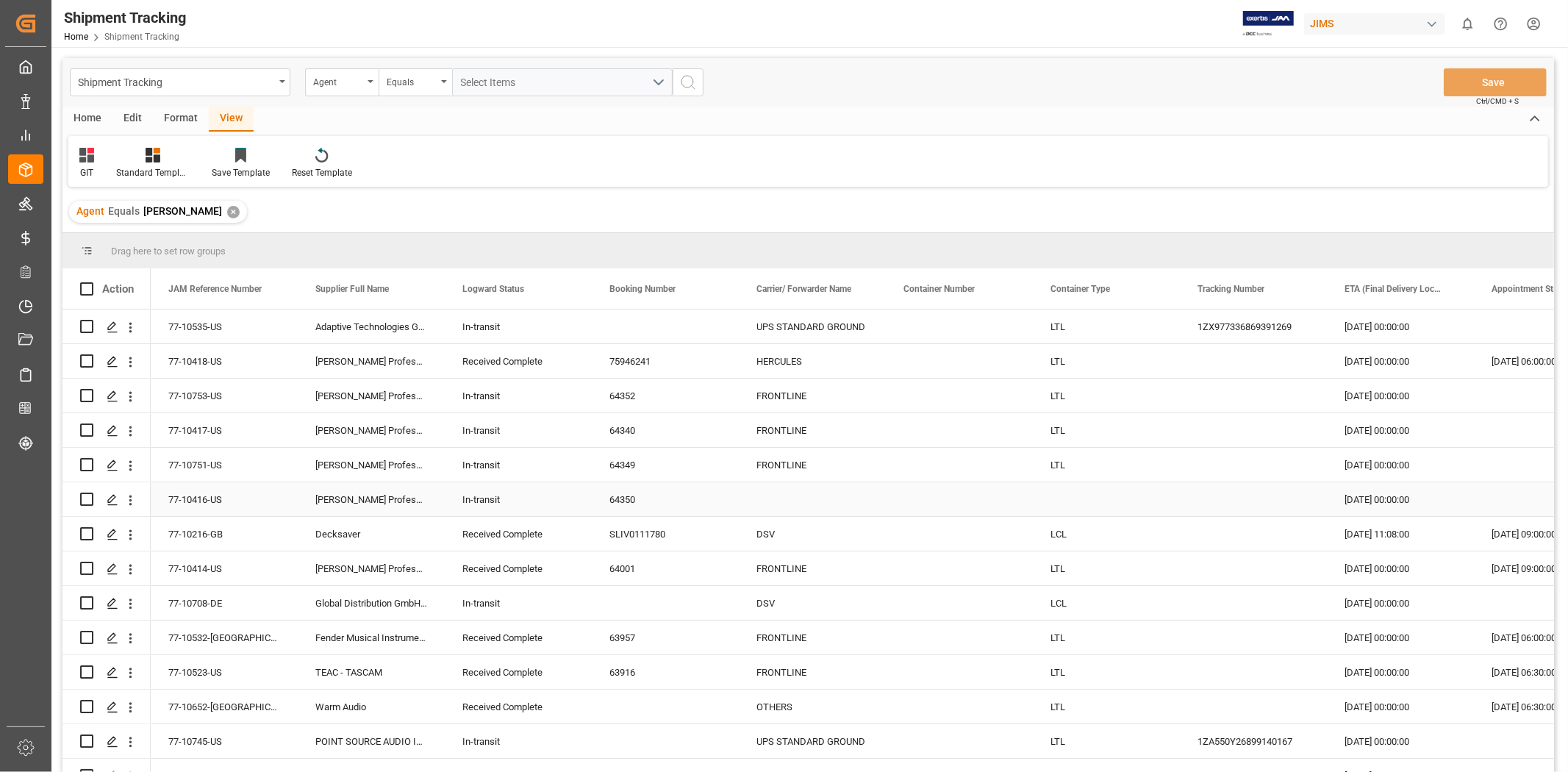
click at [1045, 477] on div "Press SPACE to select this row." at bounding box center [1106, 499] width 147 height 34
click at [1045, 477] on button "Select" at bounding box center [1106, 508] width 123 height 28
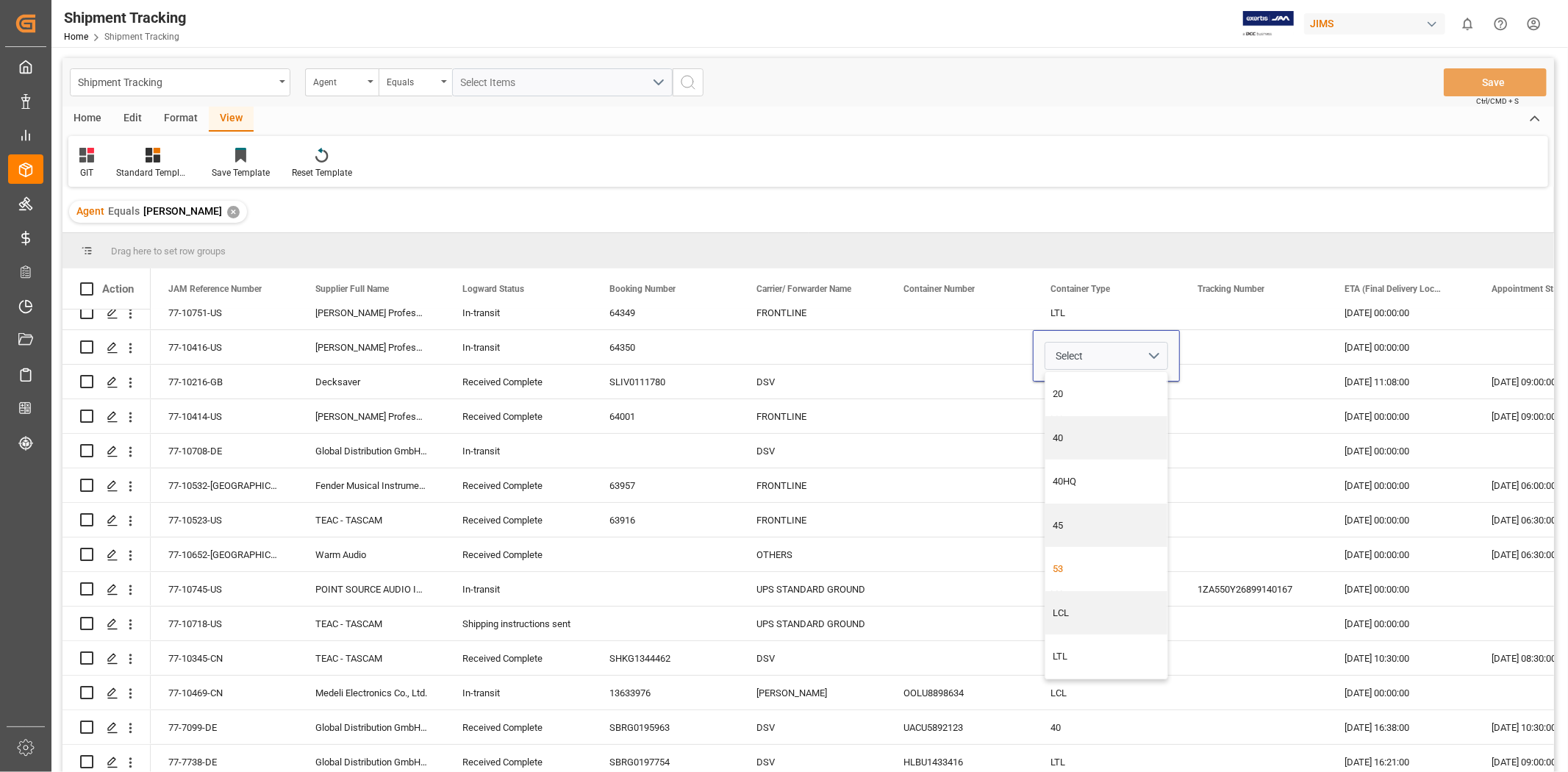
scroll to position [158, 0]
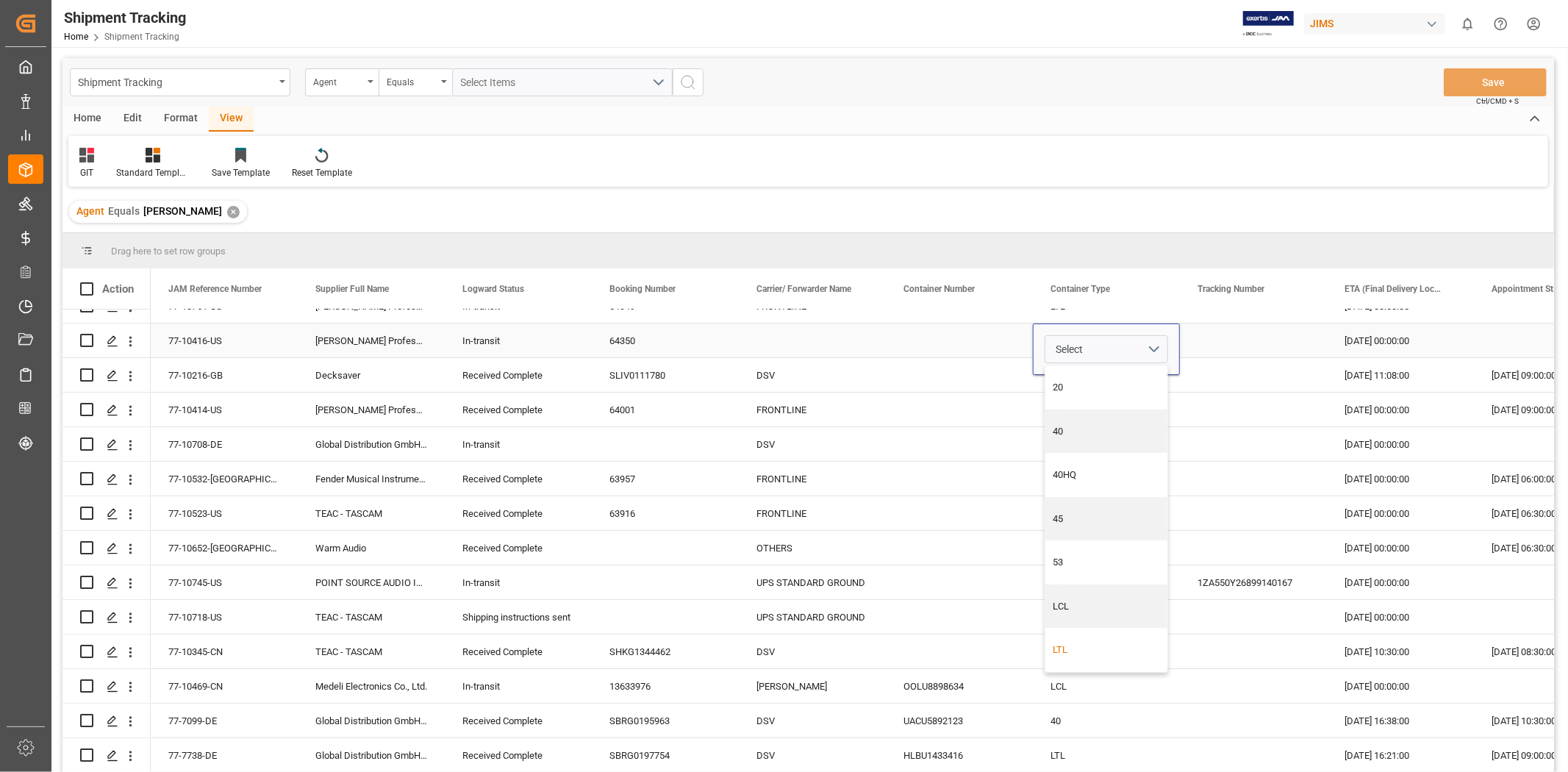
click at [1045, 477] on div "LTL" at bounding box center [1106, 649] width 106 height 15
click at [1045, 378] on div "LCL" at bounding box center [1106, 375] width 147 height 34
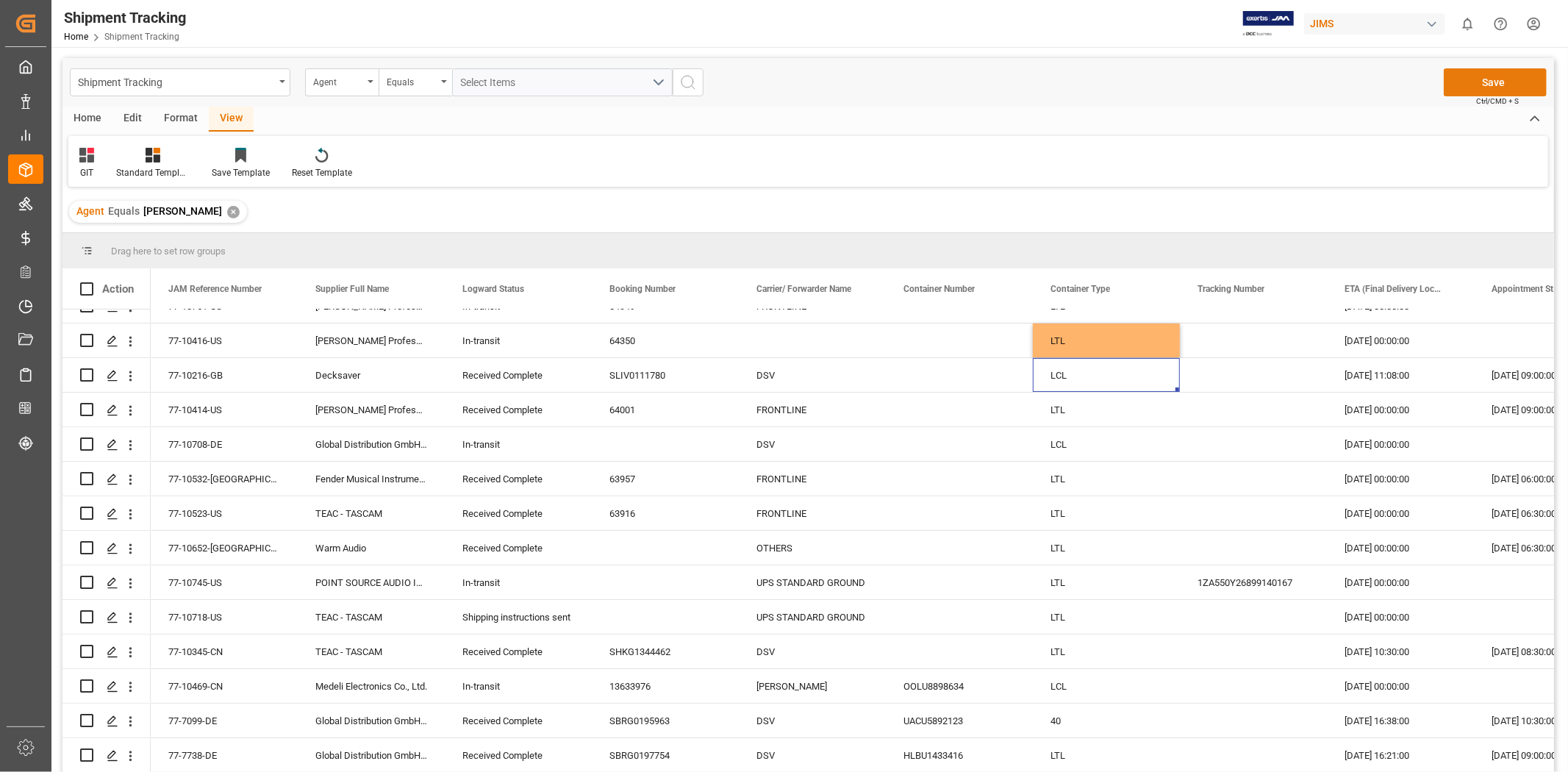
click at [1045, 68] on button "Save" at bounding box center [1495, 82] width 103 height 28
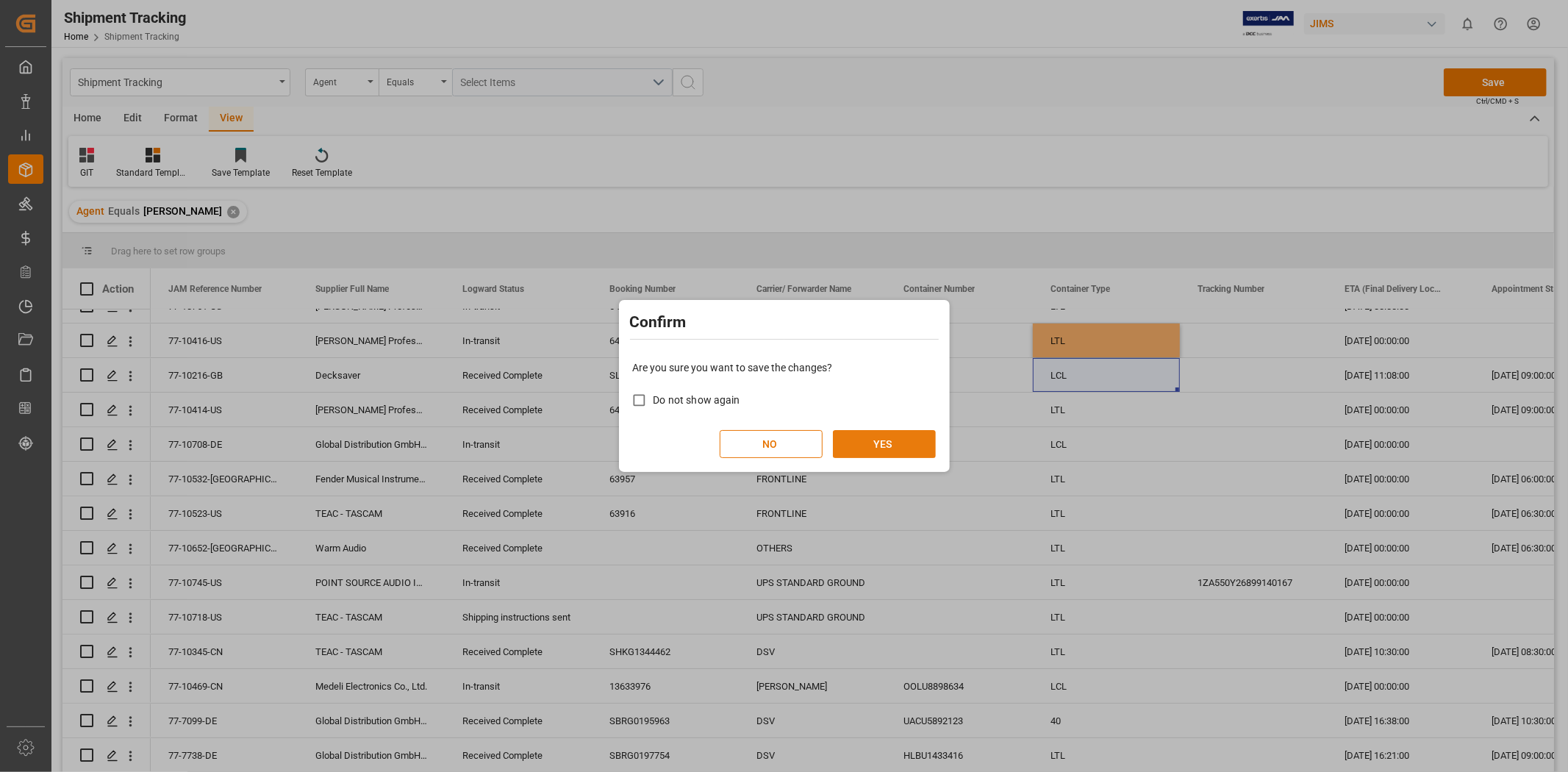
click at [881, 443] on button "YES" at bounding box center [884, 444] width 103 height 28
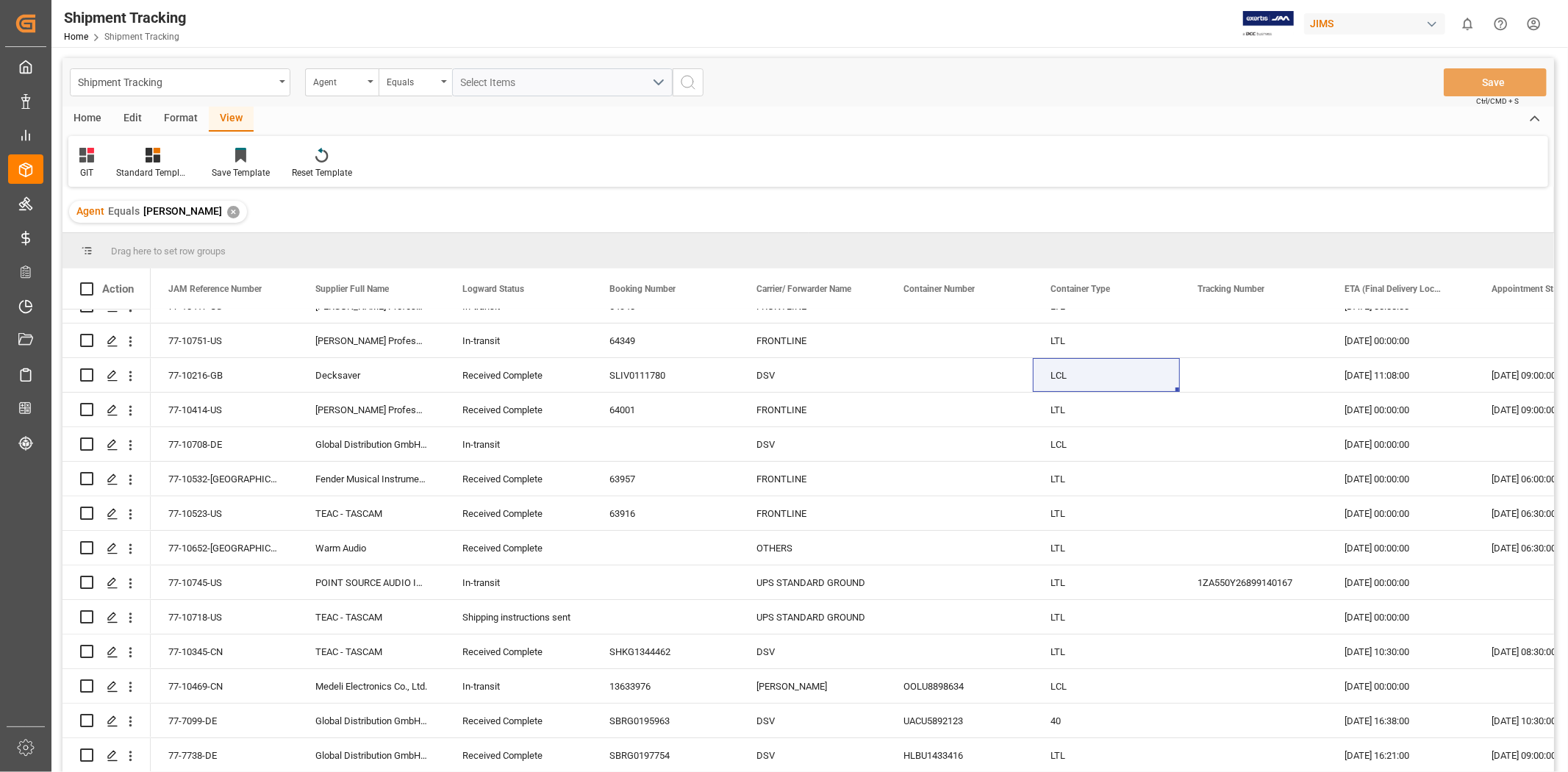
scroll to position [0, 0]
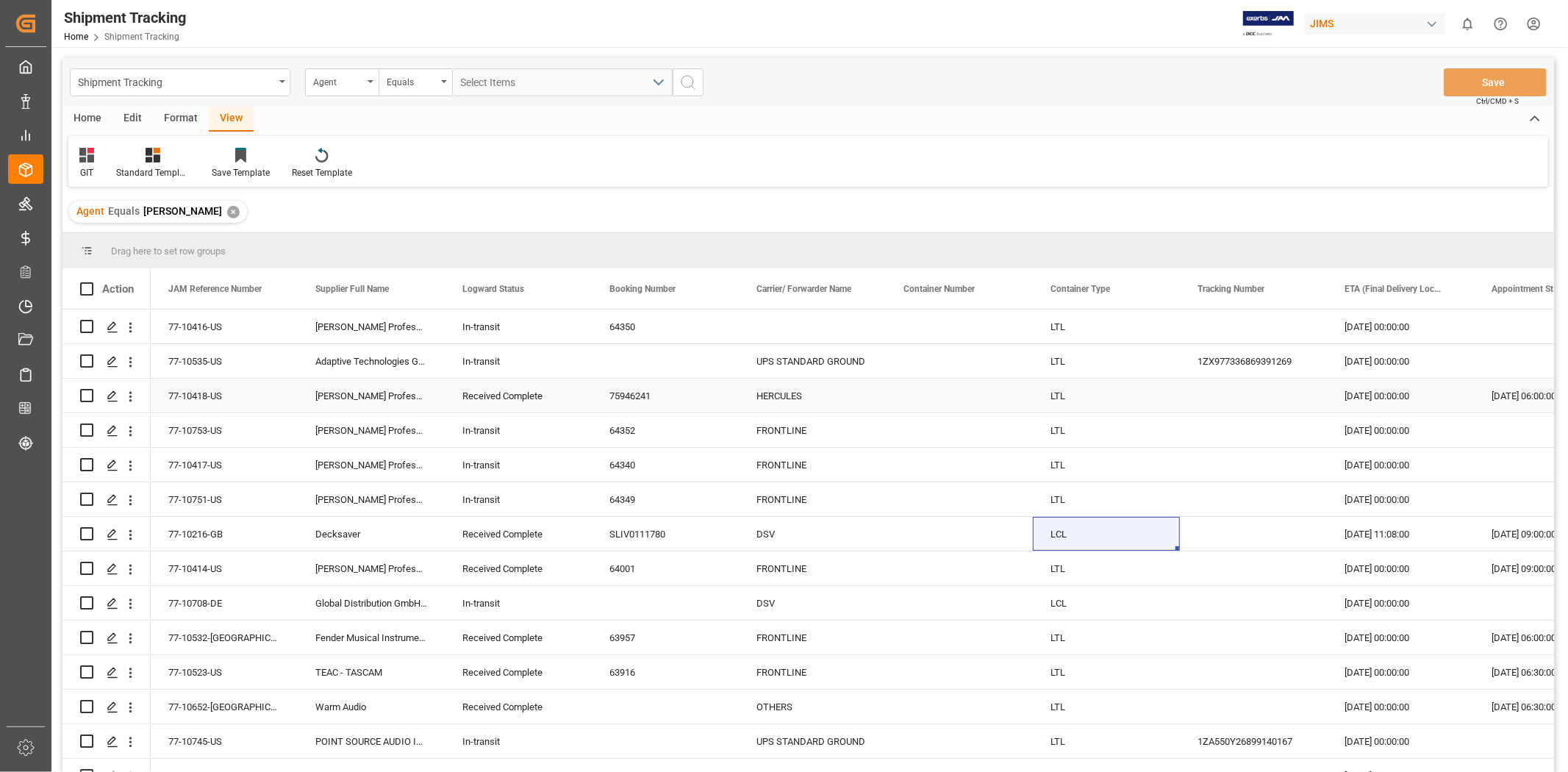
click at [1045, 398] on div "[DATE] 06:00:00" at bounding box center [1547, 395] width 147 height 34
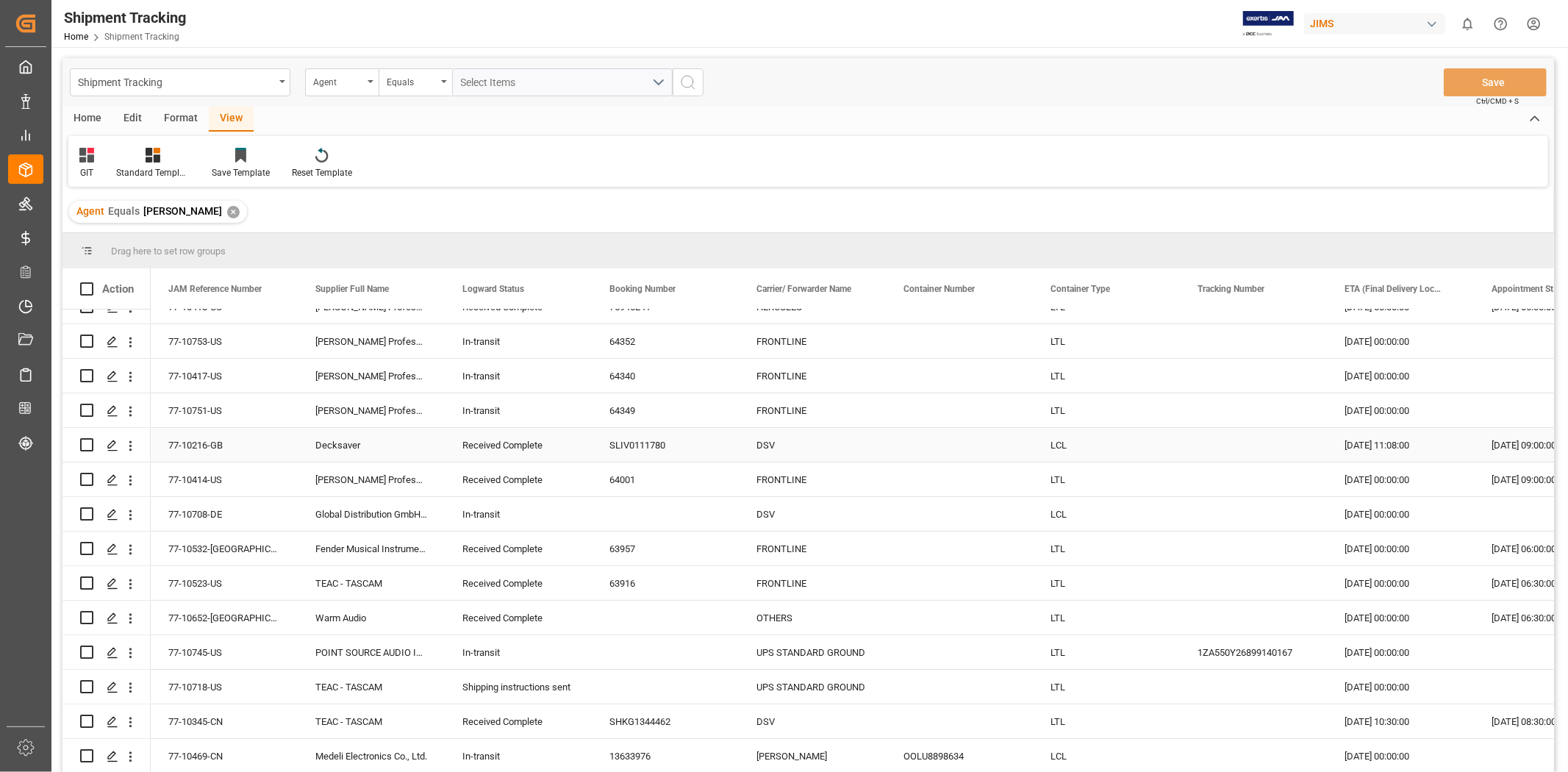
scroll to position [123, 0]
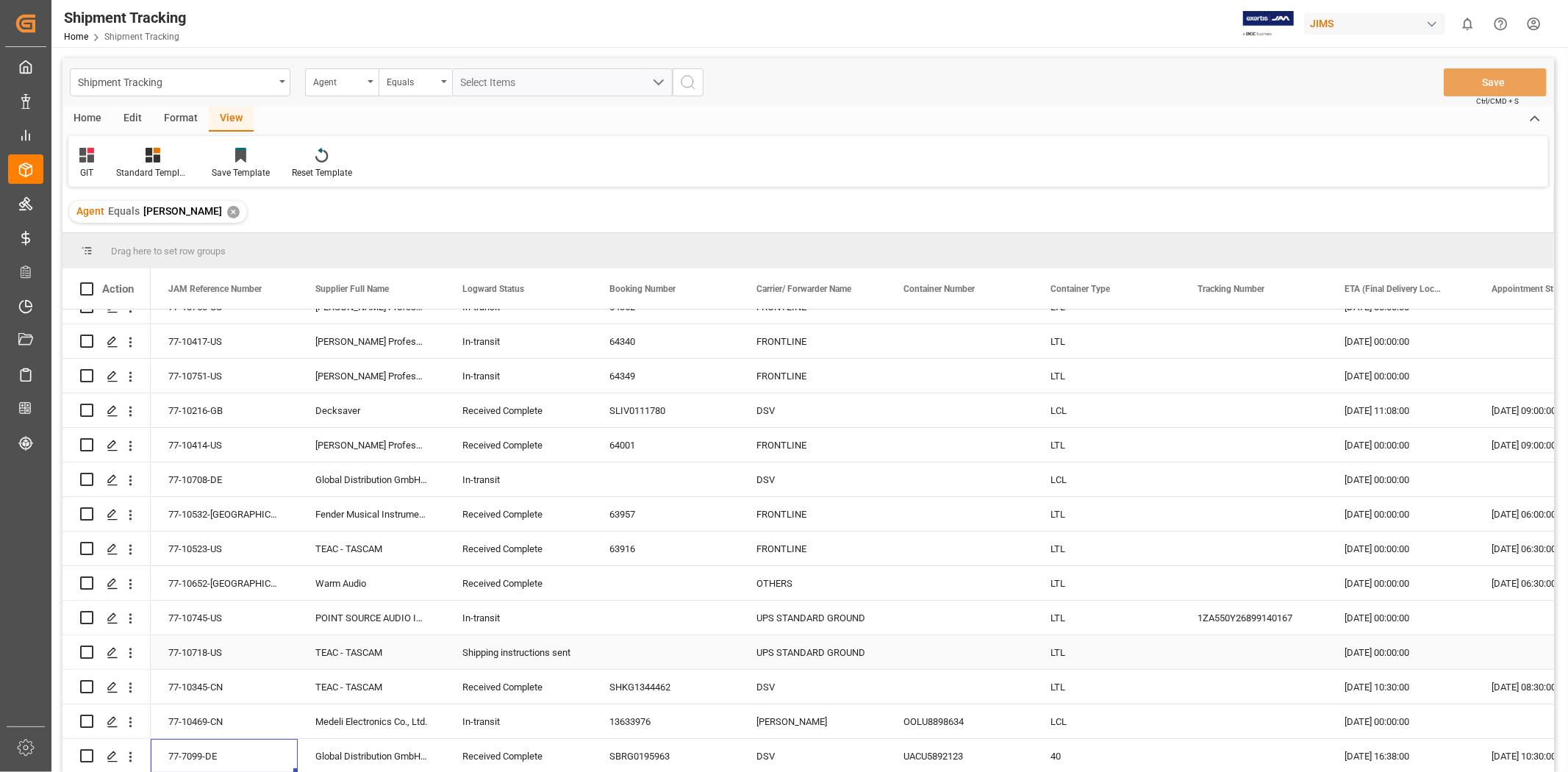
click at [479, 477] on div "Shipping instructions sent" at bounding box center [518, 653] width 112 height 34
click at [203, 477] on div "77-10718-US" at bounding box center [224, 652] width 147 height 34
click at [1045, 477] on div "[DATE] 00:00:00" at bounding box center [1400, 617] width 147 height 34
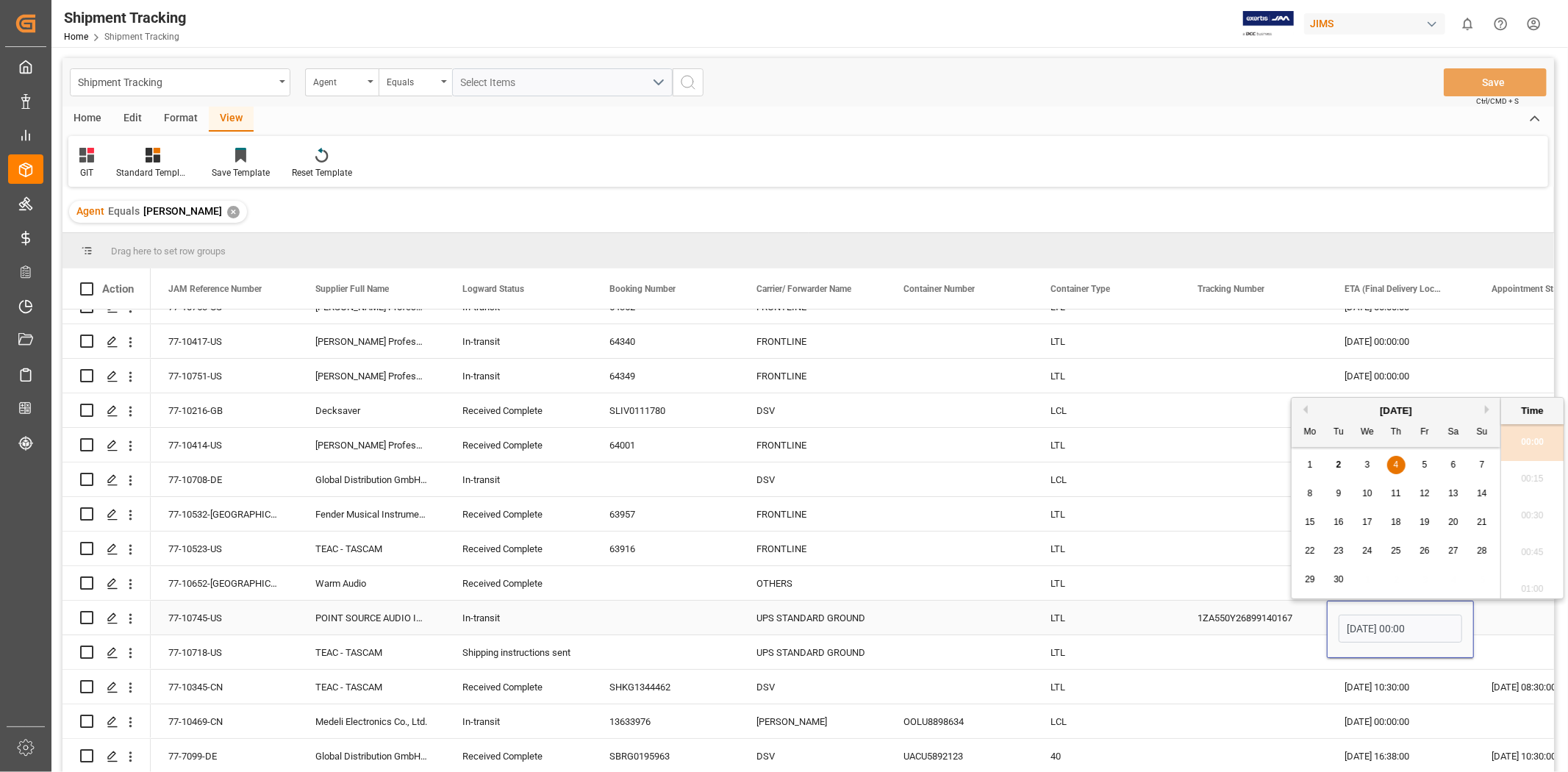
scroll to position [2063, 0]
click at [1045, 461] on span "3" at bounding box center [1368, 464] width 5 height 10
type input "[DATE] 00:00"
click at [1045, 477] on div "06-10-2025 00:00:00" at bounding box center [1400, 722] width 147 height 34
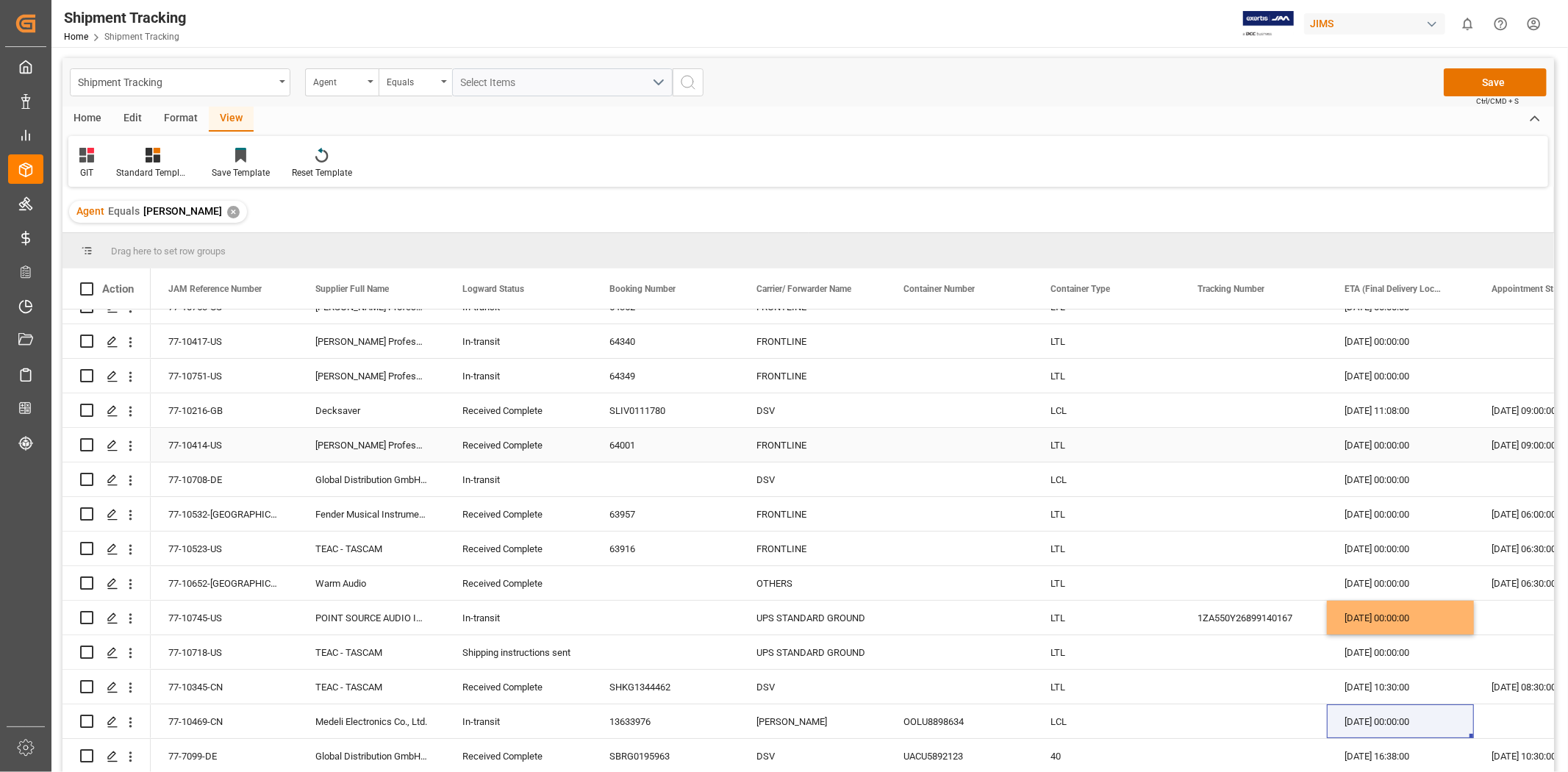
drag, startPoint x: 1463, startPoint y: 75, endPoint x: 1004, endPoint y: 485, distance: 615.5
click at [1004, 477] on div "Shipment Tracking Agent Equals Select Items Save Ctrl/CMD + S Home Edit Format …" at bounding box center [808, 434] width 1492 height 753
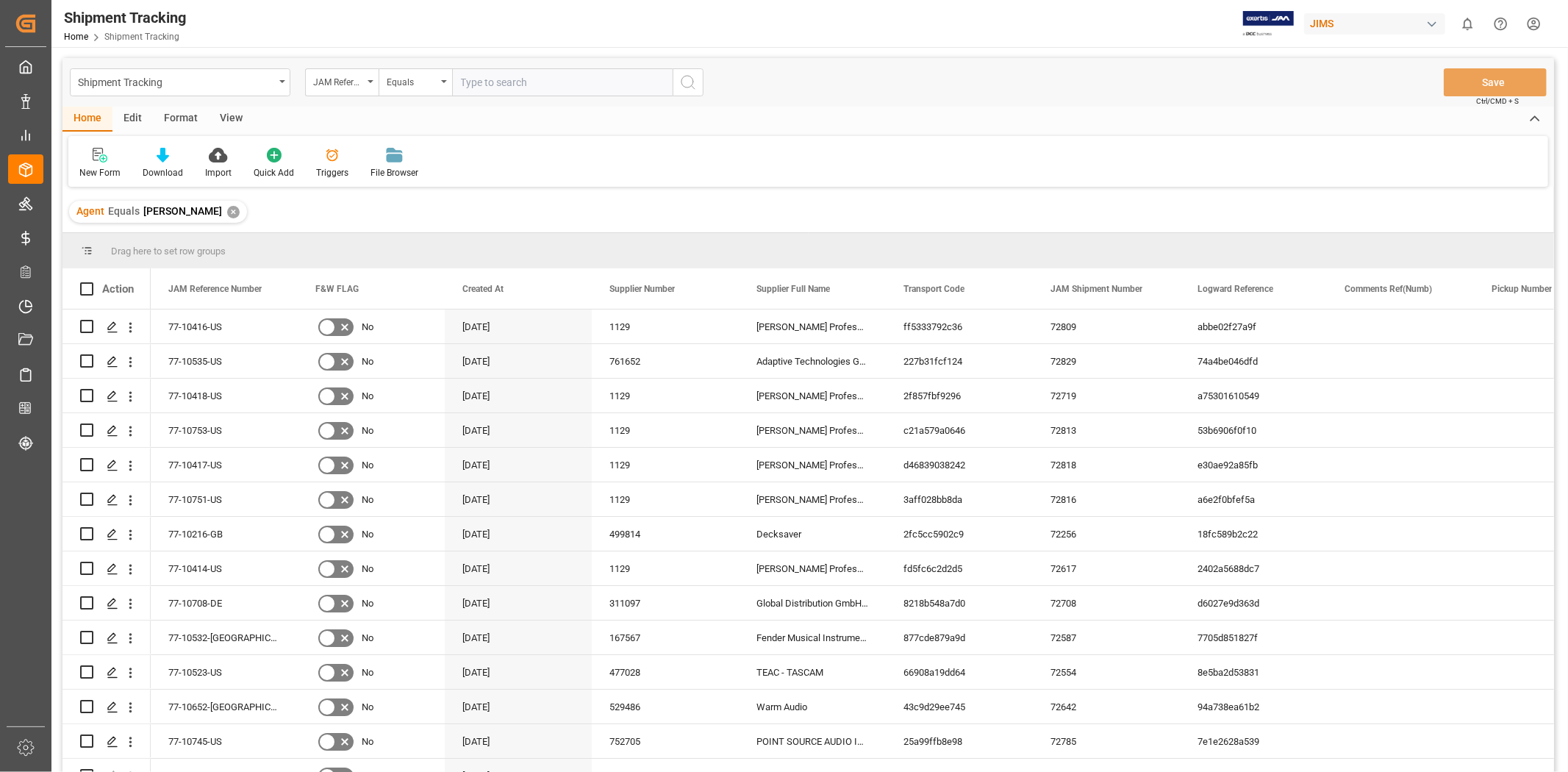
click at [241, 113] on div "View" at bounding box center [231, 119] width 45 height 25
click at [89, 155] on icon at bounding box center [94, 155] width 15 height 15
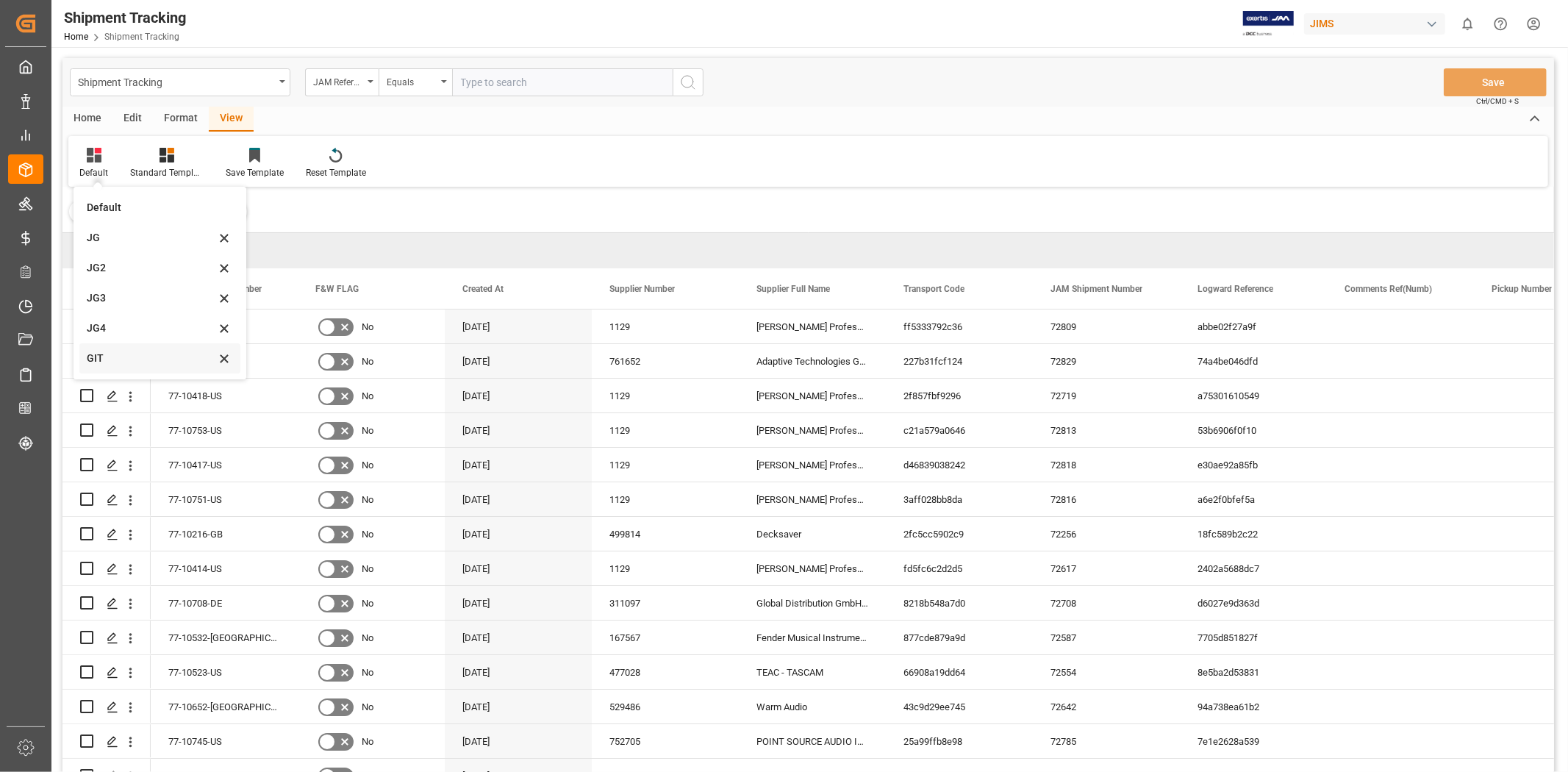
click at [110, 351] on div "GIT" at bounding box center [151, 359] width 129 height 16
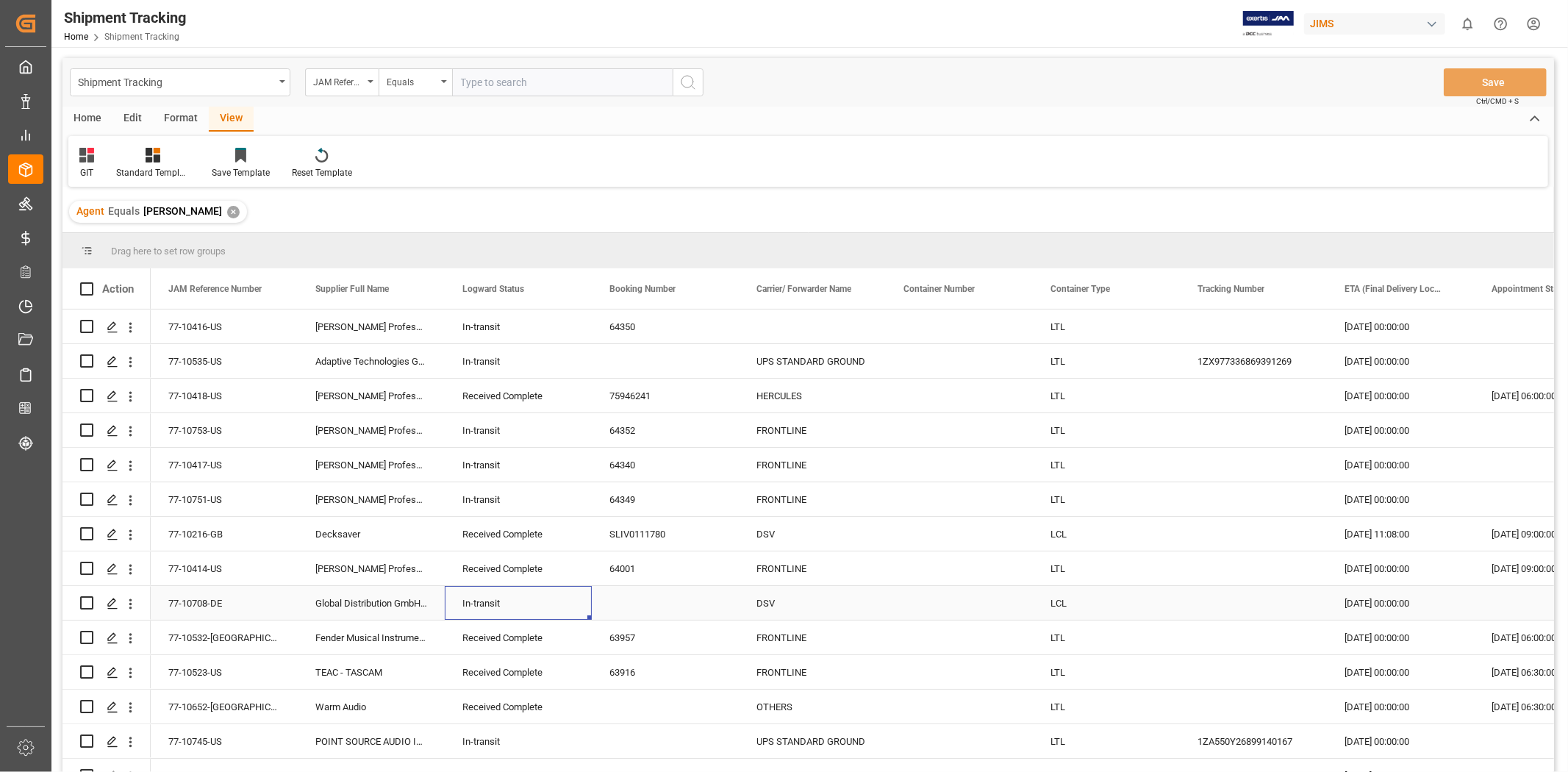
click at [520, 603] on div "In-transit" at bounding box center [518, 603] width 112 height 34
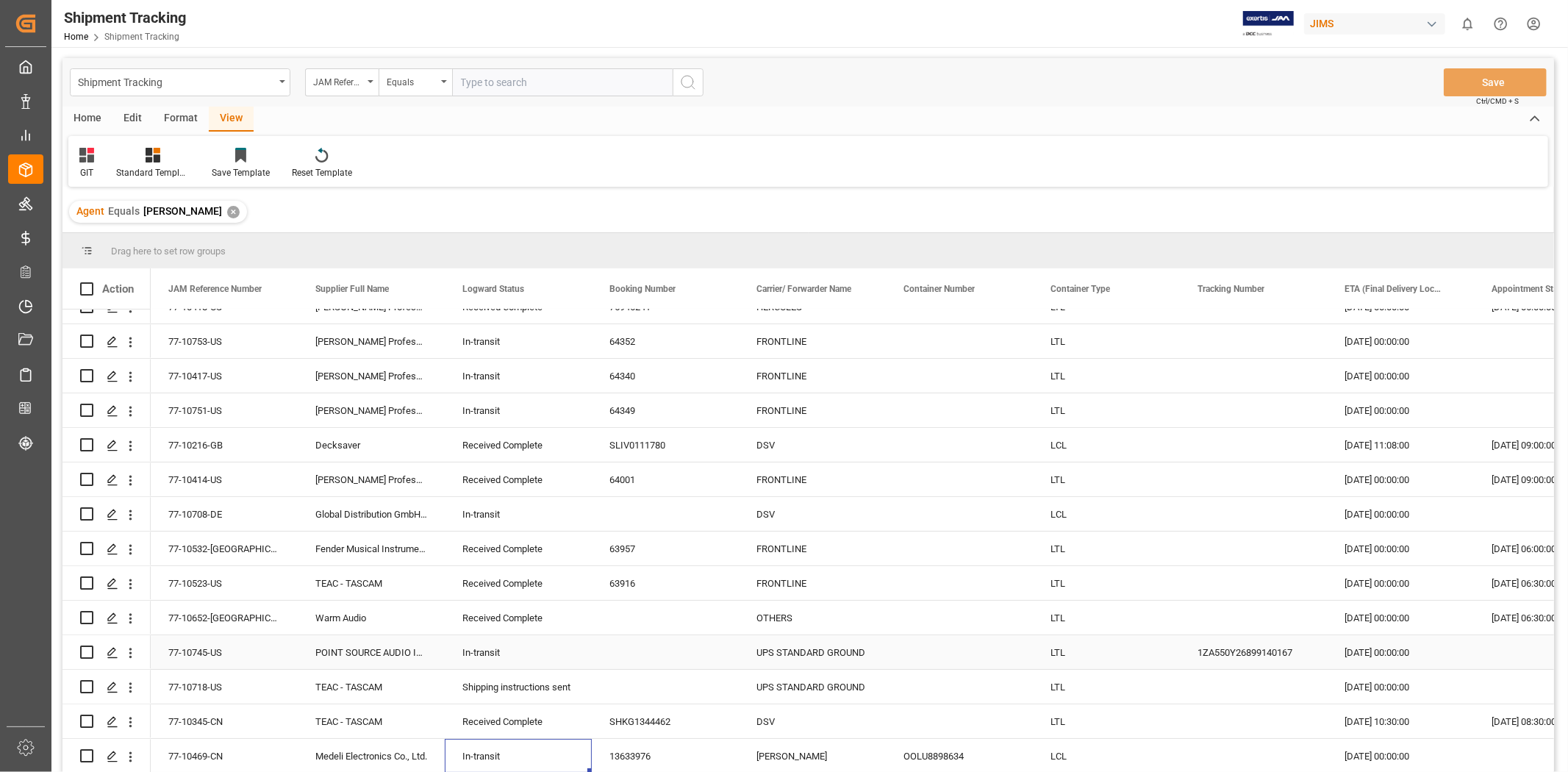
scroll to position [123, 0]
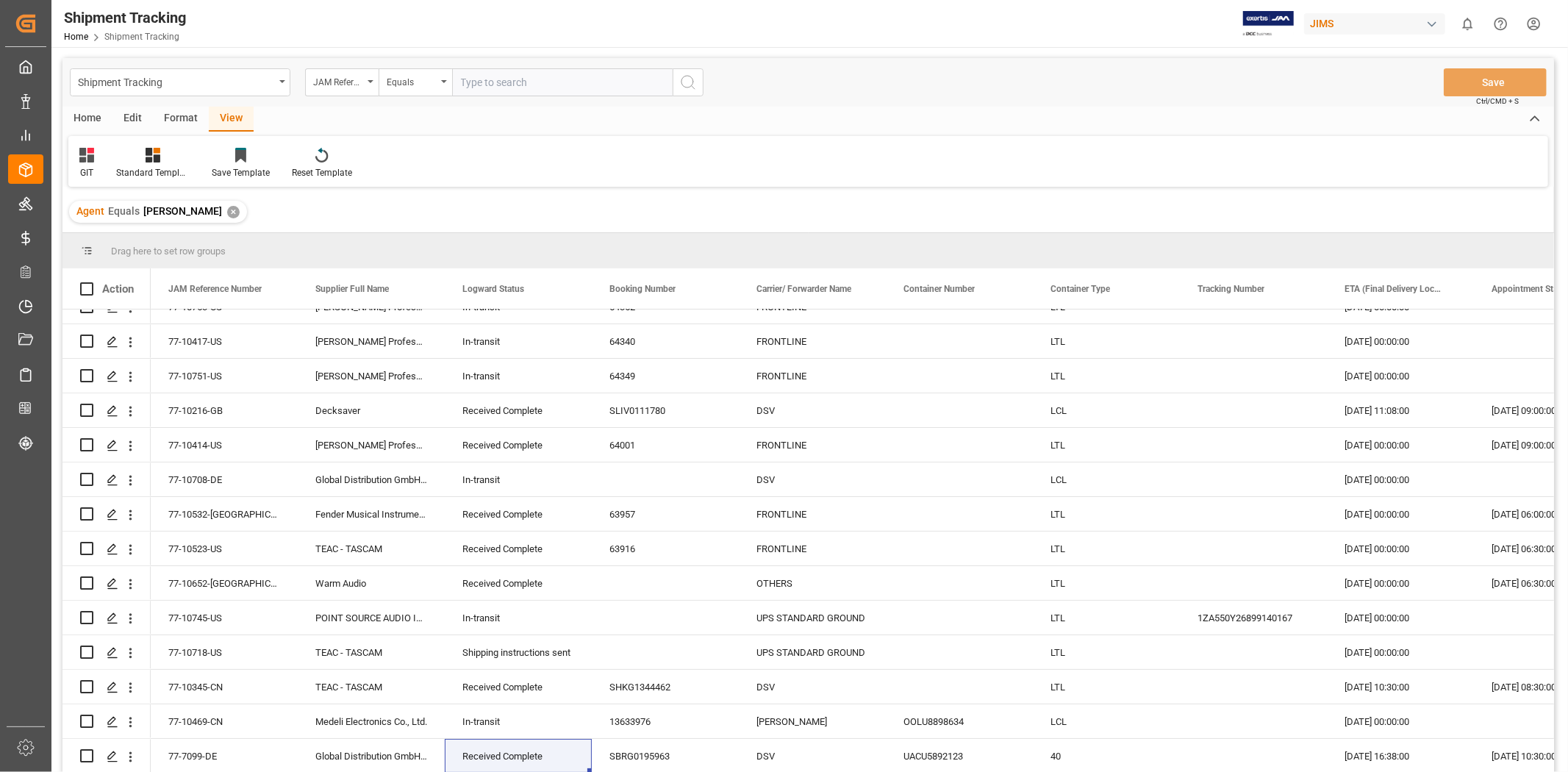
click at [760, 162] on div "GIT Standard Templates Save Template Reset Template" at bounding box center [808, 161] width 1479 height 50
click at [760, 159] on div "GIT Standard Templates Save Template Reset Template" at bounding box center [808, 161] width 1479 height 50
click at [753, 160] on div "GIT Standard Templates Save Template Reset Template" at bounding box center [808, 161] width 1479 height 50
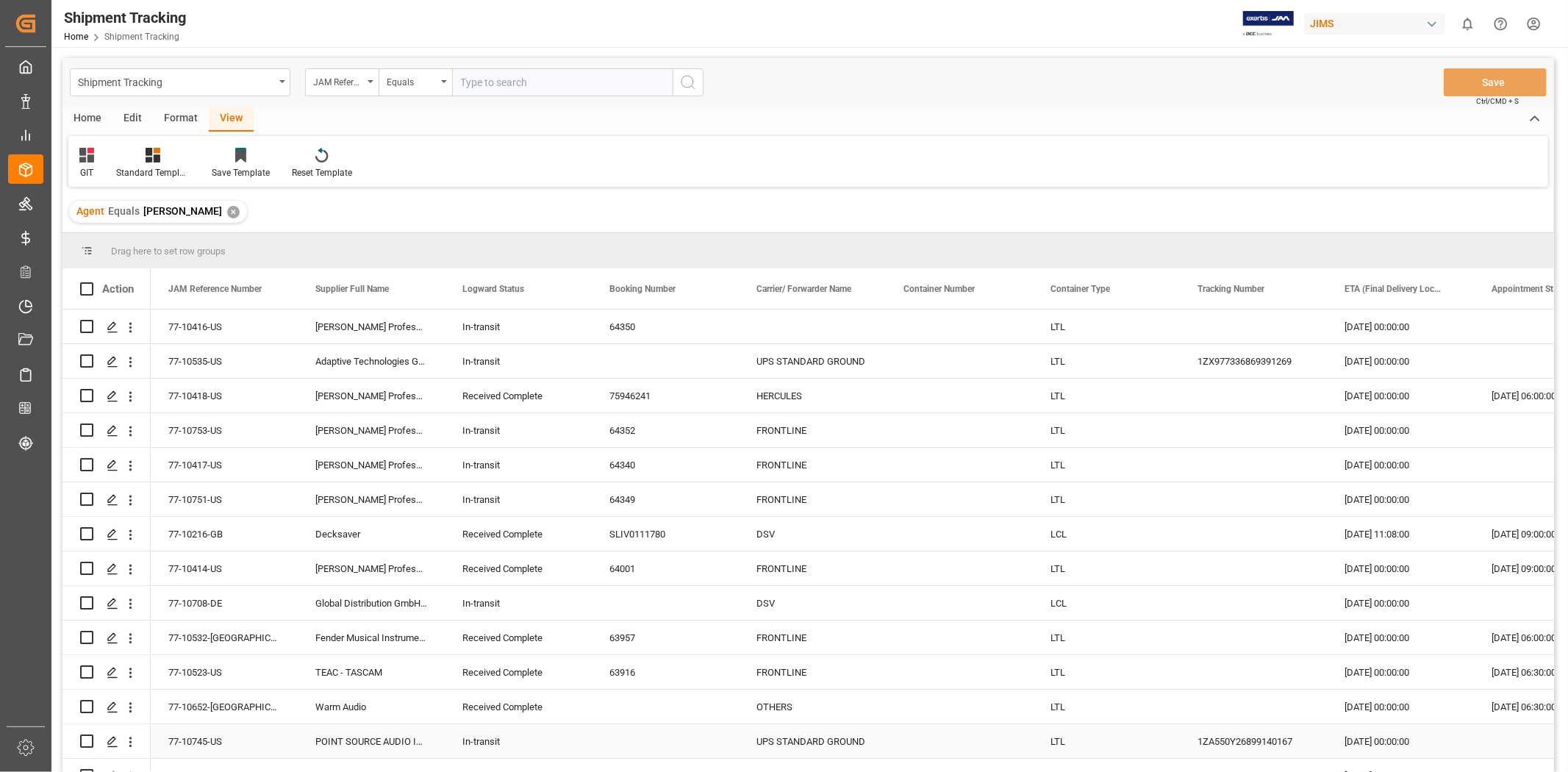
click at [1186, 734] on div "1ZA550Y26899140167" at bounding box center [1253, 741] width 147 height 34
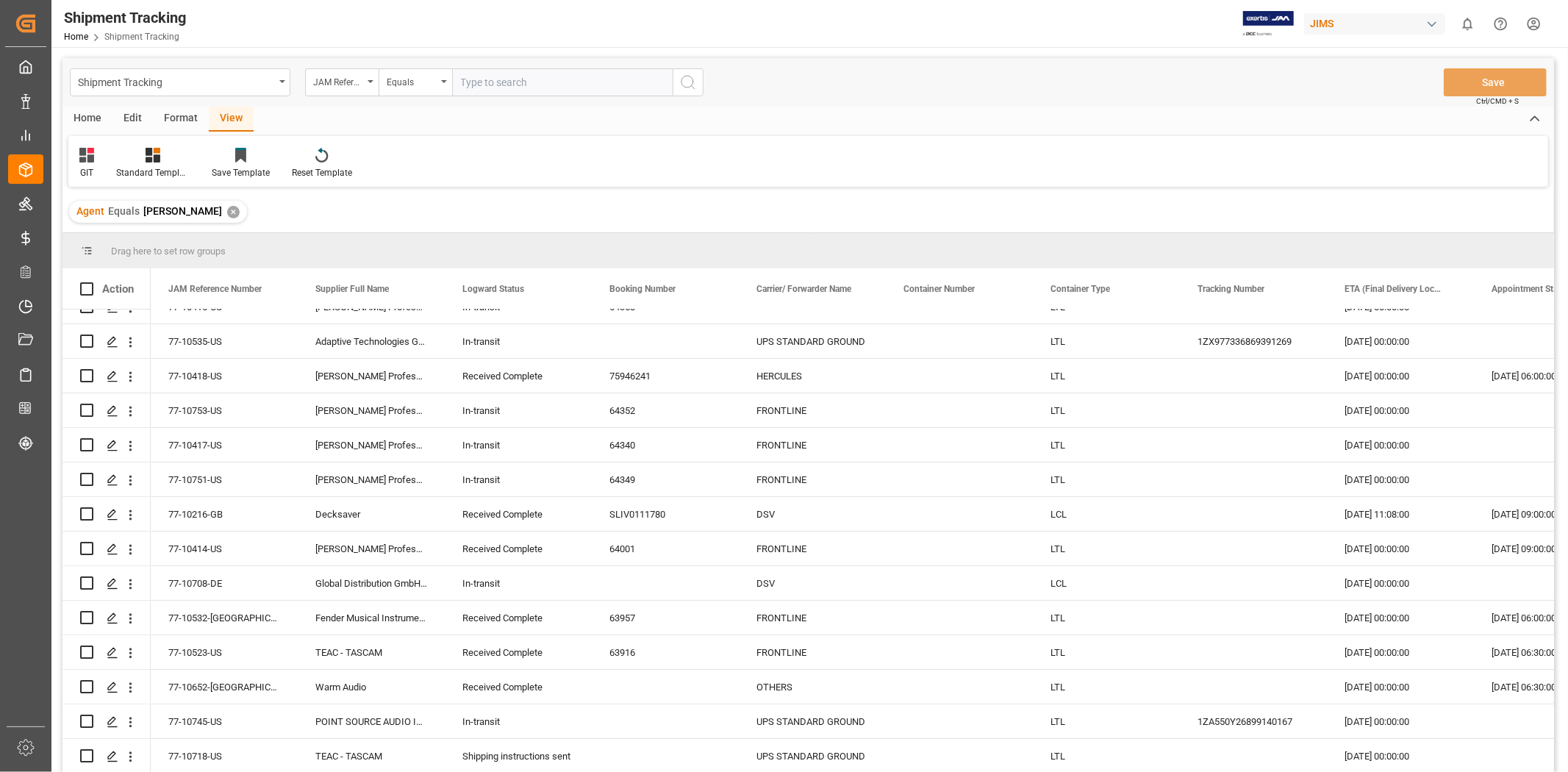
scroll to position [54, 0]
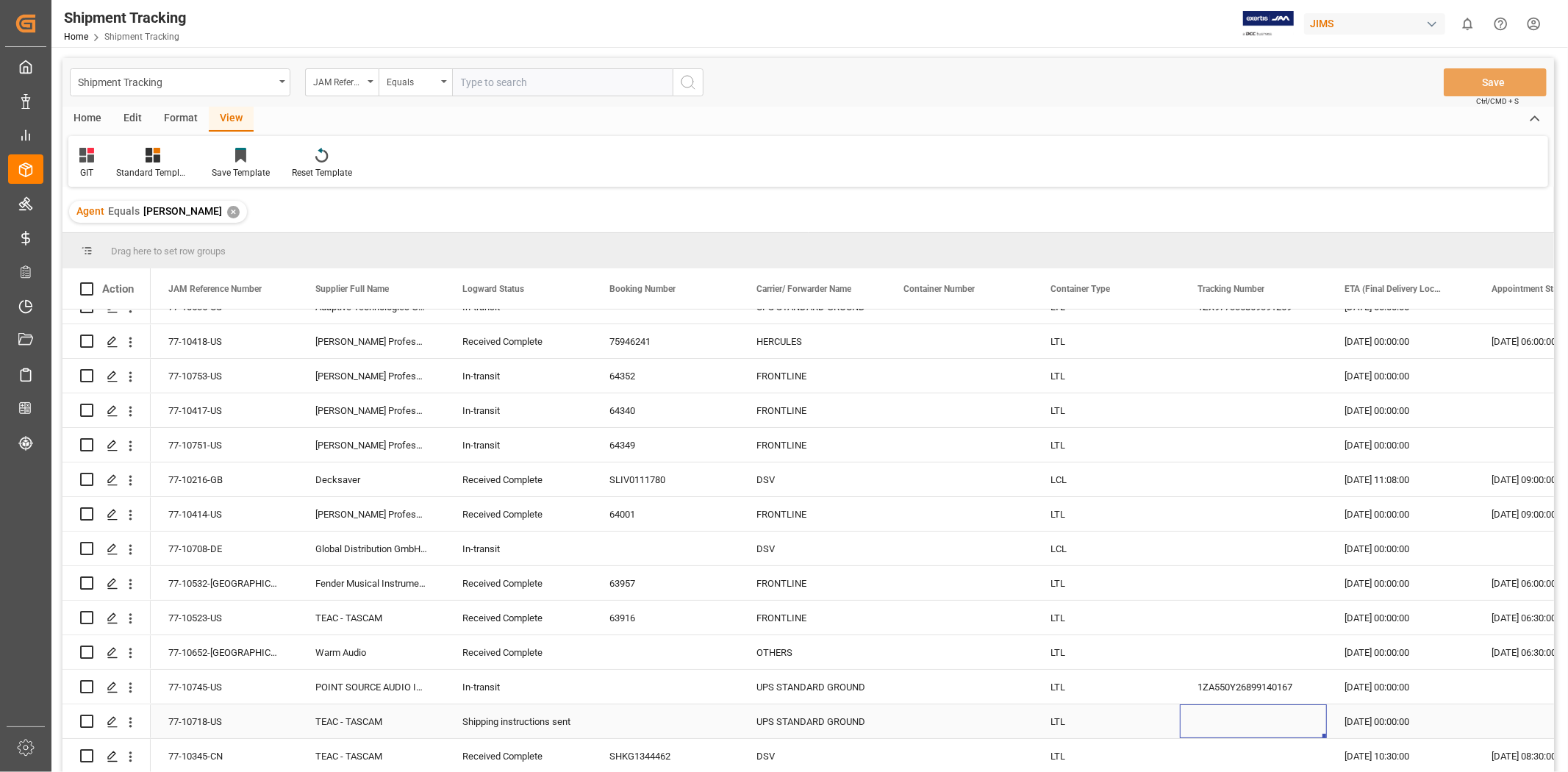
click at [1241, 722] on div "Press SPACE to select this row." at bounding box center [1253, 722] width 147 height 34
click at [196, 722] on div "77-10718-US" at bounding box center [224, 722] width 147 height 34
click at [112, 726] on line "Press SPACE to select this row." at bounding box center [112, 726] width 9 height 0
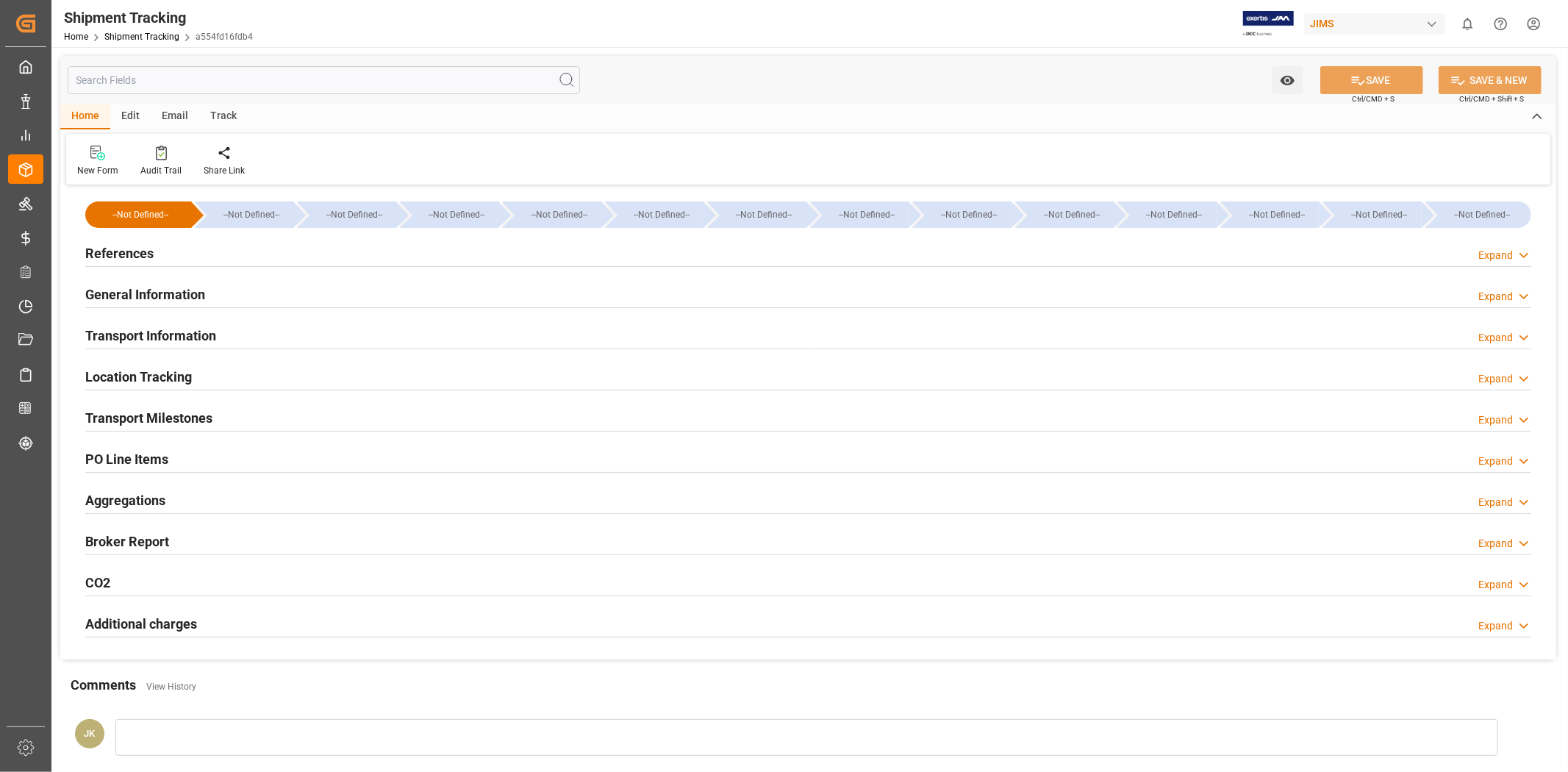
type input "[DATE] 00:00"
click at [266, 248] on div "References Expand" at bounding box center [808, 252] width 1446 height 28
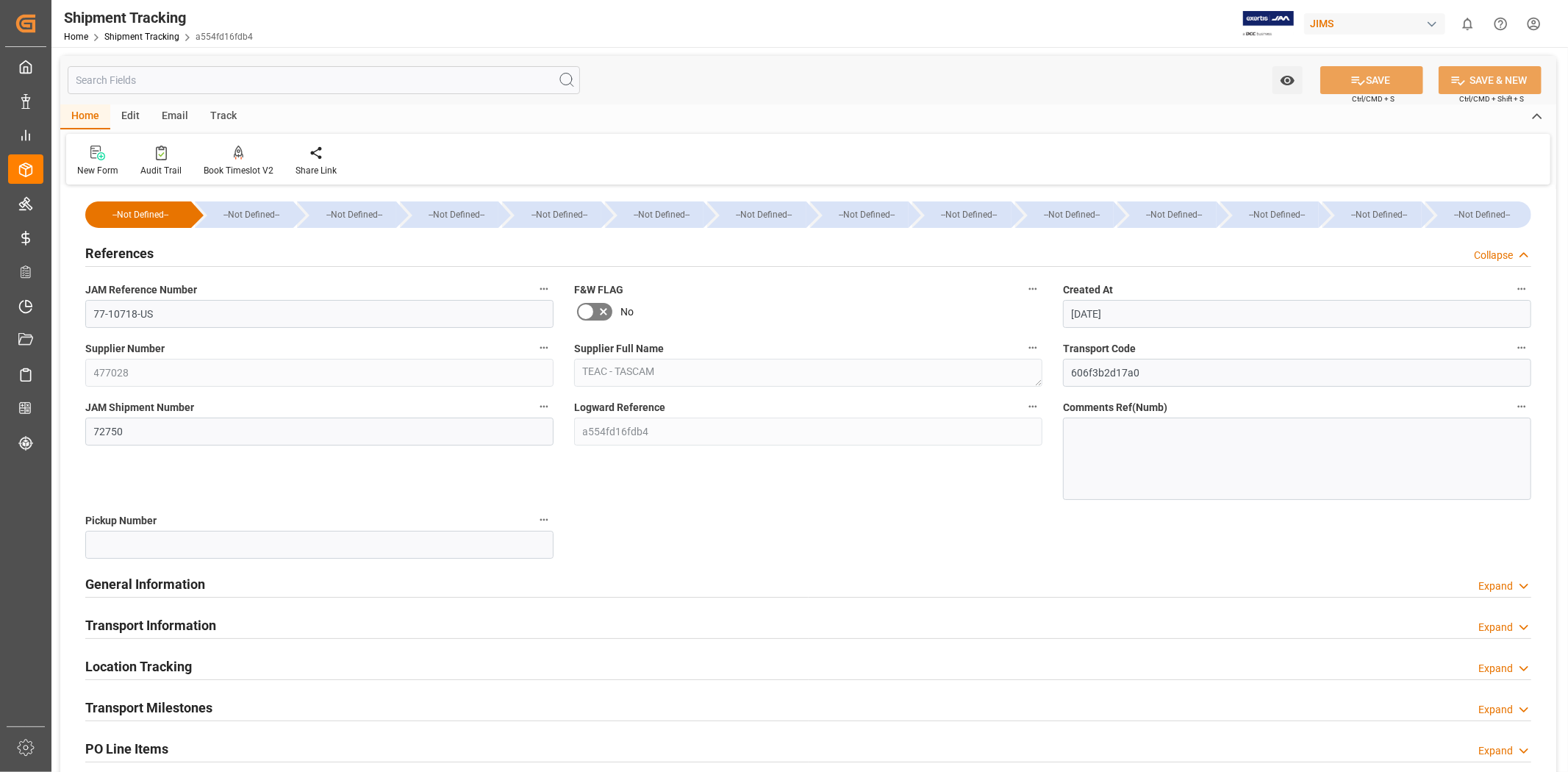
click at [266, 248] on div "References Collapse" at bounding box center [808, 252] width 1446 height 28
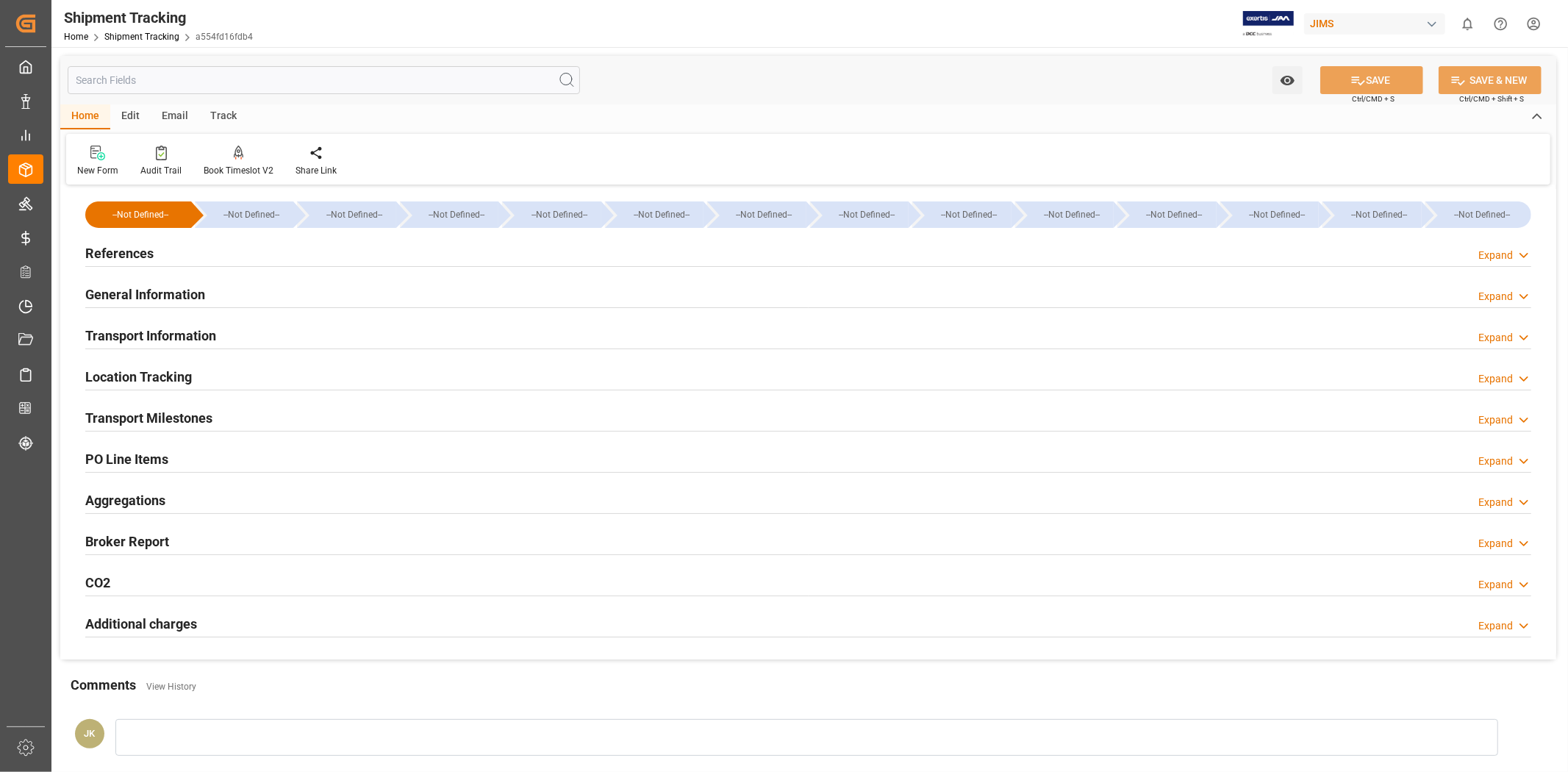
click at [228, 414] on div "Transport Milestones Expand" at bounding box center [808, 417] width 1446 height 28
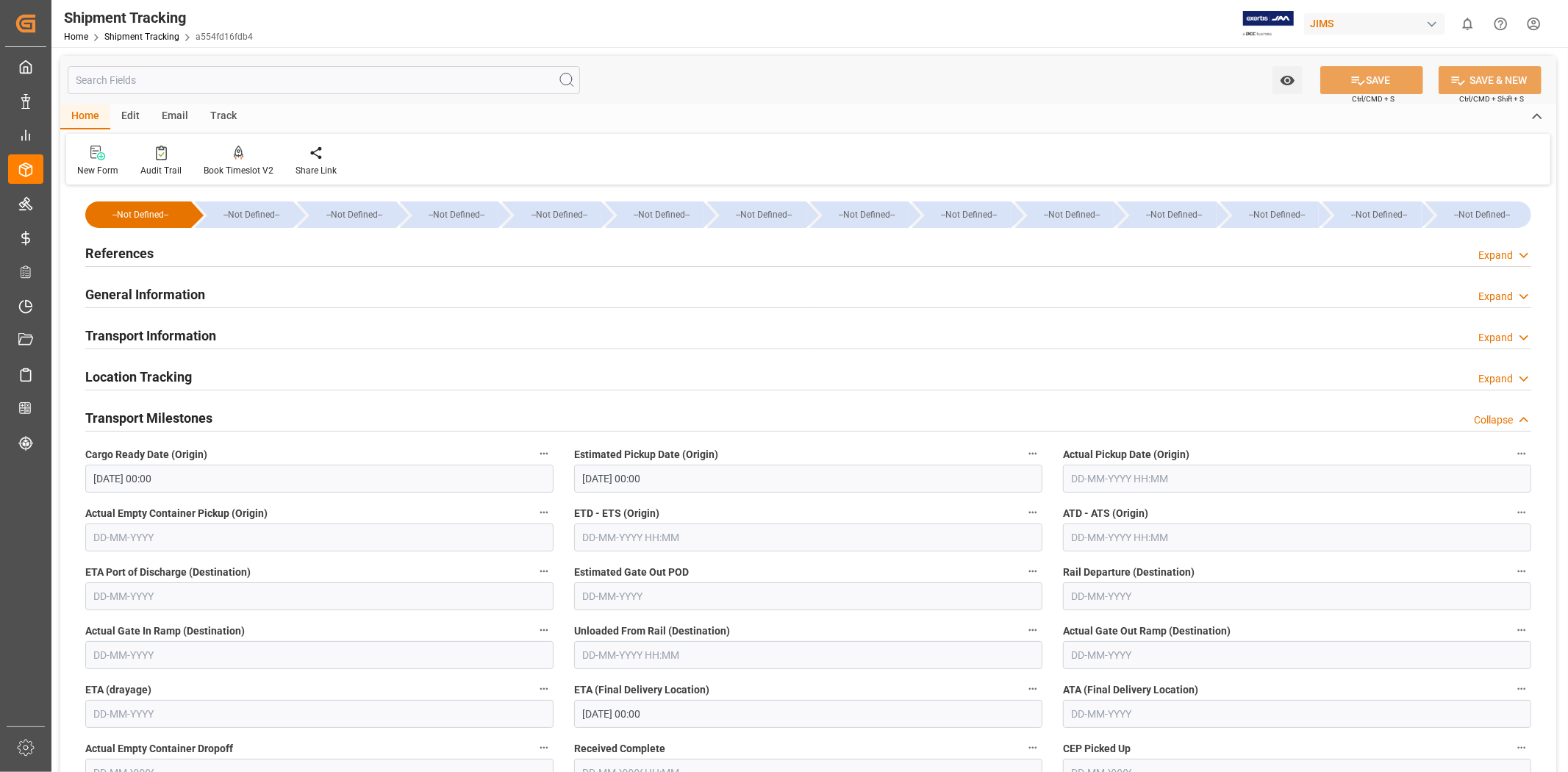
click at [204, 417] on h2 "Transport Milestones" at bounding box center [149, 418] width 127 height 20
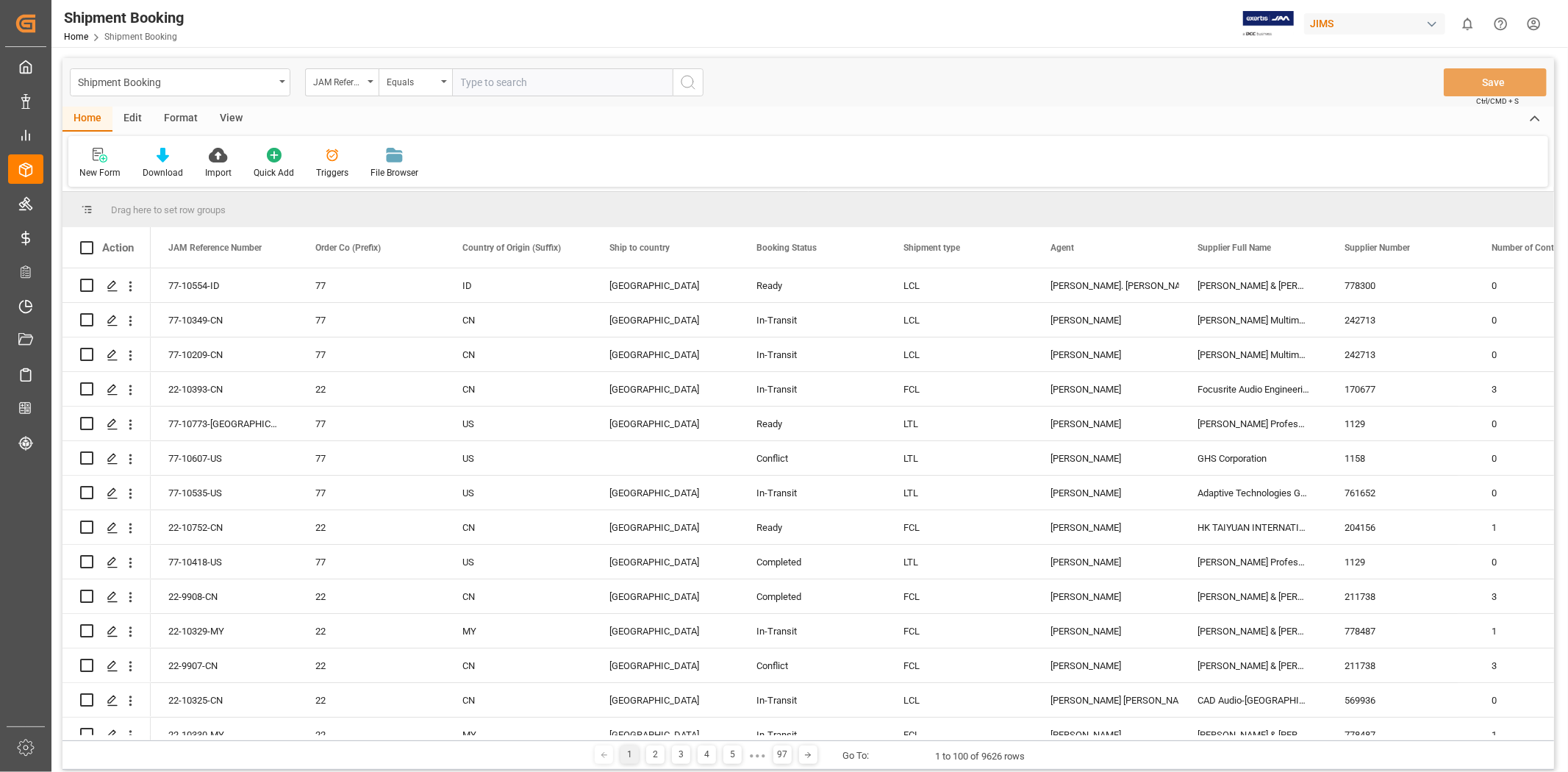
click at [488, 82] on input "text" at bounding box center [562, 82] width 221 height 28
type input "77-10718-US"
click at [688, 82] on icon "search button" at bounding box center [688, 82] width 18 height 18
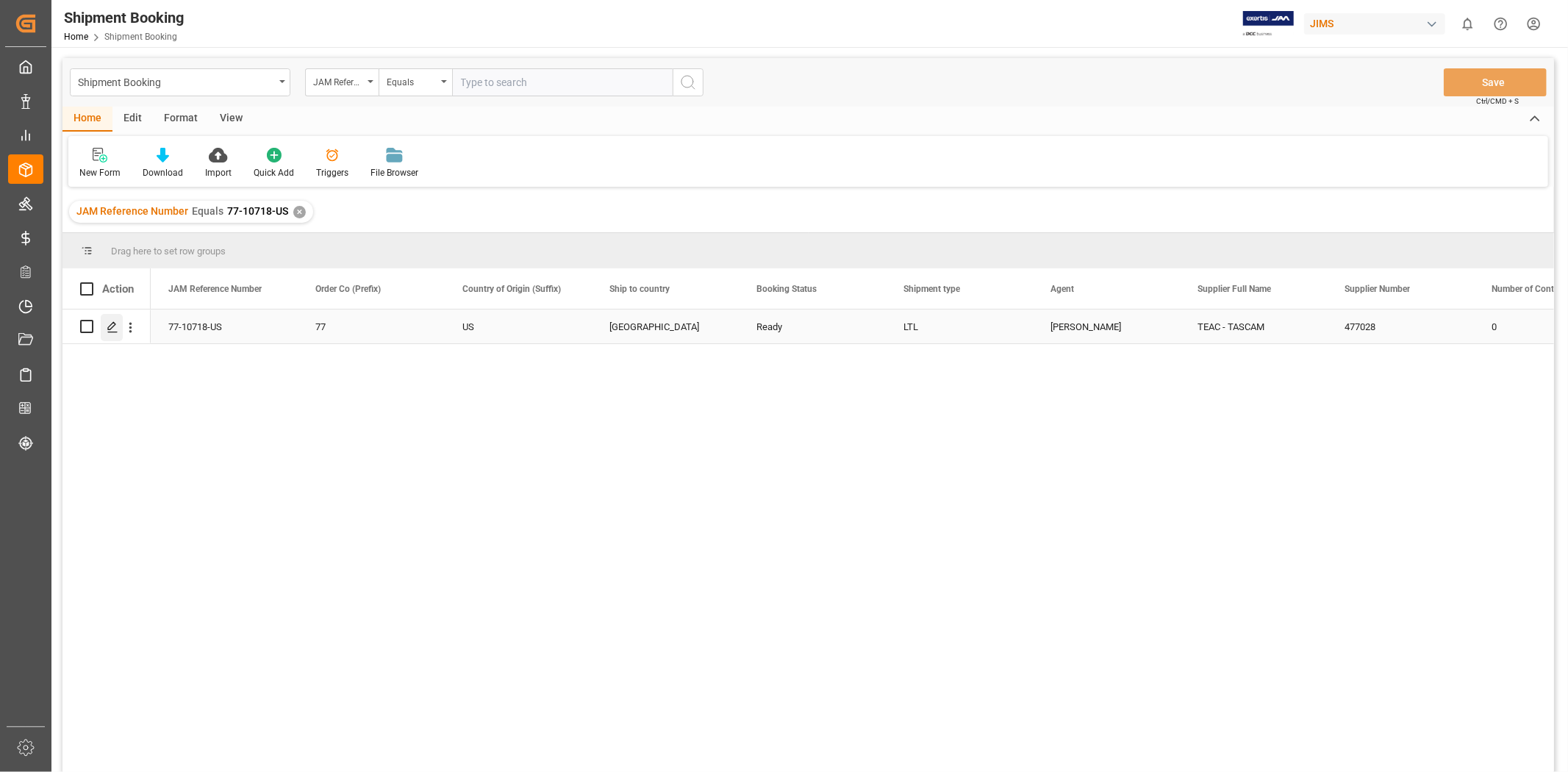
click at [120, 323] on div "Press SPACE to select this row." at bounding box center [112, 327] width 22 height 27
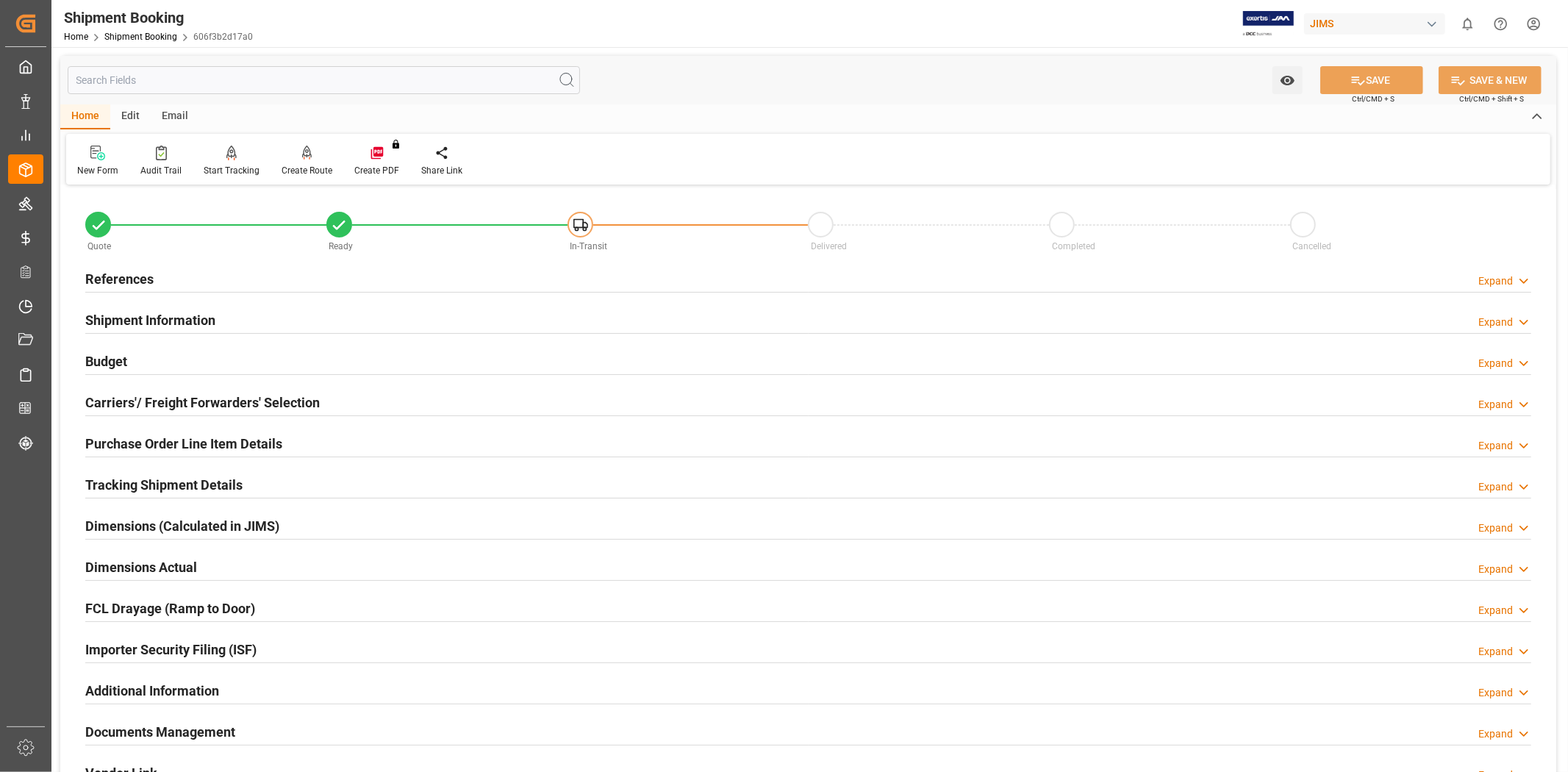
click at [276, 361] on div "Budget Expand" at bounding box center [808, 360] width 1446 height 28
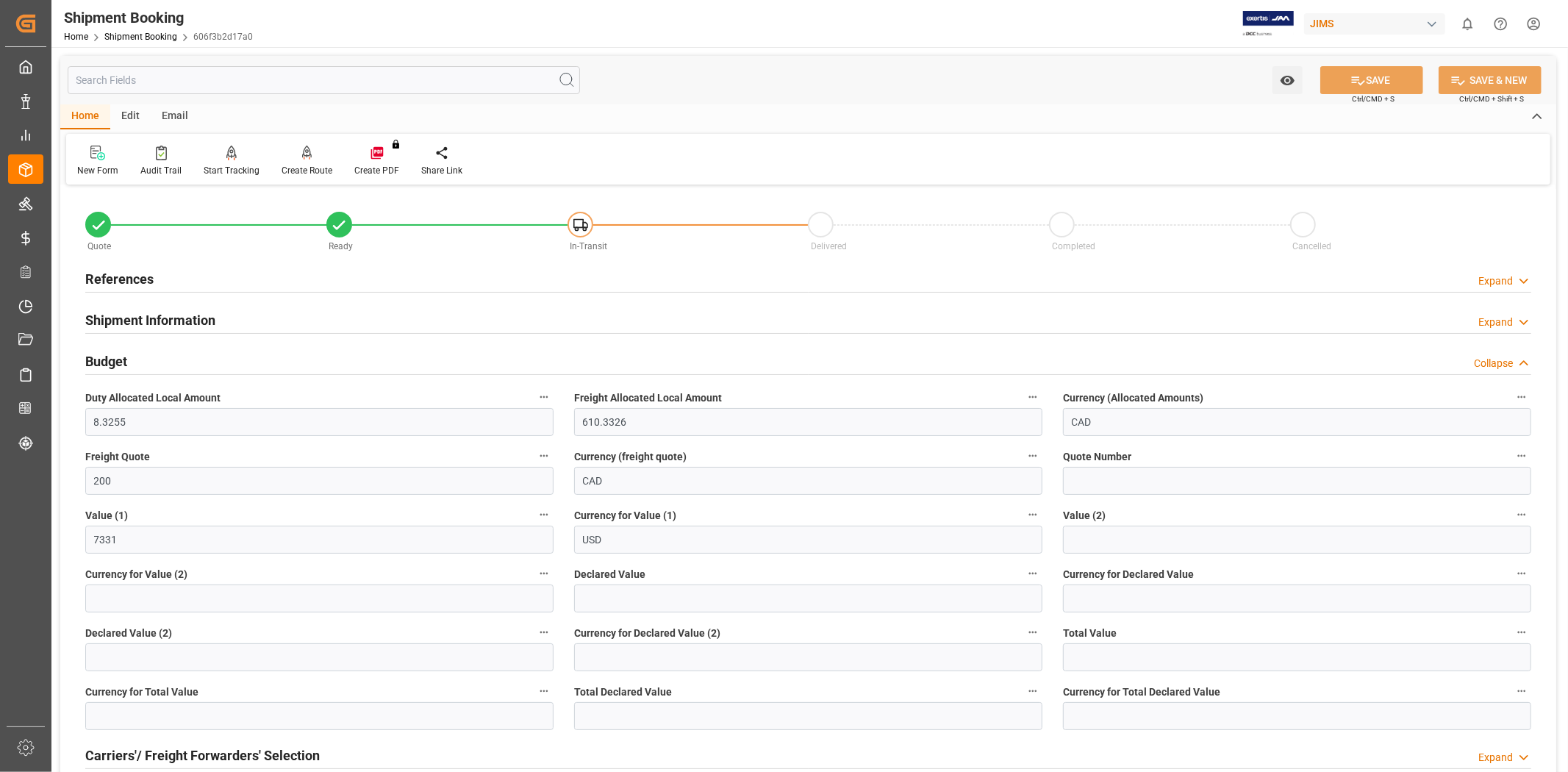
click at [277, 359] on div "Budget Collapse" at bounding box center [808, 360] width 1446 height 28
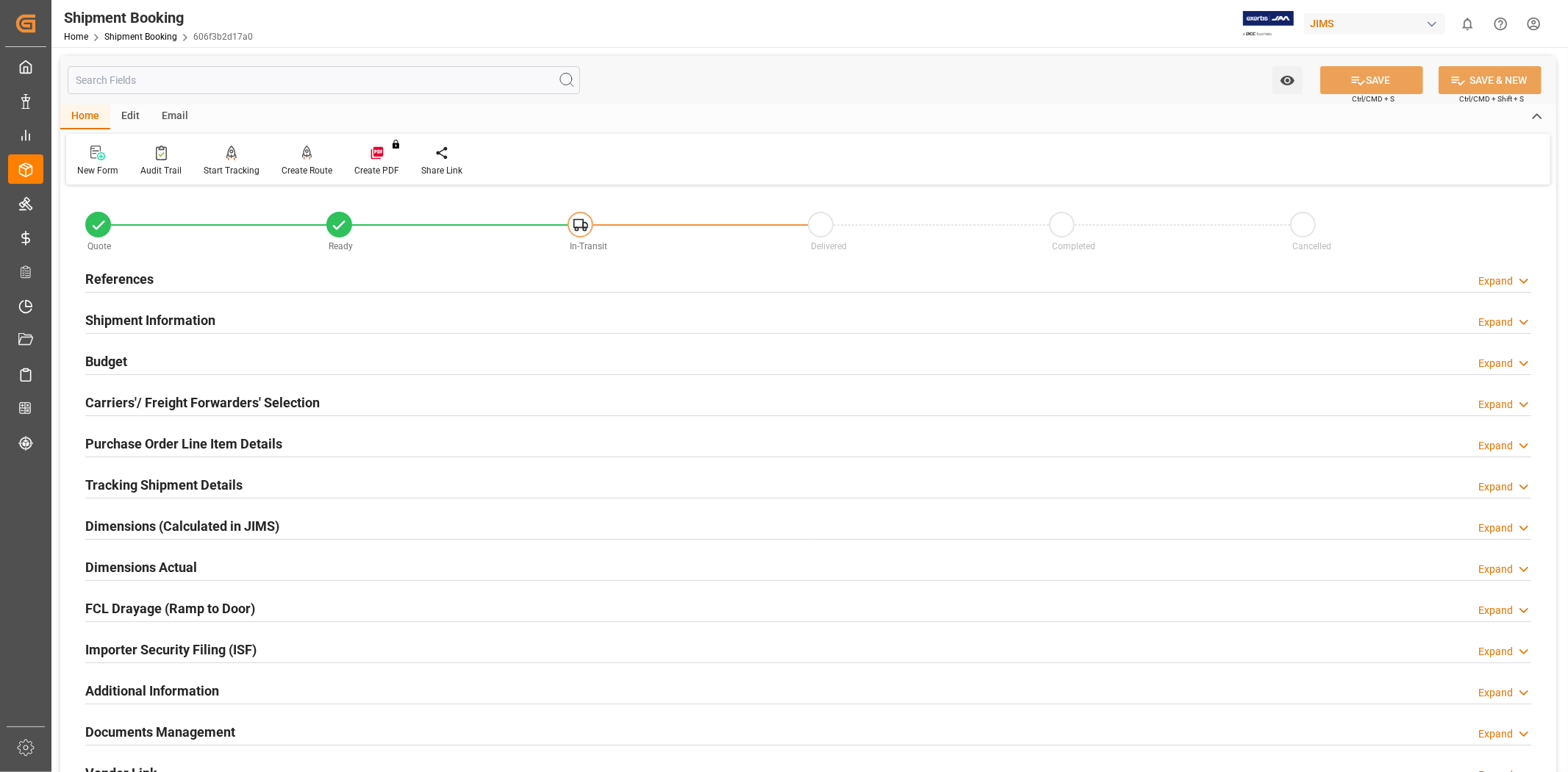
click at [277, 359] on div "Budget Expand" at bounding box center [808, 360] width 1446 height 28
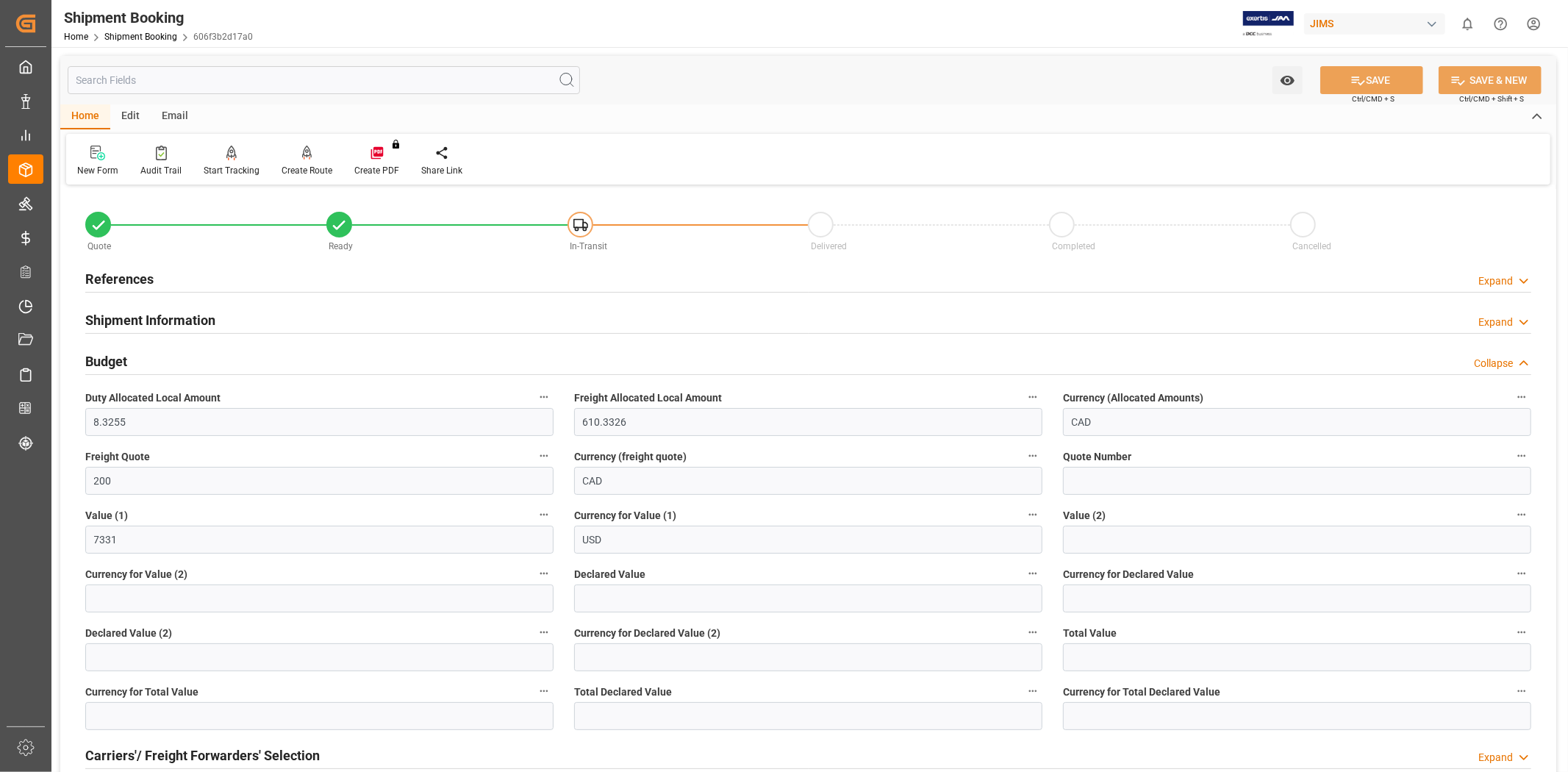
click at [277, 359] on div "Budget Collapse" at bounding box center [808, 360] width 1446 height 28
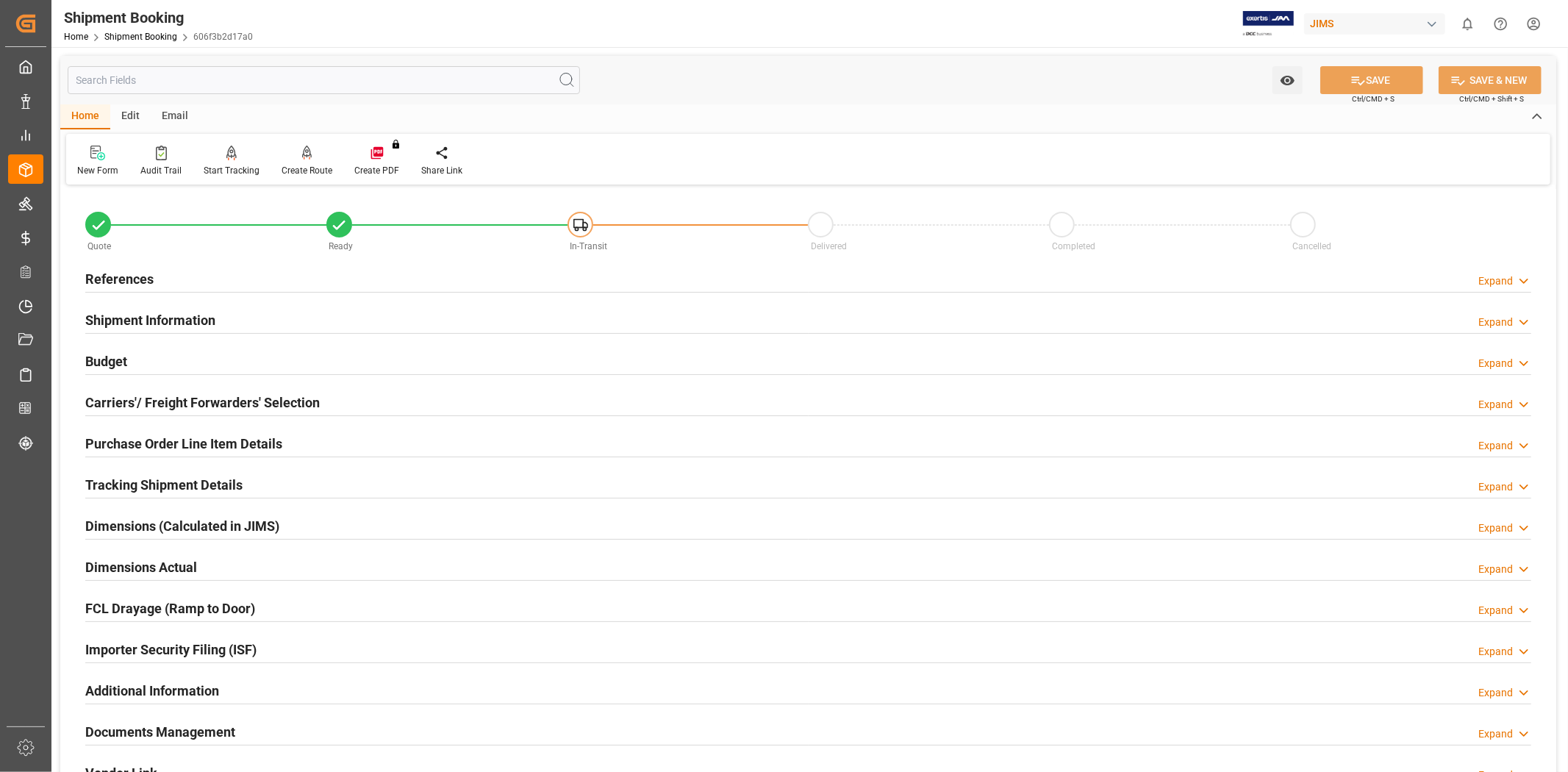
click at [297, 357] on div "Budget Expand" at bounding box center [808, 360] width 1446 height 28
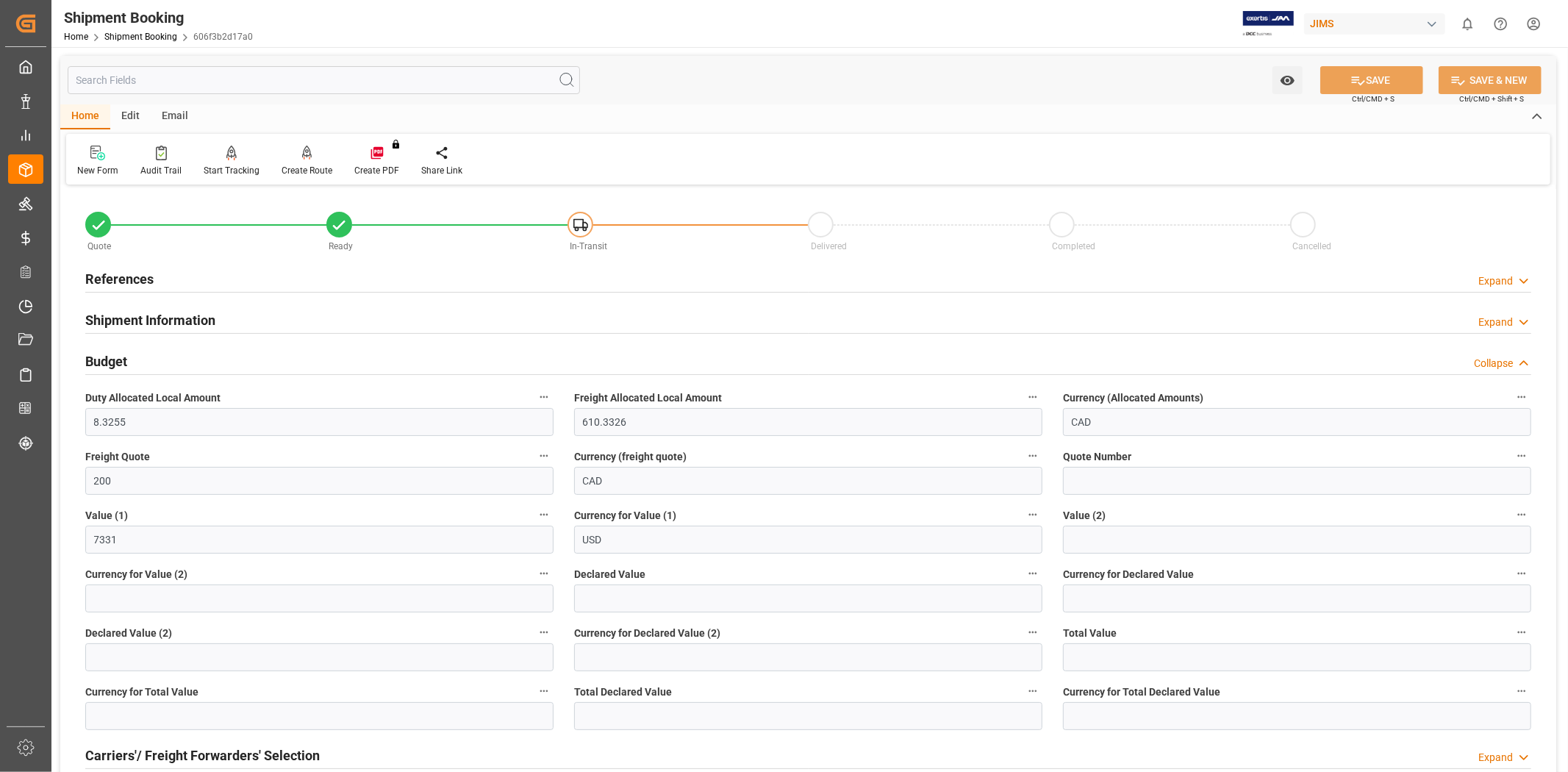
click at [296, 368] on div "Budget Collapse" at bounding box center [808, 360] width 1446 height 28
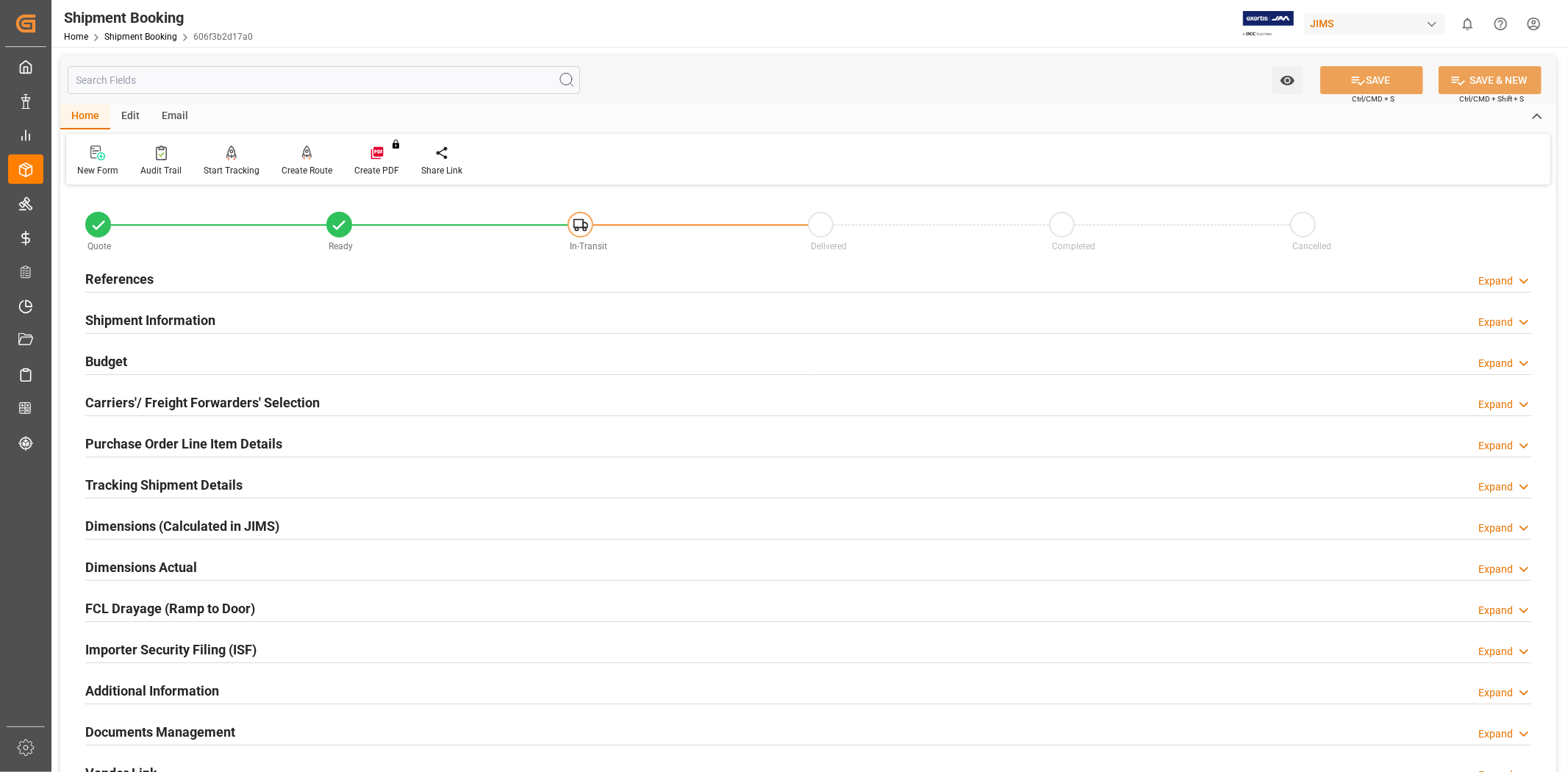
click at [268, 308] on div "Shipment Information Expand" at bounding box center [808, 319] width 1446 height 28
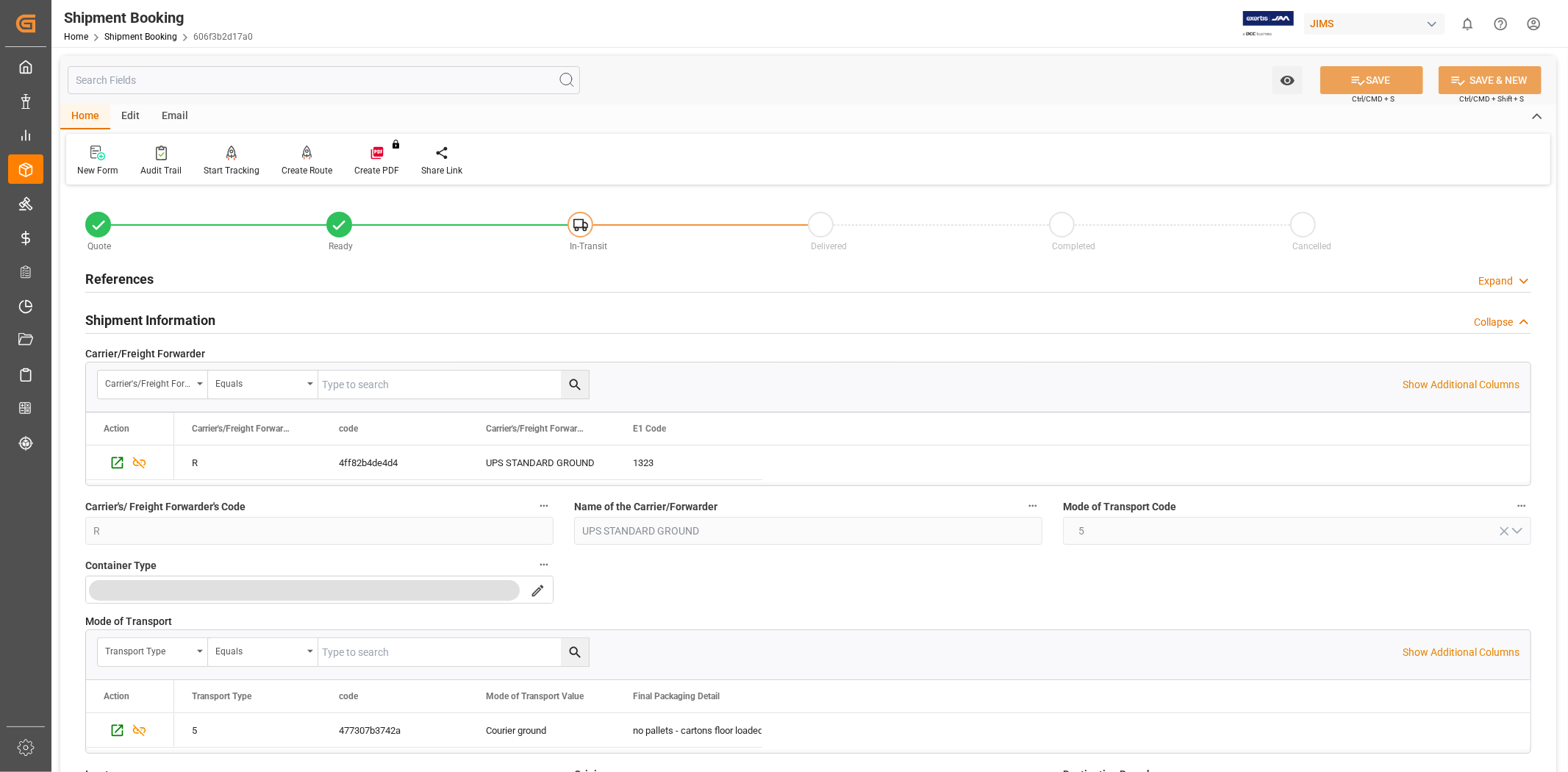
click at [268, 308] on div "Shipment Information Collapse" at bounding box center [808, 319] width 1446 height 28
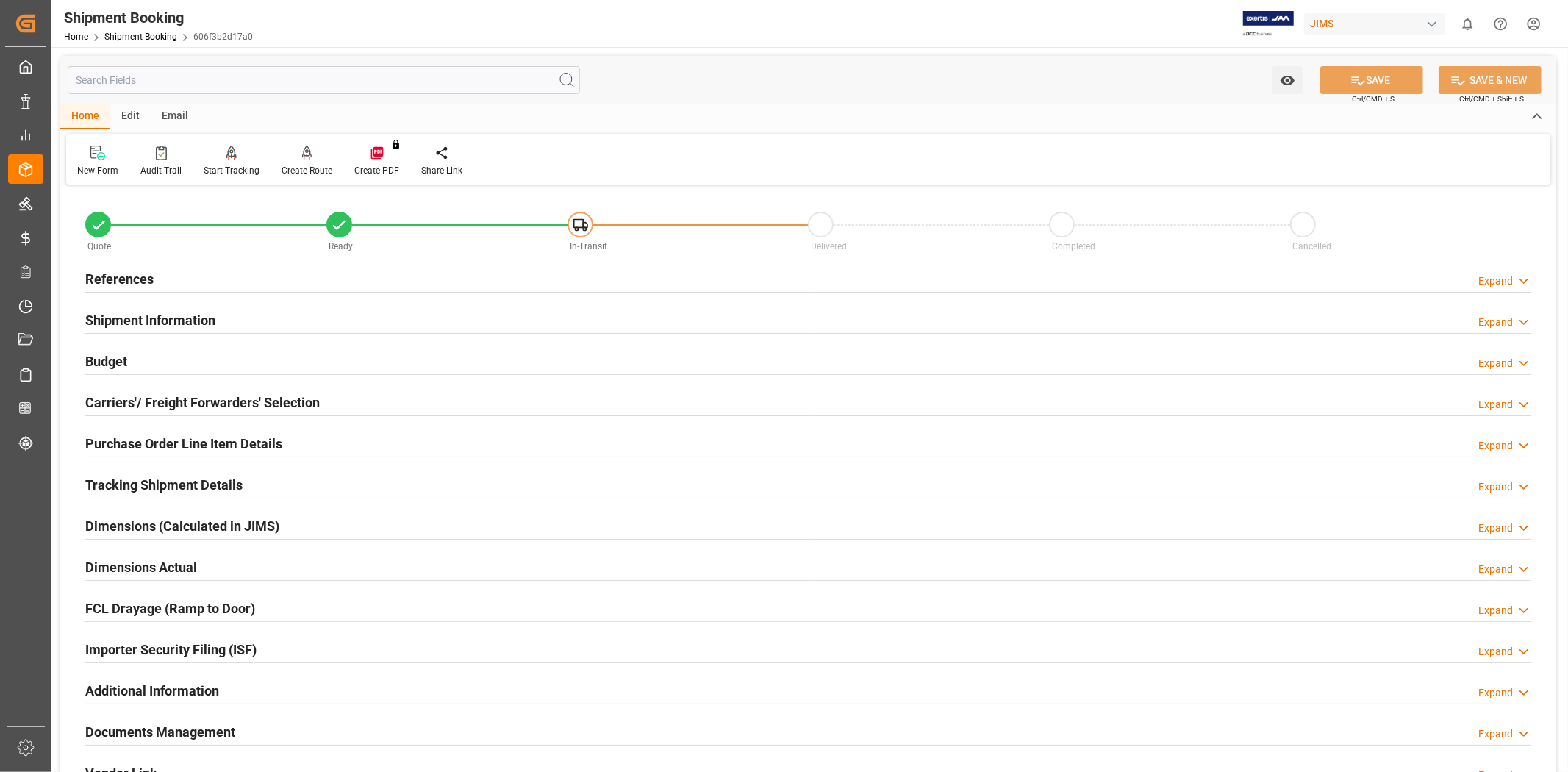
click at [241, 280] on div "References Expand" at bounding box center [808, 278] width 1446 height 28
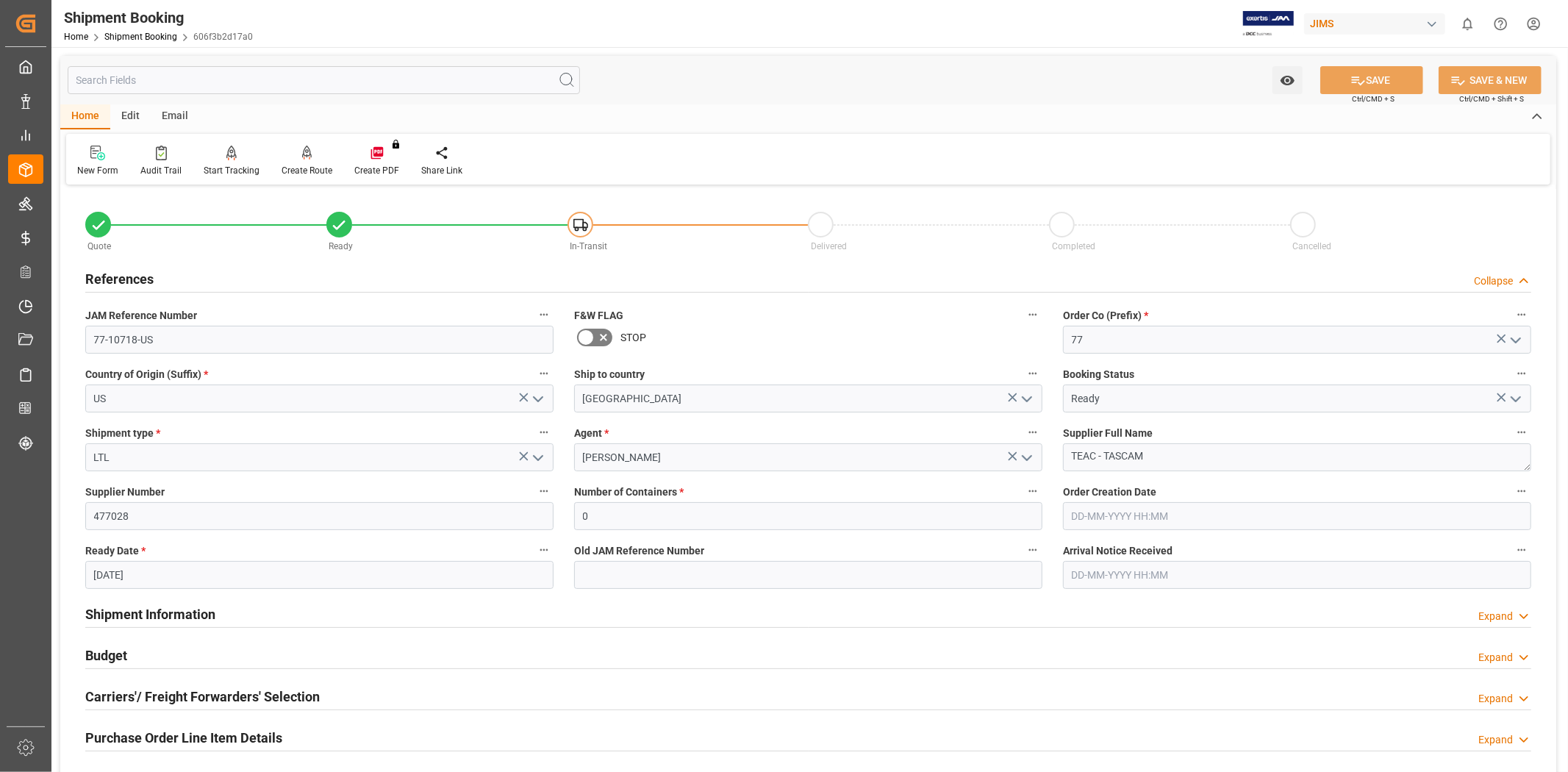
click at [241, 280] on div "References Collapse" at bounding box center [808, 278] width 1446 height 28
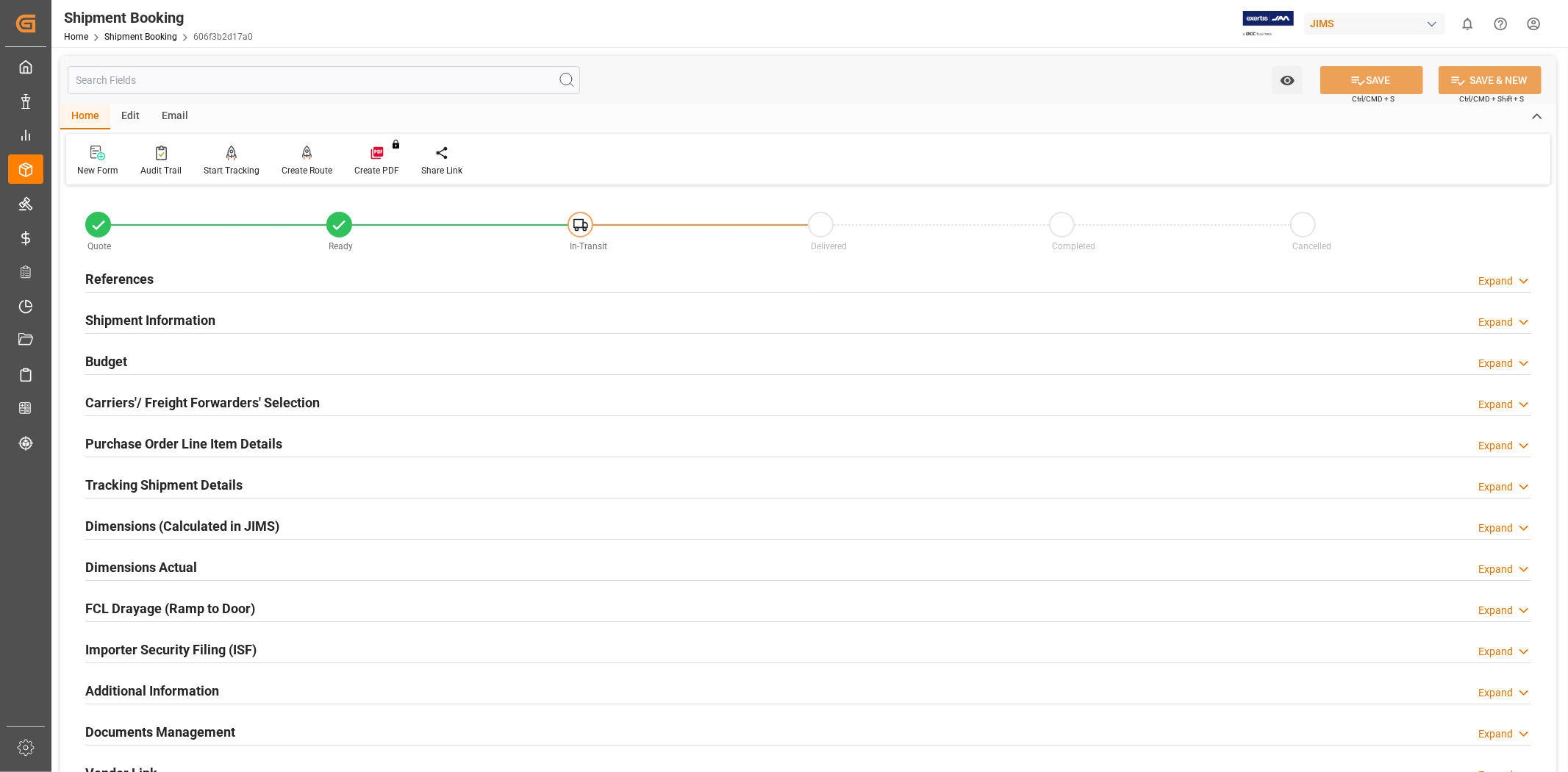
click at [241, 325] on div "Shipment Information Expand" at bounding box center [808, 319] width 1446 height 28
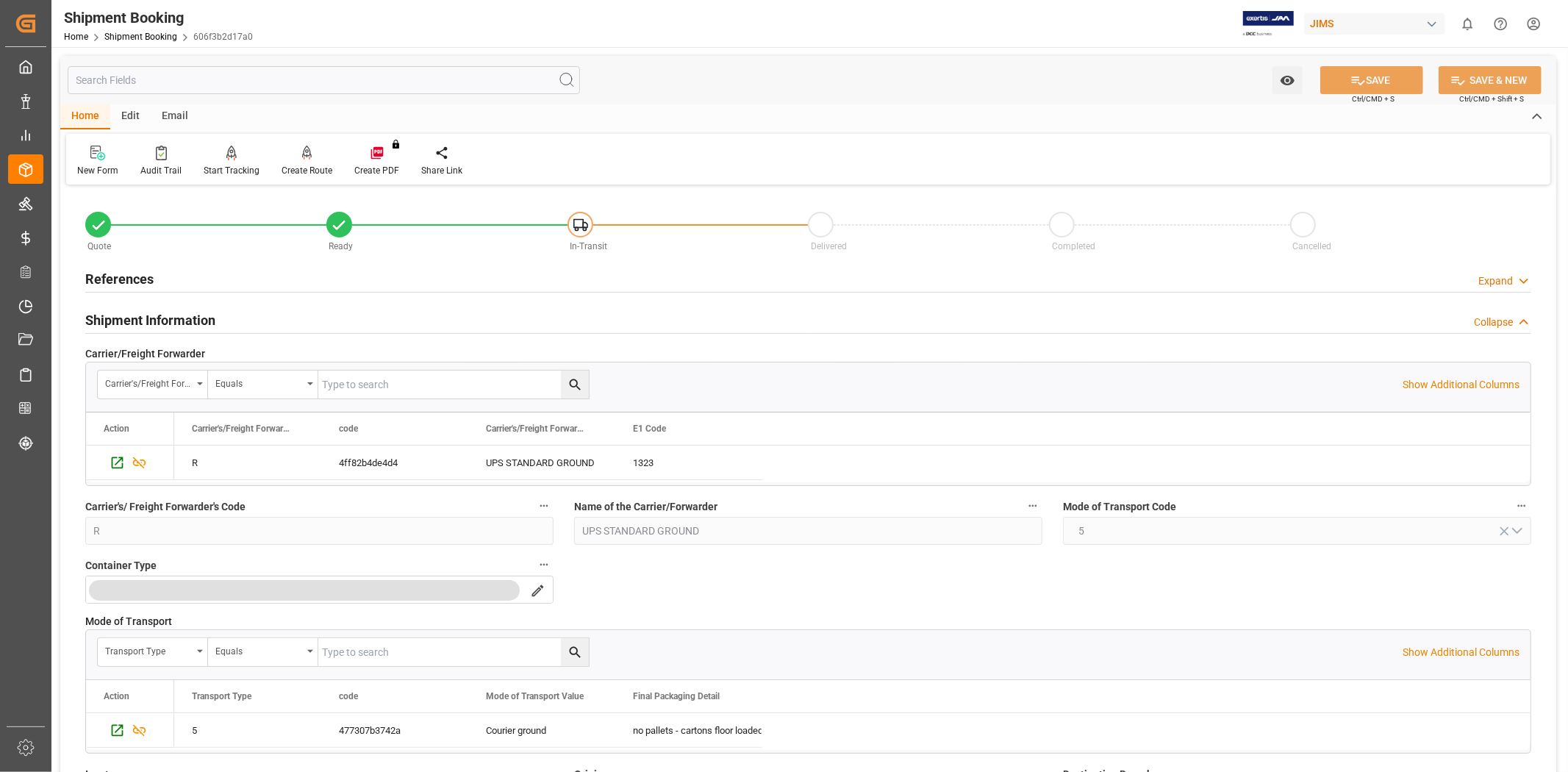
click at [242, 322] on div "Shipment Information Collapse" at bounding box center [808, 319] width 1446 height 28
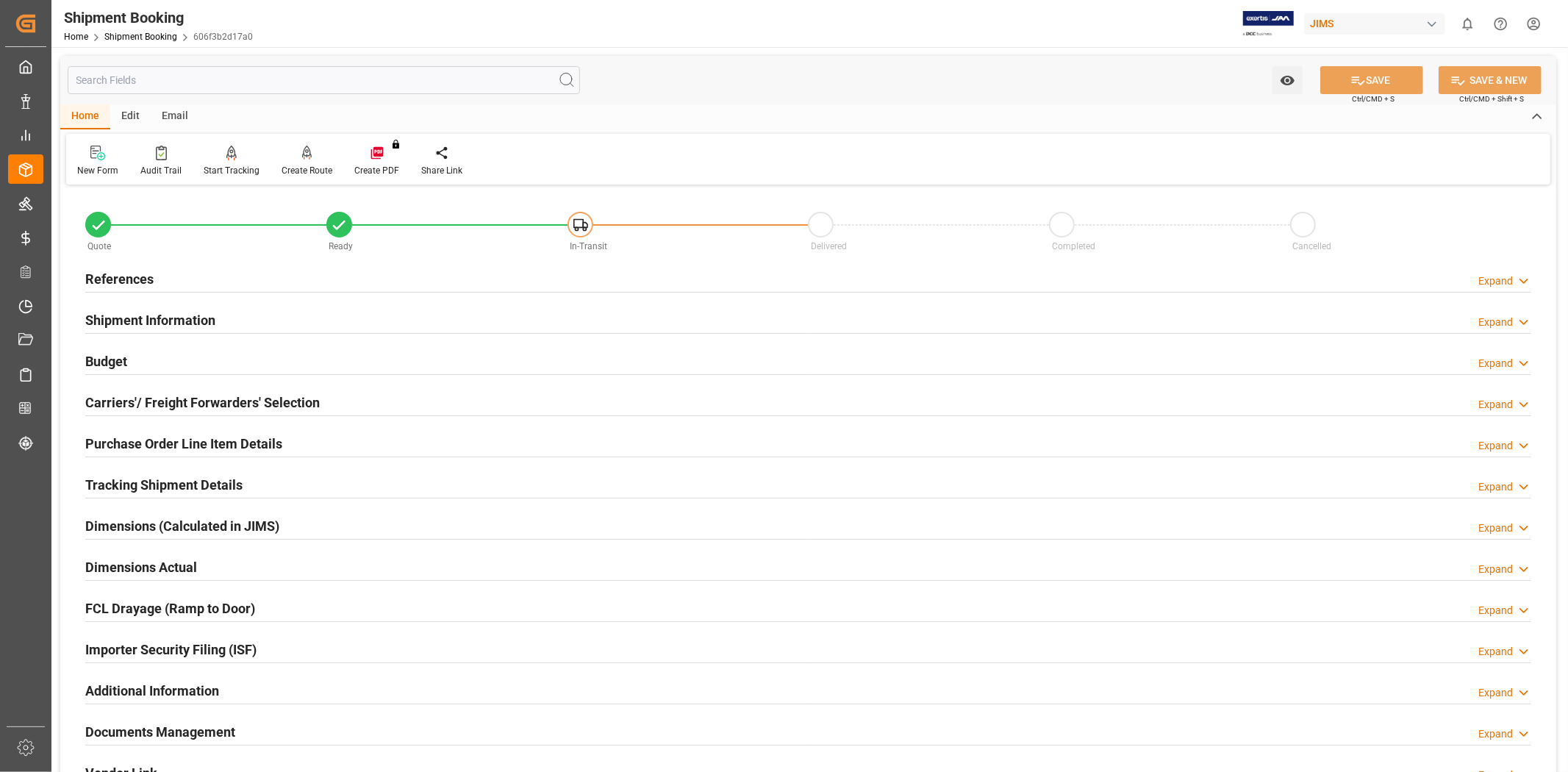
click at [225, 269] on div "References Expand" at bounding box center [808, 278] width 1446 height 28
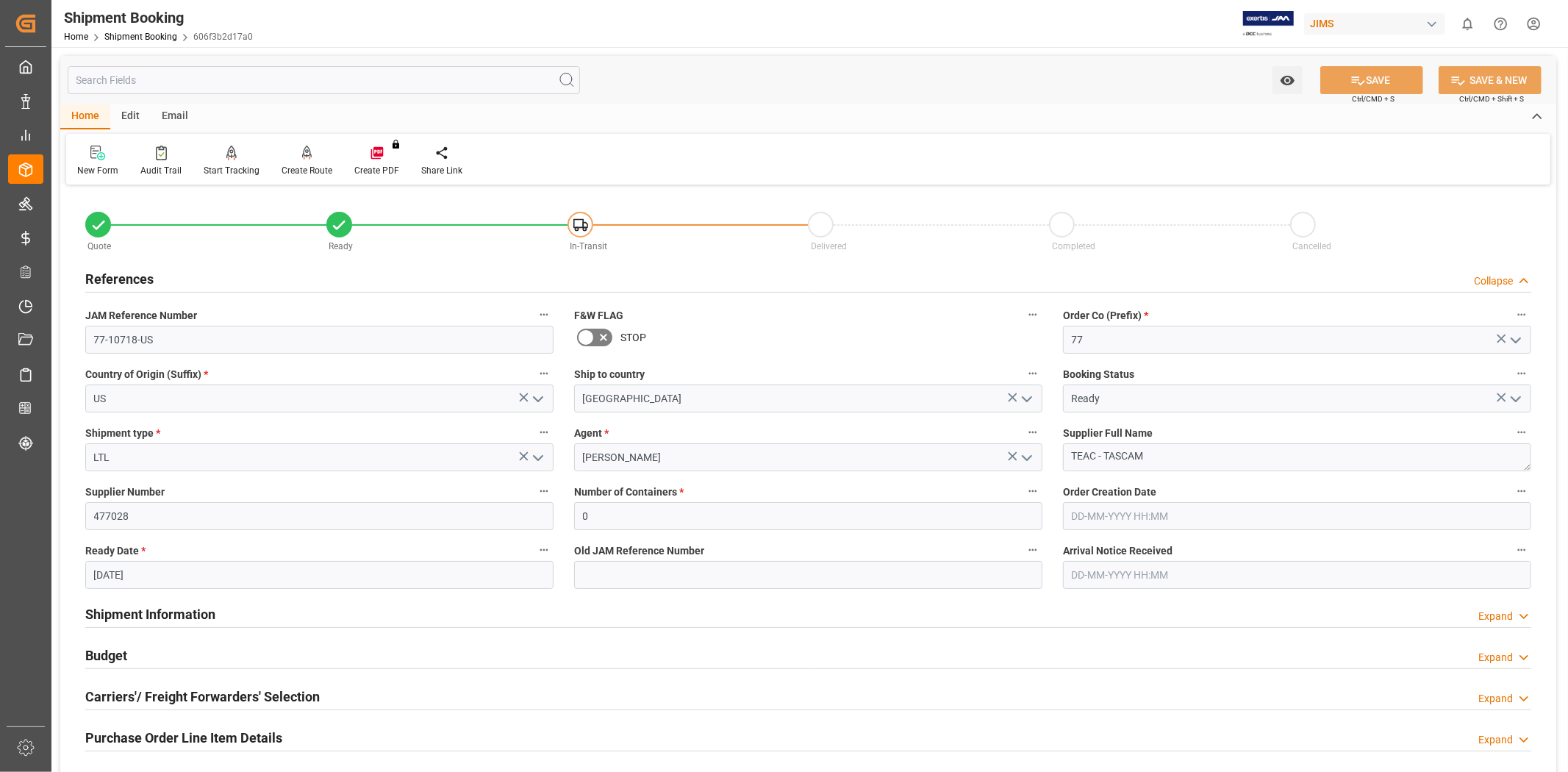
click at [225, 269] on div "References Collapse" at bounding box center [808, 278] width 1446 height 28
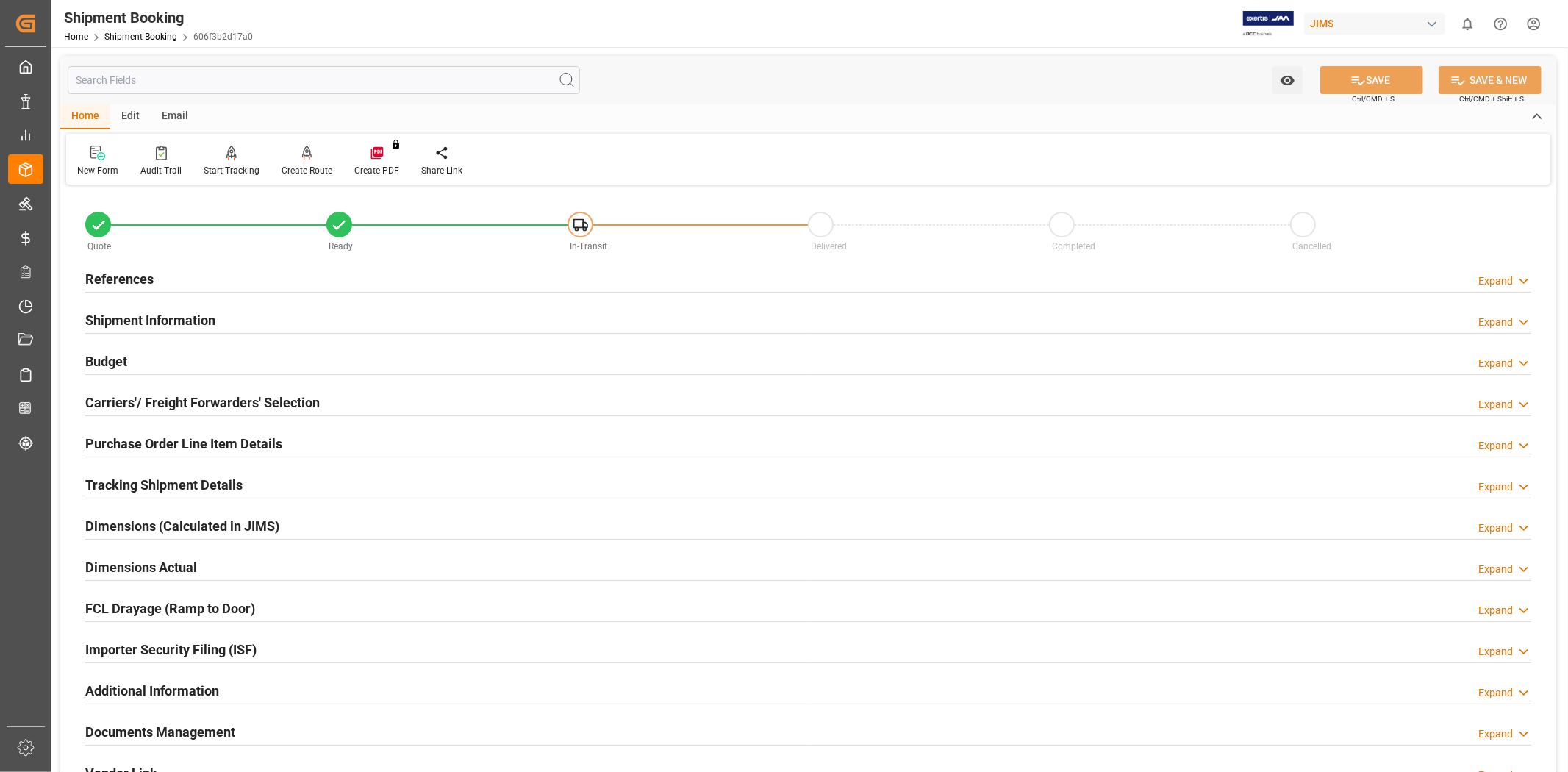
click at [200, 356] on div "Budget Expand" at bounding box center [808, 360] width 1446 height 28
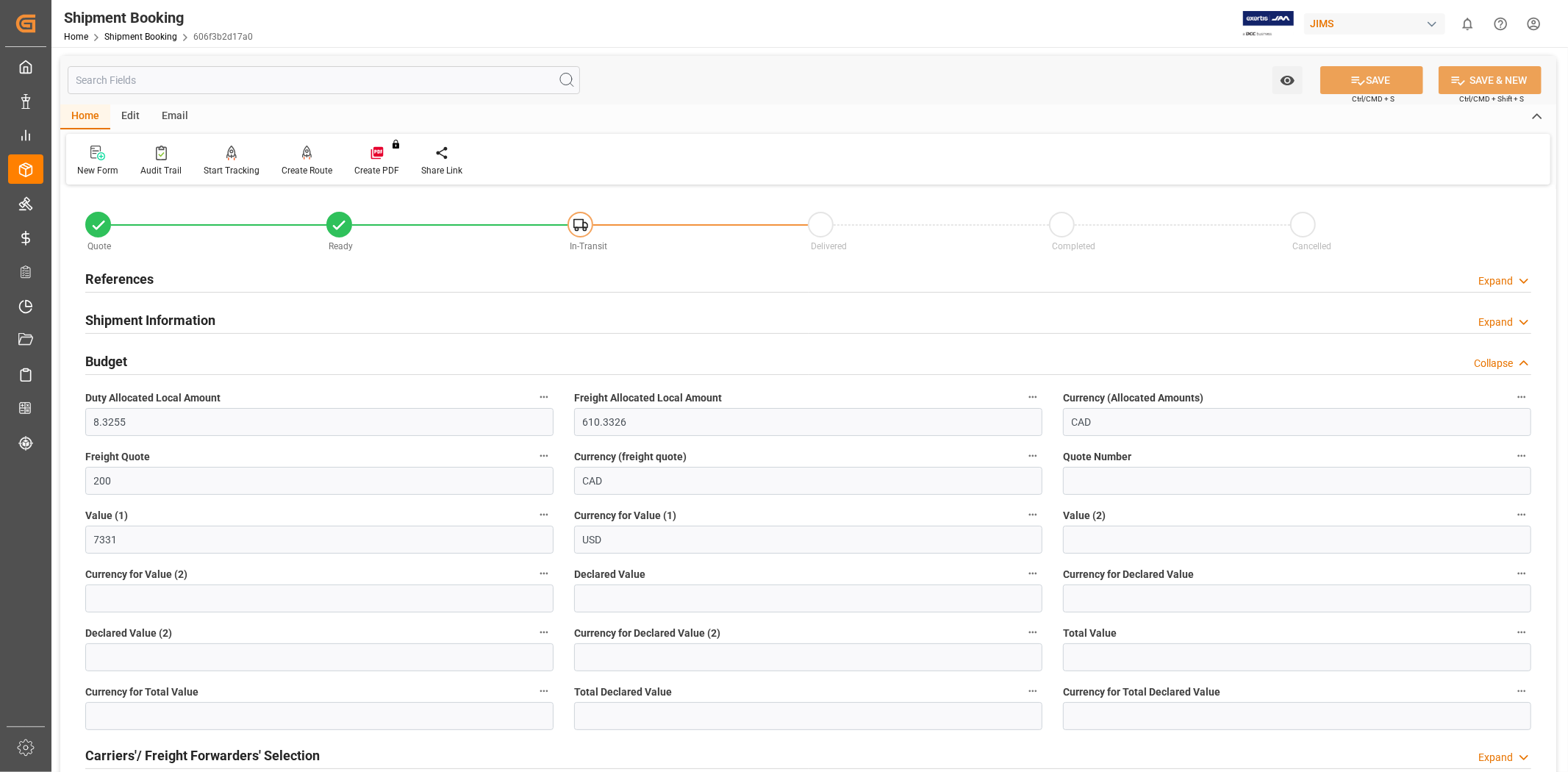
click at [200, 356] on div "Budget Collapse" at bounding box center [808, 360] width 1446 height 28
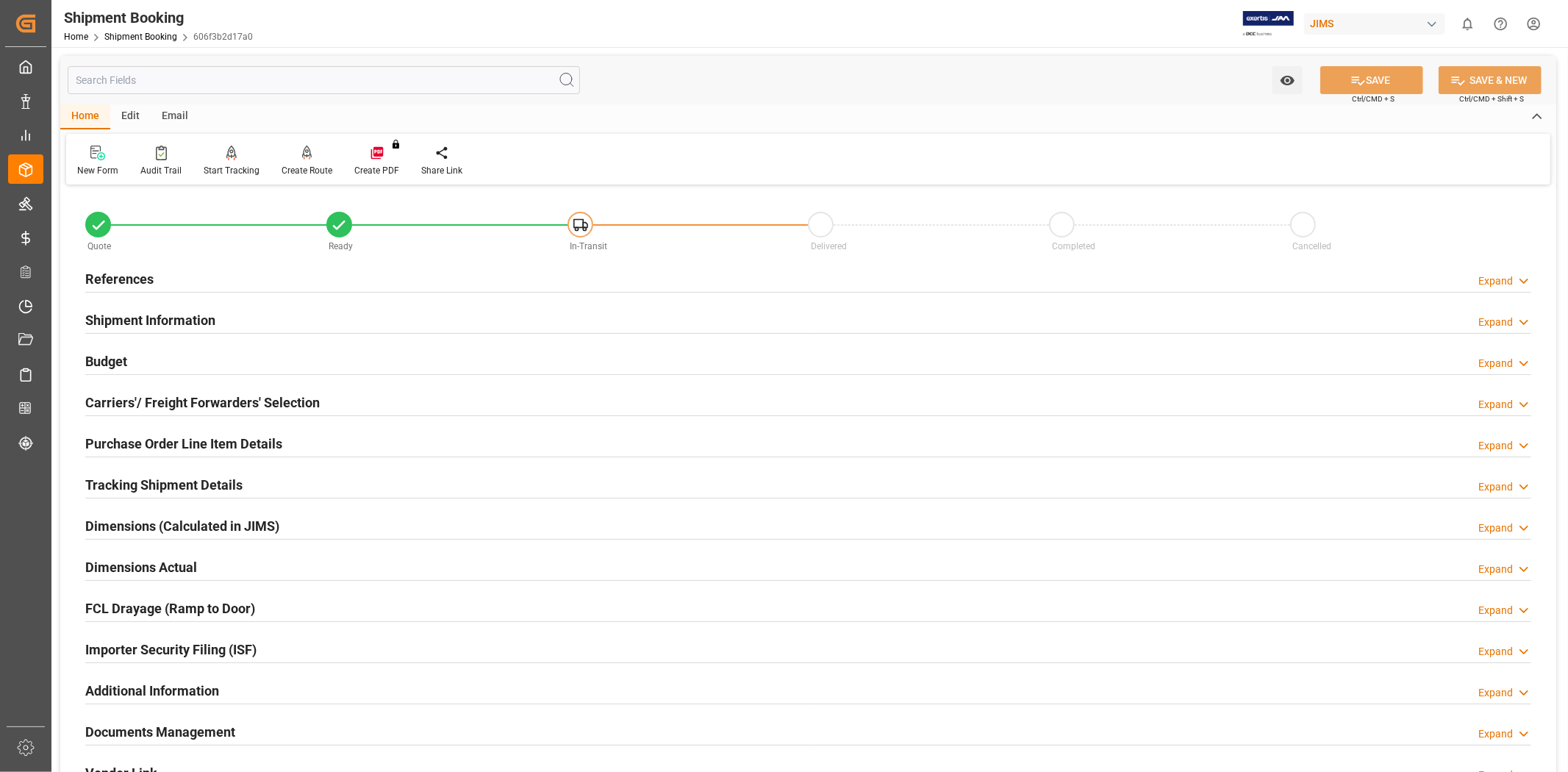
click at [267, 564] on div "Dimensions Actual Expand" at bounding box center [808, 566] width 1446 height 28
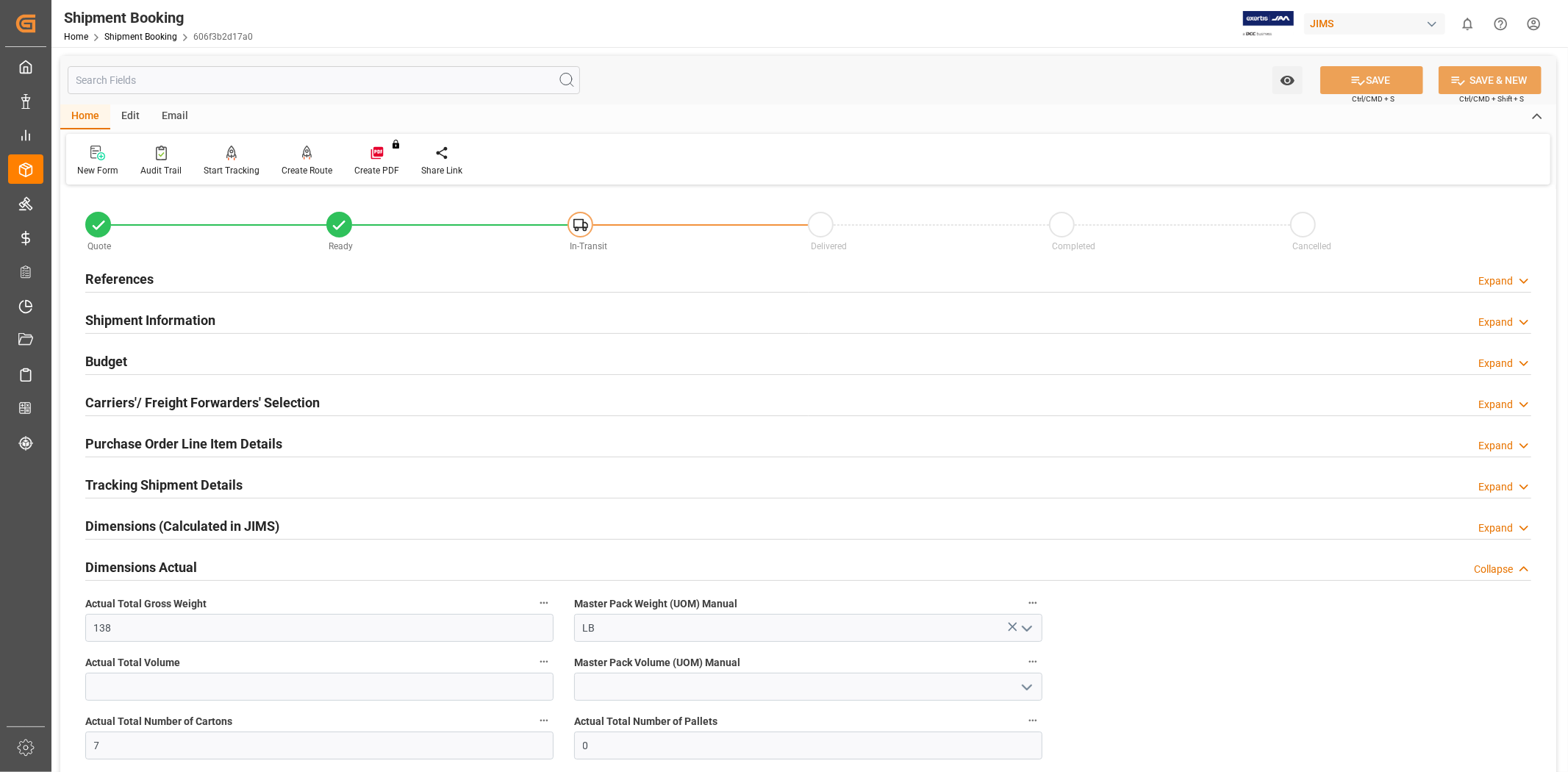
click at [267, 564] on div "Dimensions Actual Collapse" at bounding box center [808, 566] width 1446 height 28
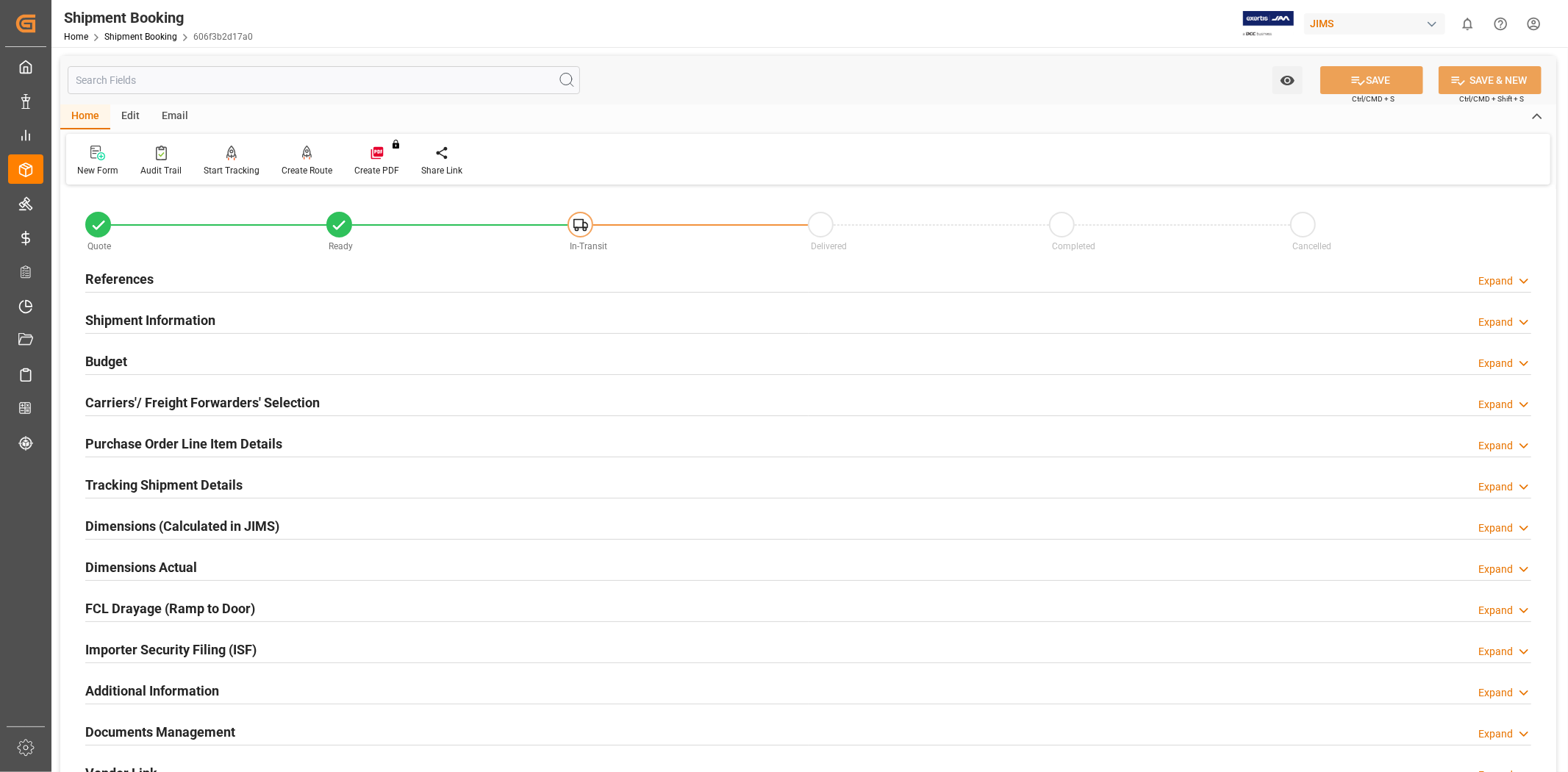
click at [245, 471] on div "Tracking Shipment Details Expand" at bounding box center [808, 484] width 1446 height 28
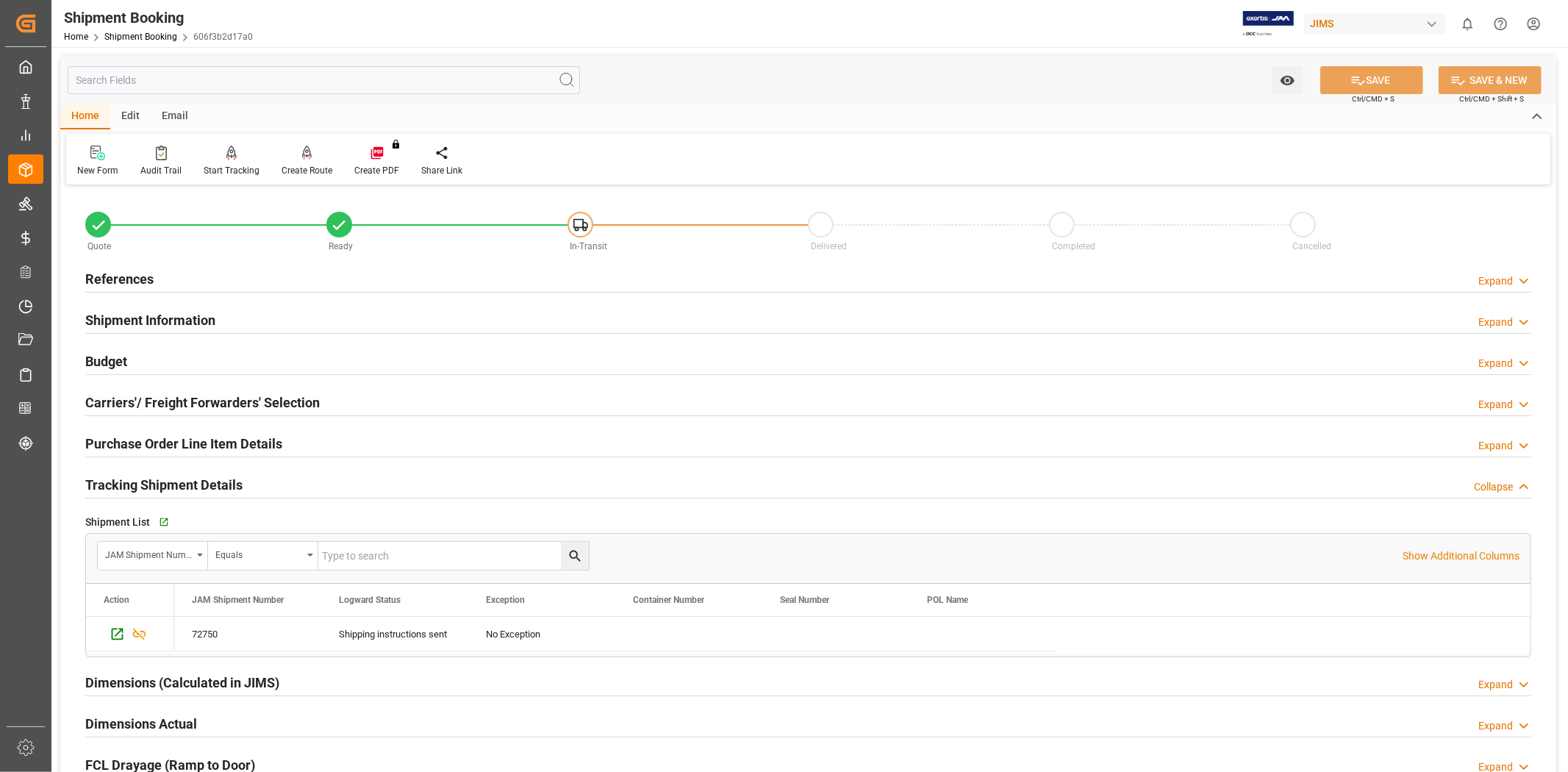
click at [245, 471] on div "Tracking Shipment Details Collapse" at bounding box center [808, 484] width 1446 height 28
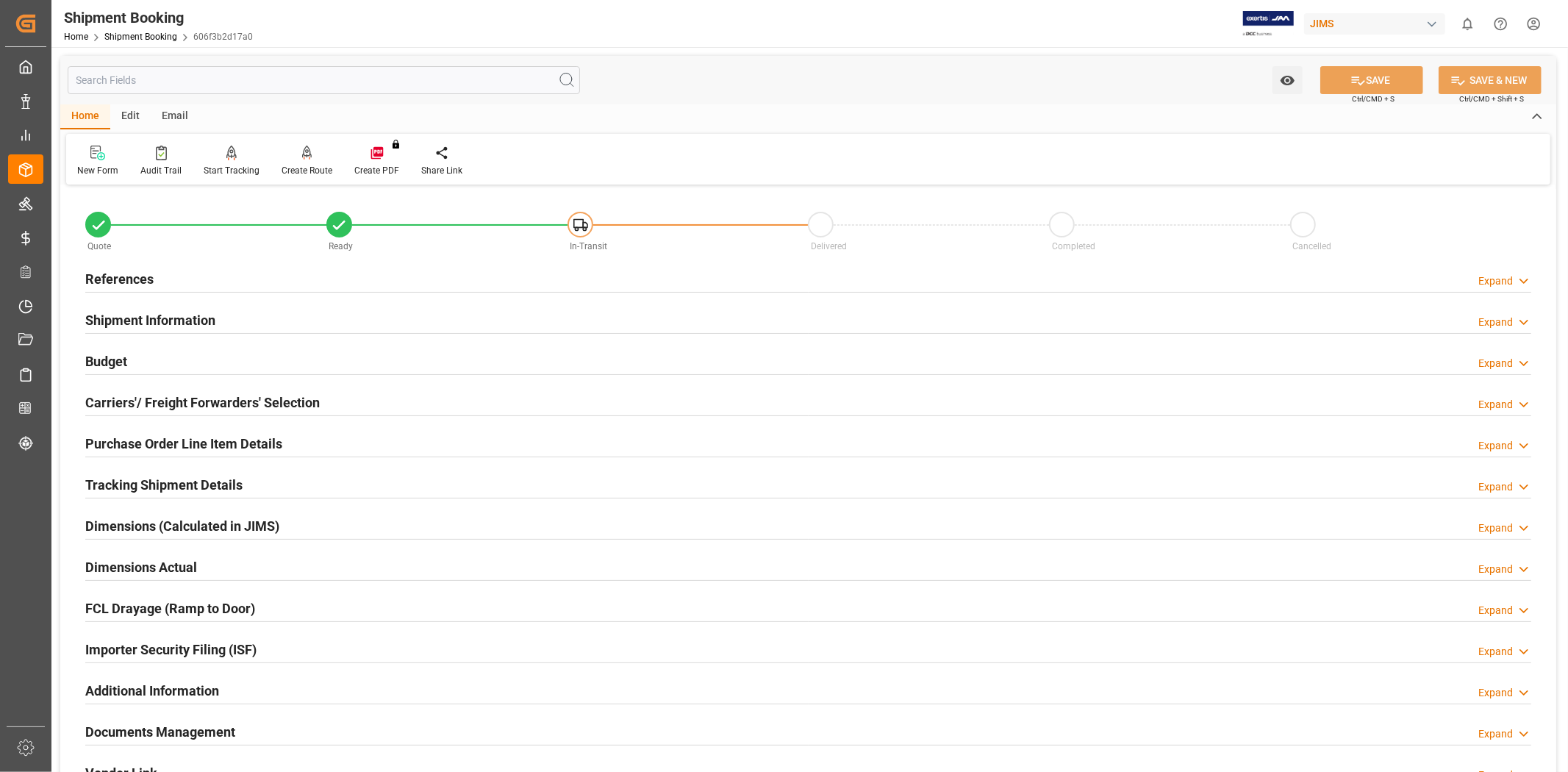
click at [246, 443] on h2 "Purchase Order Line Item Details" at bounding box center [184, 443] width 197 height 20
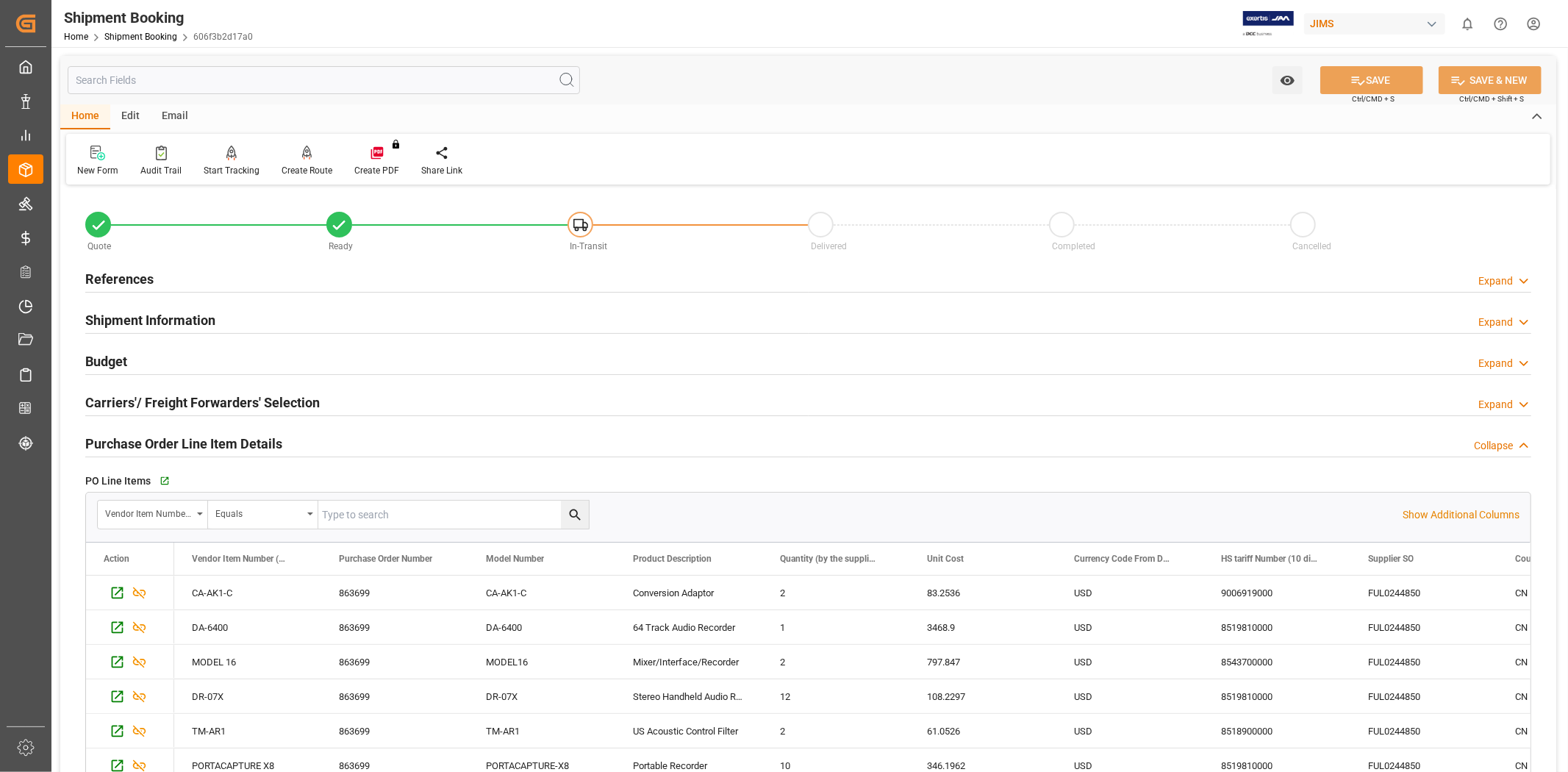
click at [246, 443] on h2 "Purchase Order Line Item Details" at bounding box center [184, 443] width 197 height 20
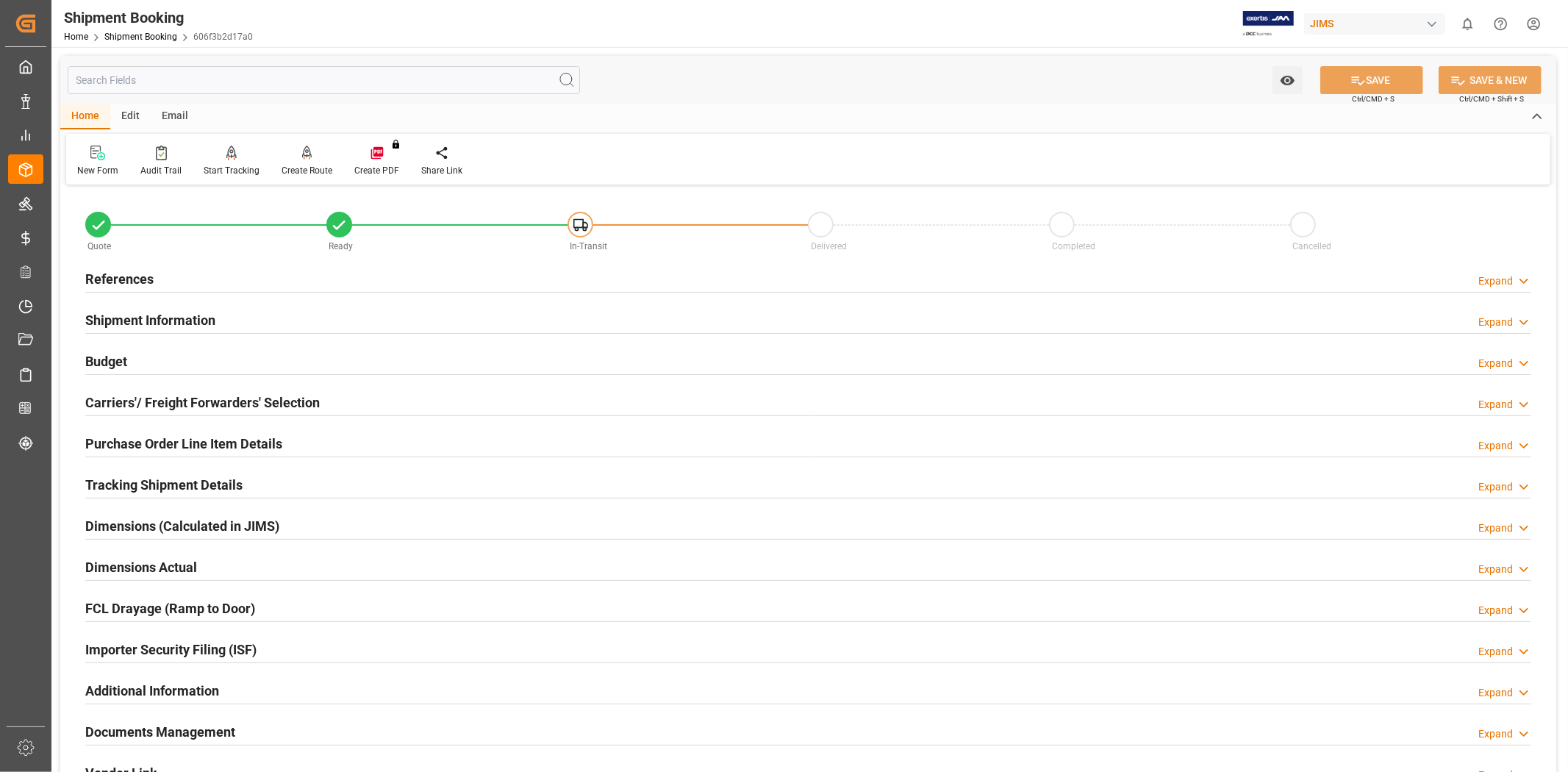
click at [246, 395] on h2 "Carriers'/ Freight Forwarders' Selection" at bounding box center [203, 402] width 235 height 20
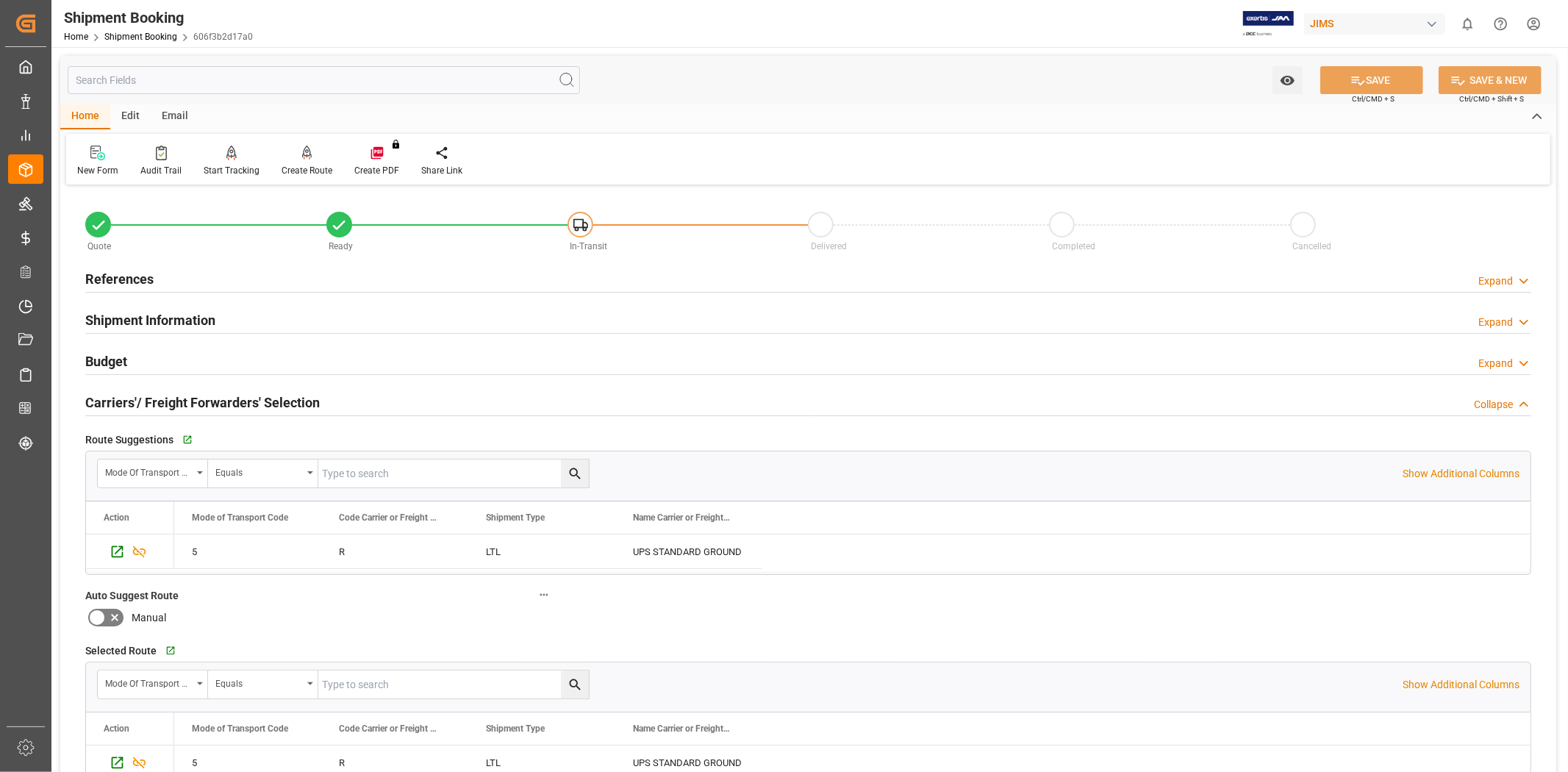
click at [246, 395] on h2 "Carriers'/ Freight Forwarders' Selection" at bounding box center [203, 402] width 235 height 20
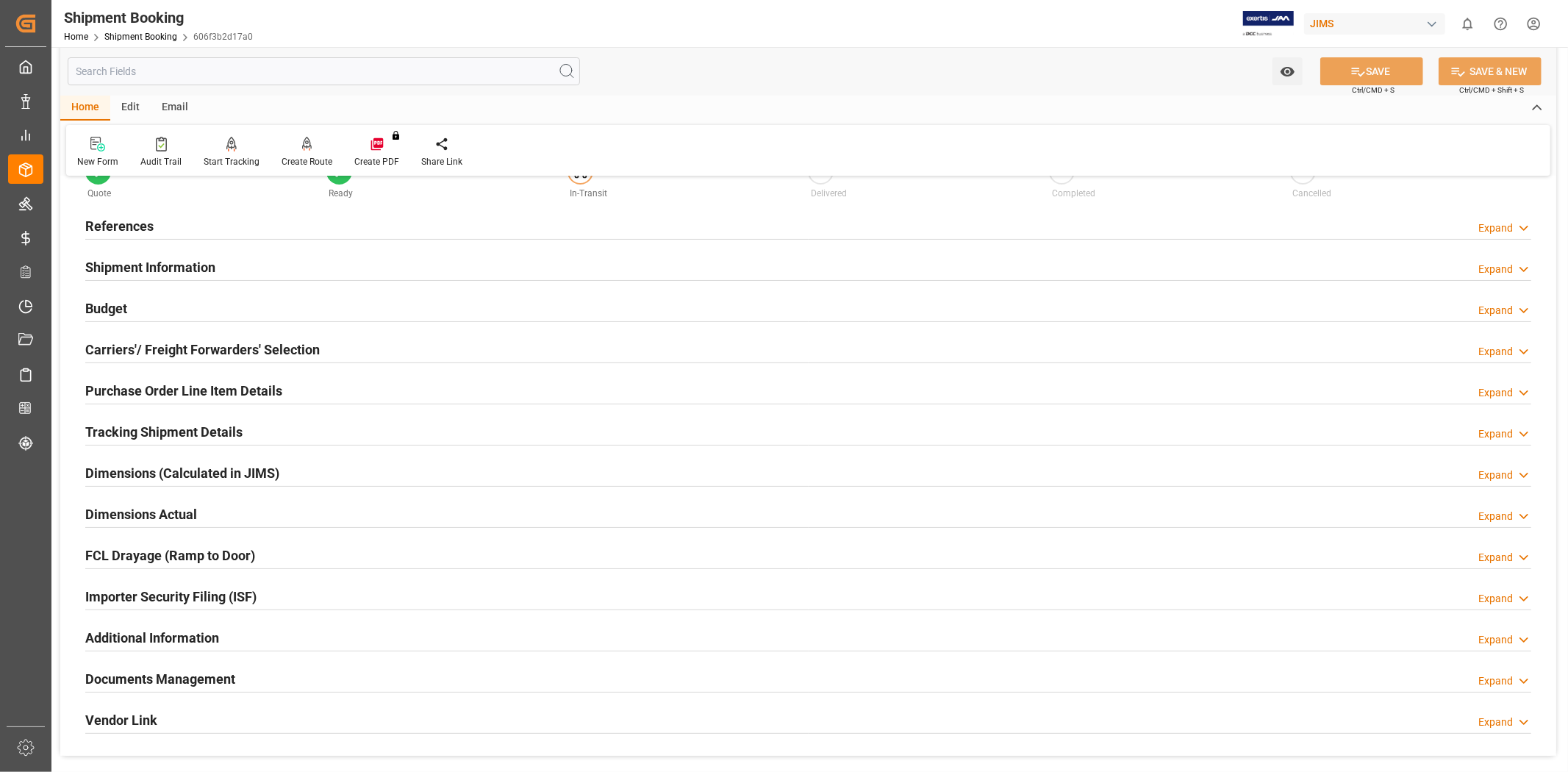
scroll to position [82, 0]
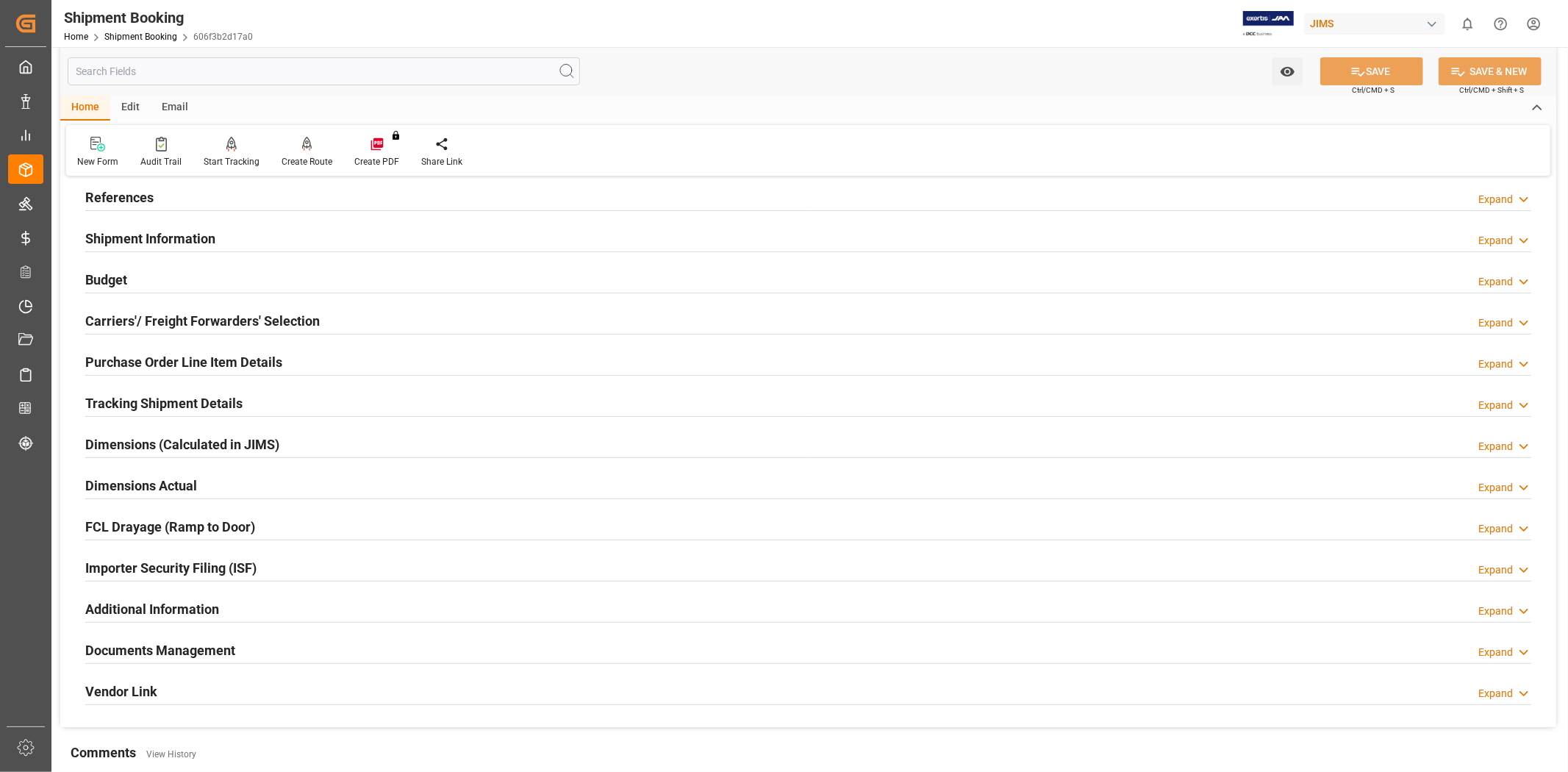
click at [243, 650] on div "Documents Management Expand" at bounding box center [808, 649] width 1446 height 28
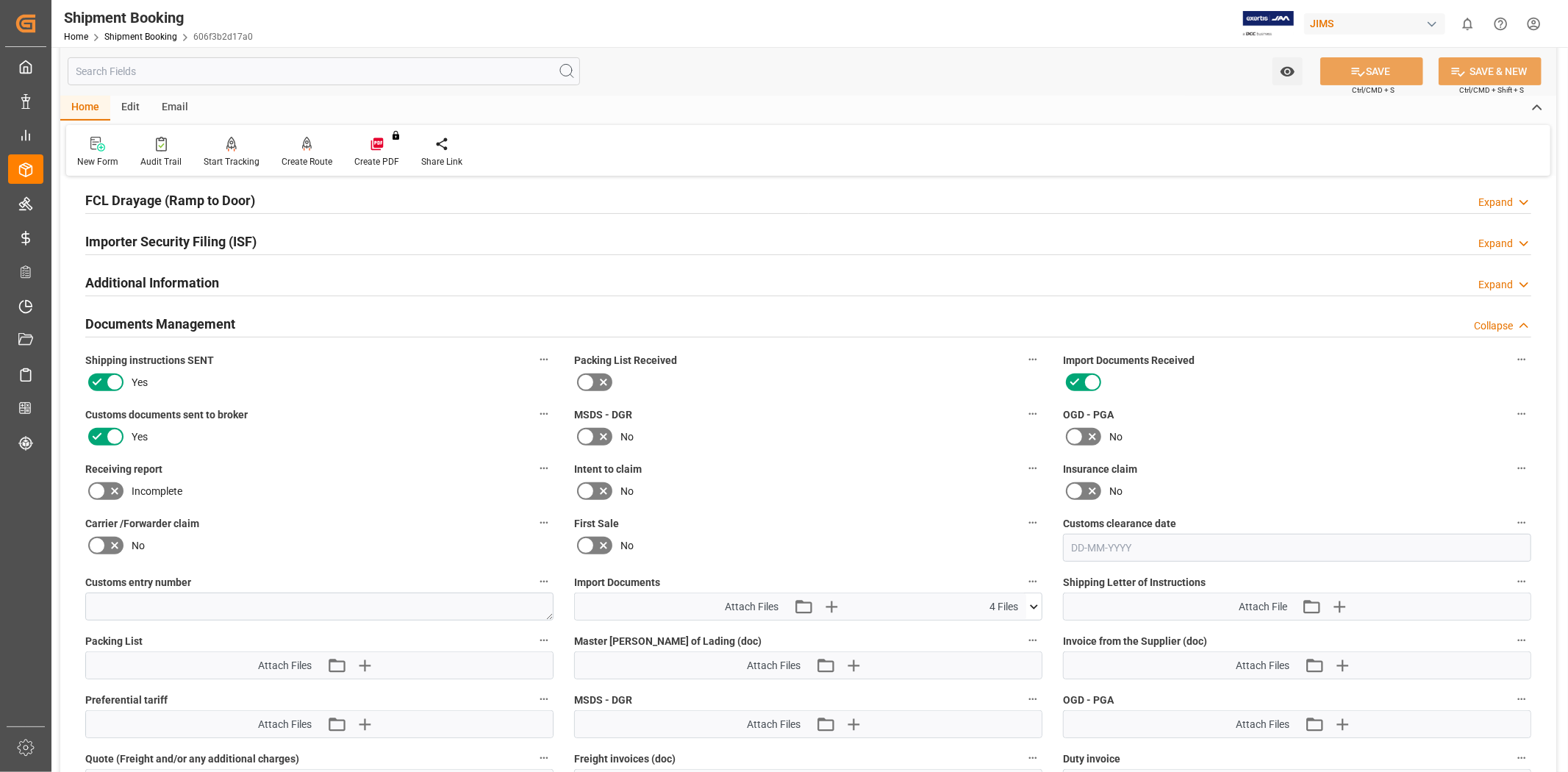
scroll to position [441, 0]
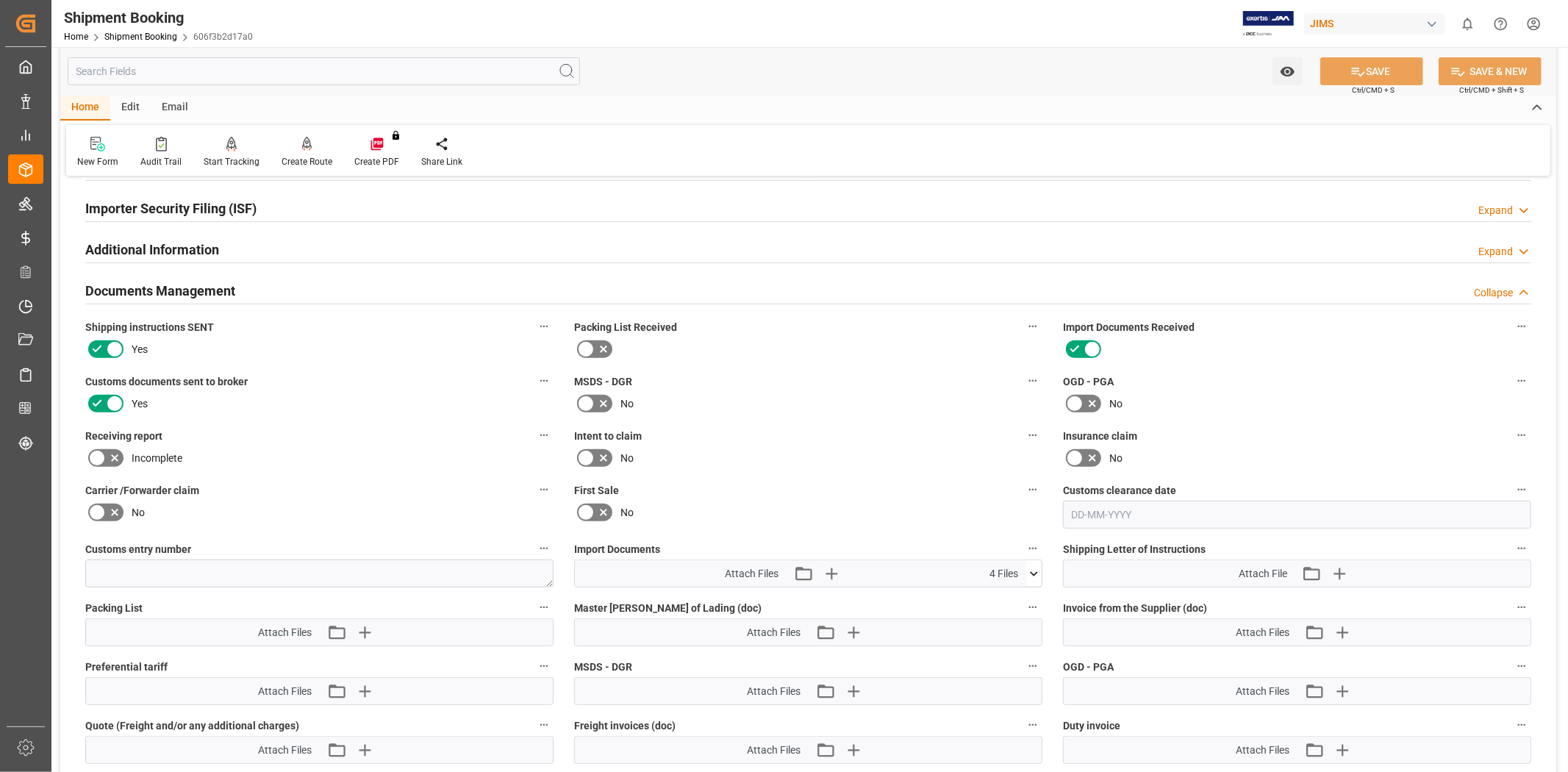
click at [1034, 574] on icon at bounding box center [1034, 574] width 16 height 16
click at [880, 433] on label "Intent to claim" at bounding box center [808, 436] width 468 height 21
click at [1024, 433] on button "Intent to claim" at bounding box center [1033, 435] width 19 height 19
click at [804, 430] on div at bounding box center [784, 386] width 1568 height 772
click at [388, 416] on div "Customs documents sent to broker Yes" at bounding box center [319, 393] width 488 height 54
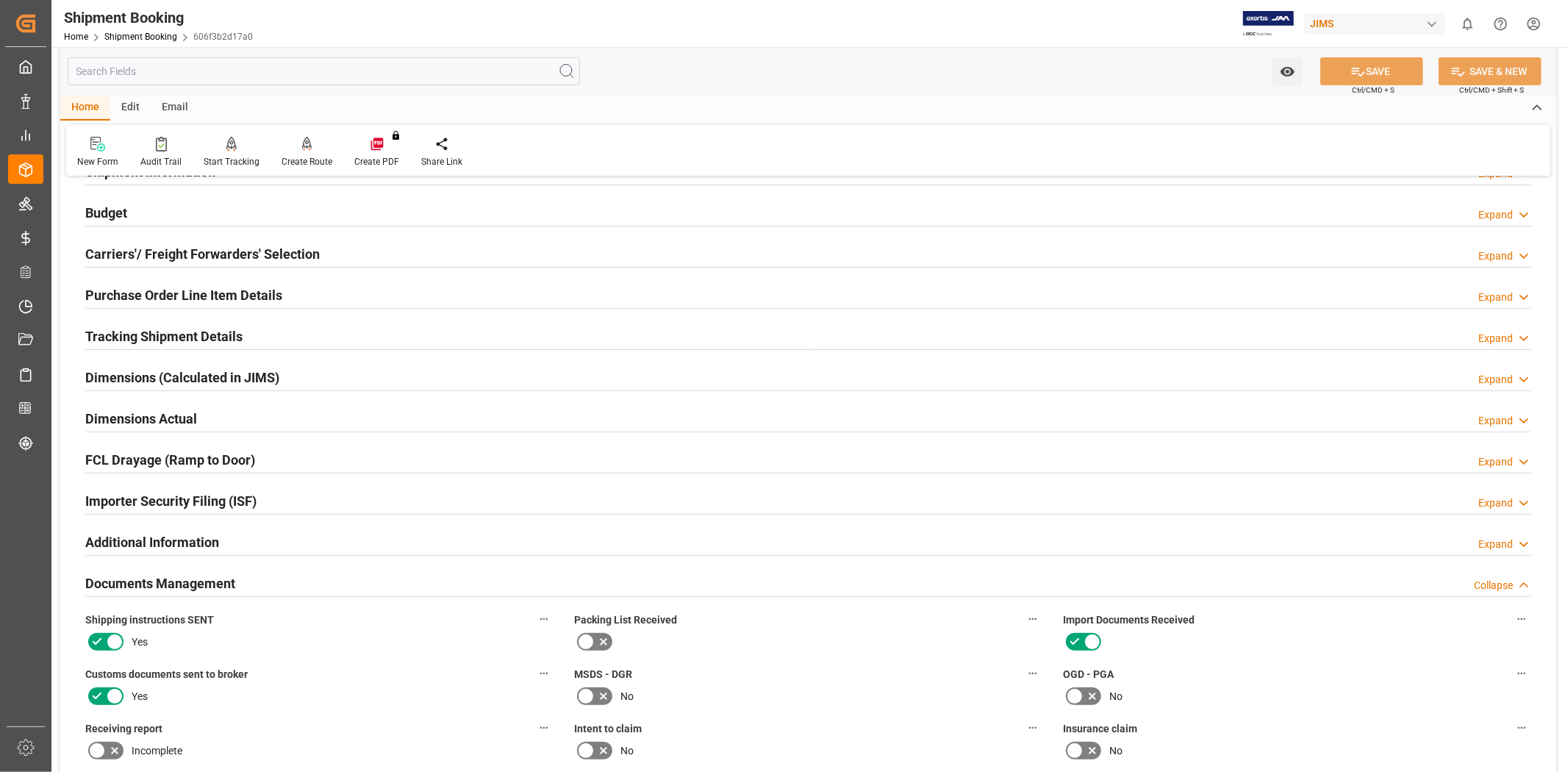
scroll to position [147, 0]
click at [207, 336] on h2 "Tracking Shipment Details" at bounding box center [164, 338] width 158 height 20
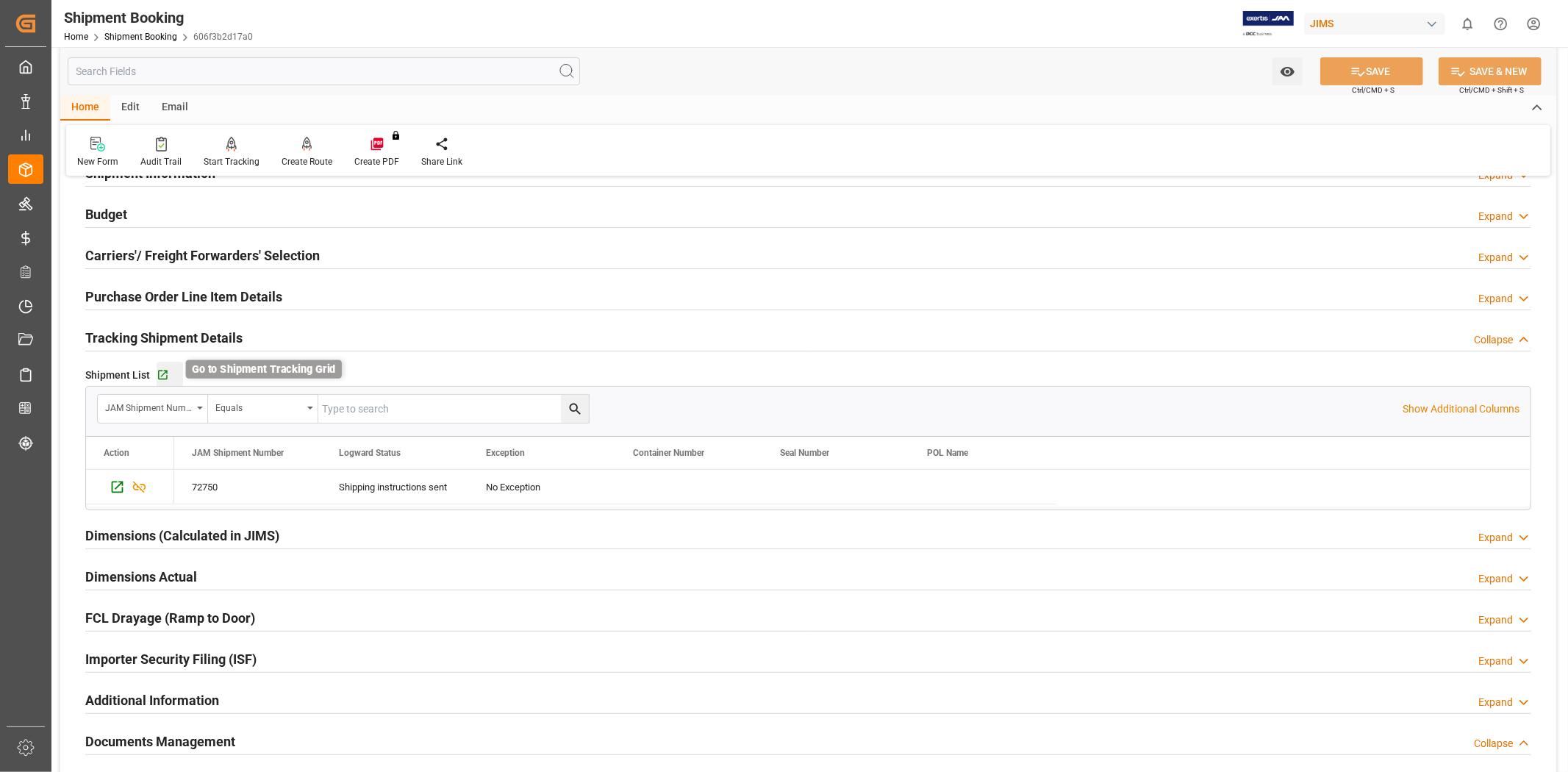
click at [165, 379] on icon "button" at bounding box center [163, 375] width 12 height 12
click at [245, 342] on div "Tracking Shipment Details Collapse" at bounding box center [808, 337] width 1446 height 28
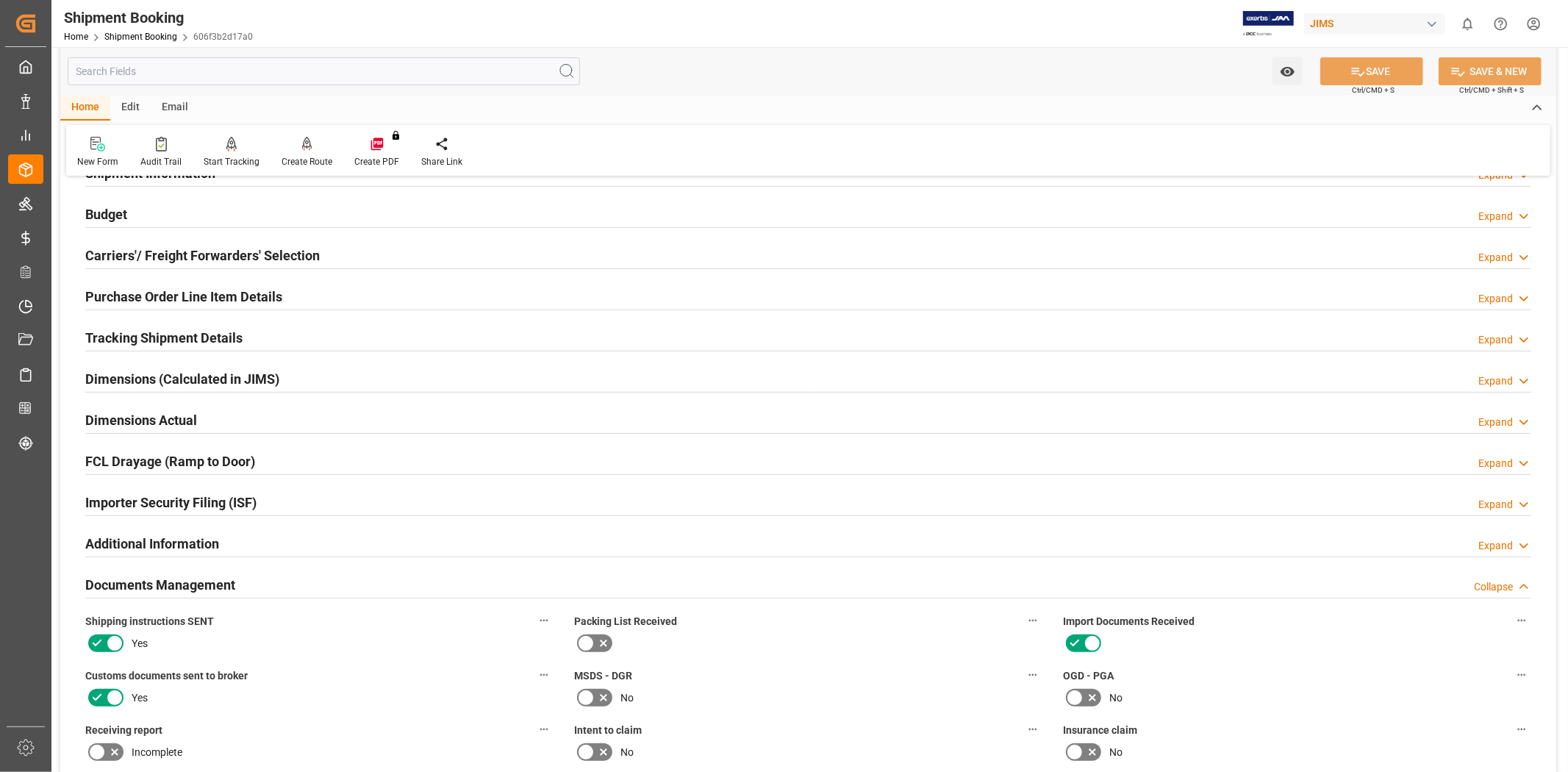
click at [1368, 703] on div "No" at bounding box center [1297, 697] width 468 height 23
click at [228, 586] on h2 "Documents Management" at bounding box center [160, 585] width 150 height 20
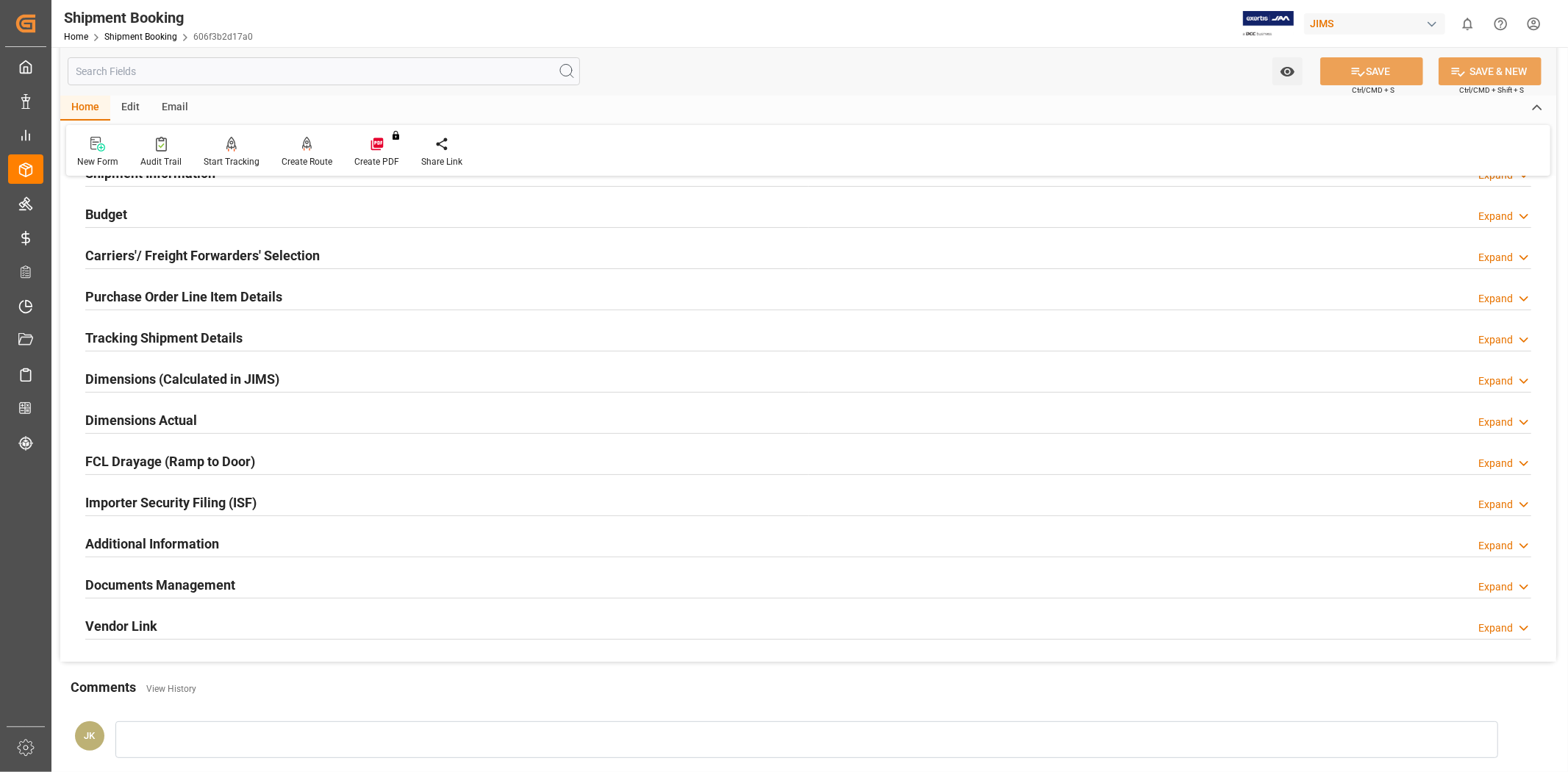
click at [238, 584] on div "Documents Management Expand" at bounding box center [808, 584] width 1446 height 28
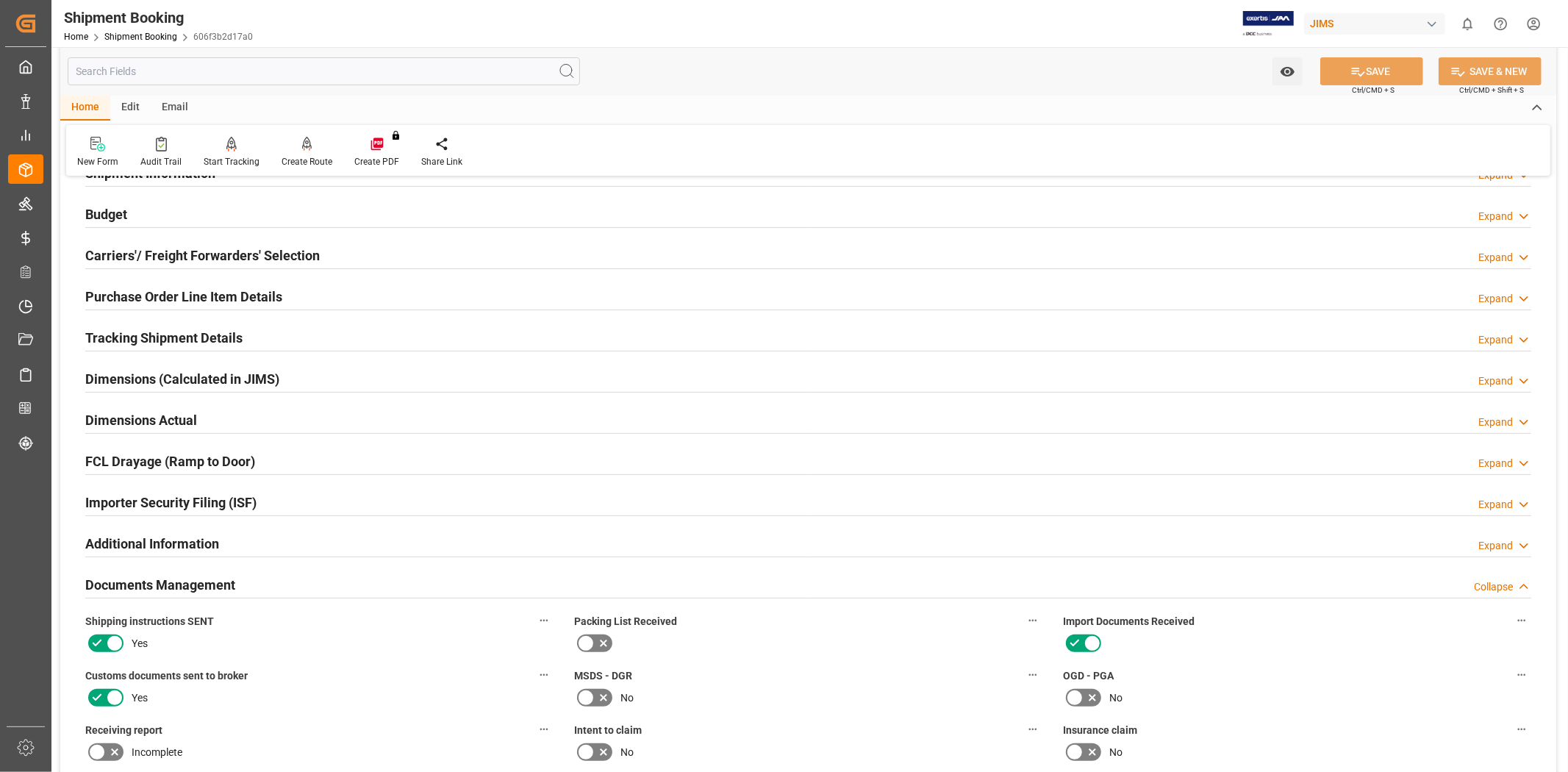
click at [238, 584] on div "Documents Management Collapse" at bounding box center [808, 584] width 1446 height 28
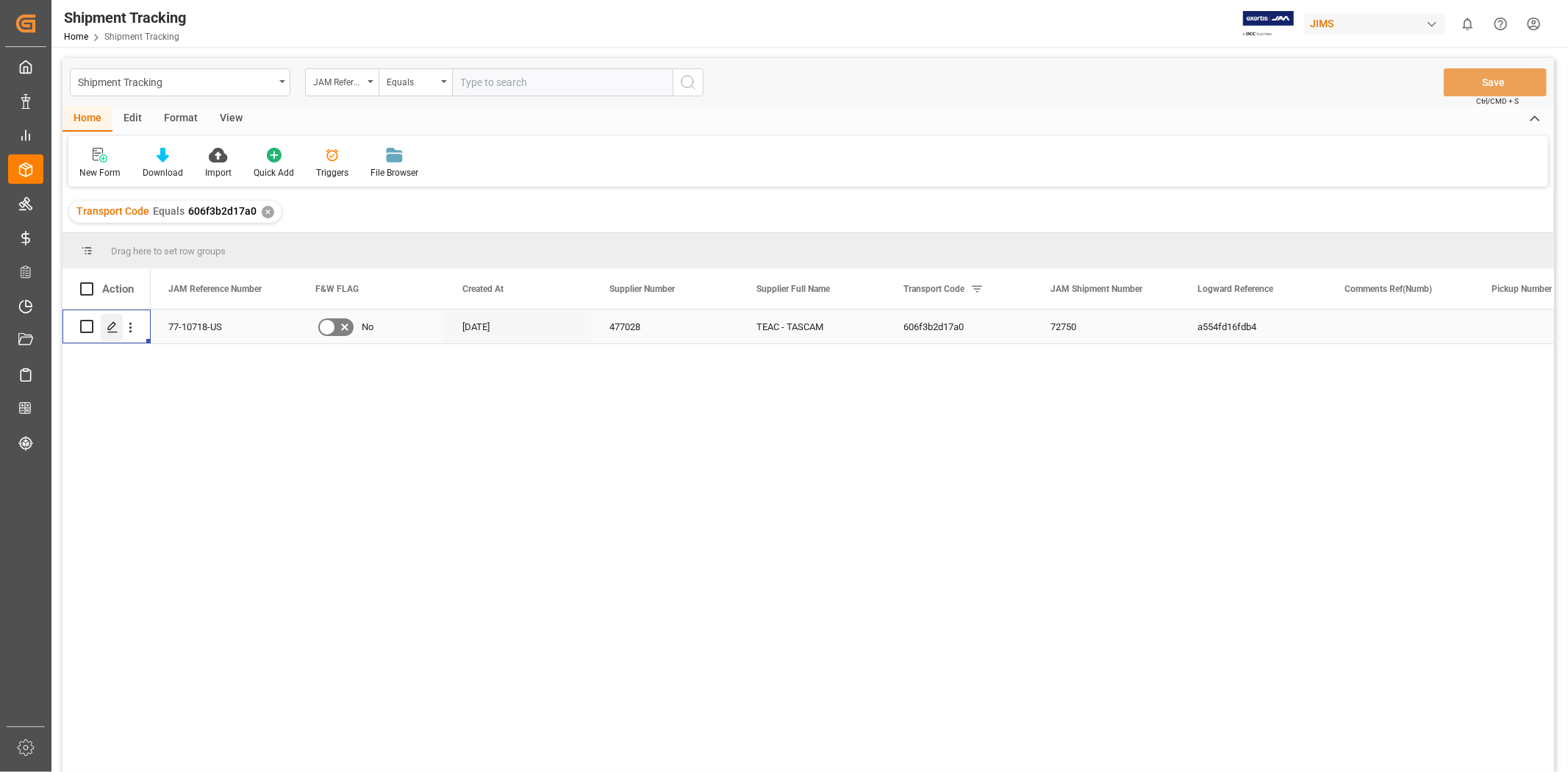
click at [111, 325] on icon "Press SPACE to select this row." at bounding box center [112, 327] width 12 height 12
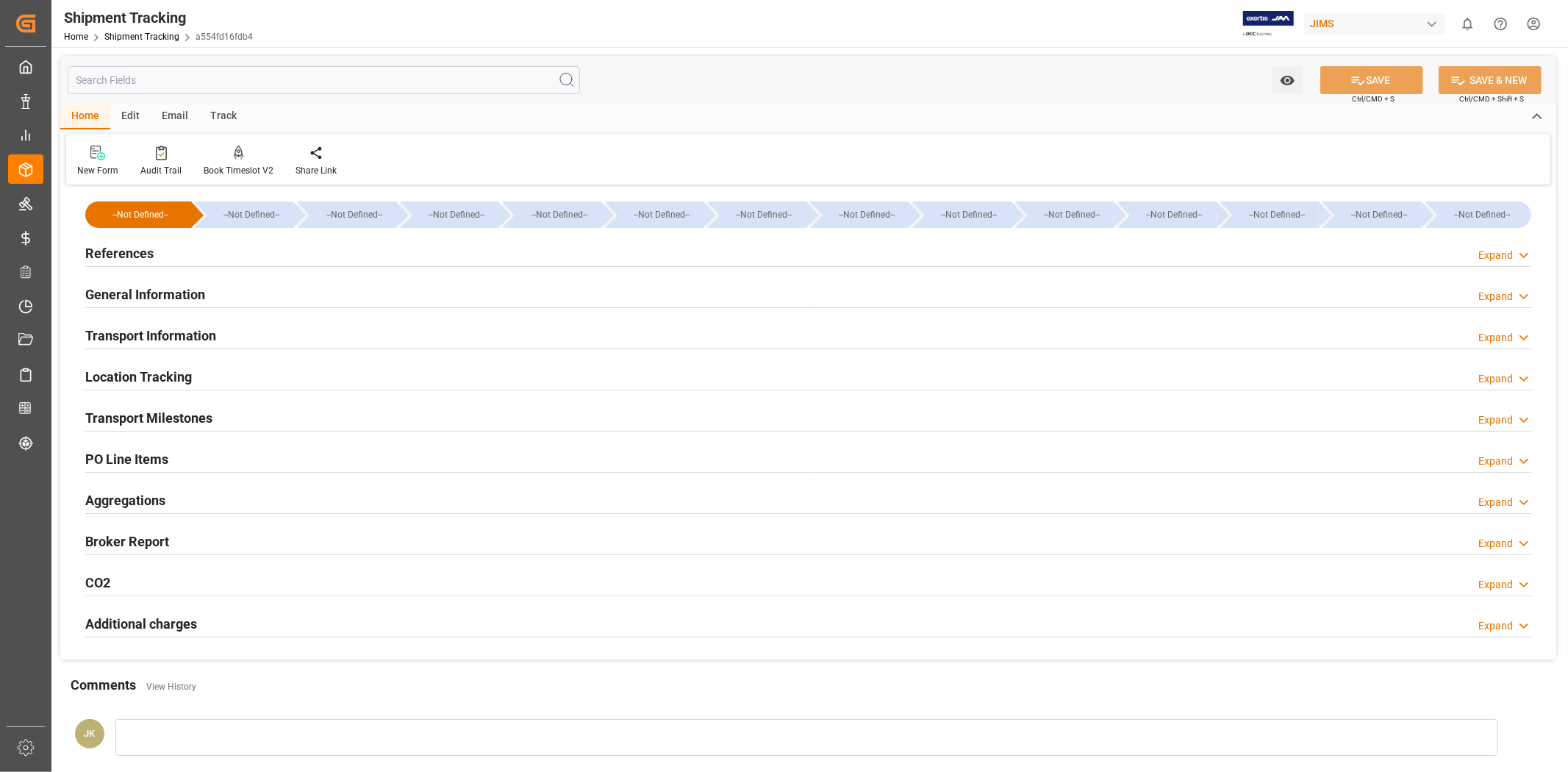
type input "[DATE] 00:00"
click at [235, 414] on div "Transport Milestones Expand" at bounding box center [808, 417] width 1446 height 28
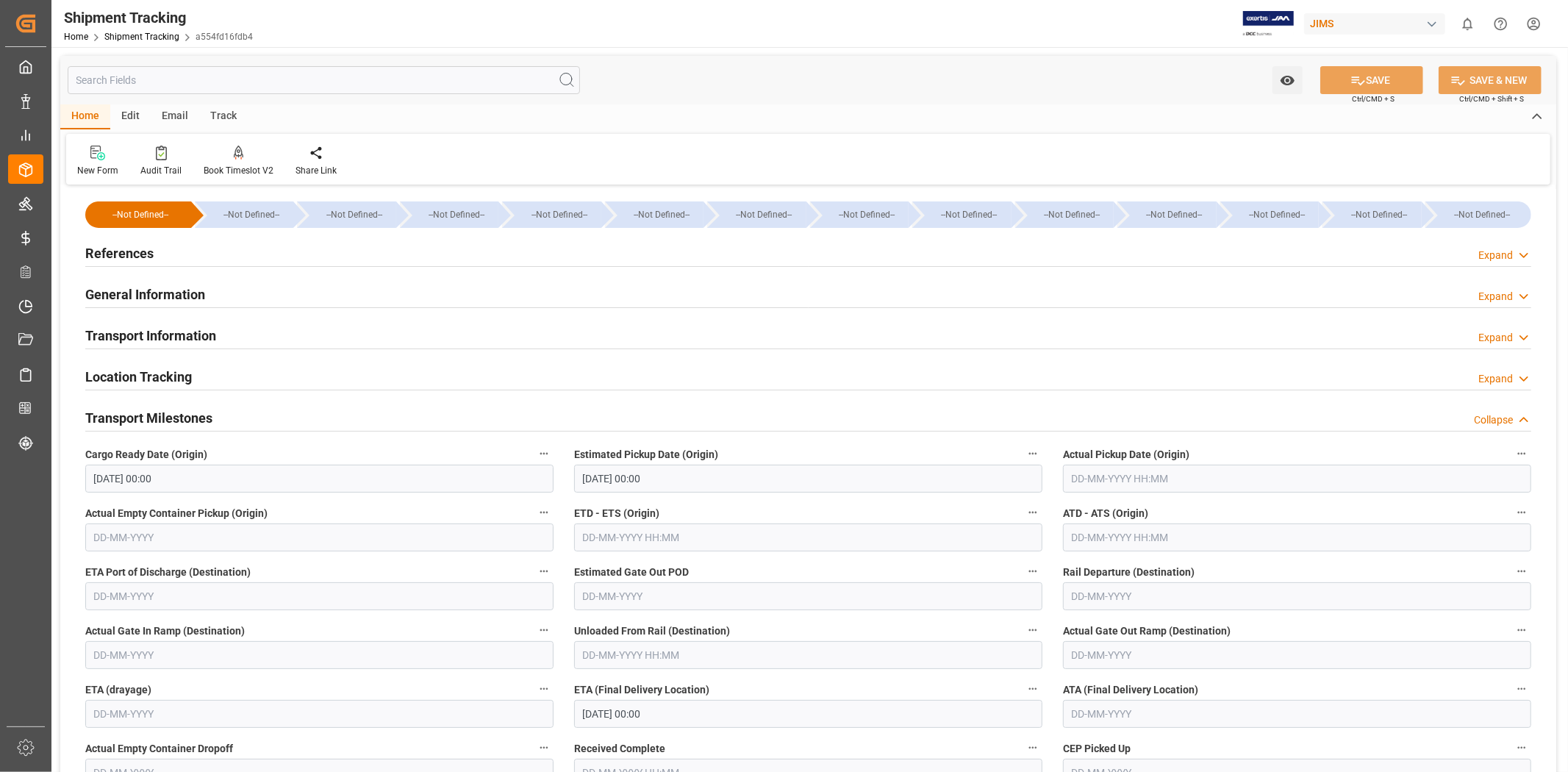
click at [739, 541] on input "text" at bounding box center [808, 537] width 468 height 28
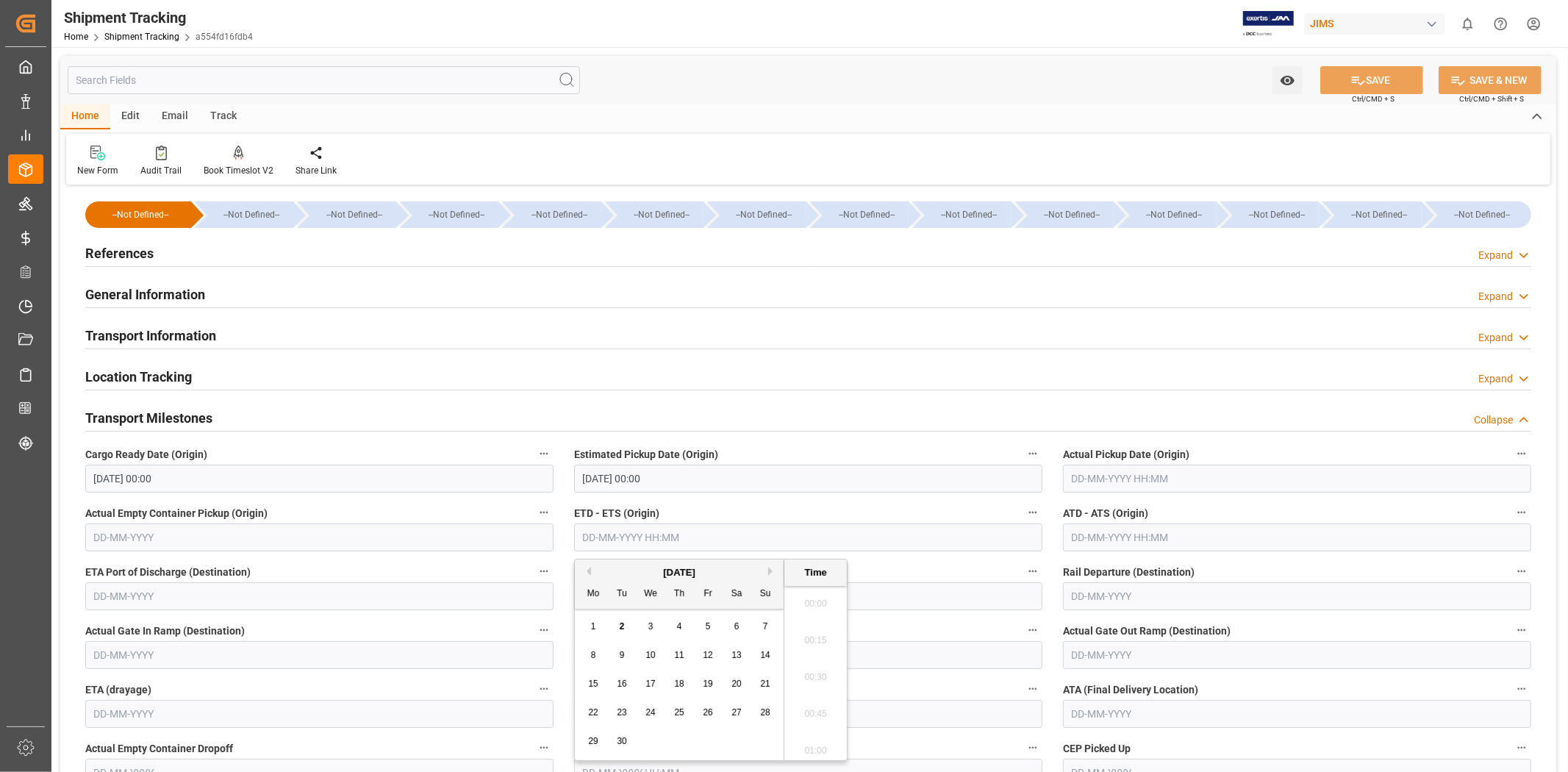
scroll to position [2099, 0]
click at [1093, 475] on input "text" at bounding box center [1297, 478] width 468 height 28
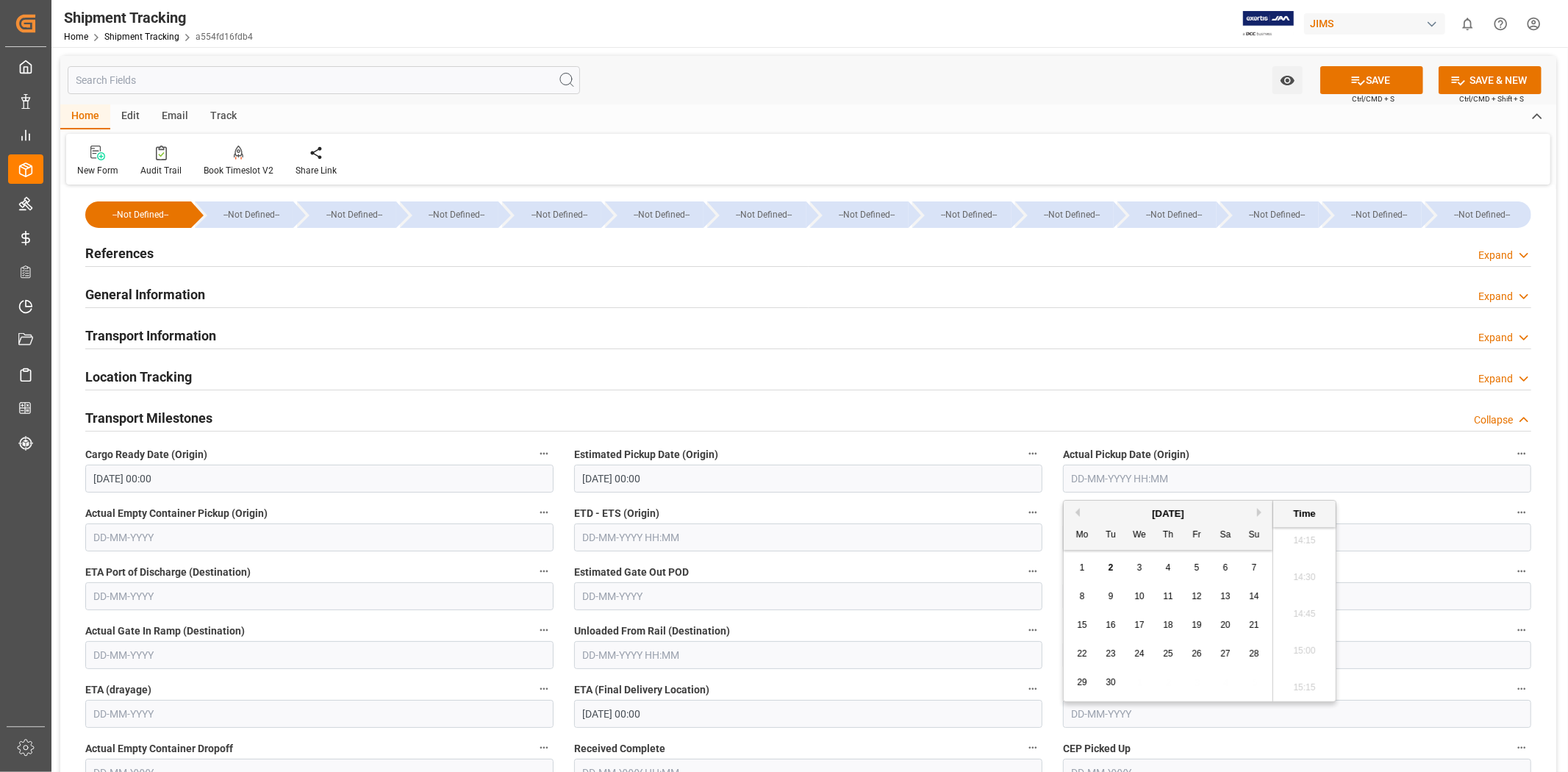
click at [1076, 511] on button "Previous Month" at bounding box center [1075, 512] width 9 height 9
click at [1113, 684] on span "26" at bounding box center [1111, 682] width 9 height 10
type input "[DATE] 00:00"
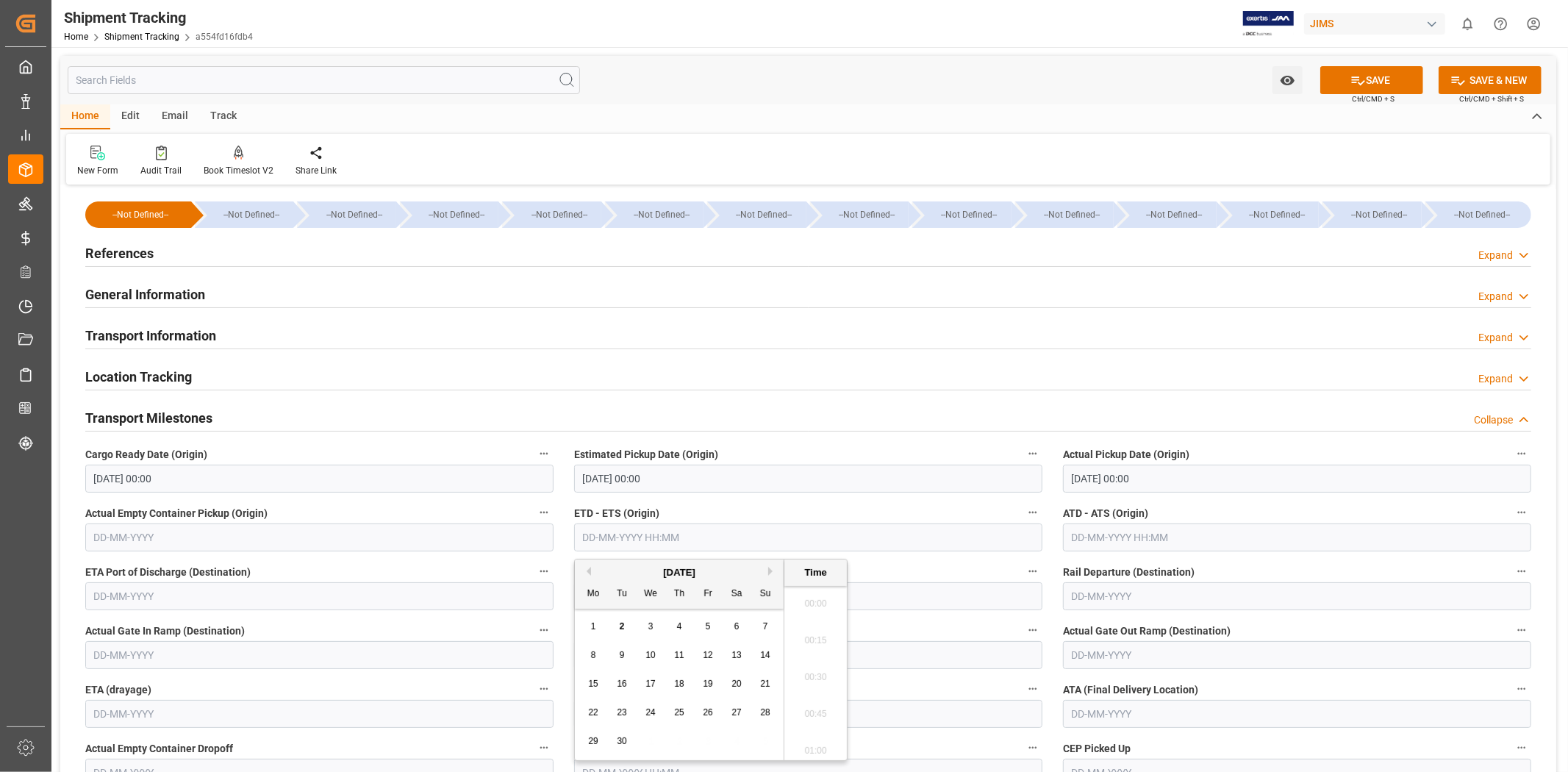
click at [689, 542] on input "text" at bounding box center [808, 537] width 468 height 28
click at [619, 570] on div "[DATE]" at bounding box center [679, 572] width 209 height 15
click at [589, 576] on div "[DATE]" at bounding box center [679, 572] width 209 height 15
click at [586, 569] on button "Previous Month" at bounding box center [586, 571] width 9 height 9
click at [617, 739] on span "26" at bounding box center [621, 741] width 9 height 10
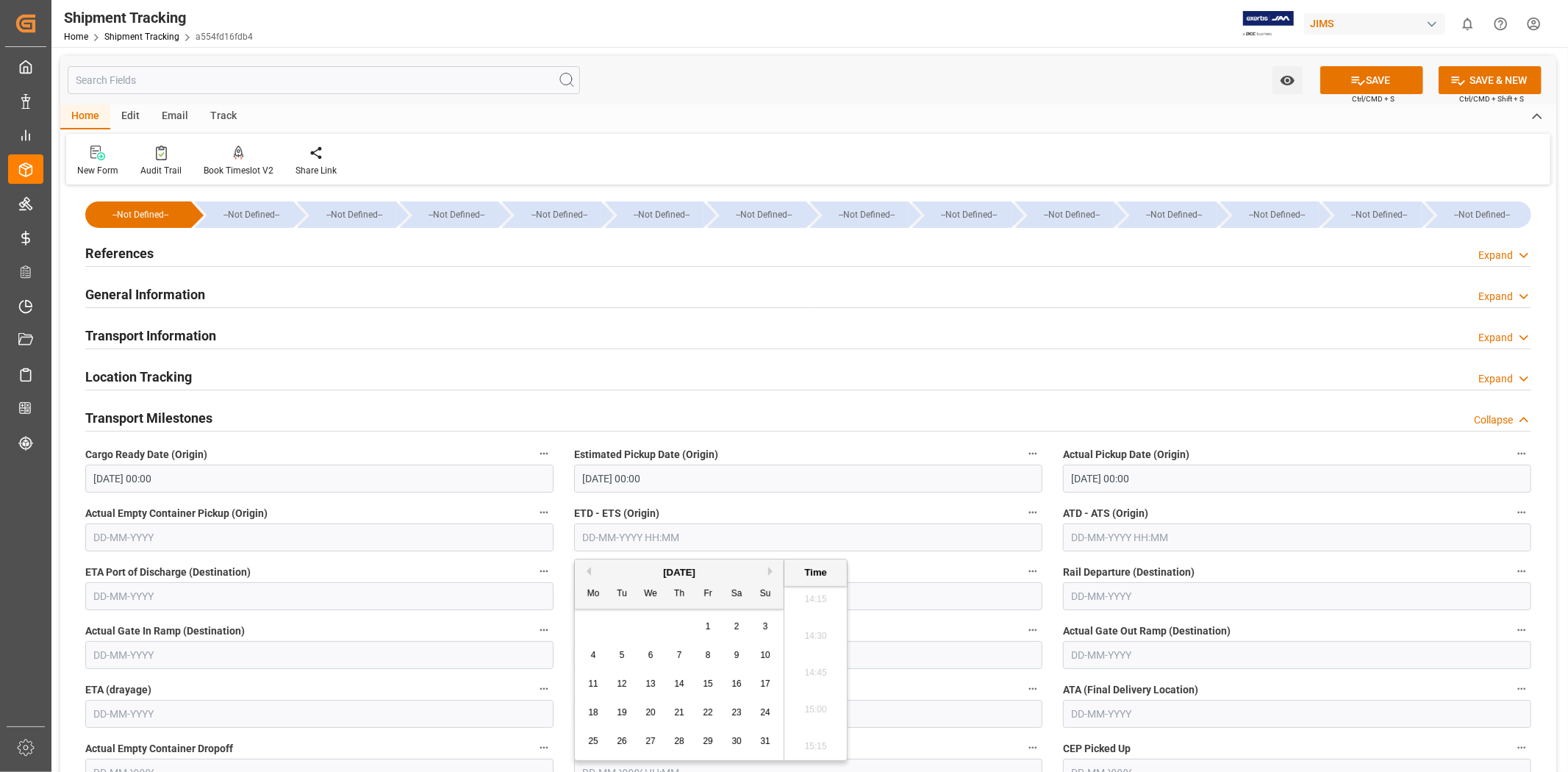
type input "[DATE] 00:00"
click at [816, 509] on label "ETD - ETS (Origin)" at bounding box center [808, 513] width 468 height 21
click at [1024, 509] on button "ETD - ETS (Origin)" at bounding box center [1033, 512] width 19 height 19
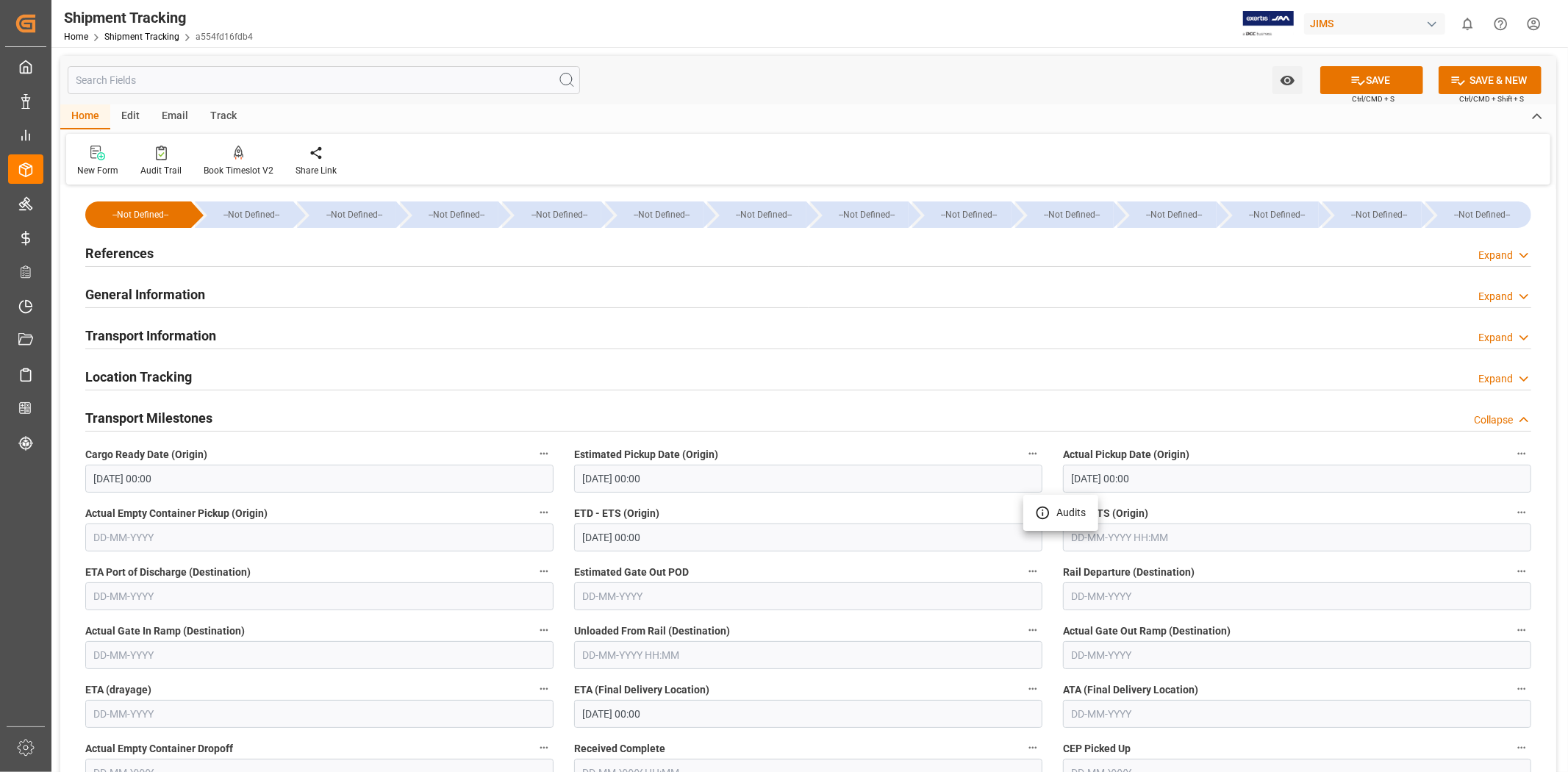
click at [832, 555] on div at bounding box center [784, 386] width 1568 height 772
click at [890, 687] on label "ETA (Final Delivery Location)" at bounding box center [808, 690] width 468 height 21
click at [1024, 687] on button "ETA (Final Delivery Location)" at bounding box center [1033, 689] width 19 height 19
click at [880, 688] on div at bounding box center [784, 386] width 1568 height 772
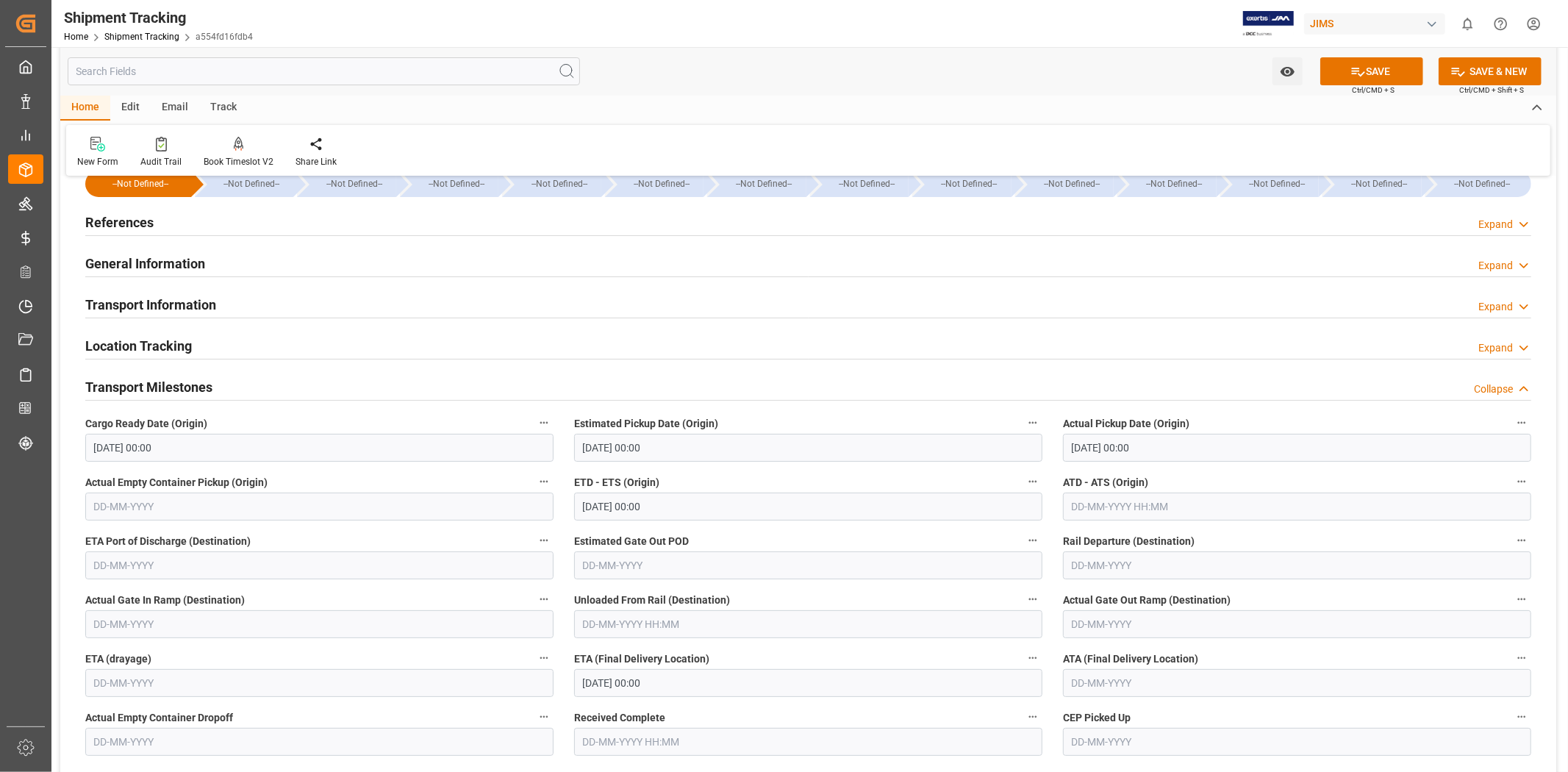
scroll to position [33, 0]
click at [814, 654] on label "ETA (Final Delivery Location)" at bounding box center [808, 657] width 468 height 21
click at [1024, 654] on button "ETA (Final Delivery Location)" at bounding box center [1033, 656] width 19 height 19
click at [810, 644] on div at bounding box center [784, 386] width 1568 height 772
click at [800, 656] on label "ETA (Final Delivery Location)" at bounding box center [808, 657] width 468 height 21
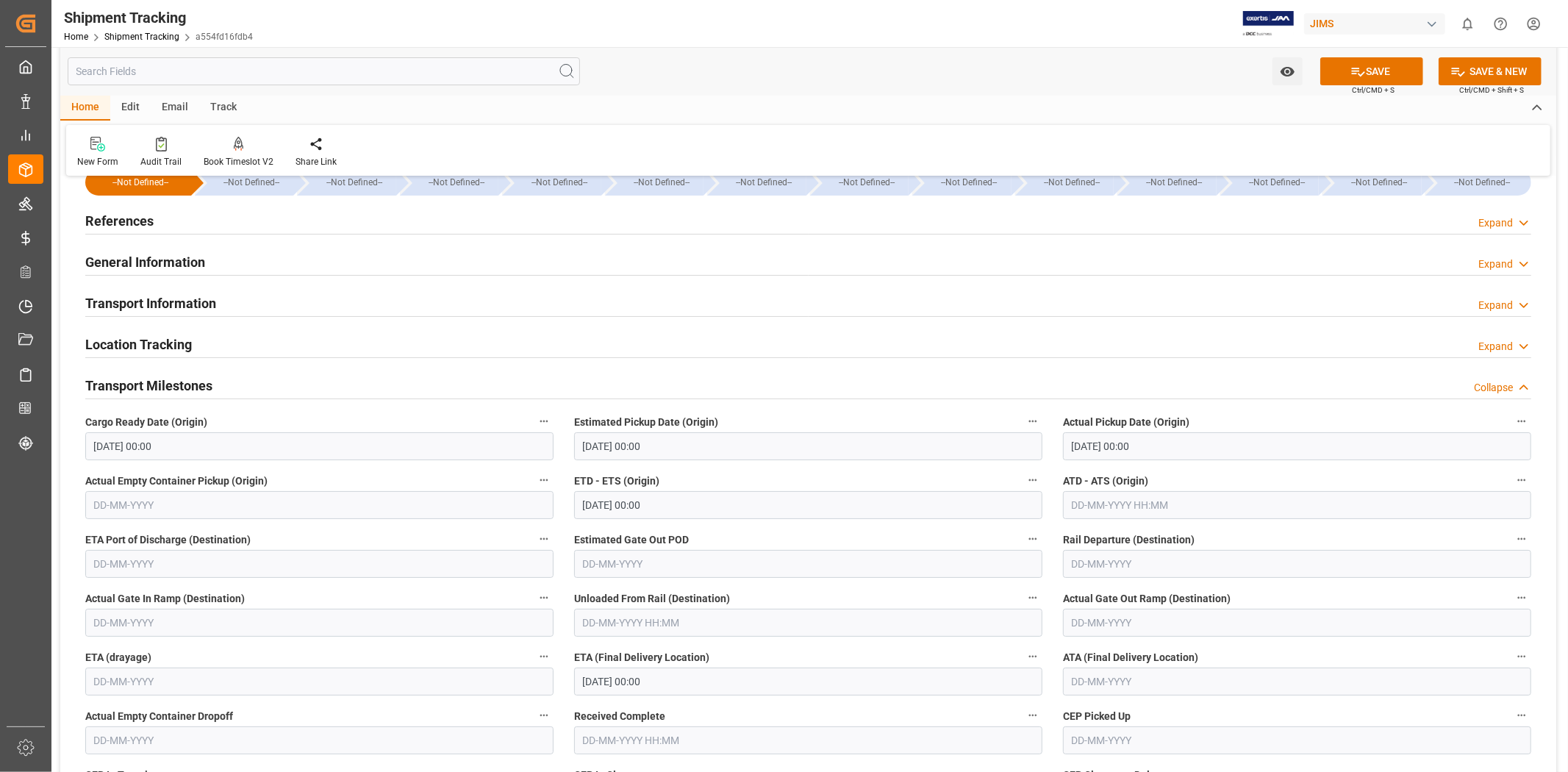
click at [1024, 656] on button "ETA (Final Delivery Location)" at bounding box center [1033, 656] width 19 height 19
click at [1333, 86] on div at bounding box center [784, 386] width 1568 height 772
click at [1333, 74] on body "Created by potrace 1.15, written by [PERSON_NAME] [DATE]-[DATE] Created by potr…" at bounding box center [784, 386] width 1568 height 772
click at [1333, 74] on button "SAVE" at bounding box center [1372, 71] width 103 height 28
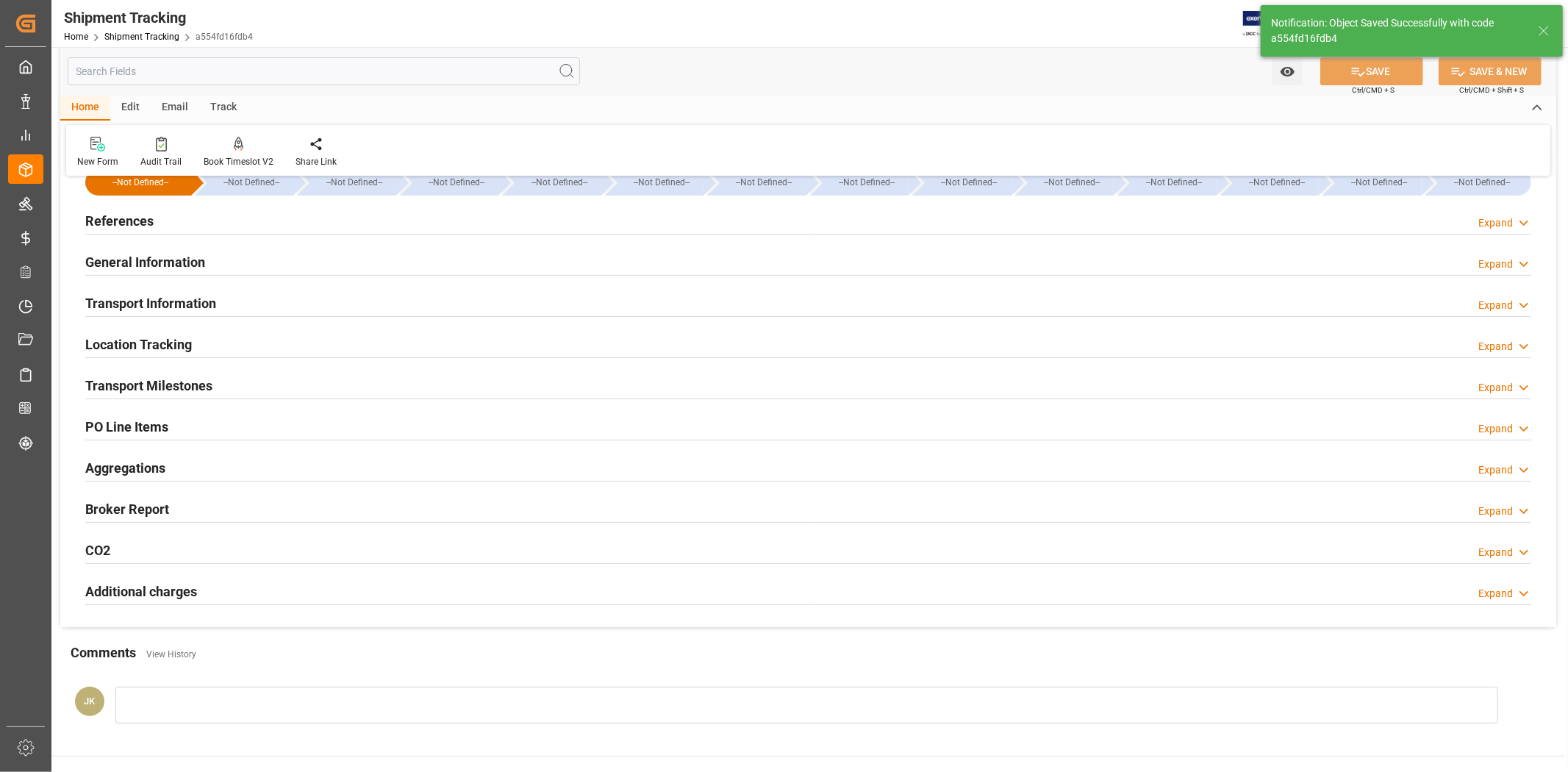
click at [256, 392] on div "Transport Milestones Expand" at bounding box center [808, 384] width 1446 height 28
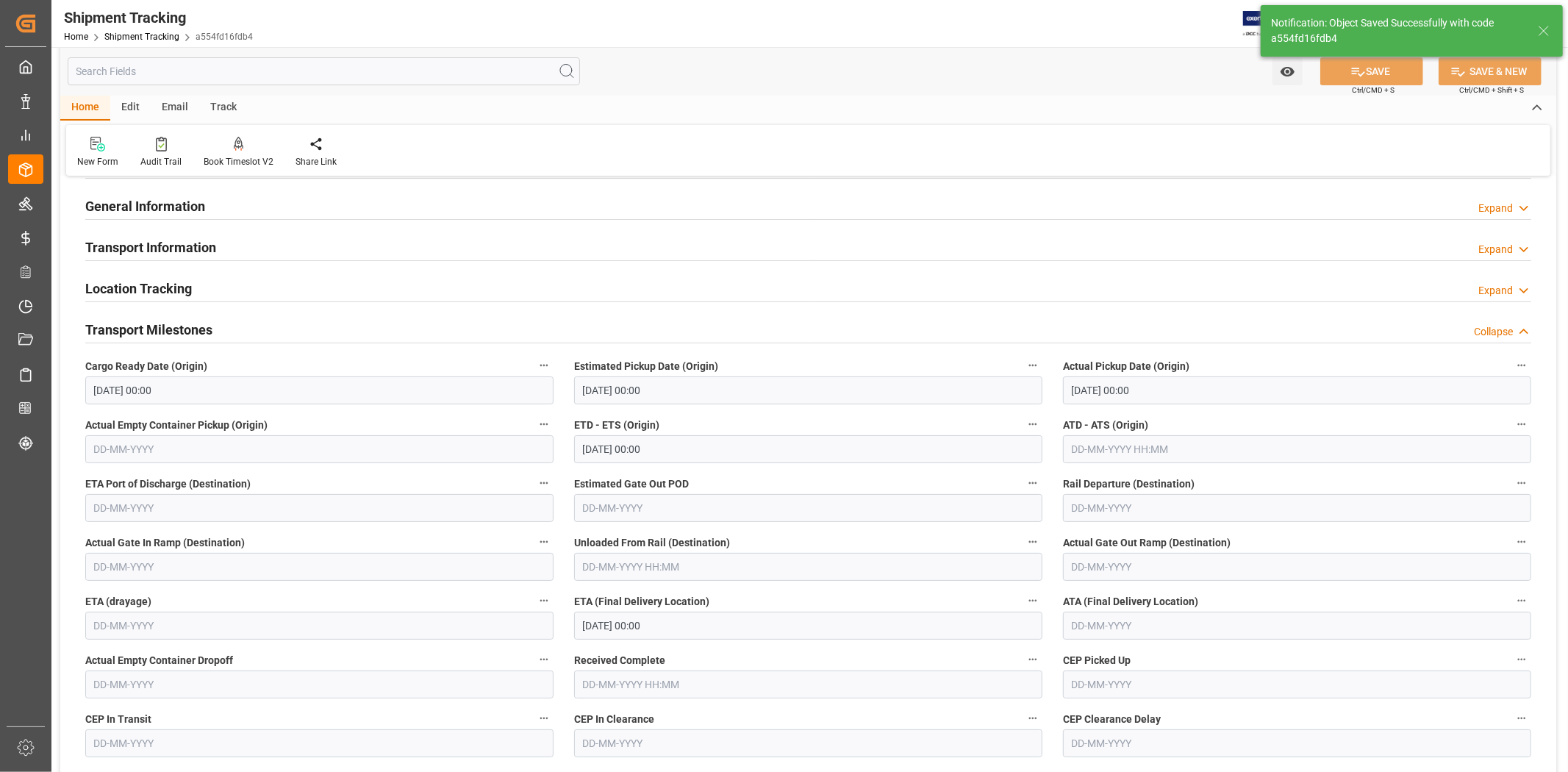
scroll to position [114, 0]
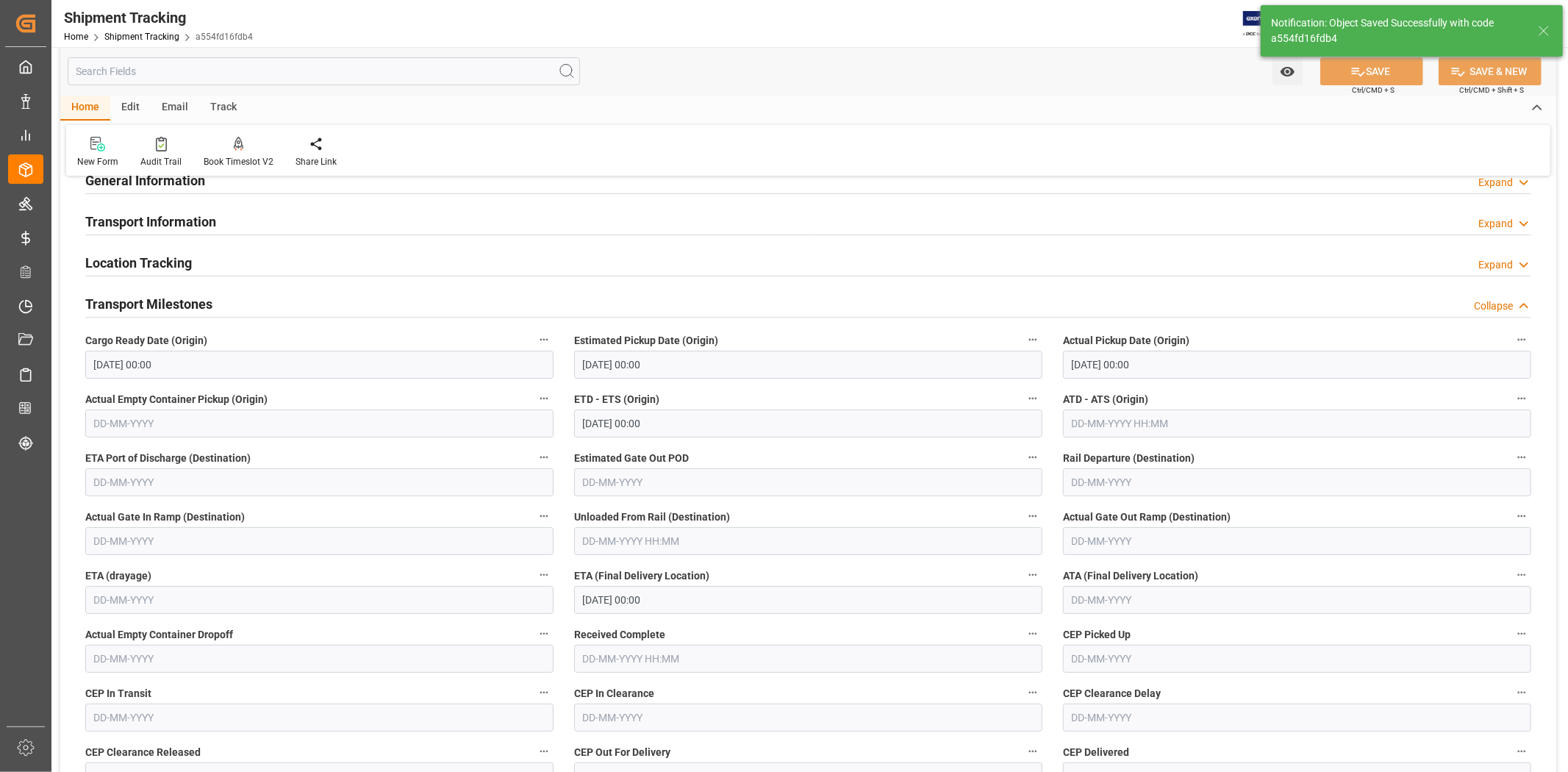
click at [204, 218] on h2 "Transport Information" at bounding box center [151, 222] width 130 height 20
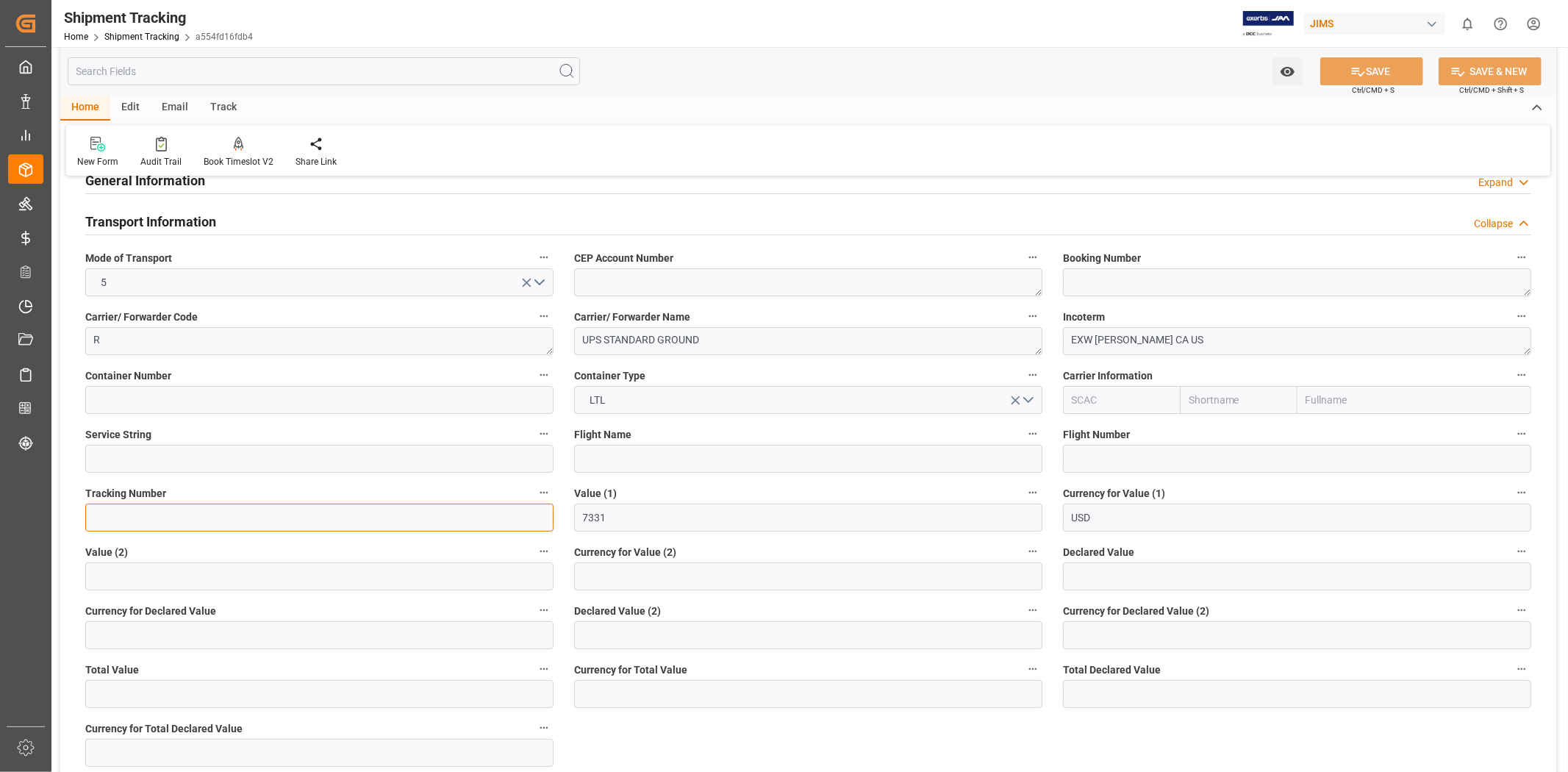
drag, startPoint x: 100, startPoint y: 523, endPoint x: 108, endPoint y: 519, distance: 8.9
click at [100, 523] on input at bounding box center [319, 517] width 468 height 28
paste input "1Z9113116890048682"
type input "1Z9113116890048682"
click at [1354, 68] on icon at bounding box center [1358, 71] width 13 height 9
